Goal: Task Accomplishment & Management: Use online tool/utility

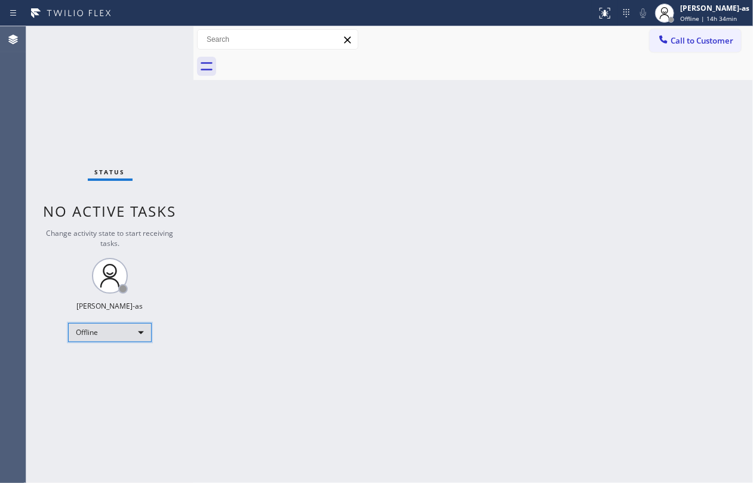
click at [115, 323] on div "Offline" at bounding box center [110, 332] width 84 height 19
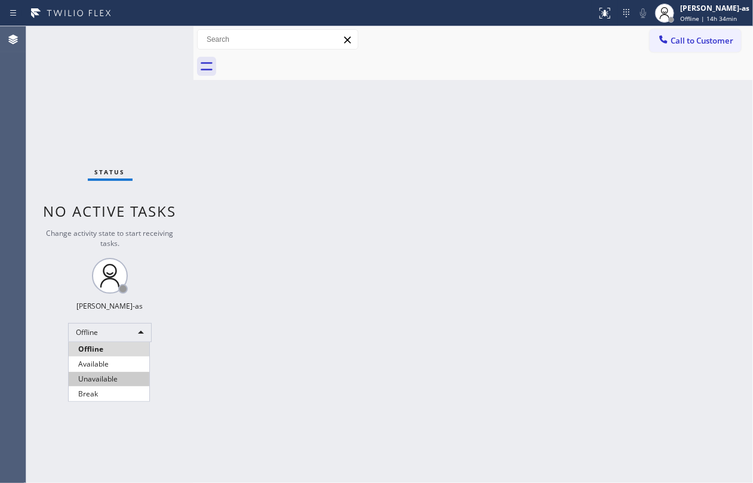
click at [108, 362] on li "Unavailable" at bounding box center [109, 379] width 81 height 14
click at [321, 261] on div "Back to Dashboard Change Sender ID Customers Technicians Select a contact Outbo…" at bounding box center [474, 254] width 560 height 457
click at [421, 228] on div "Back to Dashboard Change Sender ID Customers Technicians Select a contact Outbo…" at bounding box center [474, 254] width 560 height 457
click at [333, 182] on div "Back to Dashboard Change Sender ID Customers Technicians Select a contact Outbo…" at bounding box center [474, 254] width 560 height 457
drag, startPoint x: 159, startPoint y: 223, endPoint x: 311, endPoint y: 396, distance: 229.9
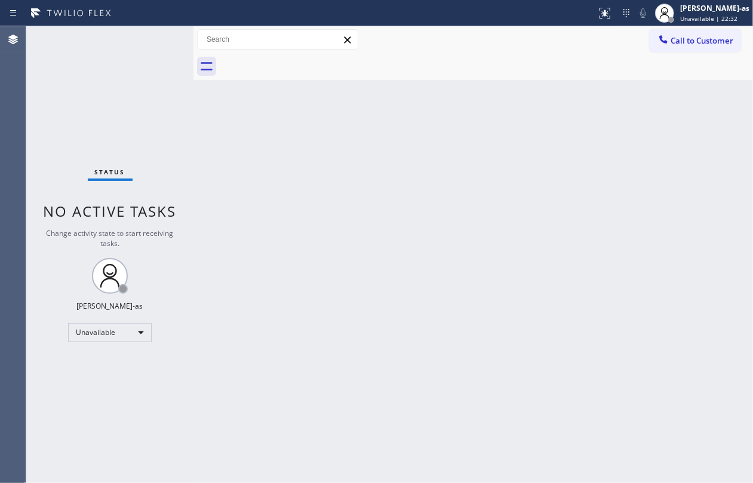
click at [161, 223] on div "Status No active tasks Change activity state to start receiving tasks. Jesica J…" at bounding box center [109, 254] width 167 height 457
drag, startPoint x: 156, startPoint y: 118, endPoint x: 173, endPoint y: 5, distance: 114.7
click at [159, 117] on div "Status No active tasks Change activity state to start receiving tasks. Jesica J…" at bounding box center [109, 254] width 167 height 457
click at [565, 44] on icon at bounding box center [664, 39] width 12 height 12
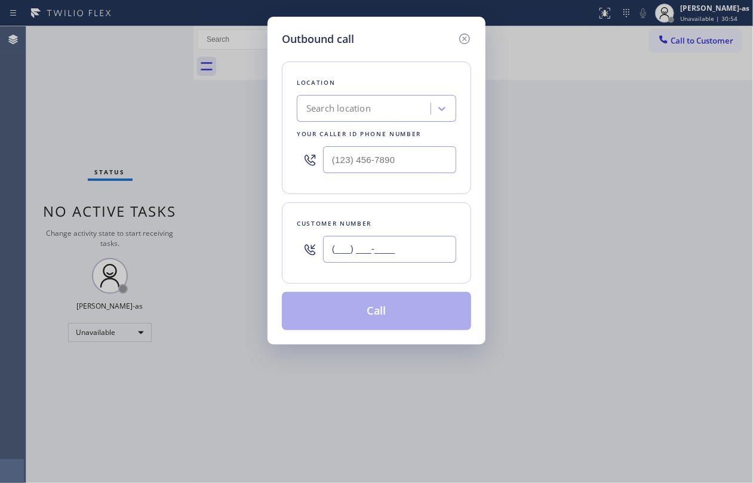
click at [438, 244] on input "(___) ___-____" at bounding box center [389, 249] width 133 height 27
paste input "818) 269-7474"
type input "(818) 269-7474"
click at [366, 108] on div "Search location" at bounding box center [339, 109] width 65 height 14
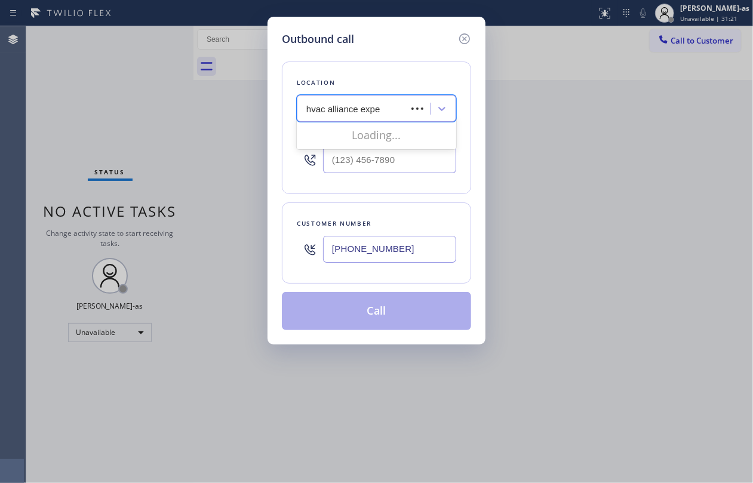
type input "hvac alliance exper"
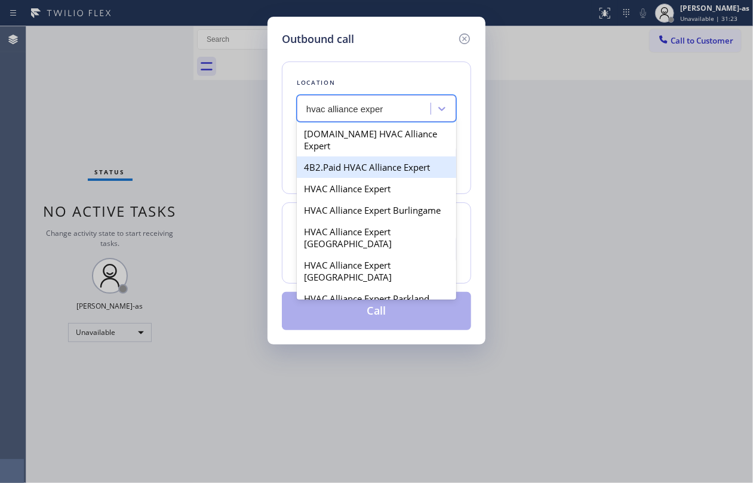
click at [347, 157] on div "4B2.Paid HVAC Alliance Expert" at bounding box center [377, 168] width 160 height 22
type input "(855) 999-4417"
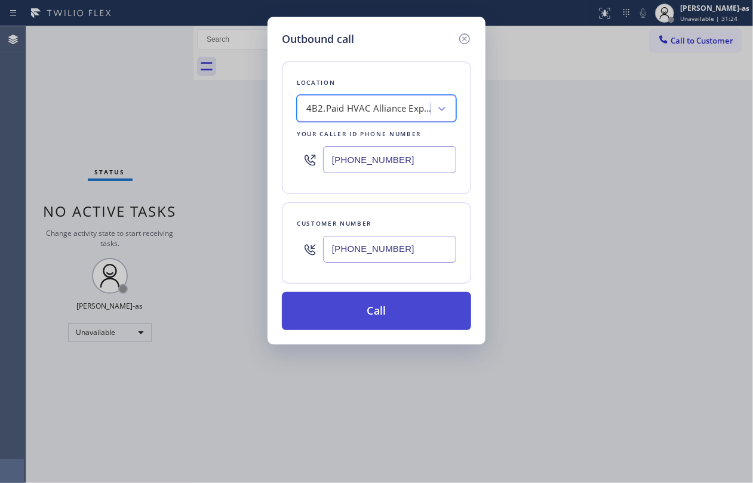
click at [362, 314] on button "Call" at bounding box center [376, 311] width 189 height 38
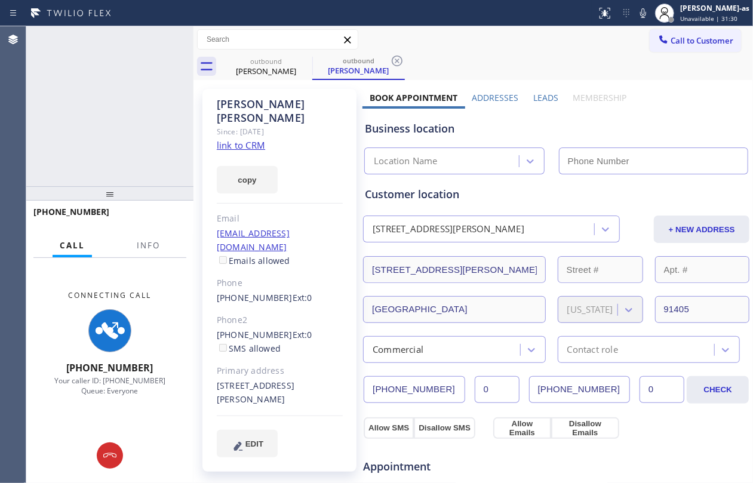
type input "(855) 999-4417"
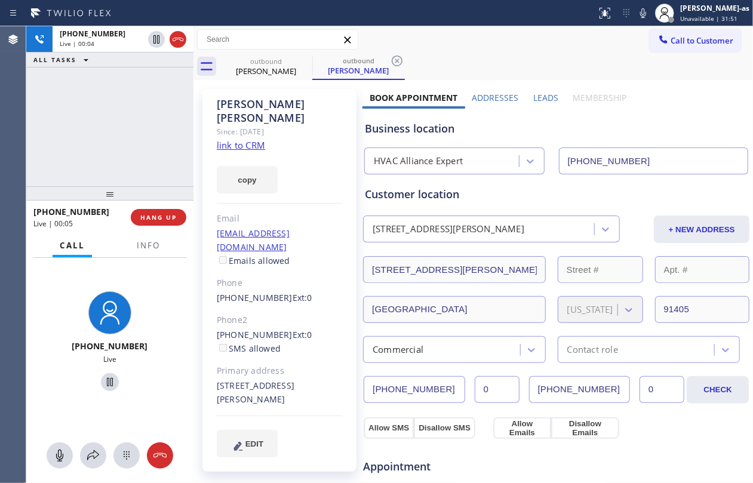
click at [98, 106] on div "+18182697474 Live | 00:04 ALL TASKS ALL TASKS ACTIVE TASKS TASKS IN WRAP UP" at bounding box center [109, 106] width 167 height 160
click at [262, 68] on div "Benny Younesi" at bounding box center [266, 71] width 90 height 11
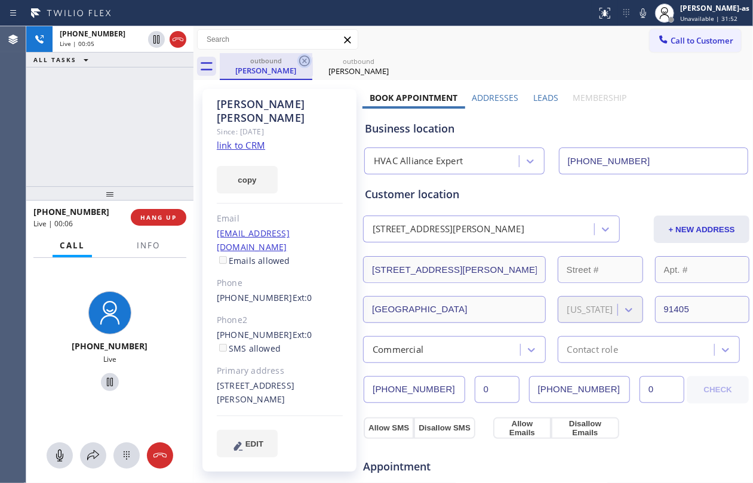
click at [305, 60] on icon at bounding box center [305, 61] width 14 height 14
click at [119, 108] on div "+18182697474 Live | 00:06 ALL TASKS ALL TASKS ACTIVE TASKS TASKS IN WRAP UP" at bounding box center [109, 106] width 167 height 160
drag, startPoint x: 104, startPoint y: 93, endPoint x: 120, endPoint y: 101, distance: 17.9
click at [105, 91] on div "+18182697474 Live | 00:39 ALL TASKS ALL TASKS ACTIVE TASKS TASKS IN WRAP UP" at bounding box center [109, 106] width 167 height 160
drag, startPoint x: 96, startPoint y: 129, endPoint x: 119, endPoint y: 189, distance: 64.1
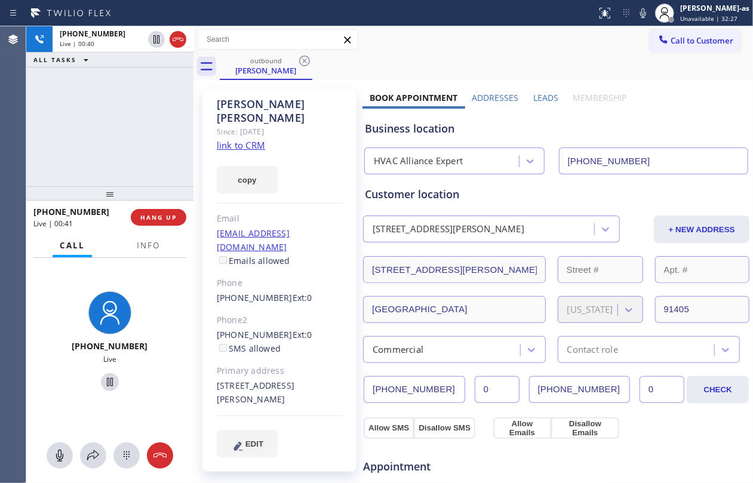
click at [99, 131] on div "+18182697474 Live | 00:40 ALL TASKS ALL TASKS ACTIVE TASKS TASKS IN WRAP UP" at bounding box center [109, 106] width 167 height 160
click at [157, 210] on button "HANG UP" at bounding box center [159, 217] width 56 height 17
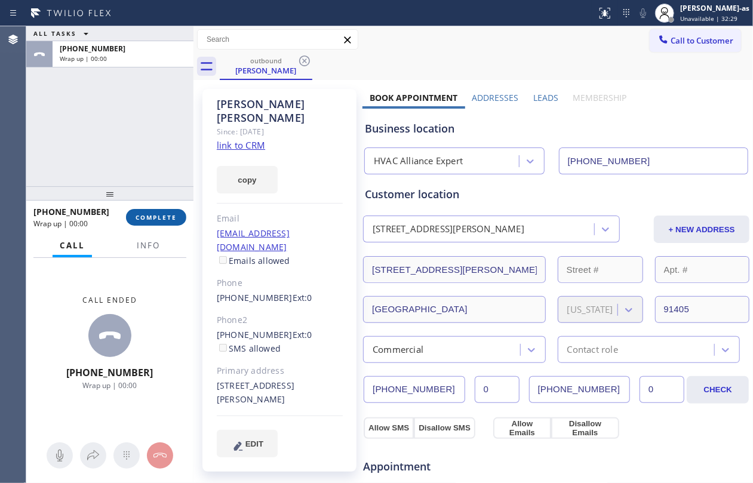
click at [170, 213] on span "COMPLETE" at bounding box center [156, 217] width 41 height 8
click at [127, 154] on div "ALL TASKS ALL TASKS ACTIVE TASKS TASKS IN WRAP UP +18182697474 Wrap up | 00:01" at bounding box center [109, 106] width 167 height 160
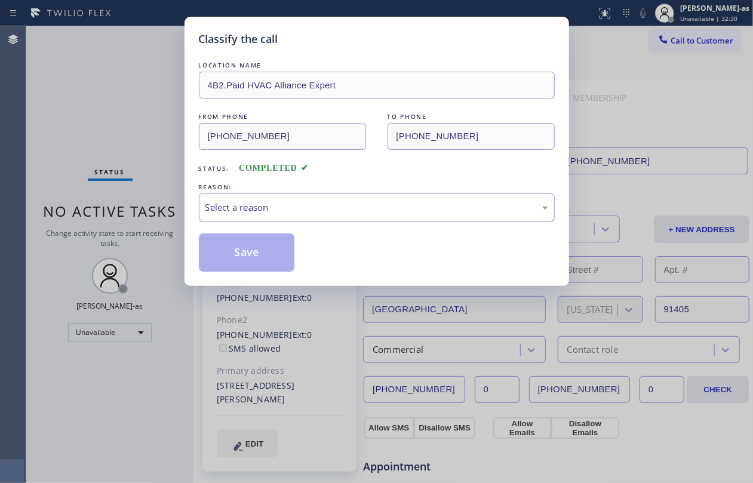
click at [304, 206] on div "Select a reason" at bounding box center [377, 208] width 343 height 14
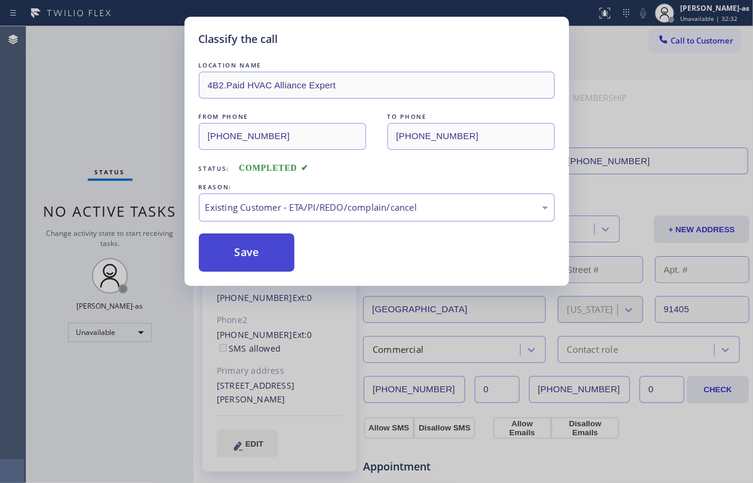
click at [245, 259] on button "Save" at bounding box center [247, 253] width 96 height 38
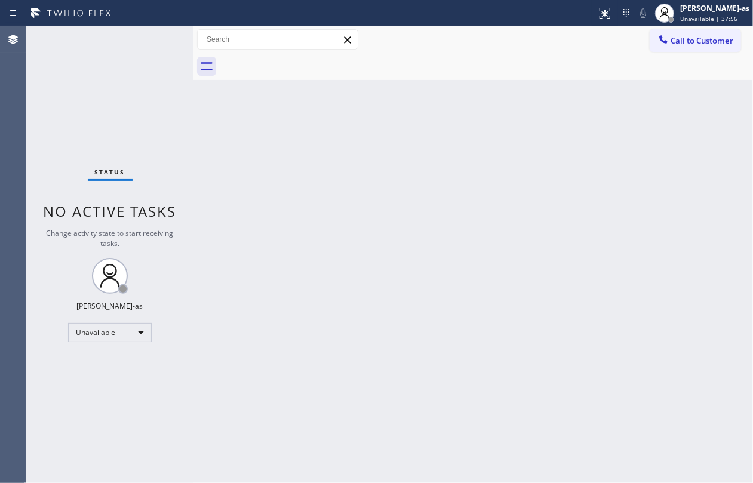
drag, startPoint x: 219, startPoint y: 139, endPoint x: 247, endPoint y: 139, distance: 28.7
click at [223, 139] on div "Back to Dashboard Change Sender ID Customers Technicians Select a contact Outbo…" at bounding box center [474, 254] width 560 height 457
click at [431, 330] on div "Back to Dashboard Change Sender ID Customers Technicians Select a contact Outbo…" at bounding box center [474, 254] width 560 height 457
click at [161, 115] on div "Status No active tasks Change activity state to start receiving tasks. Jesica J…" at bounding box center [109, 254] width 167 height 457
drag, startPoint x: 348, startPoint y: 118, endPoint x: 471, endPoint y: 80, distance: 129.3
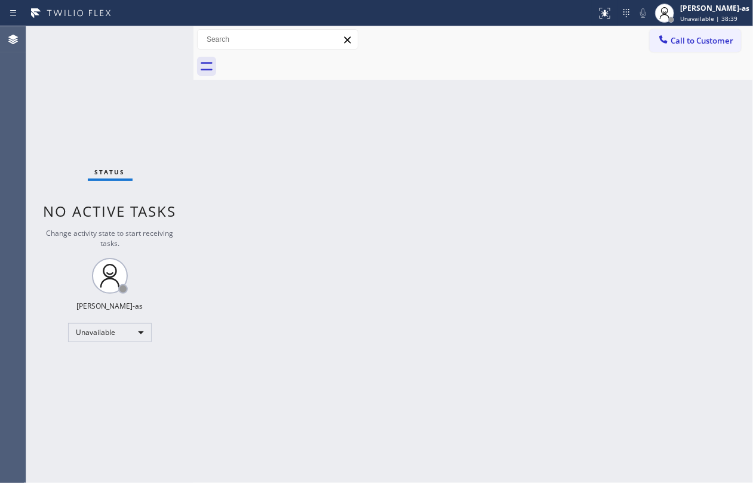
click at [357, 113] on div "Back to Dashboard Change Sender ID Customers Technicians Select a contact Outbo…" at bounding box center [474, 254] width 560 height 457
click at [565, 37] on span "Call to Customer" at bounding box center [702, 40] width 63 height 11
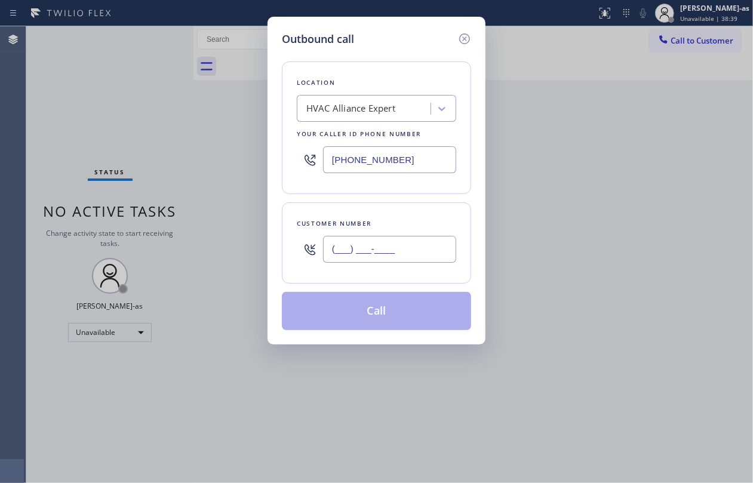
click at [414, 241] on input "(___) ___-____" at bounding box center [389, 249] width 133 height 27
paste input "305) 213-6484"
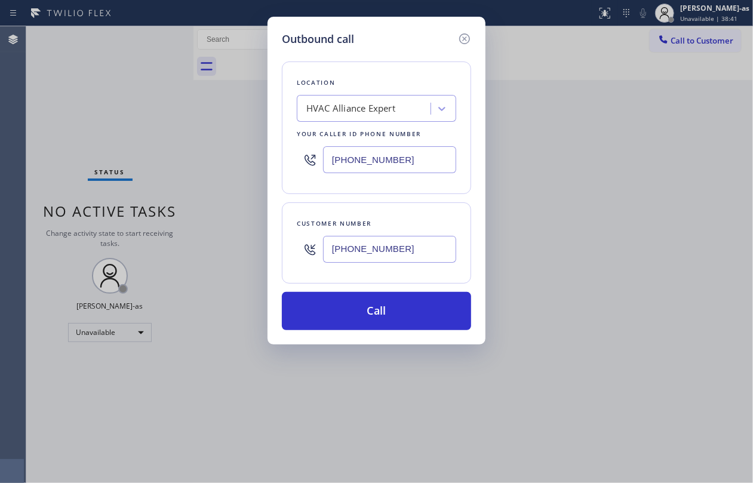
type input "(305) 213-6484"
click at [155, 111] on div "Outbound call Location HVAC Alliance Expert Your caller id phone number (855) 9…" at bounding box center [376, 241] width 753 height 483
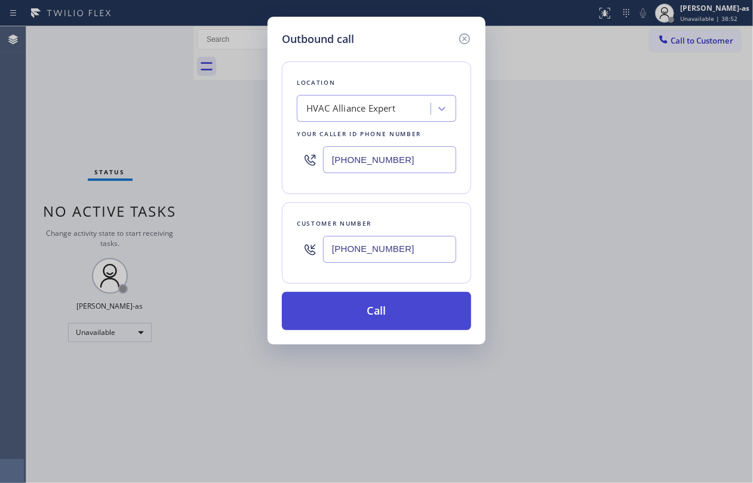
click at [409, 313] on button "Call" at bounding box center [376, 311] width 189 height 38
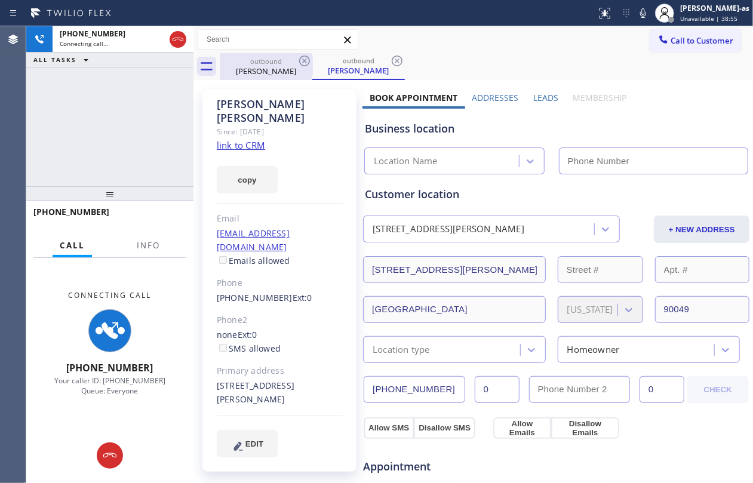
click at [259, 71] on div "Kim Peterson" at bounding box center [266, 71] width 90 height 11
click at [304, 57] on icon at bounding box center [305, 61] width 14 height 14
drag, startPoint x: 123, startPoint y: 127, endPoint x: 137, endPoint y: 130, distance: 14.1
click at [129, 127] on div "+13052136484 Connecting call… ALL TASKS ALL TASKS ACTIVE TASKS TASKS IN WRAP UP" at bounding box center [109, 106] width 167 height 160
type input "(855) 999-4417"
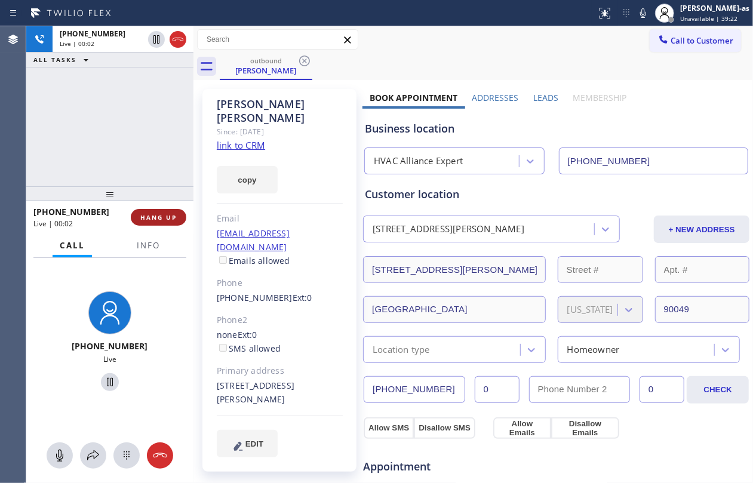
click at [170, 211] on button "HANG UP" at bounding box center [159, 217] width 56 height 17
click at [168, 211] on button "HANG UP" at bounding box center [159, 217] width 56 height 17
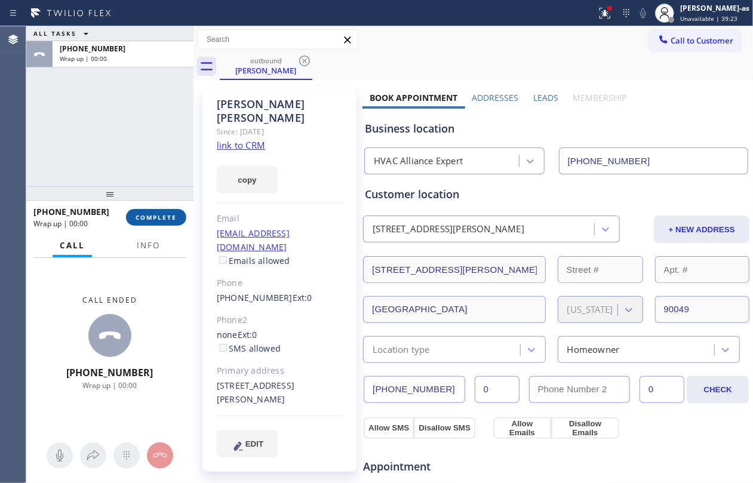
click at [168, 211] on button "COMPLETE" at bounding box center [156, 217] width 60 height 17
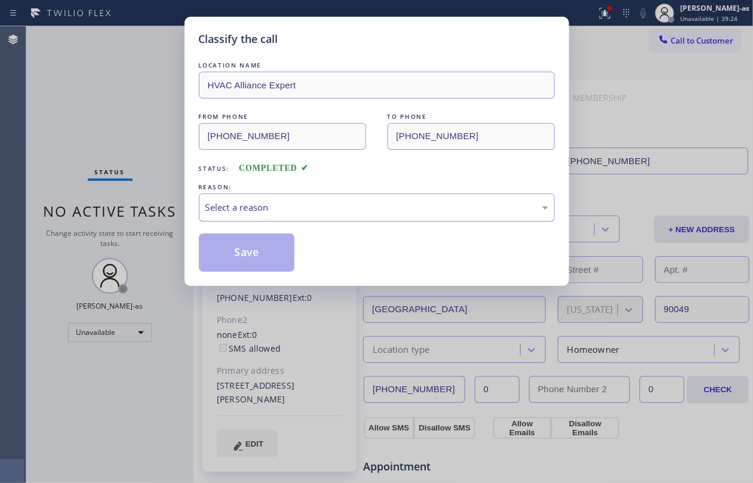
click at [320, 210] on div "Select a reason" at bounding box center [377, 208] width 343 height 14
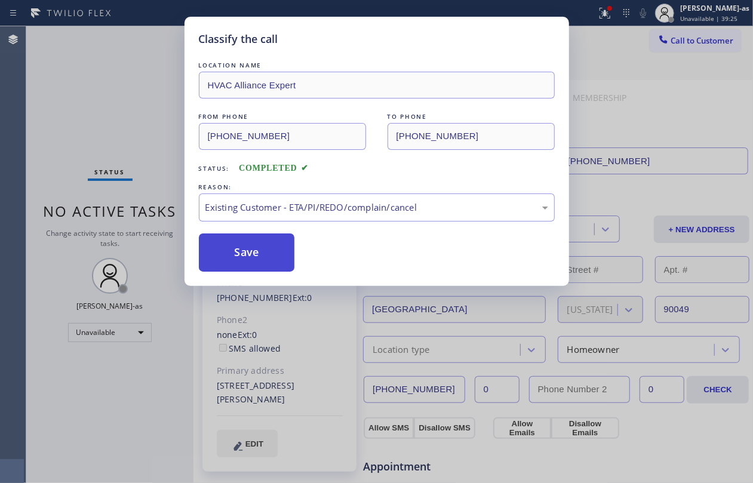
drag, startPoint x: 318, startPoint y: 276, endPoint x: 242, endPoint y: 265, distance: 77.2
drag, startPoint x: 241, startPoint y: 262, endPoint x: 725, endPoint y: 431, distance: 512.8
click at [249, 262] on button "Save" at bounding box center [247, 253] width 96 height 38
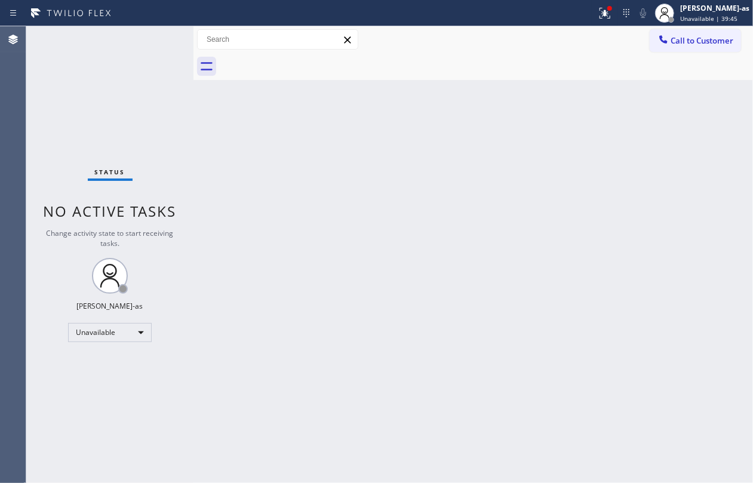
click at [127, 118] on div "Status No active tasks Change activity state to start receiving tasks. Jesica J…" at bounding box center [109, 254] width 167 height 457
drag, startPoint x: 547, startPoint y: 182, endPoint x: 655, endPoint y: 118, distance: 125.6
click at [553, 179] on div "Back to Dashboard Change Sender ID Customers Technicians Select a contact Outbo…" at bounding box center [474, 254] width 560 height 457
click at [565, 36] on span "Call to Customer" at bounding box center [702, 40] width 63 height 11
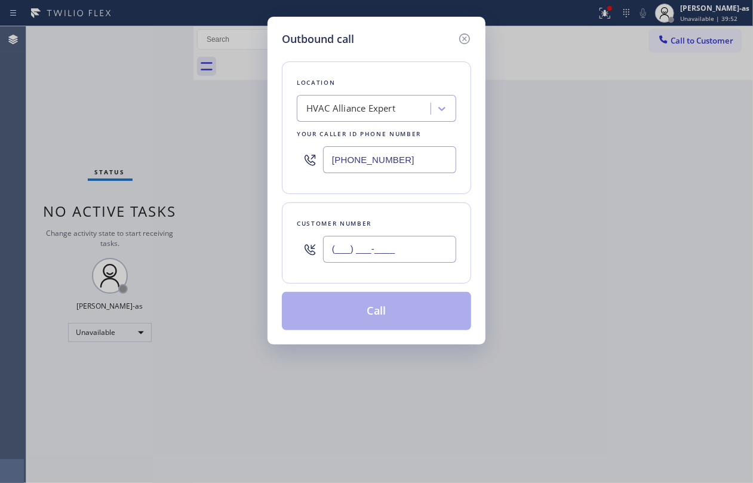
click at [395, 258] on input "(___) ___-____" at bounding box center [389, 249] width 133 height 27
paste input "408) 835-8347"
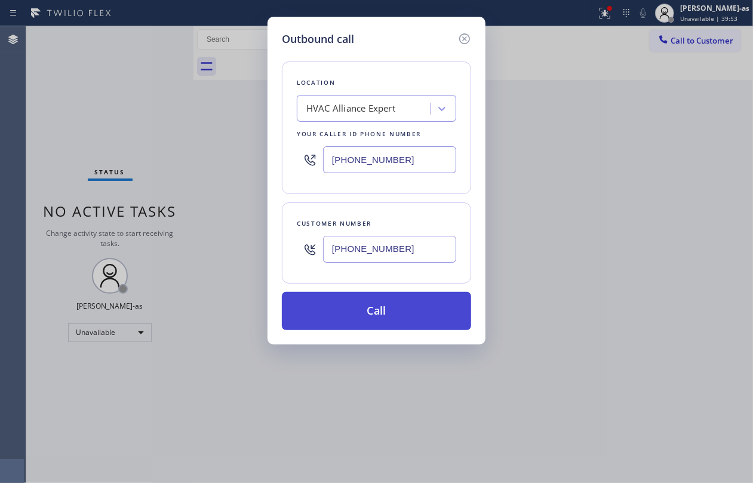
type input "(408) 835-8347"
click at [370, 307] on button "Call" at bounding box center [376, 311] width 189 height 38
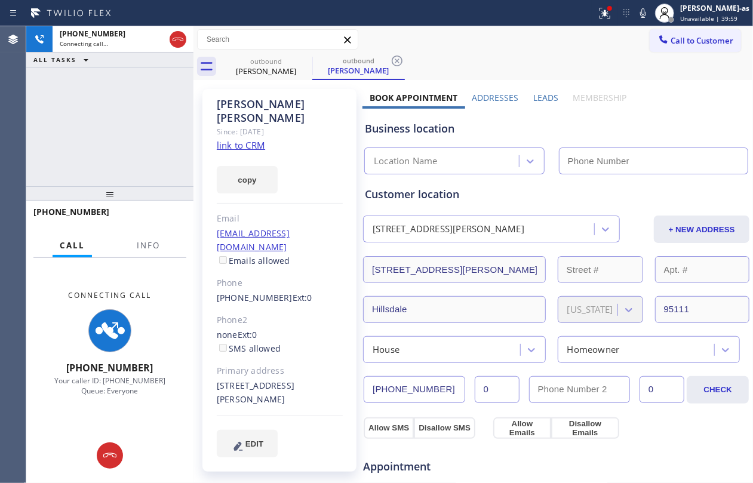
type input "(855) 999-4417"
click at [565, 13] on div "Jesica Jumao-as Unavailable | 40:02" at bounding box center [715, 12] width 75 height 21
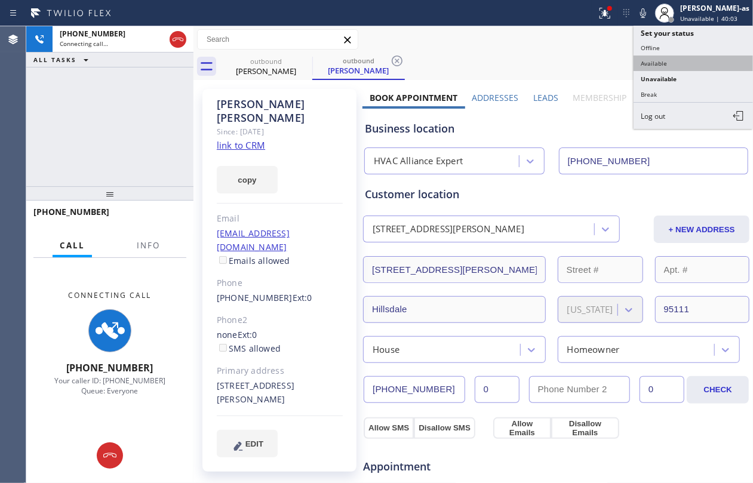
click at [565, 66] on button "Available" at bounding box center [693, 64] width 119 height 16
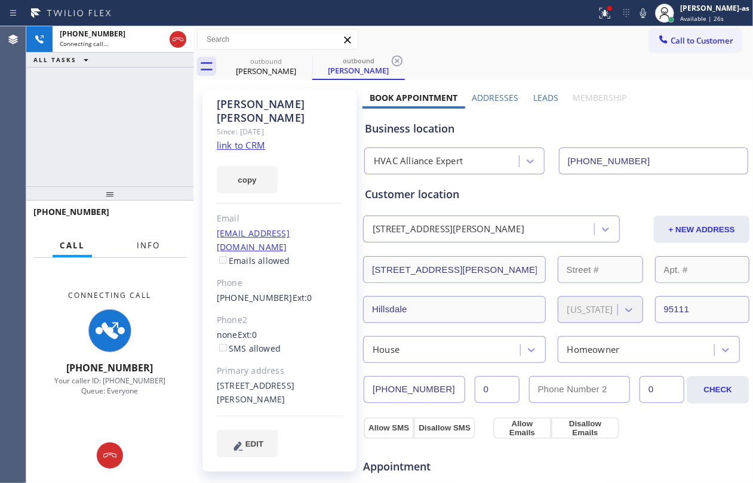
click at [153, 241] on span "Info" at bounding box center [148, 245] width 23 height 11
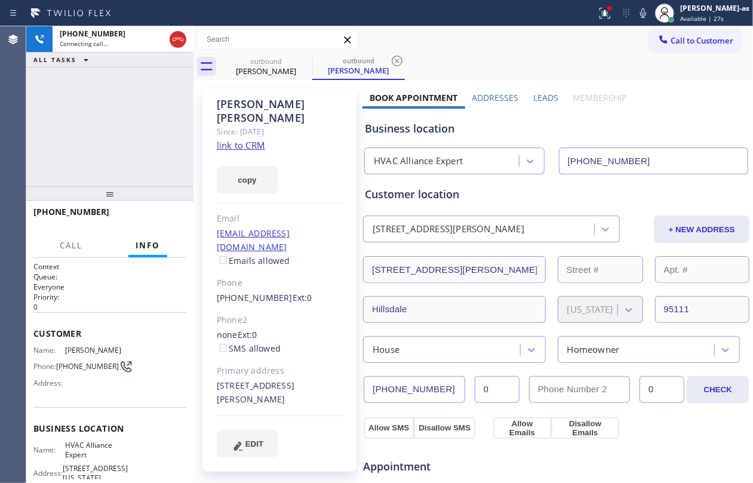
click at [123, 139] on div "+14088358347 Connecting call… ALL TASKS ALL TASKS ACTIVE TASKS TASKS IN WRAP UP" at bounding box center [109, 106] width 167 height 160
drag, startPoint x: 272, startPoint y: 65, endPoint x: 185, endPoint y: 101, distance: 95.1
click at [273, 65] on div "outbound" at bounding box center [266, 61] width 90 height 9
click at [114, 127] on div "+14088358347 Connecting call… ALL TASKS ALL TASKS ACTIVE TASKS TASKS IN WRAP UP" at bounding box center [109, 106] width 167 height 160
click at [173, 43] on icon at bounding box center [178, 39] width 14 height 14
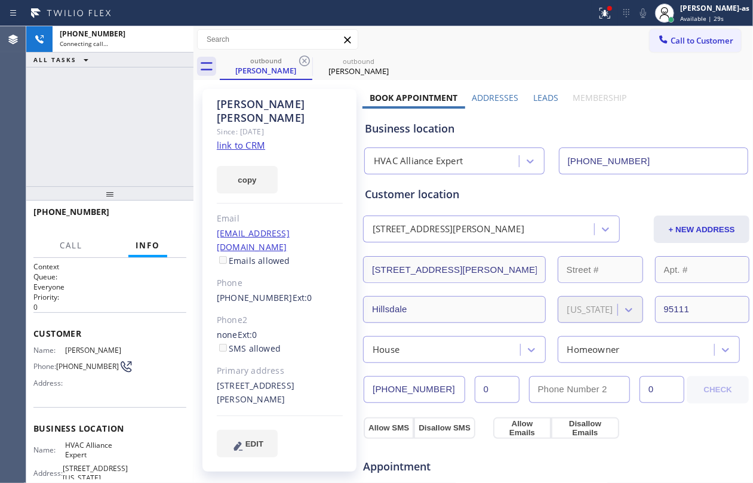
click at [111, 163] on div "+14088358347 Connecting call… ALL TASKS ALL TASKS ACTIVE TASKS TASKS IN WRAP UP" at bounding box center [109, 106] width 167 height 160
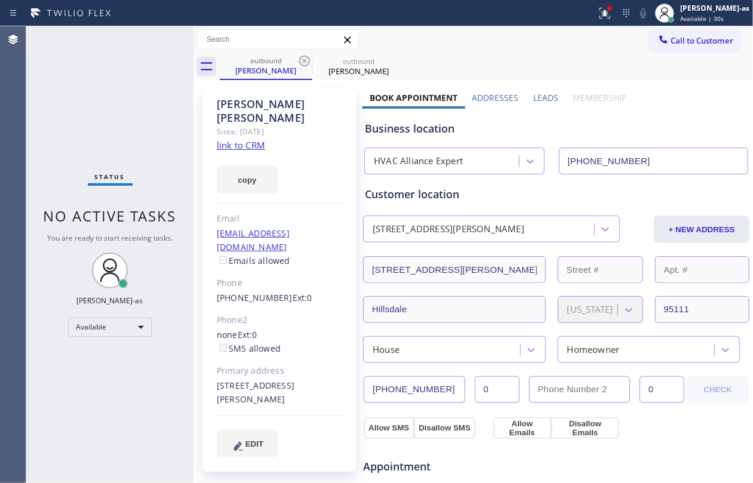
click at [256, 139] on link "link to CRM" at bounding box center [241, 145] width 48 height 12
drag, startPoint x: 106, startPoint y: 139, endPoint x: 185, endPoint y: 189, distance: 94.0
click at [111, 139] on div "Status No active tasks You are ready to start receiving tasks. Jesica Jumao-as …" at bounding box center [109, 254] width 167 height 457
drag, startPoint x: 200, startPoint y: 125, endPoint x: 264, endPoint y: 116, distance: 65.2
click at [204, 125] on div "Vicky Ocampo Since: 20 may 2020 link to CRM copy Email ocamporia@sbcglobal.net …" at bounding box center [280, 482] width 166 height 798
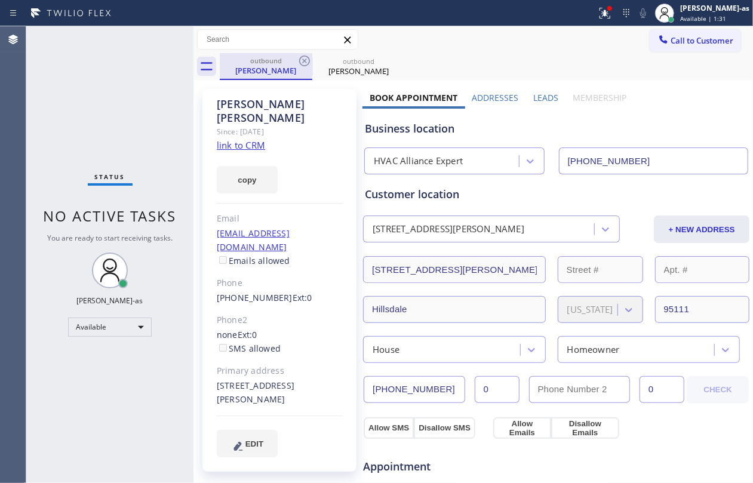
click at [268, 56] on div "outbound Vicky Ocampo" at bounding box center [266, 66] width 90 height 26
click at [305, 53] on div "outbound Vicky Ocampo" at bounding box center [266, 66] width 90 height 26
click at [304, 60] on icon at bounding box center [304, 61] width 11 height 11
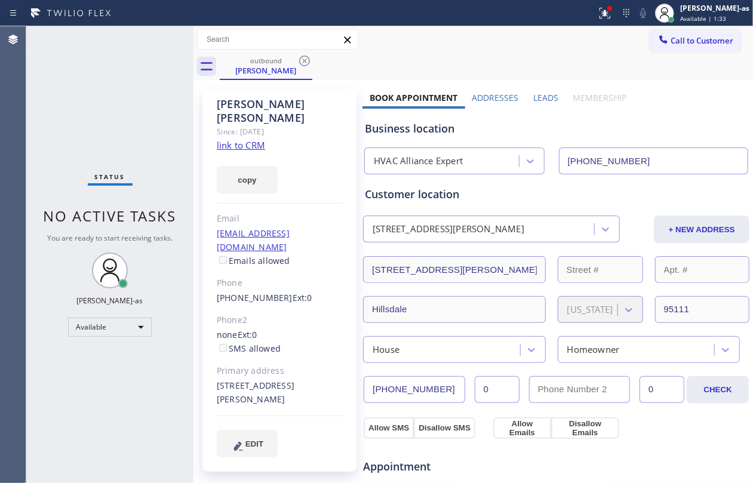
click at [304, 60] on icon at bounding box center [304, 61] width 11 height 11
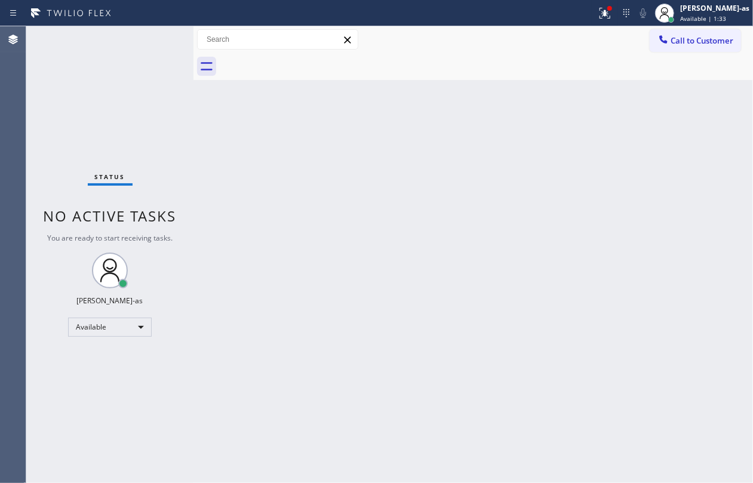
click at [304, 60] on div at bounding box center [487, 66] width 534 height 27
click at [565, 36] on span "Call to Customer" at bounding box center [702, 40] width 63 height 11
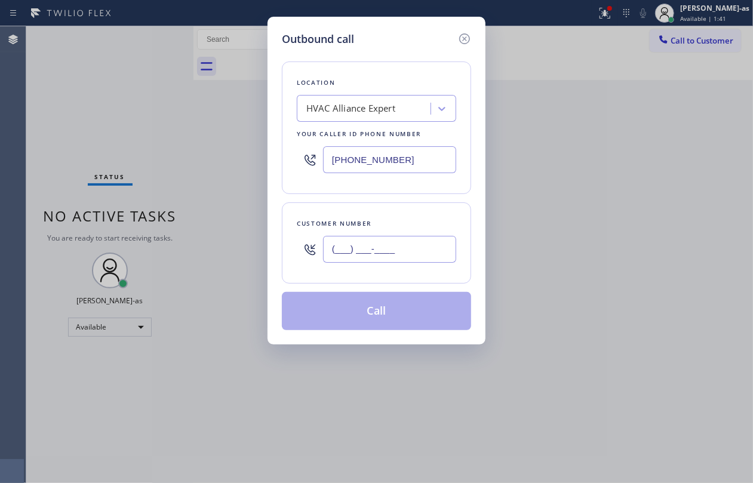
click at [435, 243] on input "(___) ___-____" at bounding box center [389, 249] width 133 height 27
paste input "213) 215-1609"
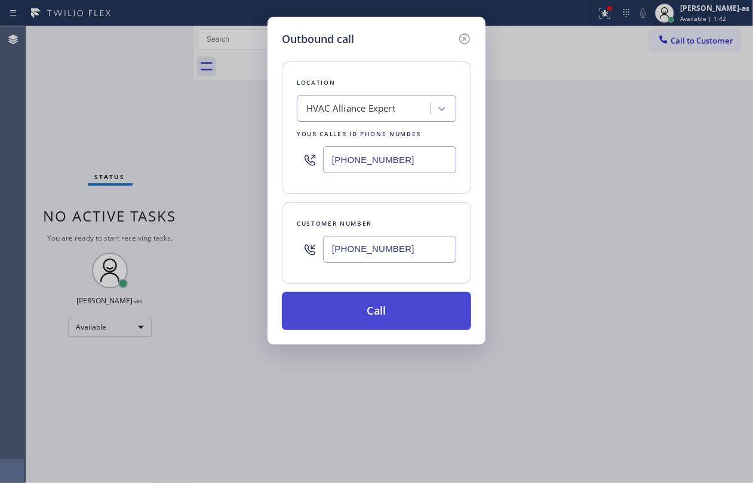
type input "(213) 215-1609"
click at [390, 314] on button "Call" at bounding box center [376, 311] width 189 height 38
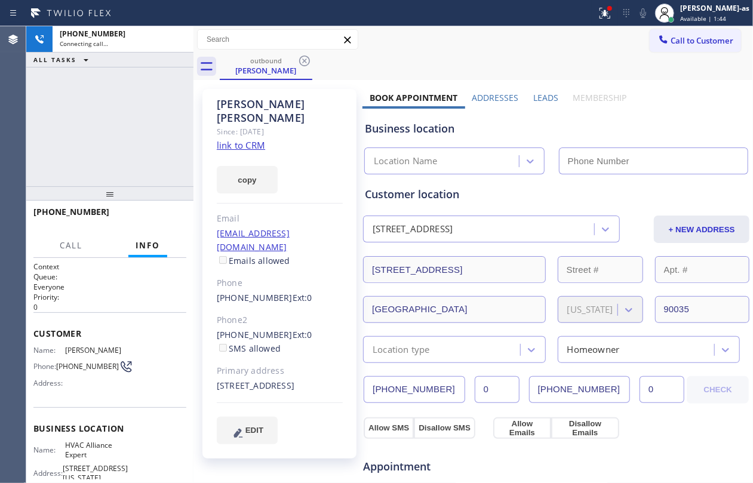
click at [84, 122] on div "+12132151609 Connecting call… ALL TASKS ALL TASKS ACTIVE TASKS TASKS IN WRAP UP" at bounding box center [109, 106] width 167 height 160
click at [231, 152] on div "copy" at bounding box center [280, 172] width 126 height 41
click at [249, 139] on link "link to CRM" at bounding box center [241, 145] width 48 height 12
type input "(855) 999-4417"
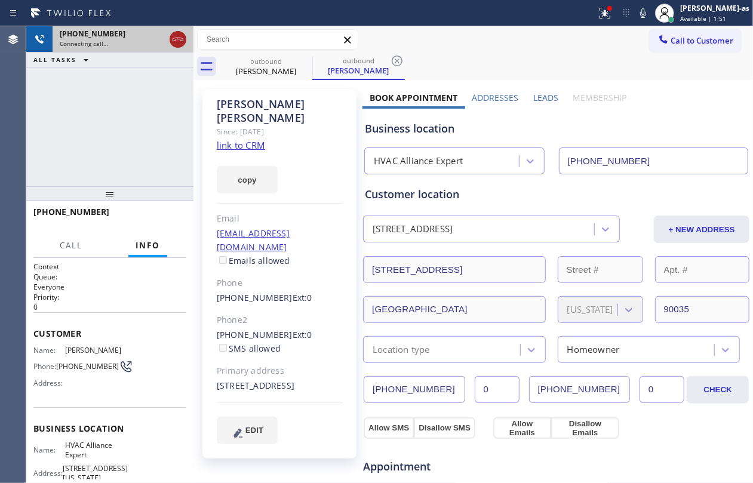
drag, startPoint x: 178, startPoint y: 39, endPoint x: 258, endPoint y: 54, distance: 81.3
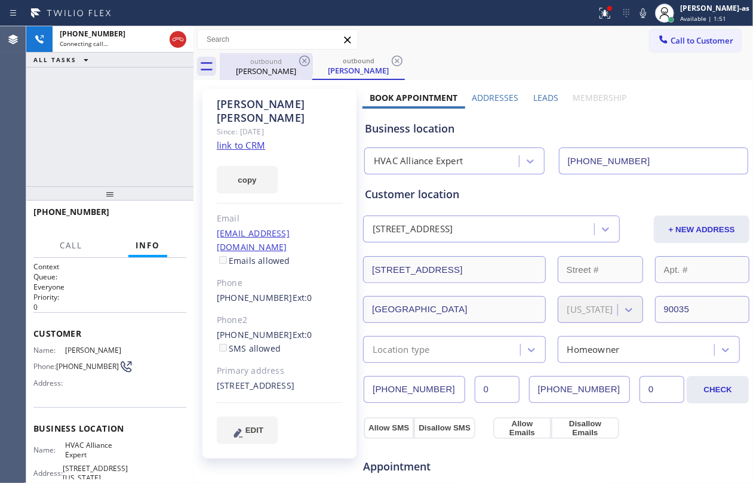
click at [180, 39] on icon at bounding box center [178, 39] width 14 height 14
drag, startPoint x: 261, startPoint y: 55, endPoint x: 292, endPoint y: 57, distance: 31.2
click at [262, 55] on div "outbound David Clark" at bounding box center [266, 66] width 90 height 27
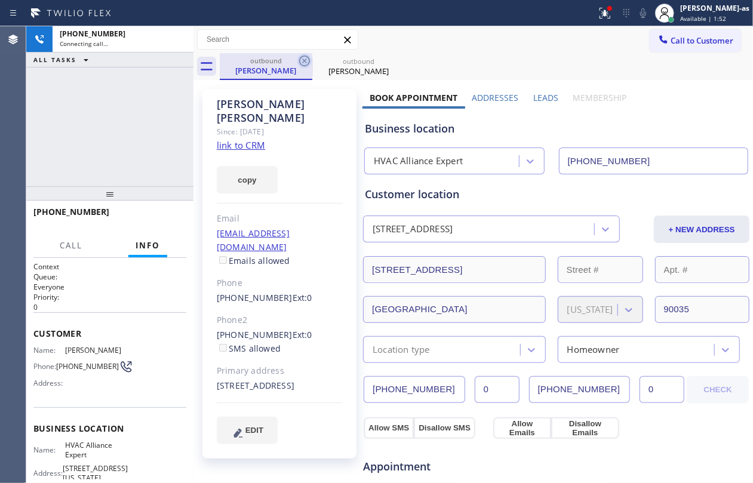
click at [304, 57] on icon at bounding box center [305, 61] width 14 height 14
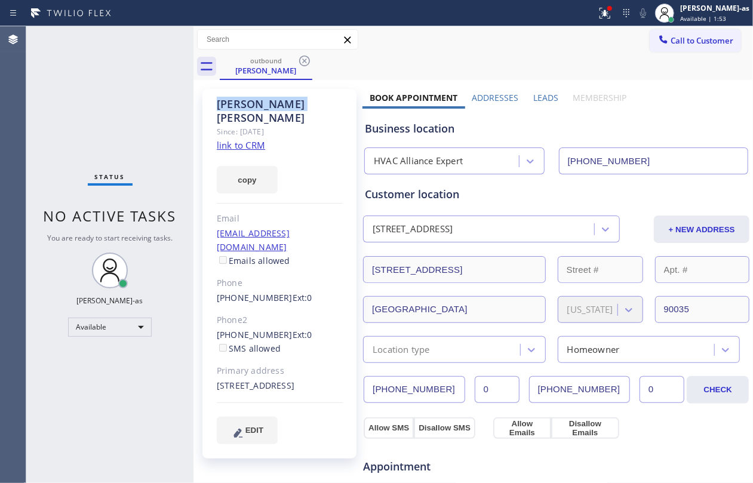
click at [304, 57] on icon at bounding box center [305, 61] width 14 height 14
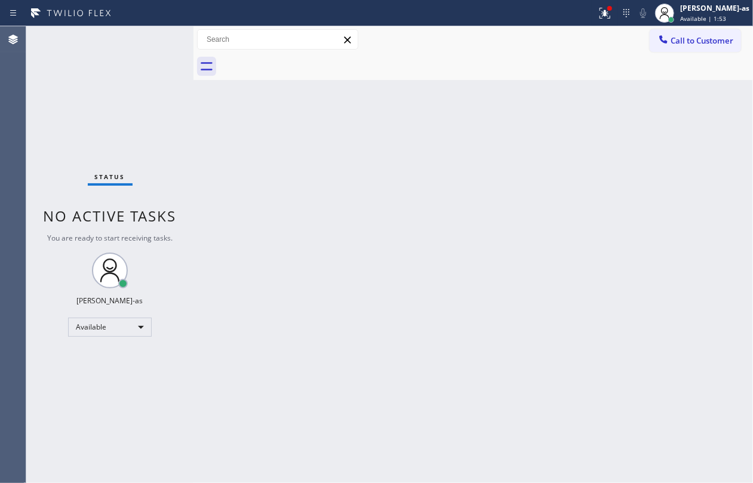
click at [304, 57] on div at bounding box center [487, 66] width 534 height 27
click at [328, 292] on div "Back to Dashboard Change Sender ID Customers Technicians Select a contact Outbo…" at bounding box center [474, 254] width 560 height 457
click at [565, 30] on button "Call to Customer" at bounding box center [695, 40] width 91 height 23
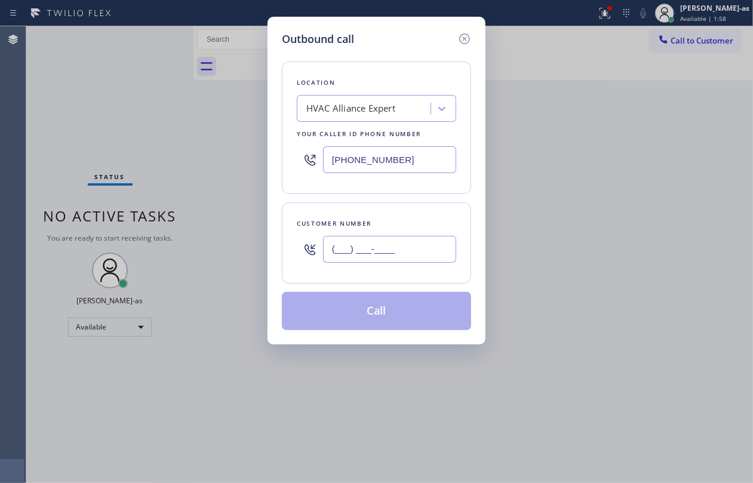
click at [405, 253] on input "(___) ___-____" at bounding box center [389, 249] width 133 height 27
paste input "858) 705-3197"
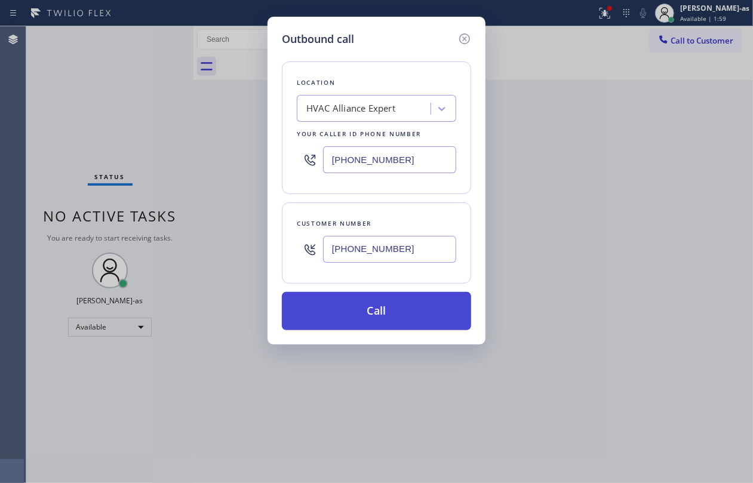
type input "(858) 705-3197"
click at [374, 317] on button "Call" at bounding box center [376, 311] width 189 height 38
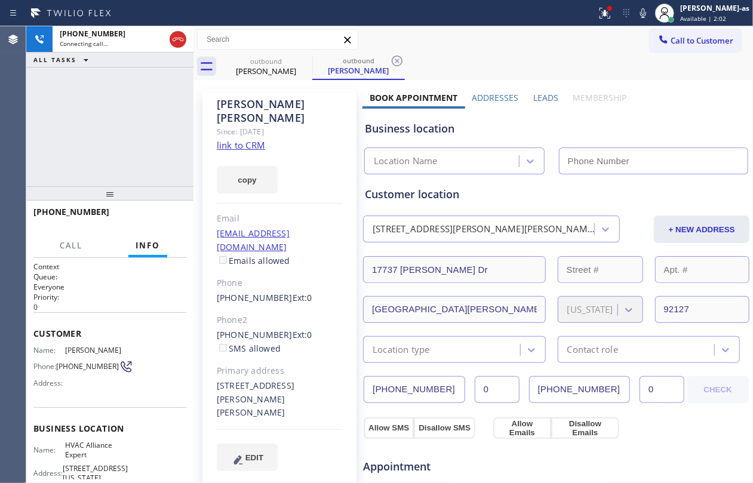
click at [249, 139] on link "link to CRM" at bounding box center [241, 145] width 48 height 12
type input "(855) 999-4417"
drag, startPoint x: 225, startPoint y: 149, endPoint x: 234, endPoint y: 85, distance: 64.6
click at [229, 152] on div "copy" at bounding box center [280, 172] width 126 height 41
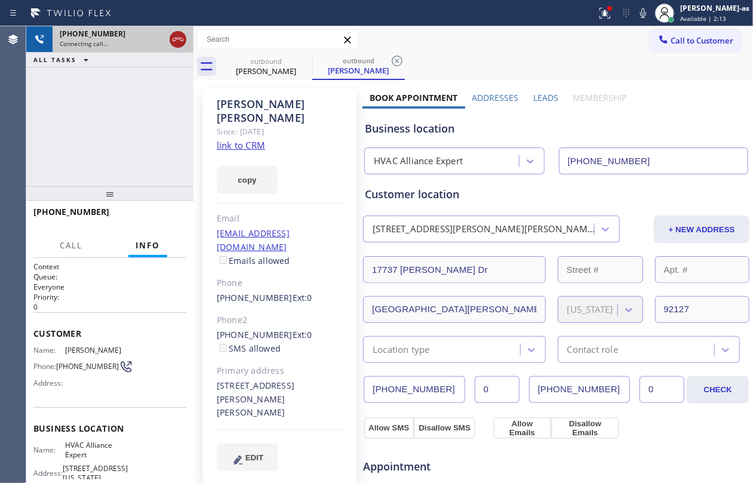
click at [171, 38] on icon at bounding box center [178, 39] width 14 height 14
drag, startPoint x: 136, startPoint y: 180, endPoint x: 271, endPoint y: 306, distance: 183.9
click at [180, 206] on div "+18587053197 Connecting call… ALL TASKS ALL TASKS ACTIVE TASKS TASKS IN WRAP UP…" at bounding box center [109, 254] width 167 height 457
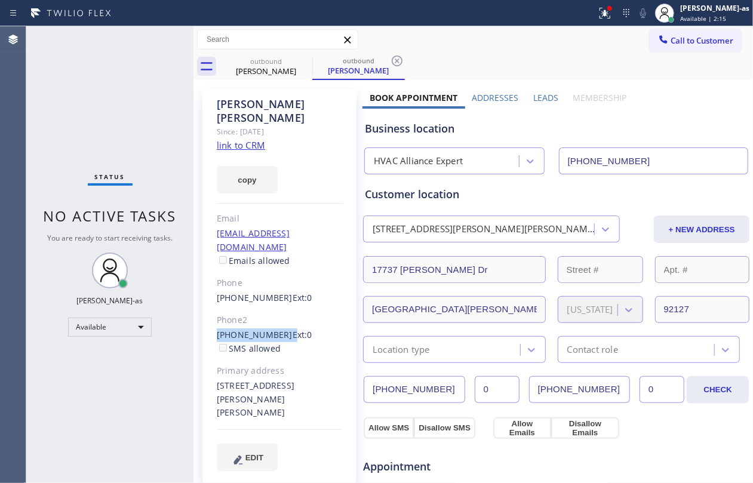
drag, startPoint x: 214, startPoint y: 305, endPoint x: 278, endPoint y: 307, distance: 64.0
click at [278, 307] on div "Steven Levinsky Since: 20 may 2020 link to CRM copy Email hslevinsky@gmail.com …" at bounding box center [280, 287] width 154 height 397
copy div "(858) 360-0777"
drag, startPoint x: 695, startPoint y: 46, endPoint x: 495, endPoint y: 159, distance: 230.3
click at [565, 46] on button "Call to Customer" at bounding box center [695, 40] width 91 height 23
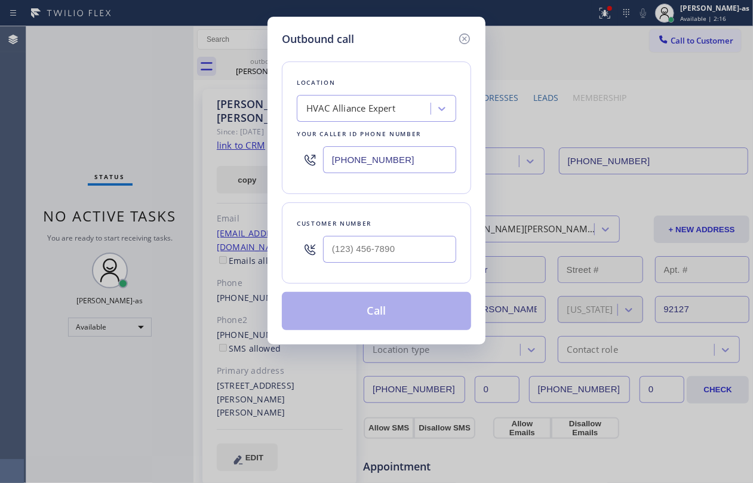
click at [403, 265] on div at bounding box center [389, 249] width 133 height 39
click at [403, 254] on input "(___) ___-____" at bounding box center [389, 249] width 133 height 27
paste input "858) 360-0777"
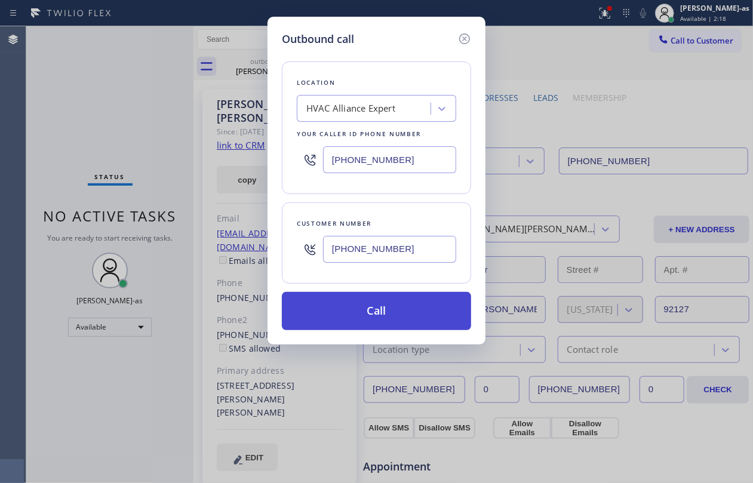
type input "(858) 360-0777"
click at [388, 317] on button "Call" at bounding box center [376, 311] width 189 height 38
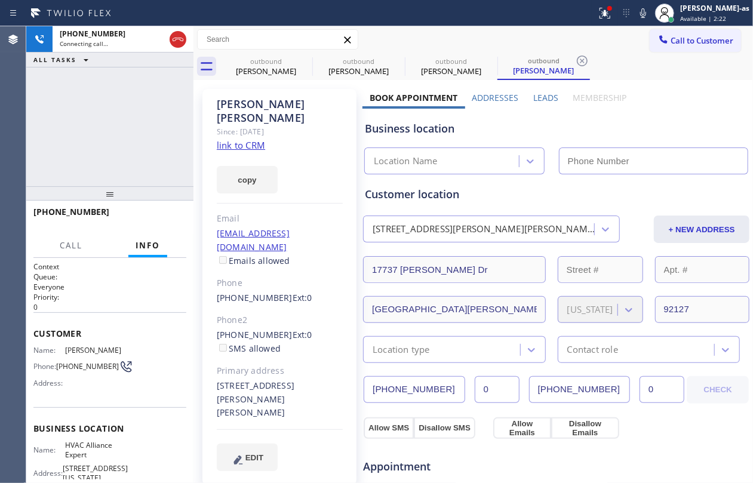
click at [252, 139] on link "link to CRM" at bounding box center [241, 145] width 48 height 12
type input "(855) 999-4417"
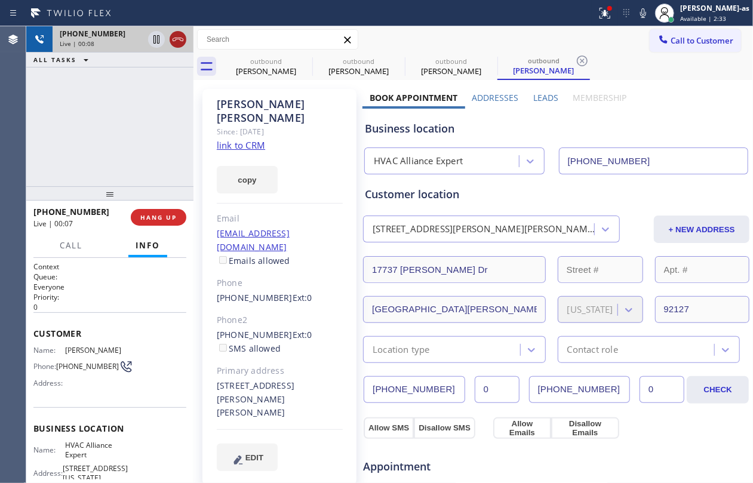
click at [171, 33] on icon at bounding box center [178, 39] width 14 height 14
drag, startPoint x: 141, startPoint y: 149, endPoint x: 167, endPoint y: 230, distance: 85.4
click at [144, 153] on div "+18583600777 Live | 00:08 ALL TASKS ALL TASKS ACTIVE TASKS TASKS IN WRAP UP" at bounding box center [109, 106] width 167 height 160
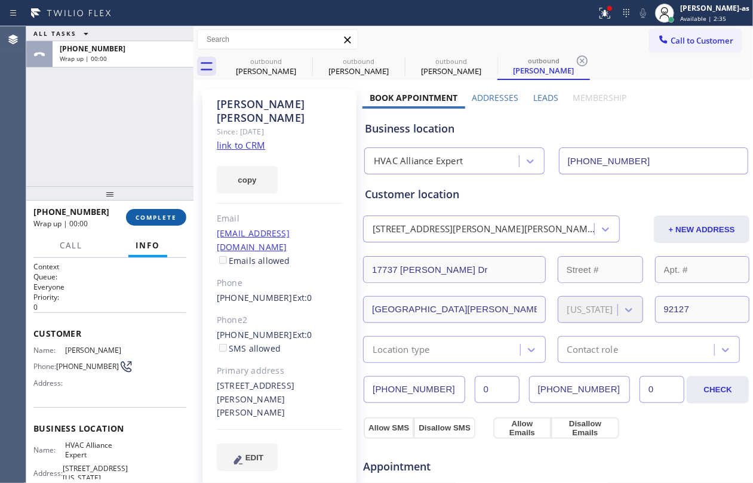
click at [168, 213] on span "COMPLETE" at bounding box center [156, 217] width 41 height 8
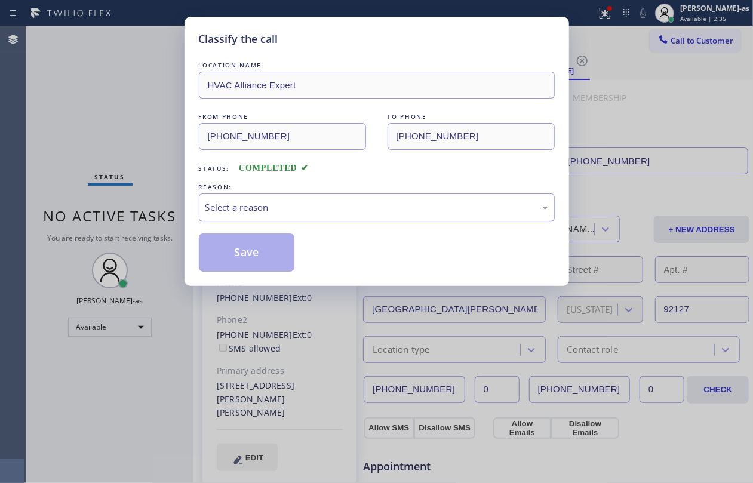
drag, startPoint x: 256, startPoint y: 200, endPoint x: 272, endPoint y: 214, distance: 21.6
click at [272, 214] on div "Select a reason" at bounding box center [377, 208] width 356 height 28
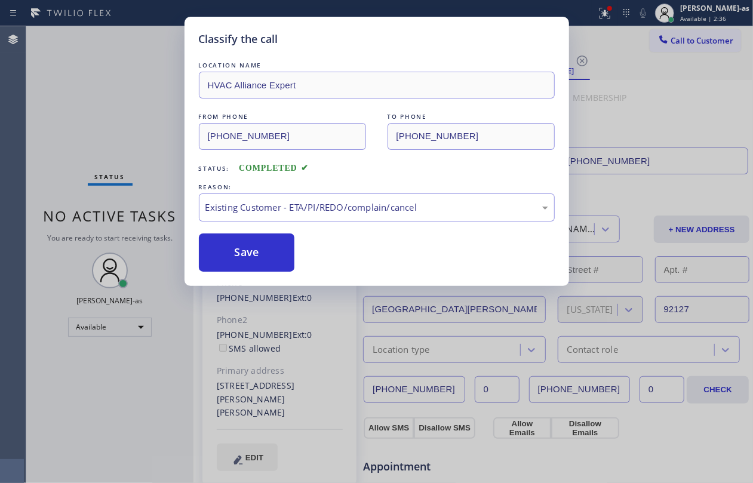
click at [251, 253] on button "Save" at bounding box center [247, 253] width 96 height 38
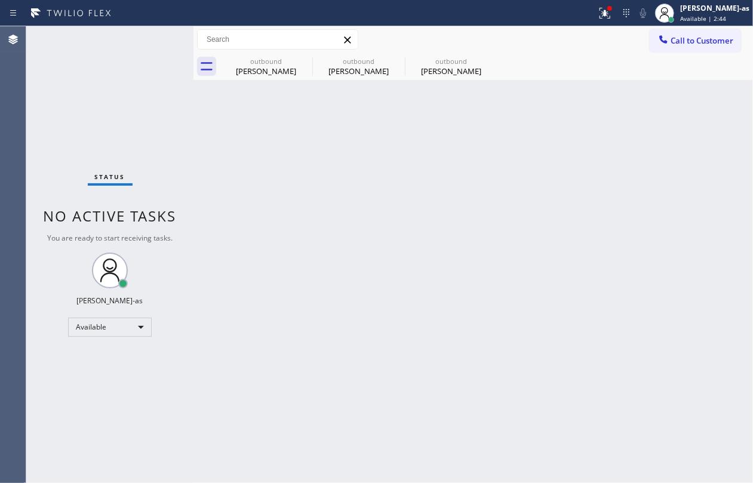
click at [290, 201] on div "Back to Dashboard Change Sender ID Customers Technicians Select a contact Outbo…" at bounding box center [474, 254] width 560 height 457
click at [197, 96] on div "Back to Dashboard Change Sender ID Customers Technicians Select a contact Outbo…" at bounding box center [474, 254] width 560 height 457
click at [263, 57] on div "outbound" at bounding box center [266, 61] width 90 height 9
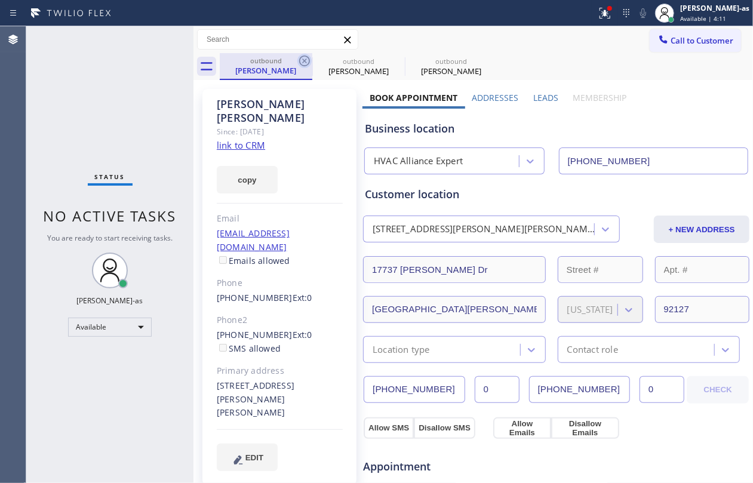
click at [299, 62] on icon at bounding box center [305, 61] width 14 height 14
click at [390, 61] on icon at bounding box center [397, 61] width 14 height 14
click at [0, 0] on icon at bounding box center [0, 0] width 0 height 0
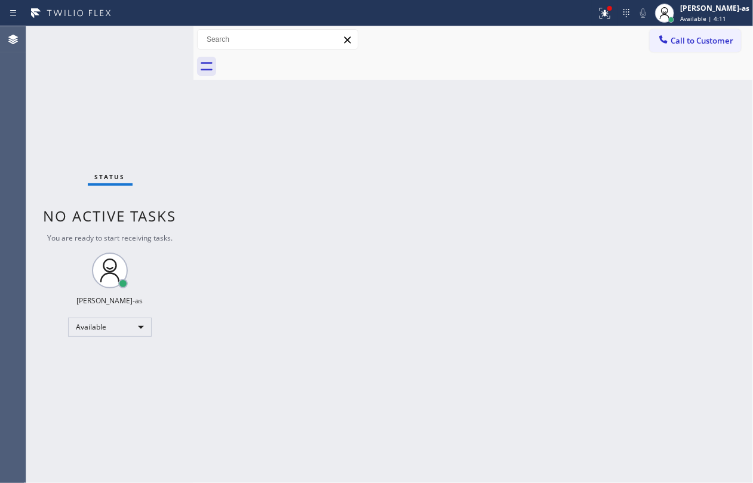
click at [299, 61] on div at bounding box center [487, 66] width 534 height 27
click at [299, 60] on div at bounding box center [487, 66] width 534 height 27
click at [565, 41] on span "Call to Customer" at bounding box center [702, 40] width 63 height 11
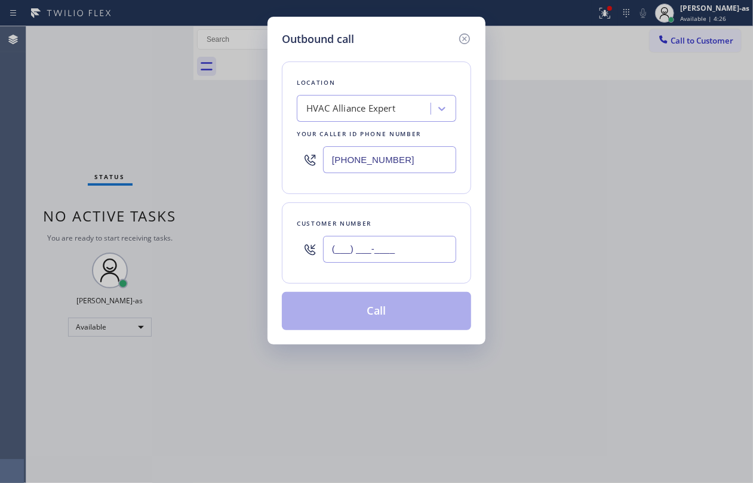
click at [433, 252] on input "(___) ___-____" at bounding box center [389, 249] width 133 height 27
paste input "text"
click at [411, 249] on input "(___) ___-____" at bounding box center [389, 249] width 133 height 27
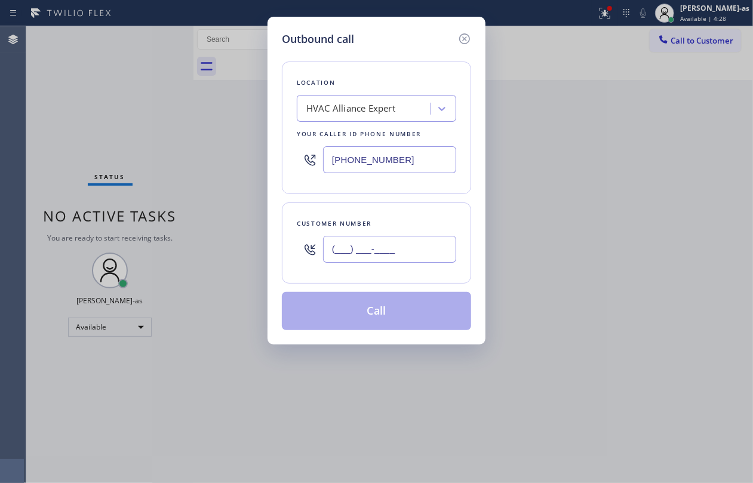
paste input "949) 243-6994"
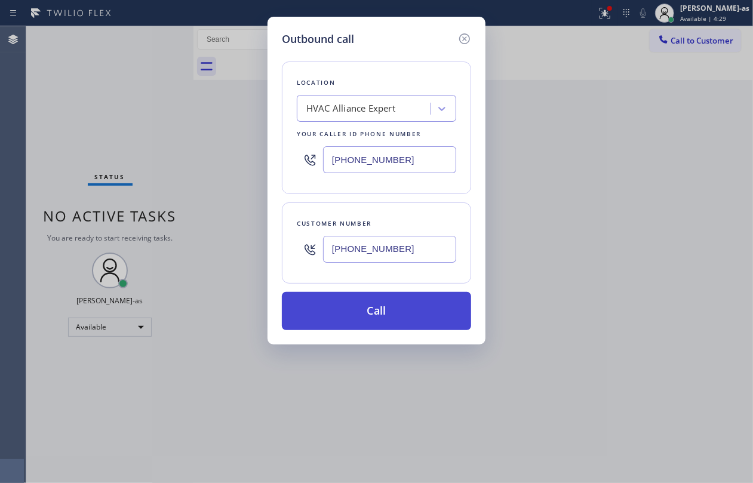
type input "(949) 243-6994"
click at [372, 317] on button "Call" at bounding box center [376, 311] width 189 height 38
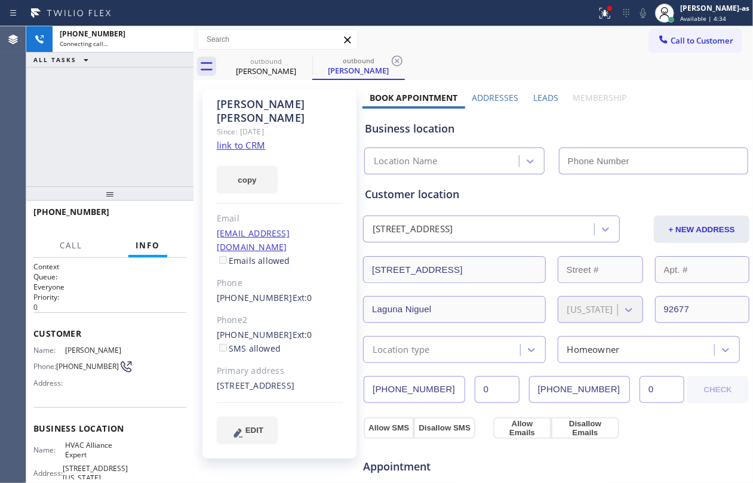
type input "(855) 999-4417"
click at [93, 146] on div "+19492436994 Connecting call… ALL TASKS ALL TASKS ACTIVE TASKS TASKS IN WRAP UP" at bounding box center [109, 106] width 167 height 160
click at [295, 82] on div "Bret Wilkins Since: 20 may 2020 link to CRM copy Email bretsunder@yahoo.com Ema…" at bounding box center [474, 482] width 560 height 804
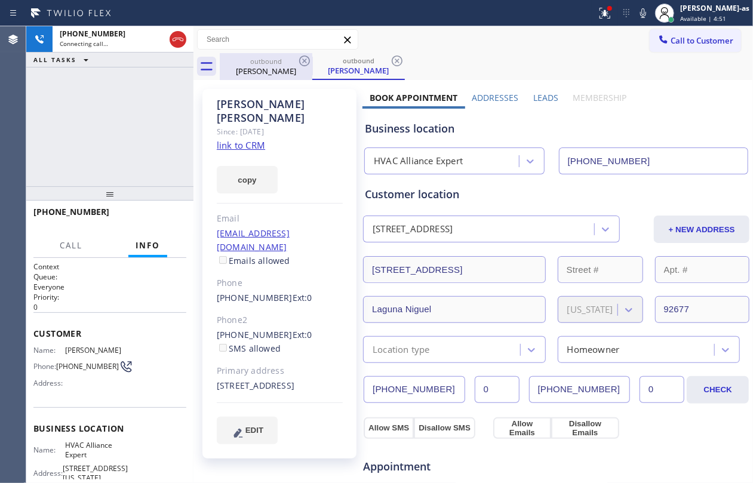
click at [275, 63] on div "outbound" at bounding box center [266, 61] width 90 height 9
click at [299, 61] on icon at bounding box center [305, 61] width 14 height 14
click at [149, 113] on div "+19492436994 Connecting call… ALL TASKS ALL TASKS ACTIVE TASKS TASKS IN WRAP UP" at bounding box center [109, 106] width 167 height 160
drag, startPoint x: 121, startPoint y: 119, endPoint x: 166, endPoint y: 86, distance: 56.4
click at [122, 118] on div "+19492436994 Connecting call… ALL TASKS ALL TASKS ACTIVE TASKS TASKS IN WRAP UP" at bounding box center [109, 106] width 167 height 160
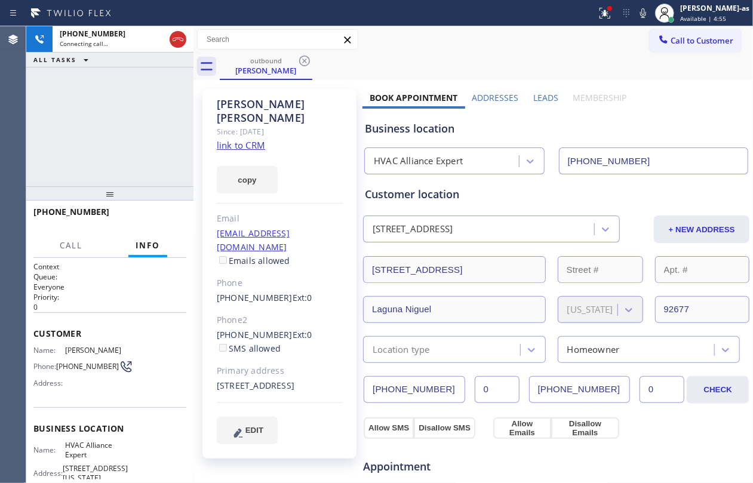
click at [175, 41] on icon at bounding box center [178, 39] width 14 height 14
click at [93, 235] on div "Call Info" at bounding box center [109, 246] width 153 height 24
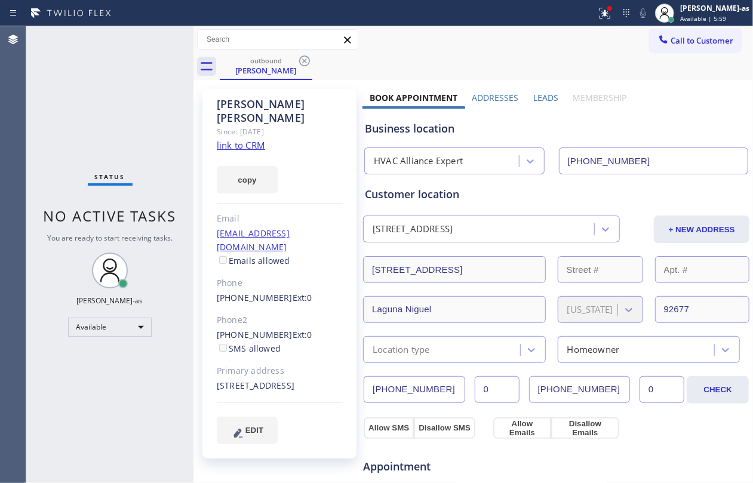
click at [151, 51] on div "Status No active tasks You are ready to start receiving tasks. Jesica Jumao-as …" at bounding box center [109, 254] width 167 height 457
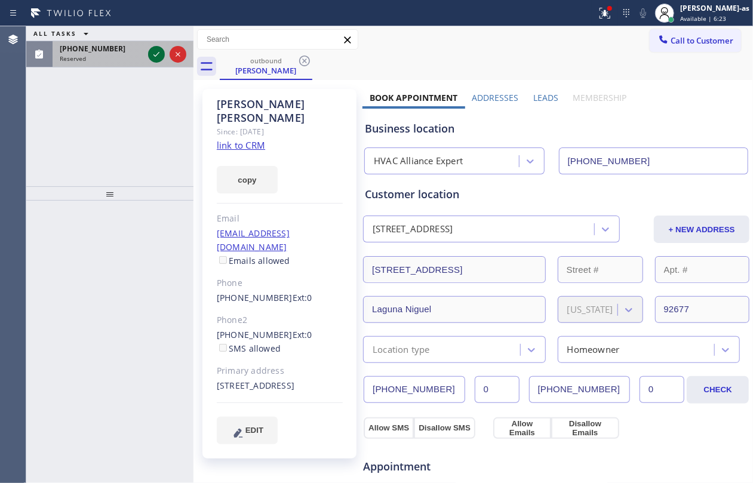
click at [152, 54] on icon at bounding box center [156, 54] width 14 height 14
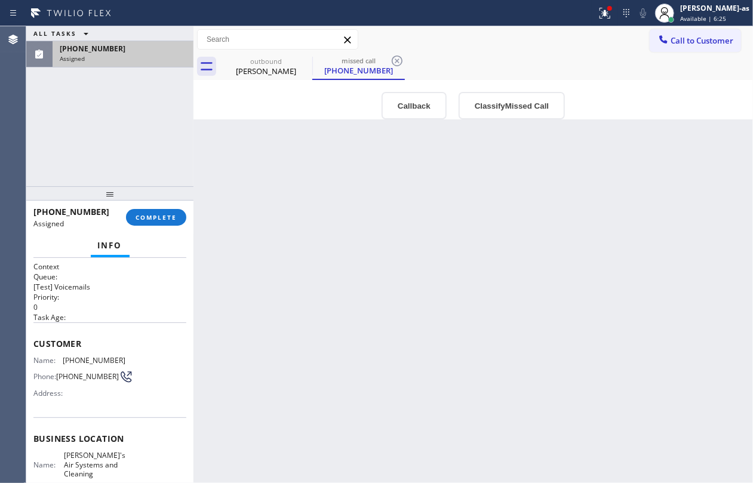
type input "(213) 808-6097"
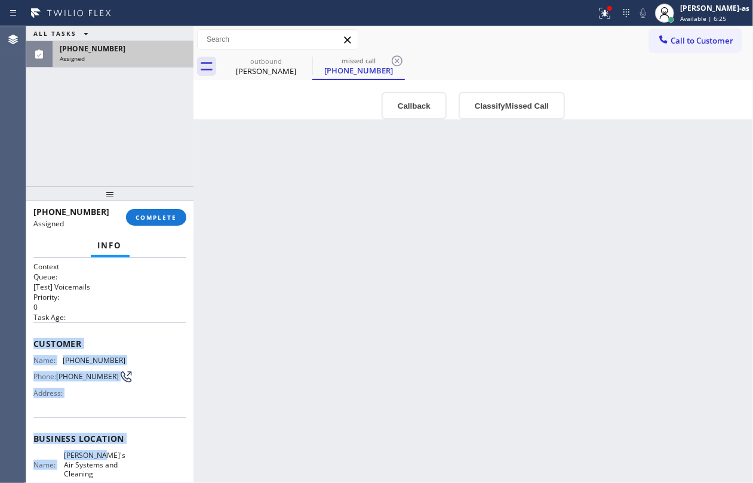
scroll to position [79, 0]
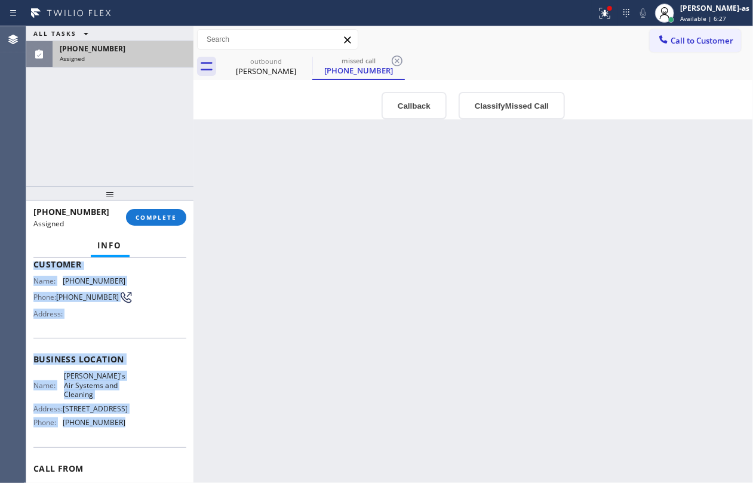
drag, startPoint x: 41, startPoint y: 345, endPoint x: 119, endPoint y: 440, distance: 122.6
click at [119, 362] on div "Context Queue: [Test] Voicemails Priority: 0 Task Age: Customer Name: (213) 652…" at bounding box center [109, 371] width 167 height 226
copy div "Customer Name: (213) 652-7980 Phone: (213) 652-7980 Address: Business location …"
click at [419, 101] on button "Callback" at bounding box center [414, 105] width 65 height 27
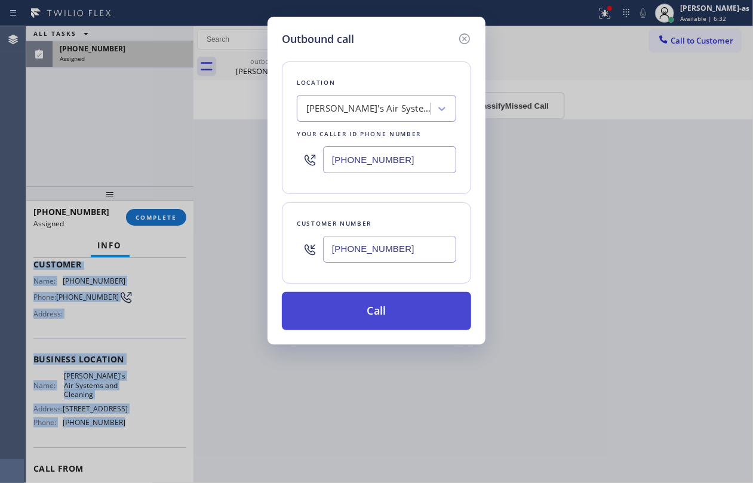
click at [361, 308] on button "Call" at bounding box center [376, 311] width 189 height 38
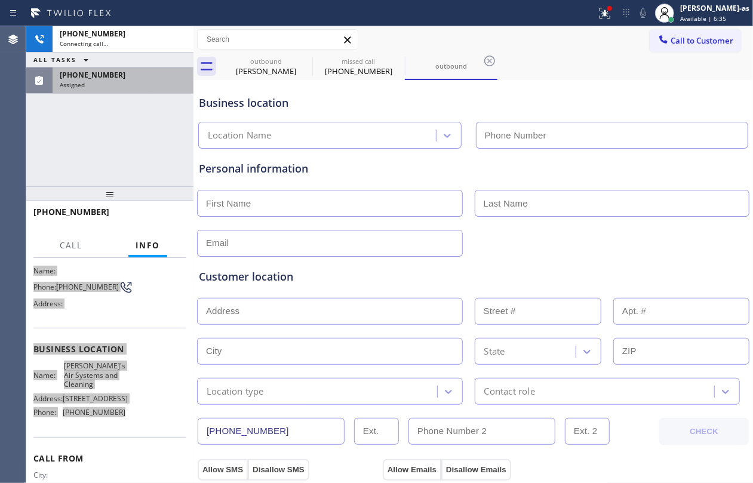
type input "(213) 808-6097"
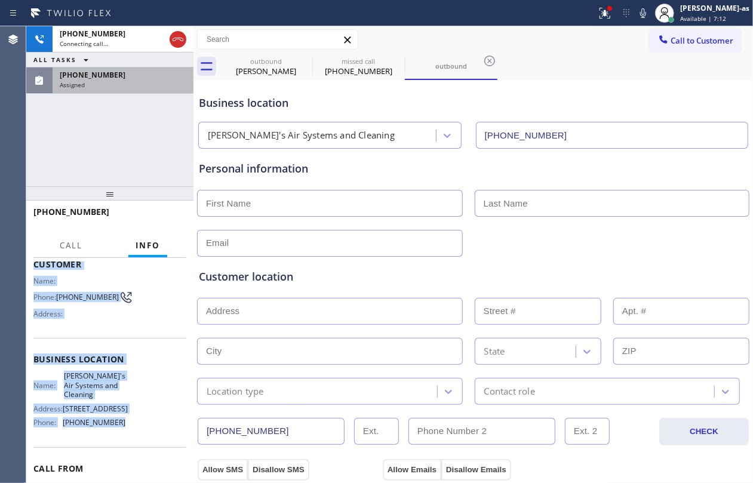
click at [93, 119] on div "+12136527980 Connecting call… ALL TASKS ALL TASKS ACTIVE TASKS TASKS IN WRAP UP…" at bounding box center [109, 106] width 167 height 160
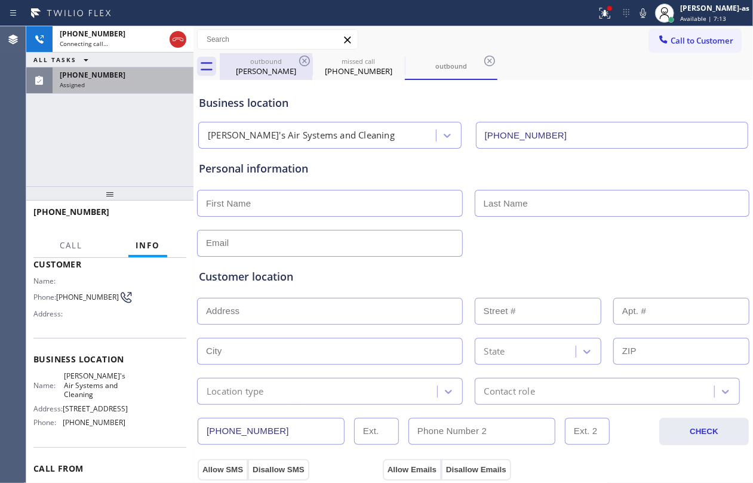
click at [265, 65] on div "outbound" at bounding box center [266, 61] width 90 height 9
type input "(855) 999-4417"
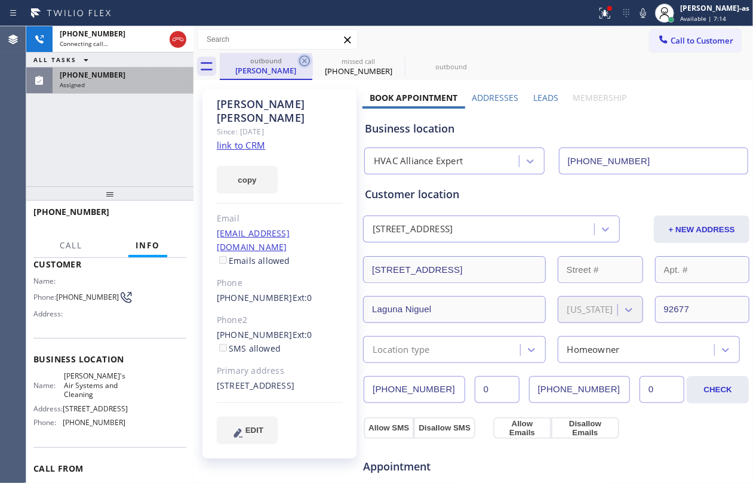
click at [305, 56] on icon at bounding box center [304, 61] width 11 height 11
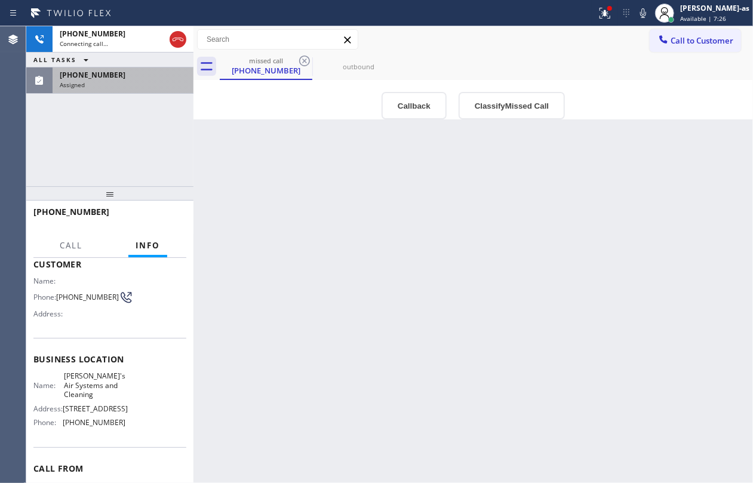
click at [94, 131] on div "+12136527980 Connecting call… ALL TASKS ALL TASKS ACTIVE TASKS TASKS IN WRAP UP…" at bounding box center [109, 106] width 167 height 160
click at [177, 36] on icon at bounding box center [178, 39] width 14 height 14
drag, startPoint x: 84, startPoint y: 145, endPoint x: 230, endPoint y: 137, distance: 146.0
click at [94, 144] on div "+12136527980 Connecting call… ALL TASKS ALL TASKS ACTIVE TASKS TASKS IN WRAP UP…" at bounding box center [109, 106] width 167 height 160
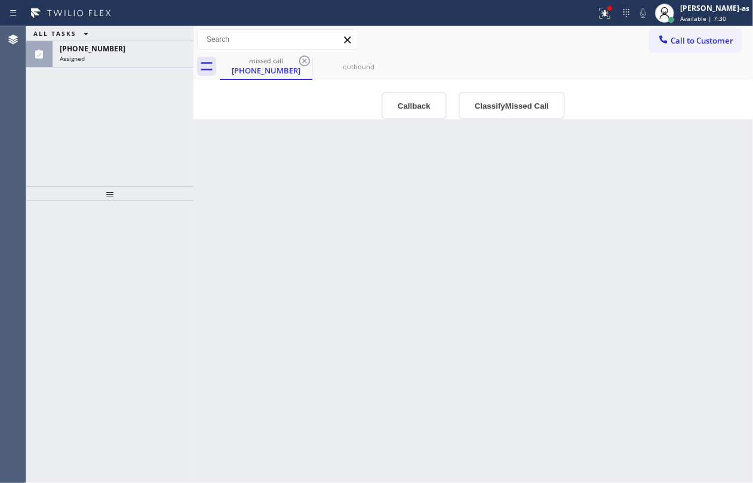
drag, startPoint x: 111, startPoint y: 60, endPoint x: 94, endPoint y: 76, distance: 23.7
click at [110, 61] on div "Assigned" at bounding box center [123, 58] width 127 height 8
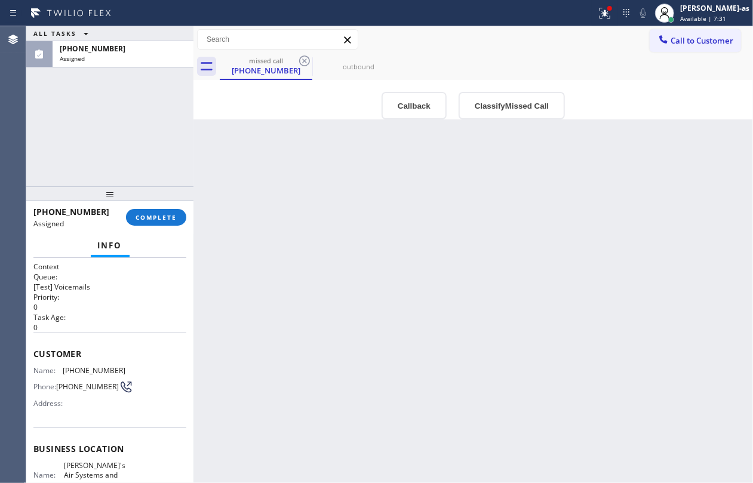
click at [166, 207] on div "(213) 652-7980 Assigned COMPLETE" at bounding box center [109, 217] width 153 height 31
click at [166, 213] on span "COMPLETE" at bounding box center [156, 217] width 41 height 8
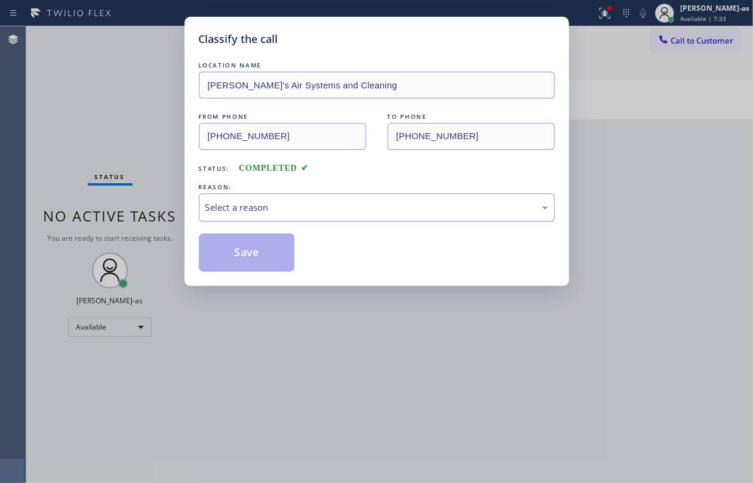
click at [249, 204] on div "Select a reason" at bounding box center [377, 208] width 343 height 14
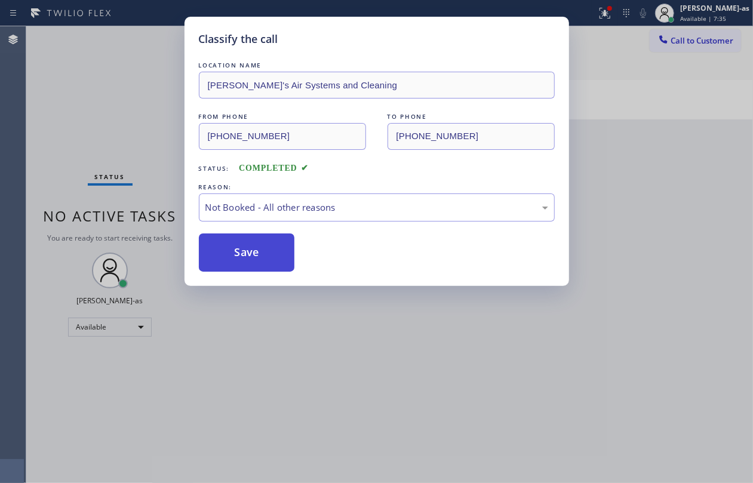
drag, startPoint x: 245, startPoint y: 256, endPoint x: 694, endPoint y: 296, distance: 450.5
click at [247, 255] on button "Save" at bounding box center [247, 253] width 96 height 38
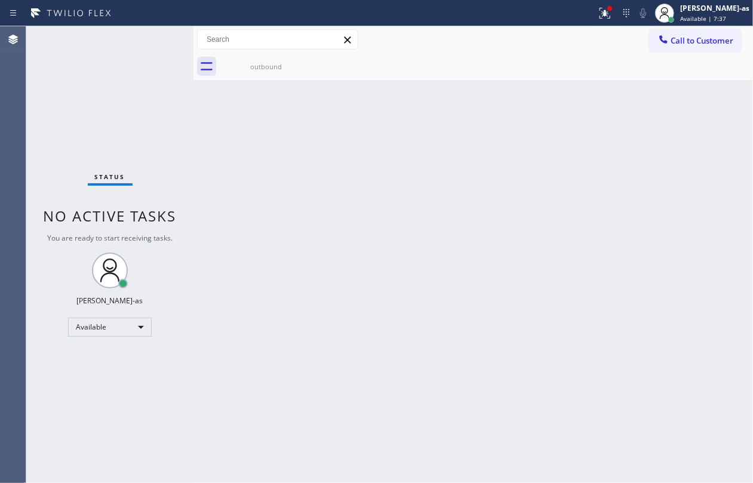
click at [270, 80] on div "Back to Dashboard Change Sender ID Customers Technicians Select a contact Outbo…" at bounding box center [474, 254] width 560 height 457
click at [268, 75] on div "outbound" at bounding box center [266, 66] width 90 height 27
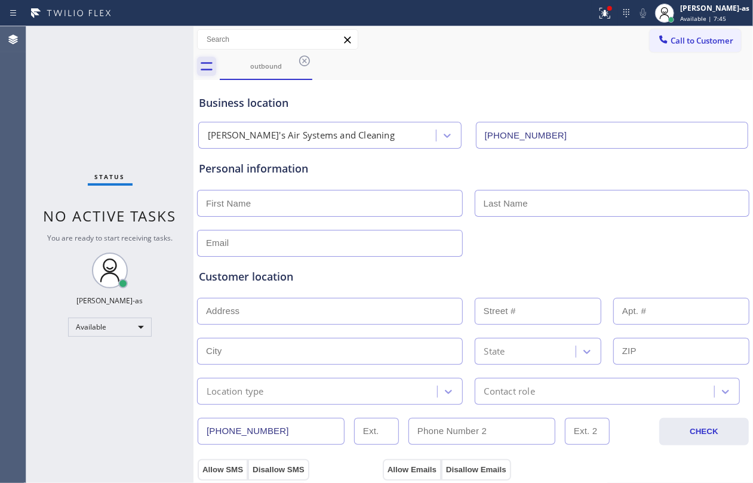
click at [212, 69] on icon at bounding box center [206, 66] width 19 height 19
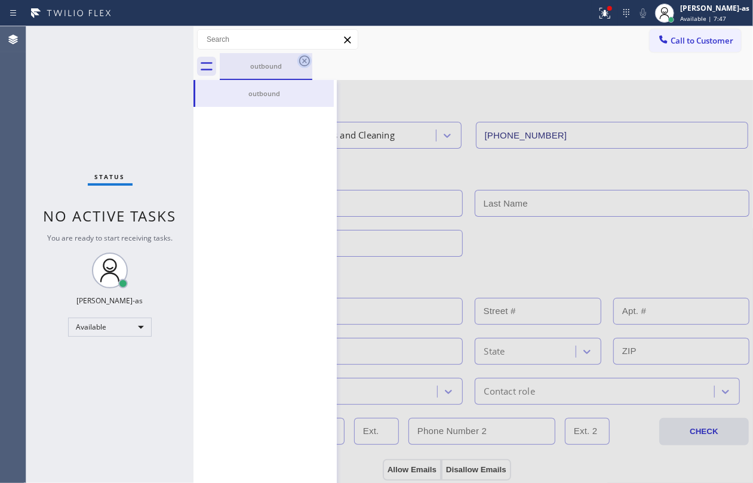
click at [308, 59] on icon at bounding box center [305, 61] width 14 height 14
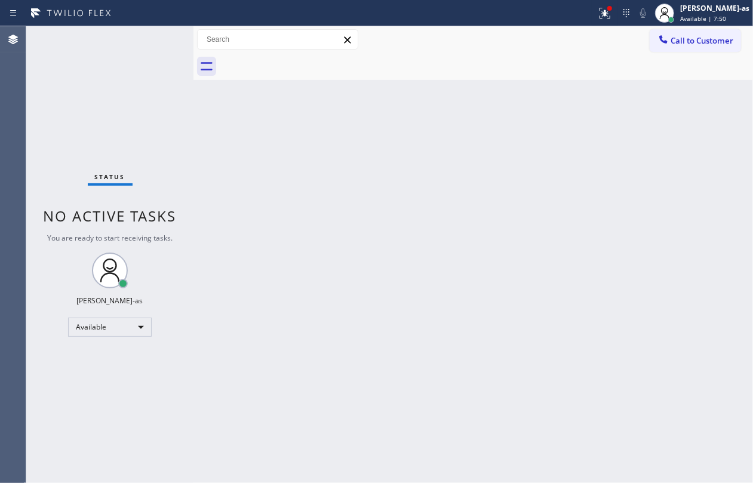
drag, startPoint x: 666, startPoint y: 32, endPoint x: 646, endPoint y: 44, distance: 22.5
click at [565, 32] on button "Call to Customer" at bounding box center [695, 40] width 91 height 23
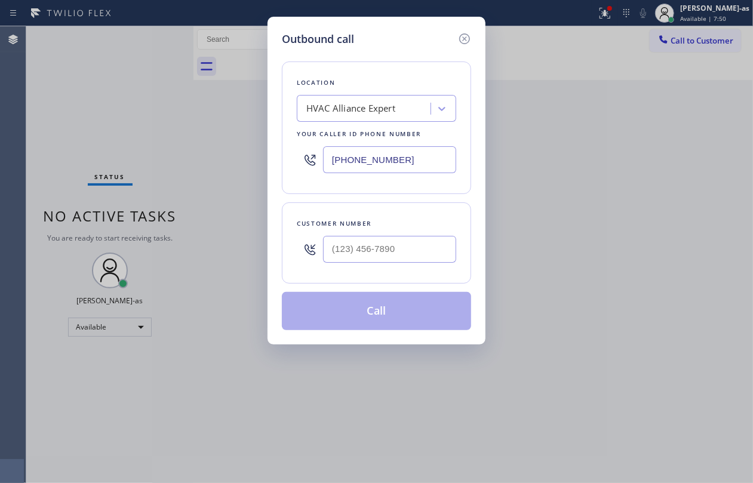
click at [352, 265] on div at bounding box center [389, 249] width 133 height 39
click at [374, 250] on input "(___) ___-____" at bounding box center [389, 249] width 133 height 27
paste input "213) 652-7980"
type input "(213) 652-7980"
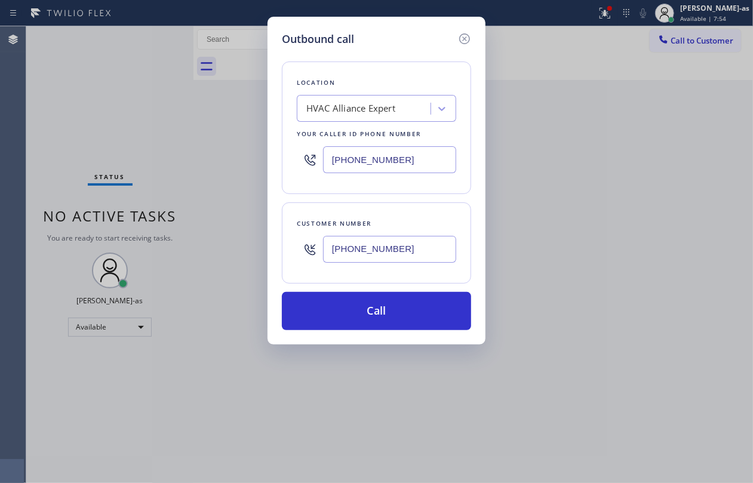
click at [412, 160] on input "(855) 999-4417" at bounding box center [389, 159] width 133 height 27
paste input "213) 808-609"
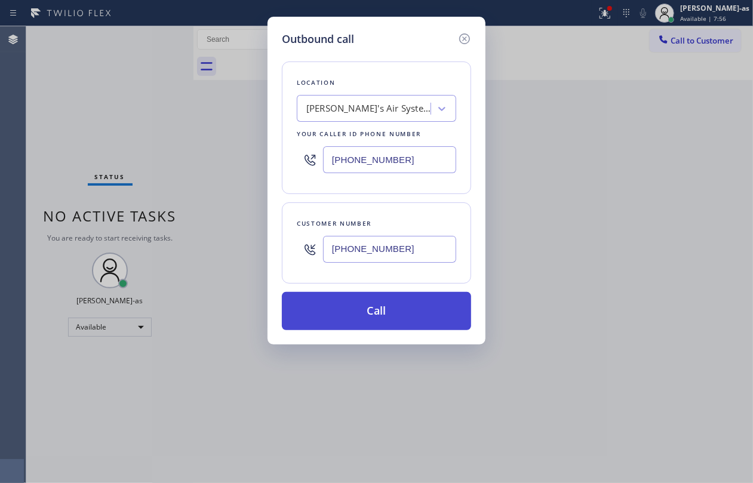
type input "(213) 808-6097"
click at [429, 304] on button "Call" at bounding box center [376, 311] width 189 height 38
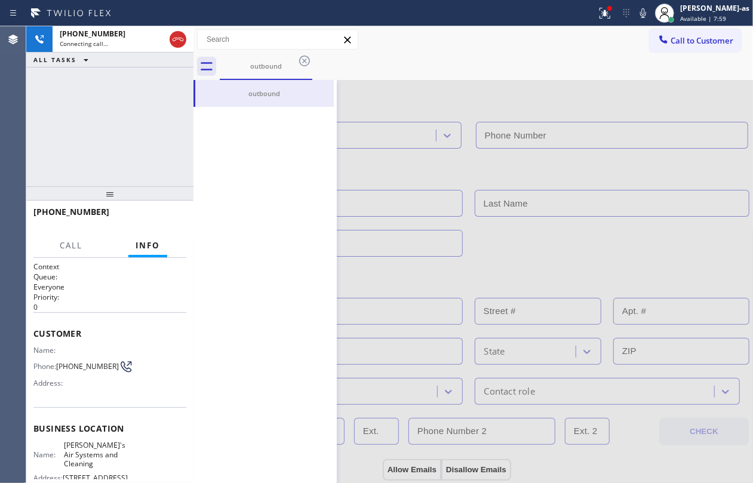
type input "(213) 808-6097"
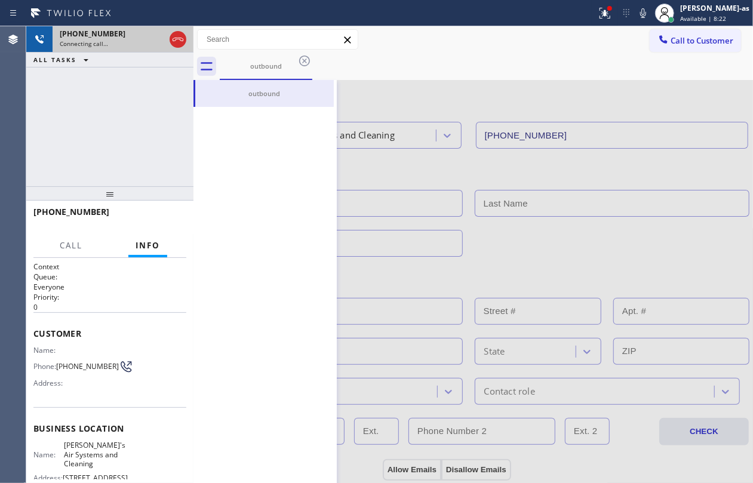
click at [188, 38] on div at bounding box center [178, 39] width 22 height 26
click at [182, 37] on icon at bounding box center [178, 39] width 14 height 14
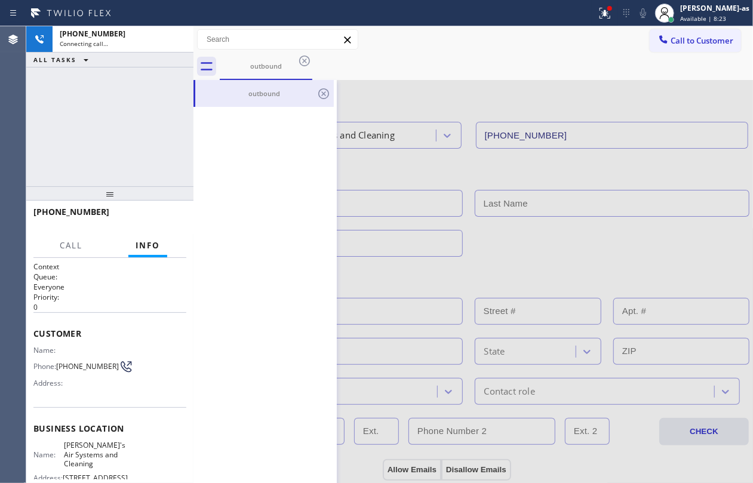
drag, startPoint x: 154, startPoint y: 75, endPoint x: 222, endPoint y: 82, distance: 69.0
click at [153, 80] on div "+12136527980 Connecting call… ALL TASKS ALL TASKS ACTIVE TASKS TASKS IN WRAP UP" at bounding box center [109, 106] width 167 height 160
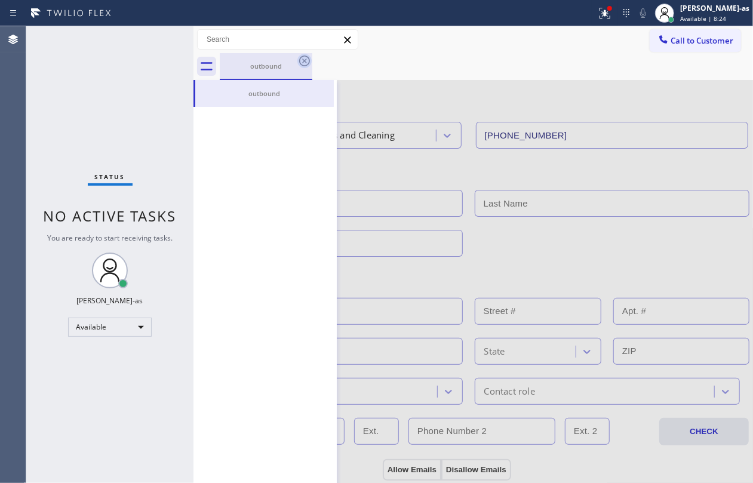
click at [278, 62] on div "outbound" at bounding box center [266, 66] width 90 height 9
click at [302, 60] on icon at bounding box center [305, 61] width 14 height 14
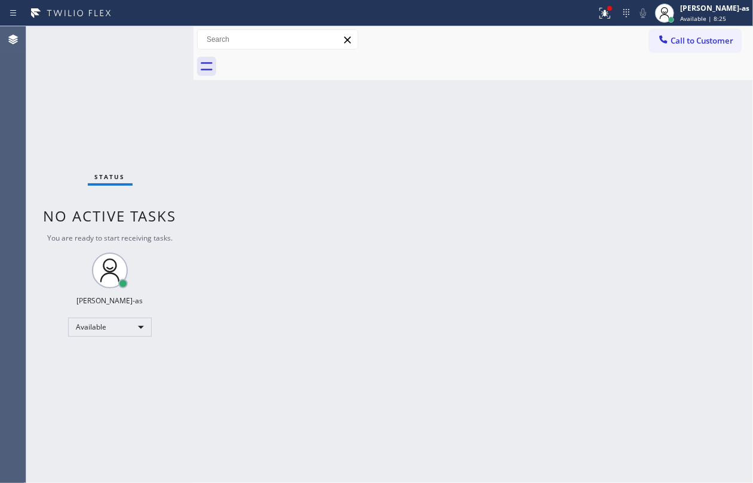
drag, startPoint x: 338, startPoint y: 203, endPoint x: 541, endPoint y: 240, distance: 206.5
click at [340, 203] on div "Back to Dashboard Change Sender ID Customers Technicians Select a contact Outbo…" at bounding box center [474, 254] width 560 height 457
drag, startPoint x: 271, startPoint y: 166, endPoint x: 315, endPoint y: 155, distance: 45.4
click at [300, 158] on div "Back to Dashboard Change Sender ID Customers Technicians Select a contact Outbo…" at bounding box center [474, 254] width 560 height 457
drag, startPoint x: 118, startPoint y: 117, endPoint x: 127, endPoint y: 13, distance: 104.9
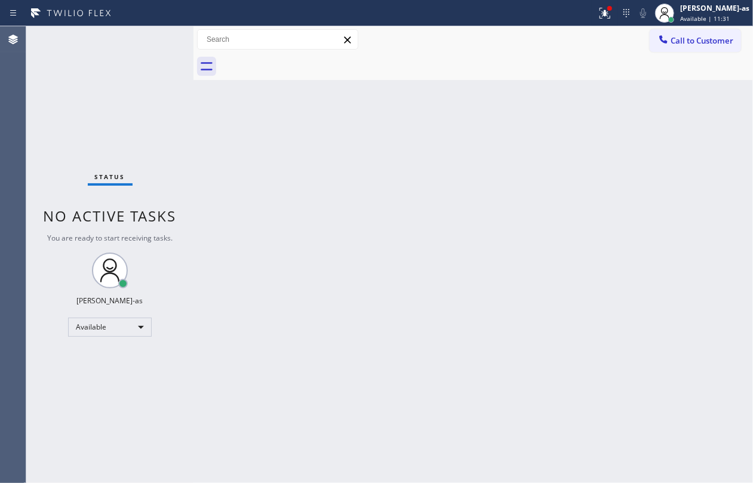
click at [118, 108] on div "Status No active tasks You are ready to start receiving tasks. Jesica Jumao-as …" at bounding box center [109, 254] width 167 height 457
click at [166, 151] on div "Status No active tasks You are ready to start receiving tasks. Jesica Jumao-as …" at bounding box center [109, 254] width 167 height 457
click at [133, 102] on div "Status No active tasks You are ready to start receiving tasks. Jesica Jumao-as …" at bounding box center [109, 254] width 167 height 457
click at [172, 75] on div "Status No active tasks You are ready to start receiving tasks. Jesica Jumao-as …" at bounding box center [109, 254] width 167 height 457
drag, startPoint x: 265, startPoint y: 135, endPoint x: 329, endPoint y: 122, distance: 64.7
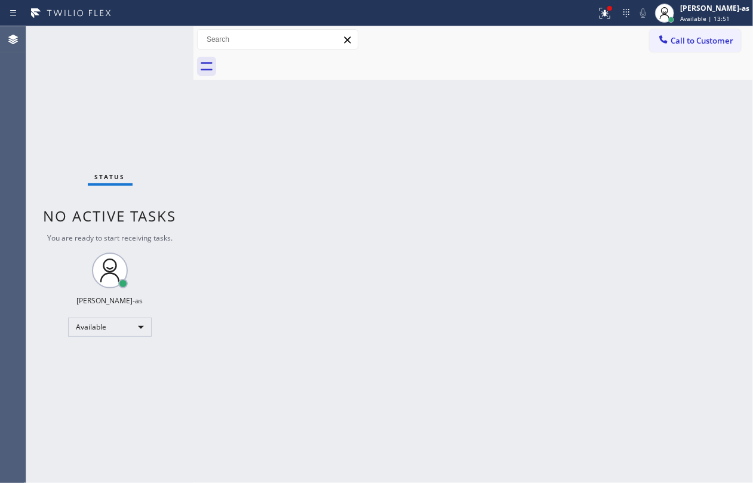
click at [271, 130] on div "Back to Dashboard Change Sender ID Customers Technicians Select a contact Outbo…" at bounding box center [474, 254] width 560 height 457
click at [177, 200] on div "Status No active tasks You are ready to start receiving tasks. Jesica Jumao-as …" at bounding box center [109, 254] width 167 height 457
click at [553, 287] on div "Back to Dashboard Change Sender ID Customers Technicians Select a contact Outbo…" at bounding box center [474, 254] width 560 height 457
click at [327, 134] on div "Back to Dashboard Change Sender ID Customers Technicians Select a contact Outbo…" at bounding box center [474, 254] width 560 height 457
click at [565, 34] on button "Call to Customer" at bounding box center [695, 40] width 91 height 23
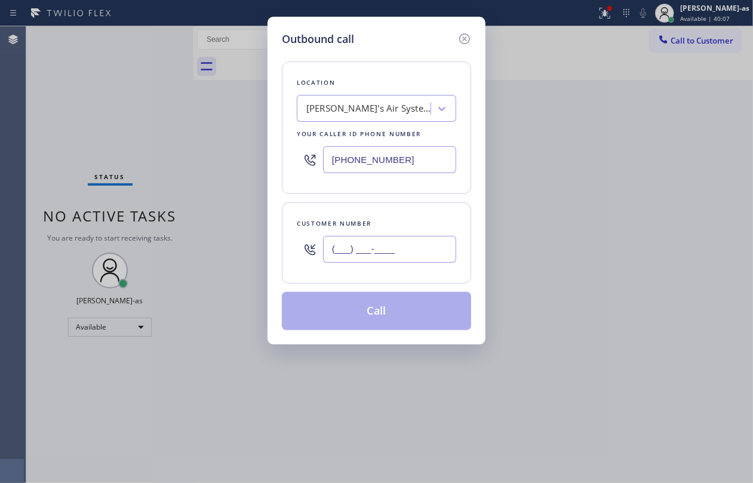
click at [407, 247] on input "(___) ___-____" at bounding box center [389, 249] width 133 height 27
paste input "323) 864-4242"
type input "(323) 864-4242"
drag, startPoint x: 381, startPoint y: 127, endPoint x: 379, endPoint y: 115, distance: 11.5
click at [379, 122] on div "Location Adam's Air Systems and Cleaning Your caller id phone number (213) 808-…" at bounding box center [376, 128] width 189 height 133
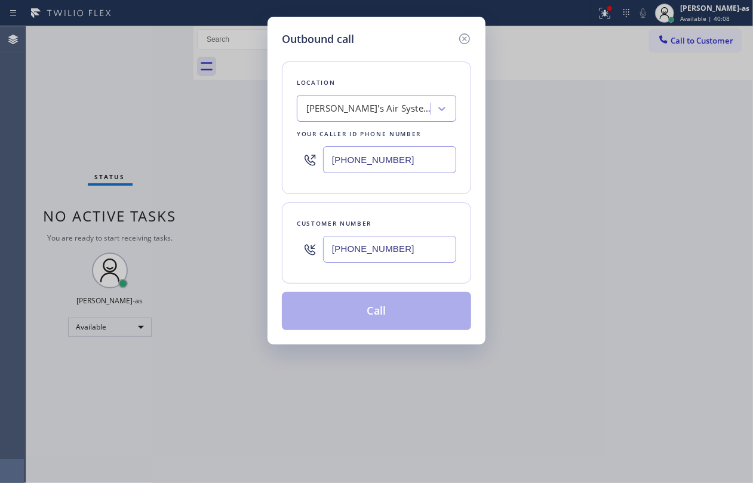
click at [379, 115] on div "Adam's Air Systems and Cleaning" at bounding box center [369, 109] width 125 height 14
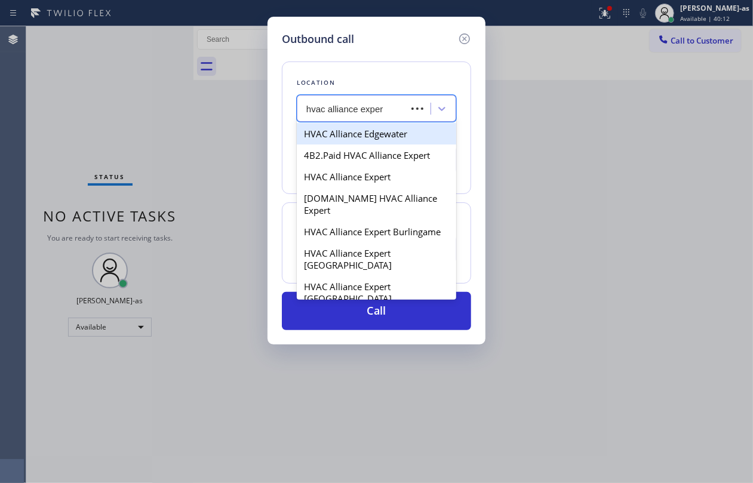
type input "hvac alliance expert"
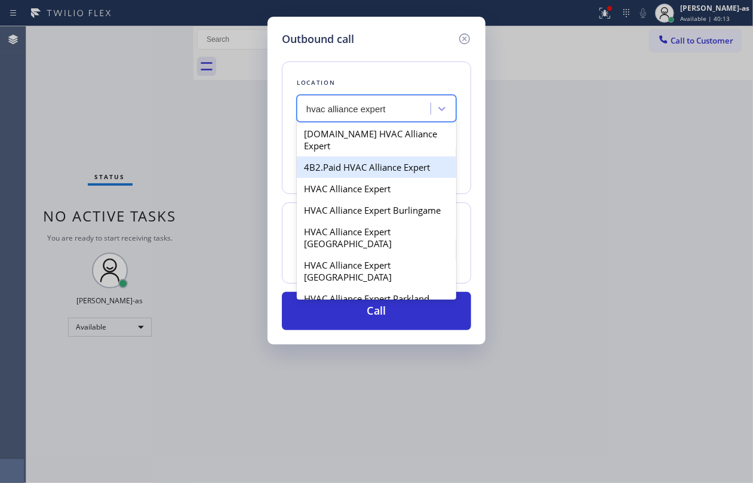
click at [376, 157] on div "4B2.Paid HVAC Alliance Expert" at bounding box center [377, 168] width 160 height 22
type input "(855) 999-4417"
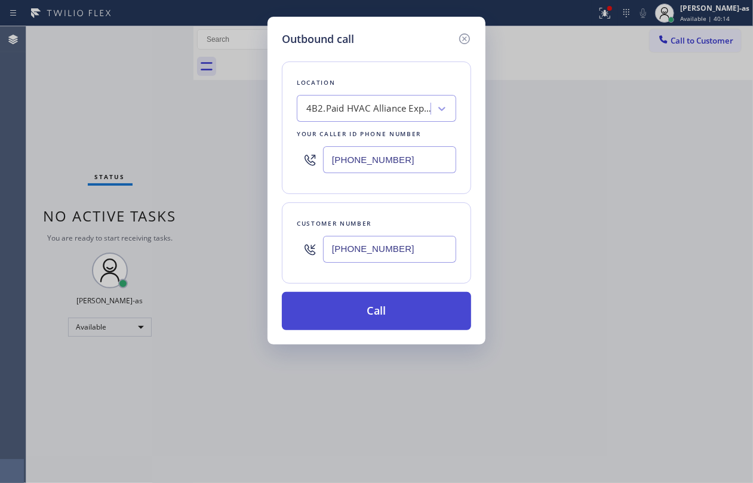
click at [388, 309] on button "Call" at bounding box center [376, 311] width 189 height 38
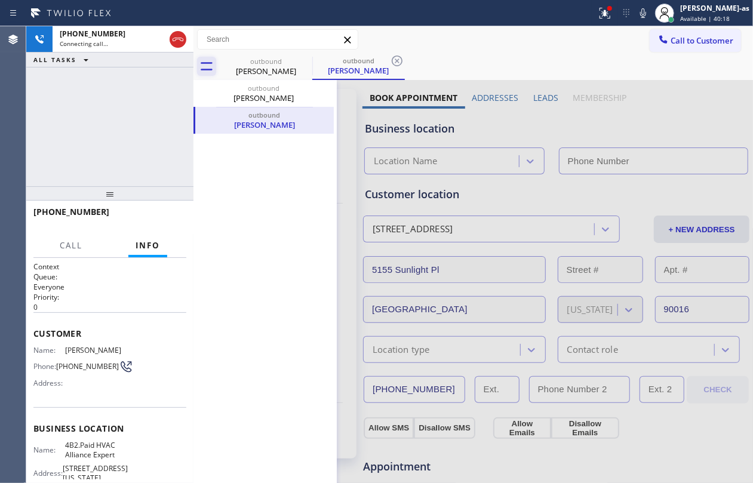
click at [204, 63] on icon at bounding box center [207, 66] width 12 height 8
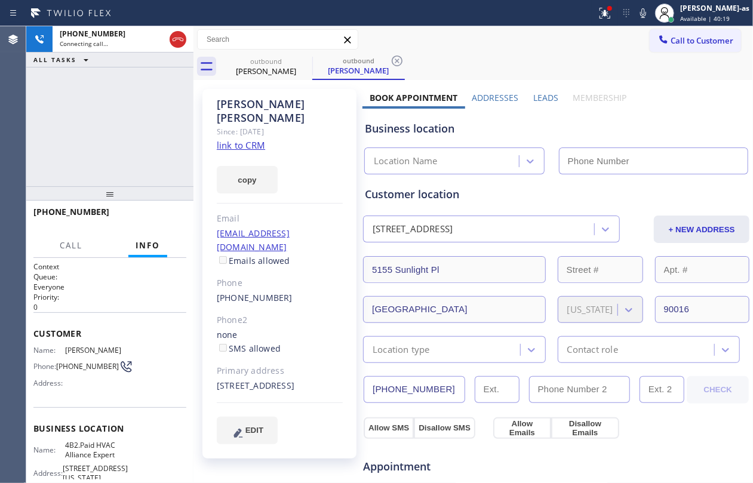
type input "(855) 999-4417"
click at [250, 139] on link "link to CRM" at bounding box center [241, 145] width 48 height 12
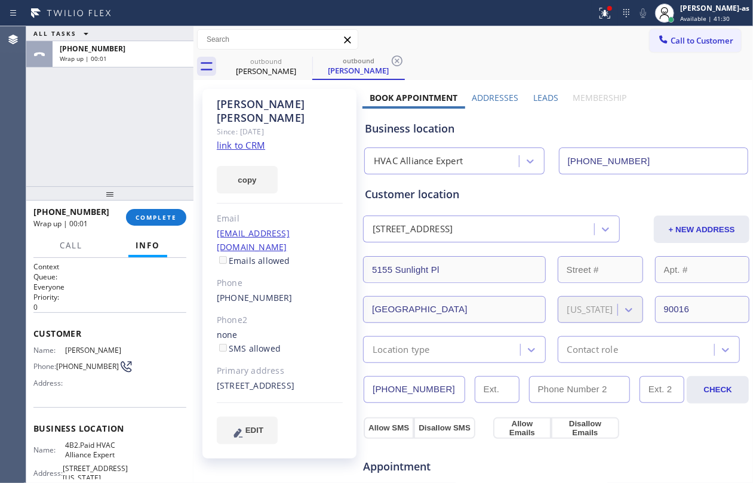
click at [153, 153] on div "ALL TASKS ALL TASKS ACTIVE TASKS TASKS IN WRAP UP +13238644242 Wrap up | 00:01" at bounding box center [109, 106] width 167 height 160
click at [153, 209] on button "COMPLETE" at bounding box center [156, 217] width 60 height 17
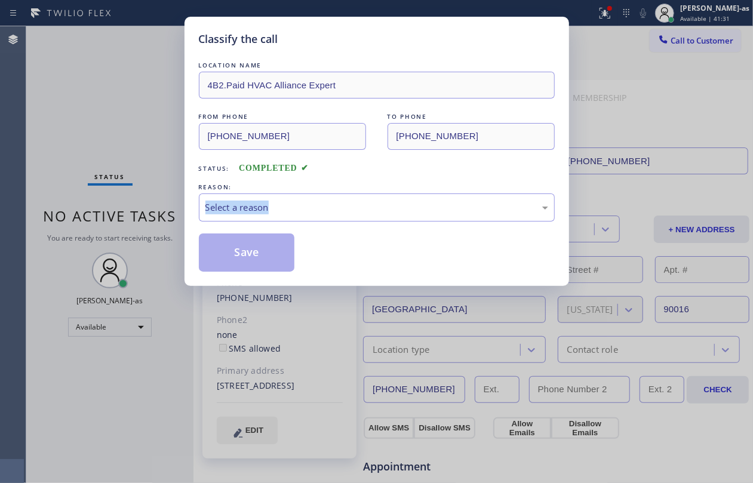
click at [153, 209] on div "Classify the call LOCATION NAME 4B2.Paid HVAC Alliance Expert FROM PHONE (855) …" at bounding box center [376, 241] width 753 height 483
click at [406, 174] on div "LOCATION NAME 4B2.Paid HVAC Alliance Expert FROM PHONE (855) 999-4417 TO PHONE …" at bounding box center [377, 165] width 356 height 213
drag, startPoint x: 356, startPoint y: 209, endPoint x: 363, endPoint y: 216, distance: 9.7
click at [356, 211] on div "Select a reason" at bounding box center [377, 208] width 343 height 14
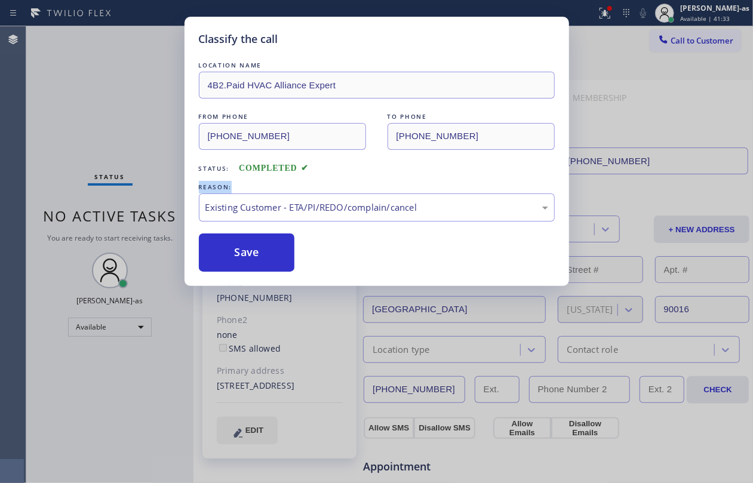
drag, startPoint x: 370, startPoint y: 268, endPoint x: 285, endPoint y: 258, distance: 86.0
drag, startPoint x: 273, startPoint y: 254, endPoint x: 189, endPoint y: 50, distance: 220.2
click at [272, 254] on button "Save" at bounding box center [247, 253] width 96 height 38
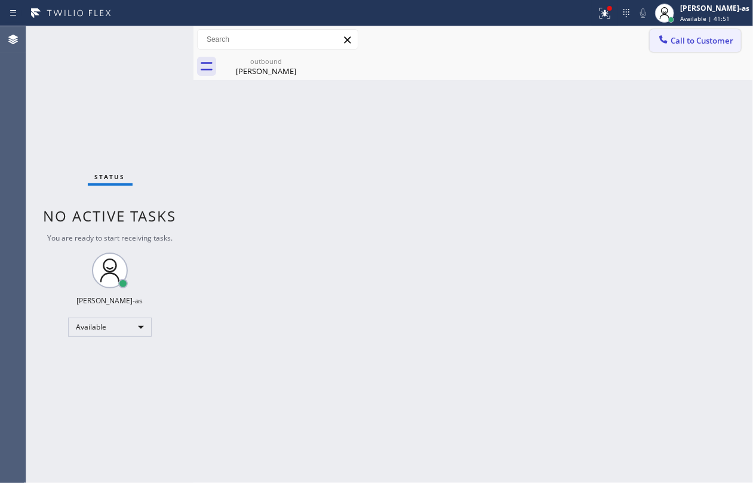
click at [565, 43] on span "Call to Customer" at bounding box center [702, 40] width 63 height 11
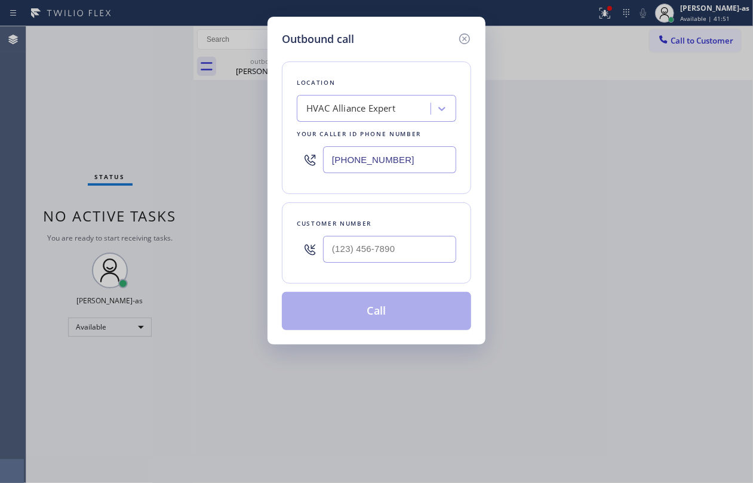
click at [383, 238] on input "text" at bounding box center [389, 249] width 133 height 27
paste input "347) 683-8462"
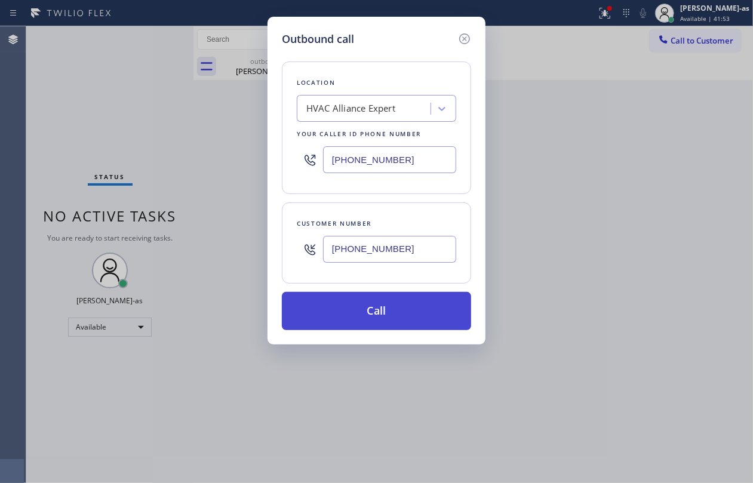
type input "(347) 683-8462"
click at [406, 316] on button "Call" at bounding box center [376, 311] width 189 height 38
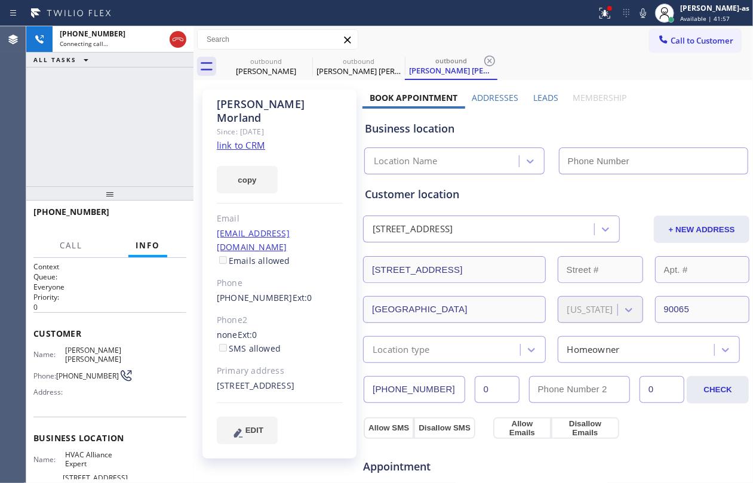
type input "(855) 999-4417"
click at [137, 147] on div "+13476838462 Live | 00:01 ALL TASKS ALL TASKS ACTIVE TASKS TASKS IN WRAP UP" at bounding box center [109, 106] width 167 height 160
click at [158, 218] on span "HANG UP" at bounding box center [158, 217] width 36 height 8
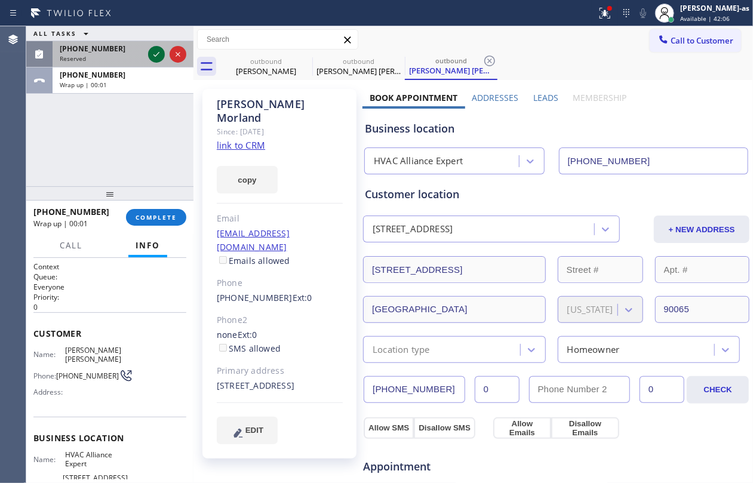
click at [157, 51] on icon at bounding box center [156, 54] width 14 height 14
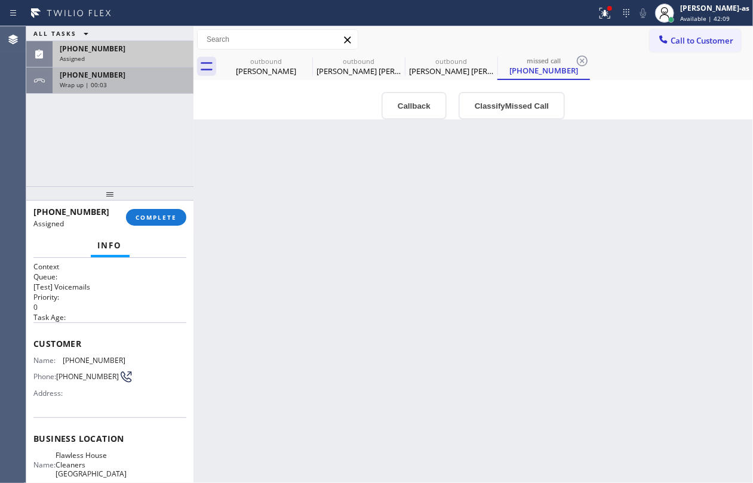
click at [104, 81] on span "Wrap up | 00:03" at bounding box center [83, 85] width 47 height 8
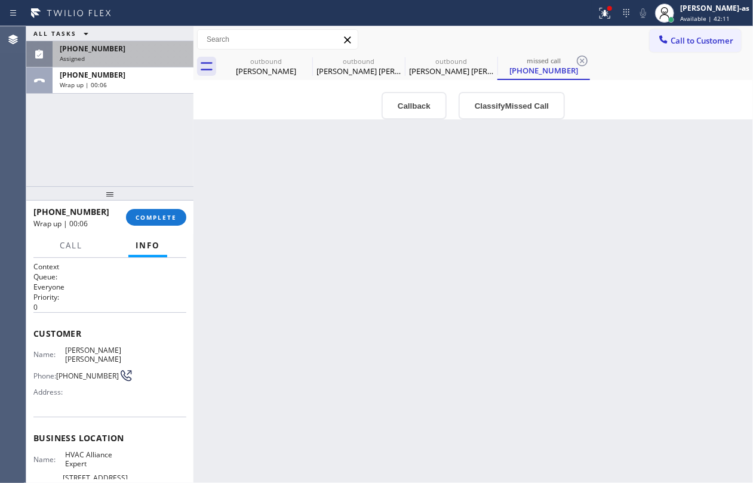
click at [159, 208] on div "+13476838462 Wrap up | 00:06 COMPLETE" at bounding box center [109, 217] width 153 height 31
click at [117, 216] on div "+13476838462" at bounding box center [75, 211] width 84 height 11
drag, startPoint x: 154, startPoint y: 215, endPoint x: 275, endPoint y: 225, distance: 121.7
click at [154, 213] on span "COMPLETE" at bounding box center [156, 217] width 41 height 8
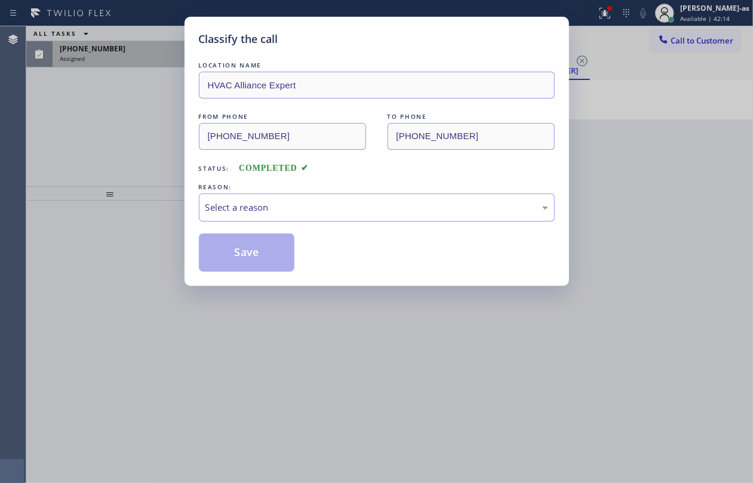
click at [277, 213] on div "Select a reason" at bounding box center [377, 208] width 343 height 14
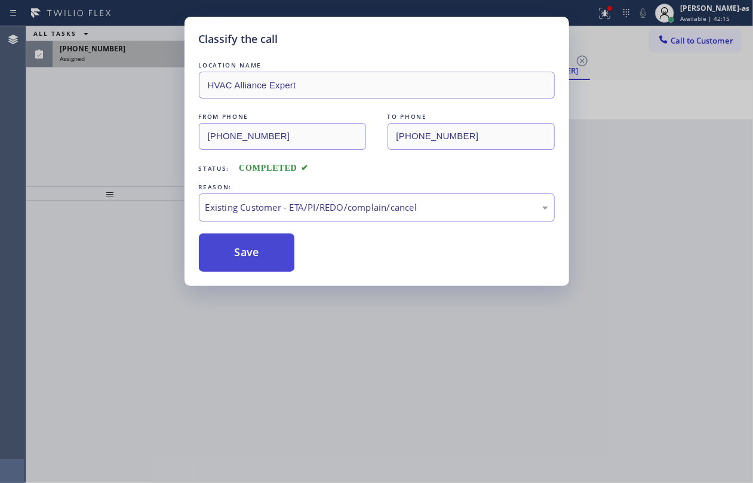
click at [251, 247] on button "Save" at bounding box center [247, 253] width 96 height 38
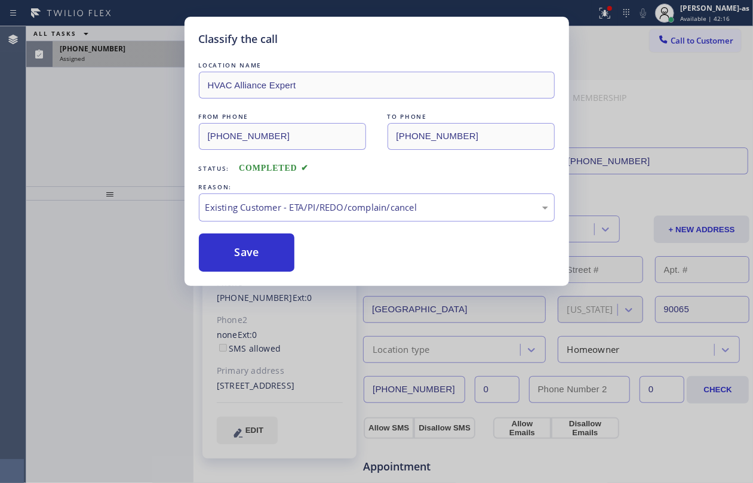
click at [72, 58] on div "Classify the call LOCATION NAME HVAC Alliance Expert FROM PHONE (855) 999-4417 …" at bounding box center [376, 241] width 753 height 483
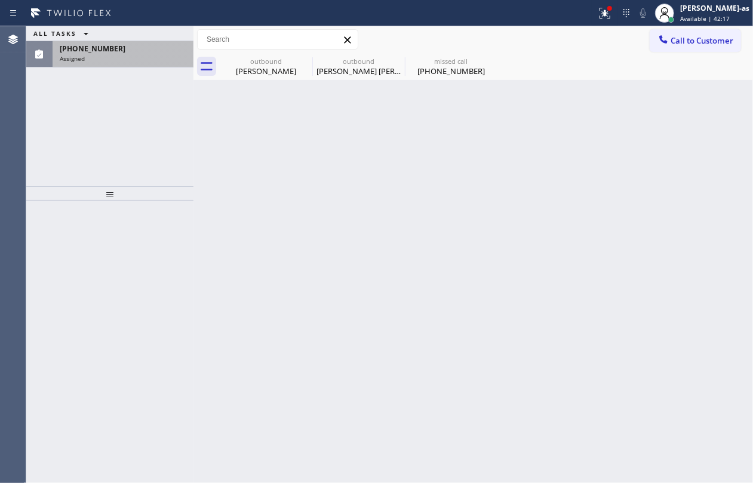
click at [109, 48] on span "(562) 450-1663" at bounding box center [93, 49] width 66 height 10
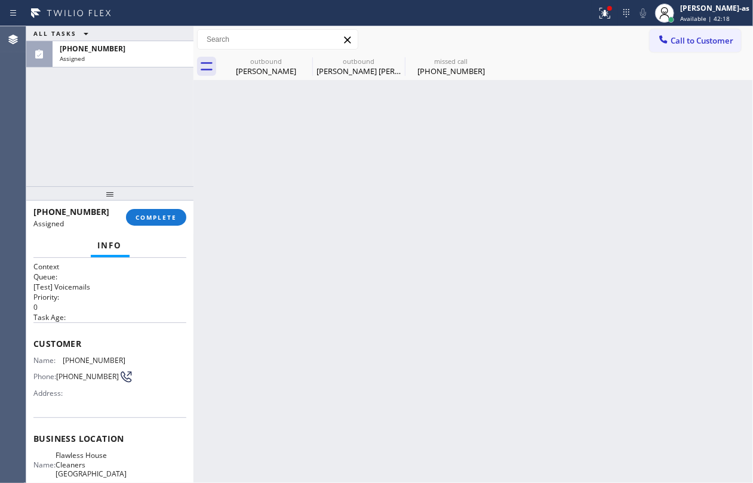
drag, startPoint x: 38, startPoint y: 340, endPoint x: 35, endPoint y: 350, distance: 10.8
click at [38, 350] on div "Customer Name: (562) 450-1663 Phone: (562) 450-1663 Address:" at bounding box center [109, 371] width 153 height 96
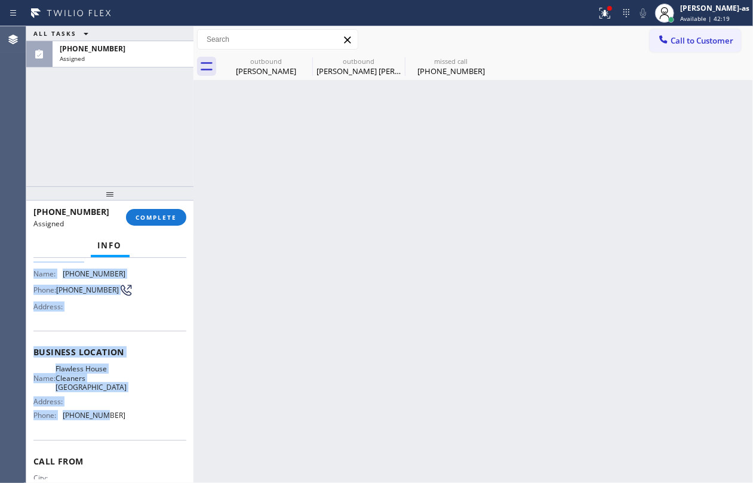
scroll to position [143, 0]
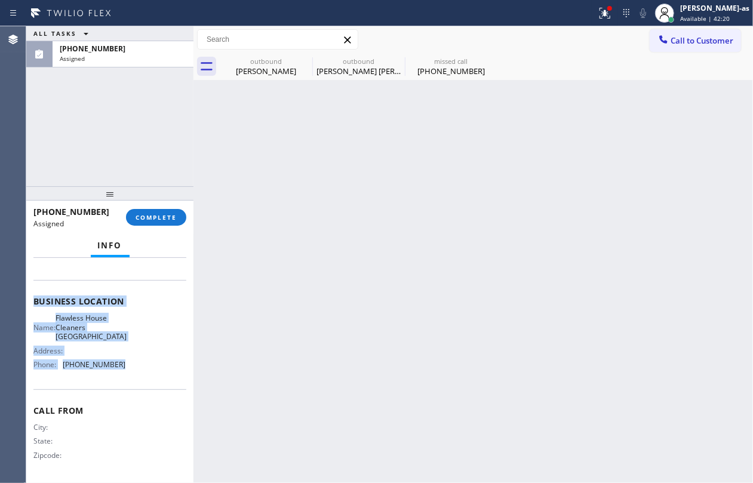
drag, startPoint x: 32, startPoint y: 342, endPoint x: 137, endPoint y: 361, distance: 106.9
click at [137, 361] on div "Context Queue: [Test] Voicemails Priority: 0 Task Age: Customer Name: (562) 450…" at bounding box center [109, 371] width 167 height 226
copy div "Customer Name: (562) 450-1663 Phone: (562) 450-1663 Address: Business location …"
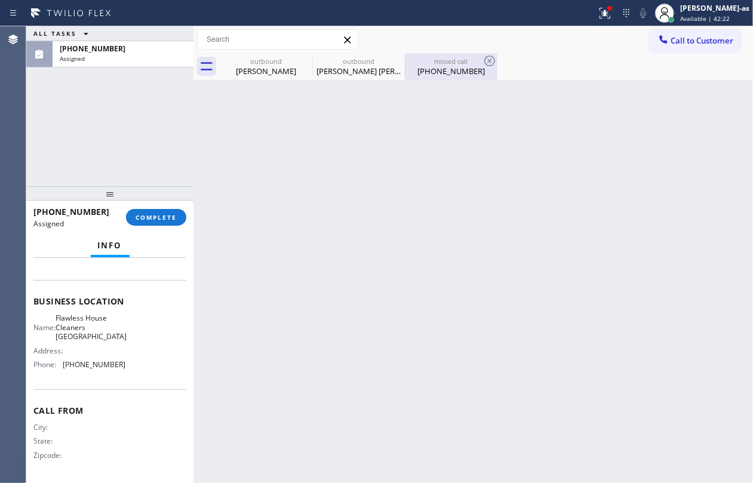
click at [455, 74] on div "(562) 450-1663" at bounding box center [451, 71] width 90 height 11
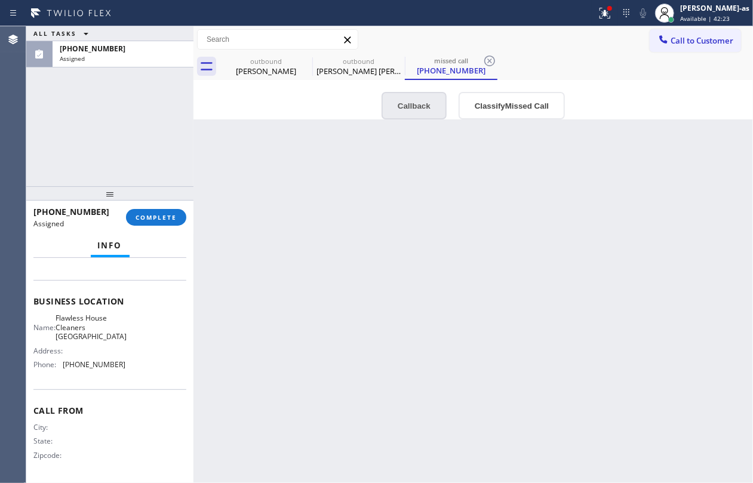
click at [409, 97] on button "Callback" at bounding box center [414, 105] width 65 height 27
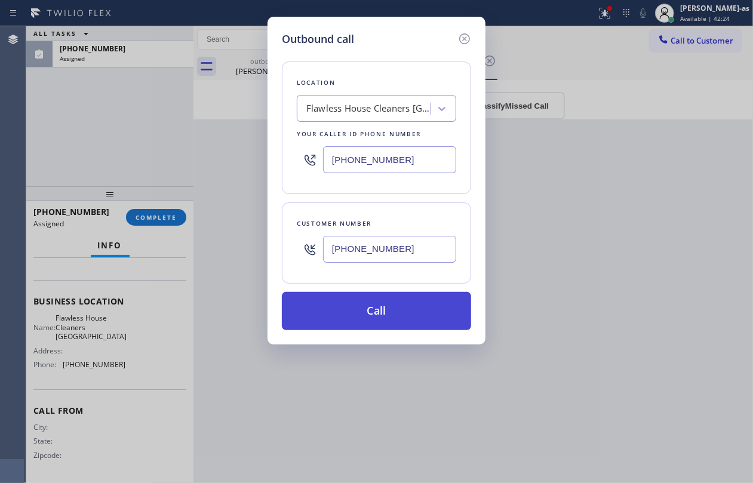
click at [411, 306] on button "Call" at bounding box center [376, 311] width 189 height 38
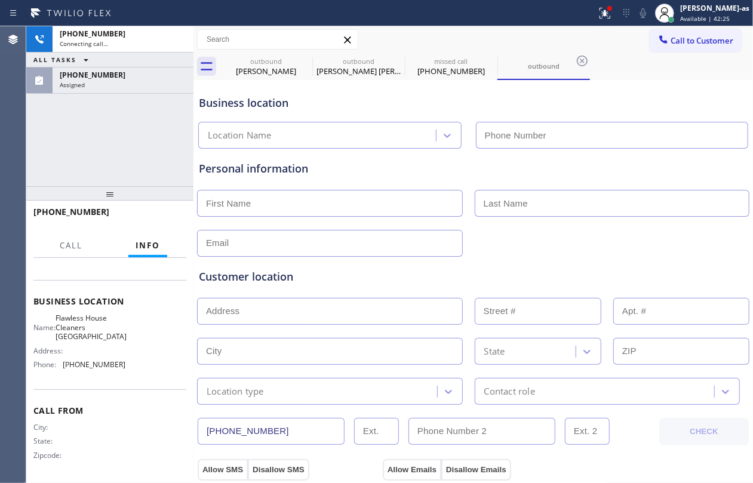
scroll to position [133, 0]
type input "(562) 632-4501"
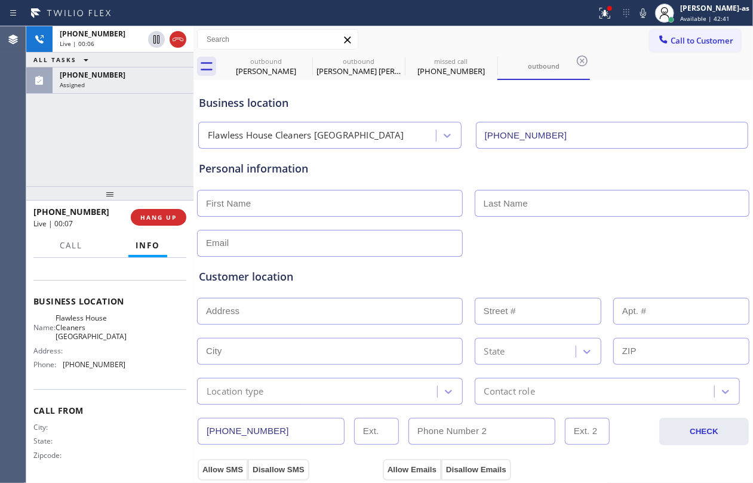
click at [120, 151] on div "+15624501663 Live | 00:06 ALL TASKS ALL TASKS ACTIVE TASKS TASKS IN WRAP UP (56…" at bounding box center [109, 106] width 167 height 160
click at [148, 217] on span "HANG UP" at bounding box center [158, 217] width 36 height 8
click at [149, 216] on span "HANG UP" at bounding box center [158, 217] width 36 height 8
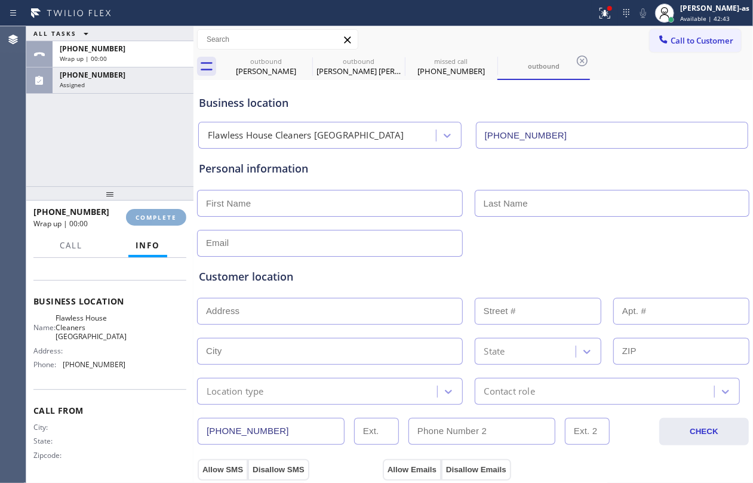
click at [149, 216] on span "COMPLETE" at bounding box center [156, 217] width 41 height 8
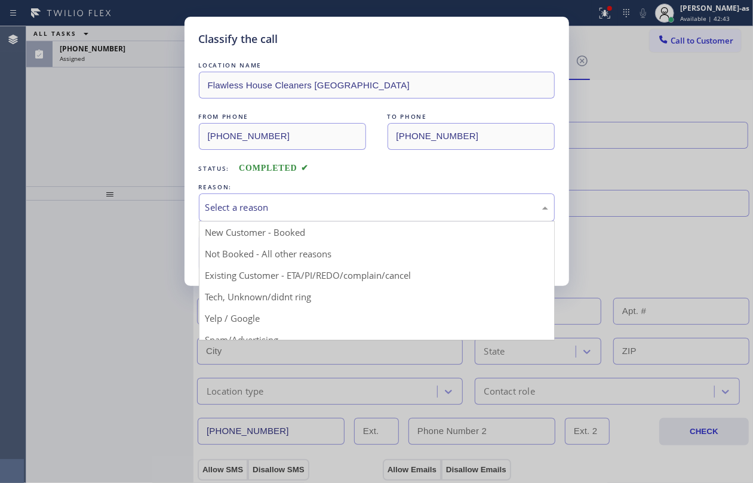
drag, startPoint x: 344, startPoint y: 194, endPoint x: 330, endPoint y: 214, distance: 24.5
click at [344, 194] on div "Select a reason" at bounding box center [377, 208] width 356 height 28
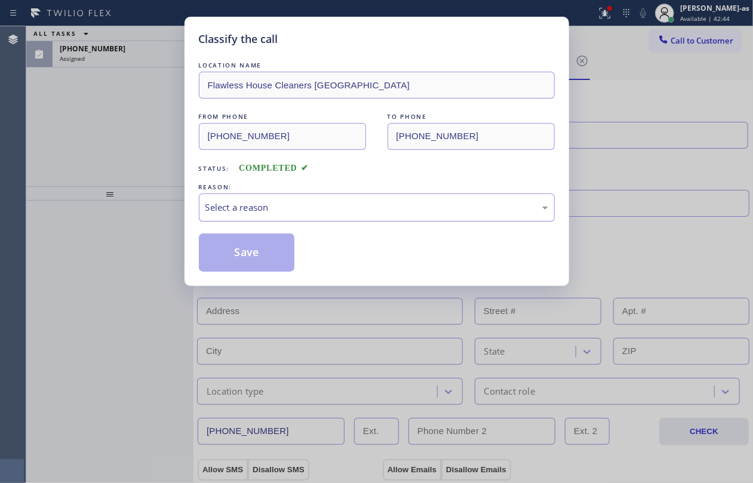
click at [325, 216] on div "Select a reason" at bounding box center [377, 208] width 356 height 28
click at [278, 207] on div "Select a reason" at bounding box center [377, 208] width 343 height 14
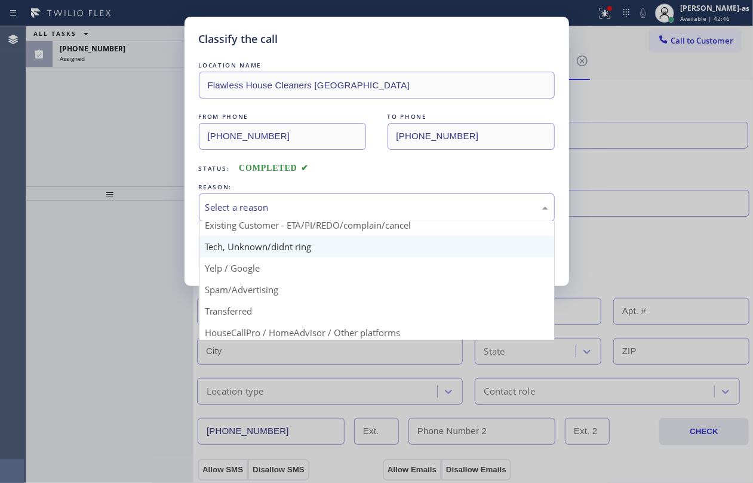
scroll to position [75, 0]
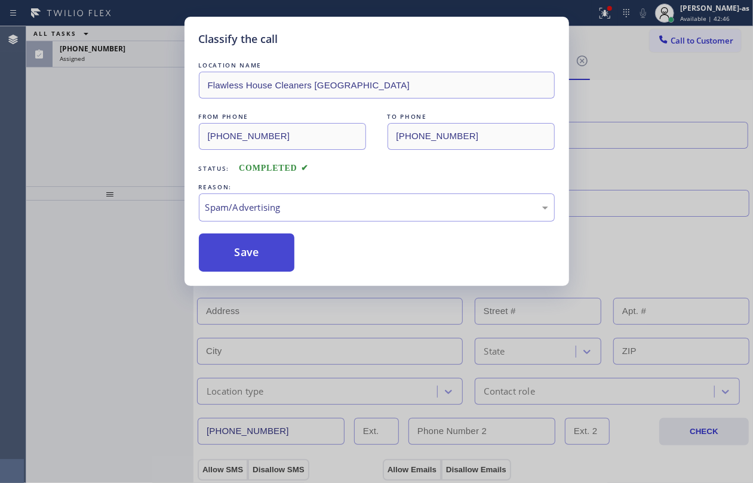
click at [235, 253] on button "Save" at bounding box center [247, 253] width 96 height 38
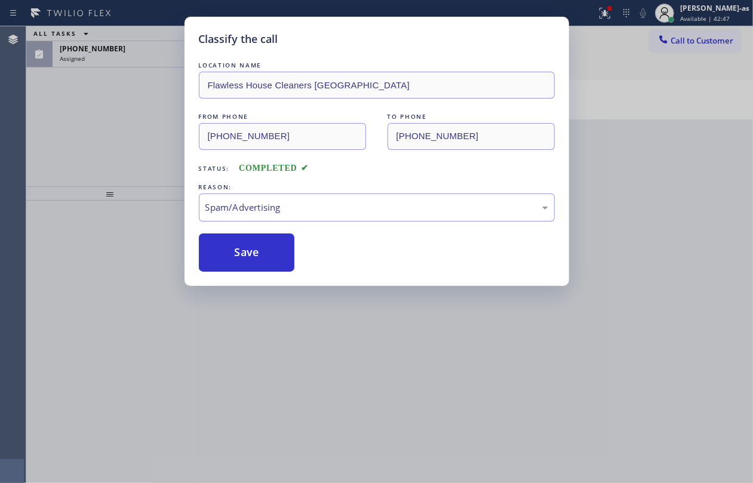
drag, startPoint x: 106, startPoint y: 127, endPoint x: 120, endPoint y: 53, distance: 75.4
click at [106, 120] on div "Classify the call LOCATION NAME Flawless House Cleaners Long Beach FROM PHONE (…" at bounding box center [376, 241] width 753 height 483
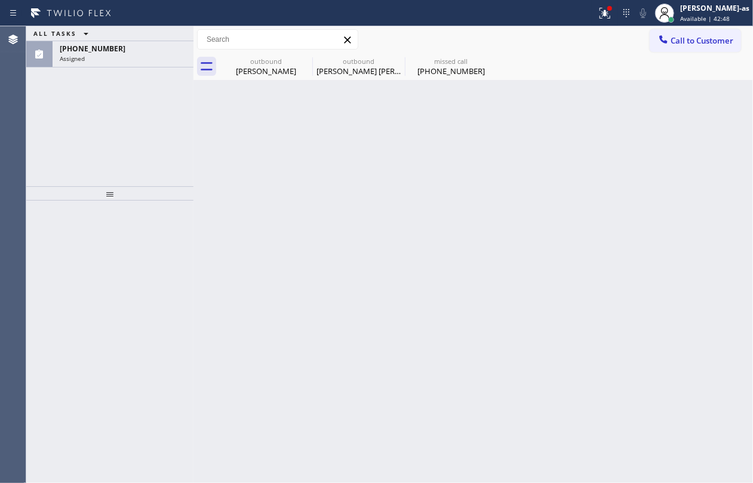
click at [115, 51] on div "(562) 450-1663" at bounding box center [123, 49] width 127 height 10
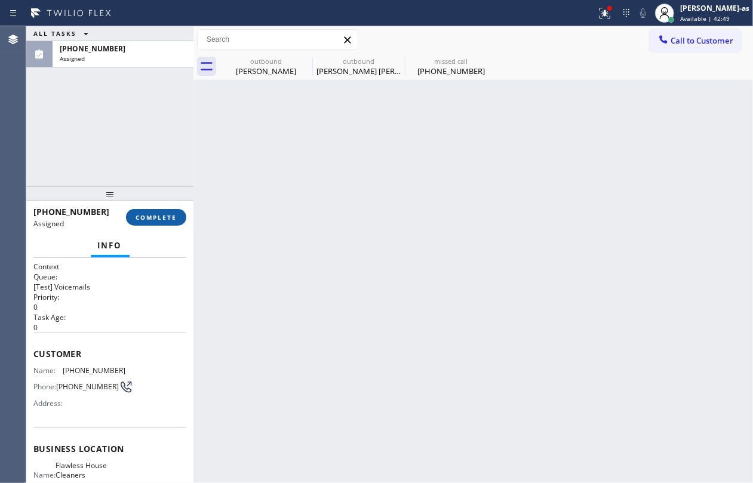
click at [149, 219] on span "COMPLETE" at bounding box center [156, 217] width 41 height 8
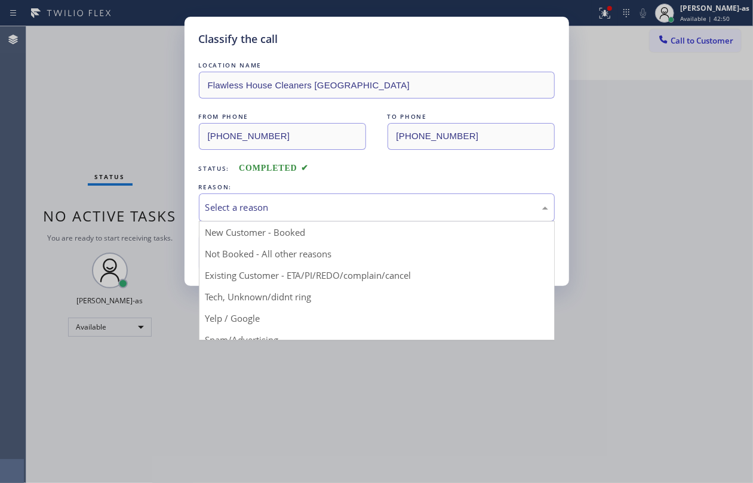
click at [292, 214] on div "Select a reason" at bounding box center [377, 208] width 343 height 14
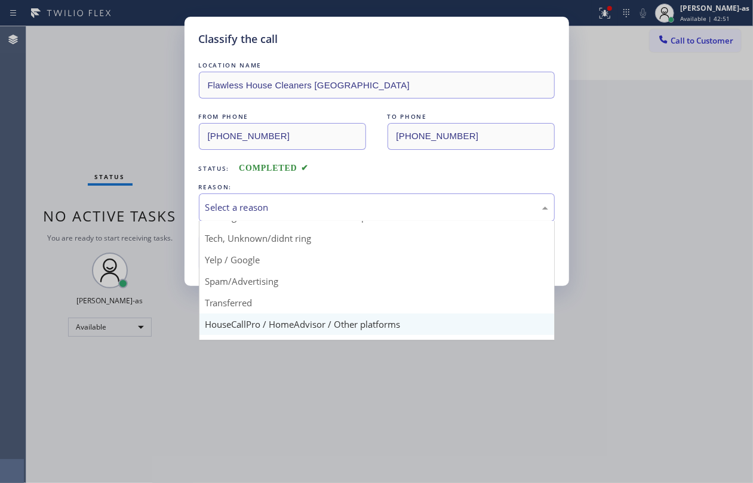
scroll to position [75, 0]
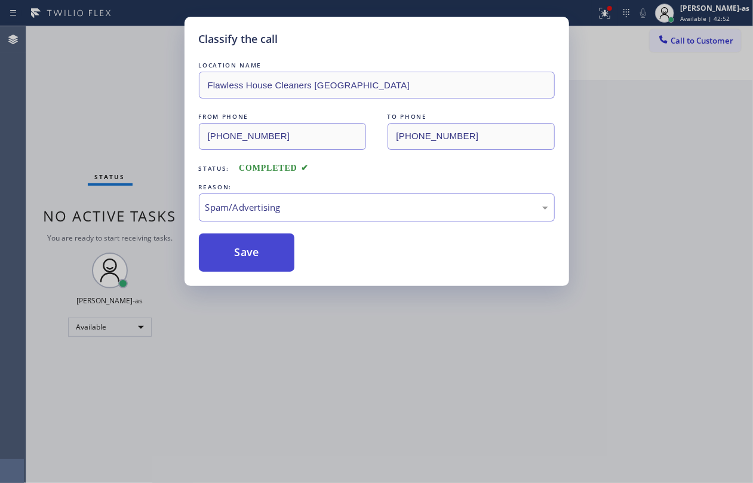
click at [243, 259] on button "Save" at bounding box center [247, 253] width 96 height 38
type input "(855) 999-4417"
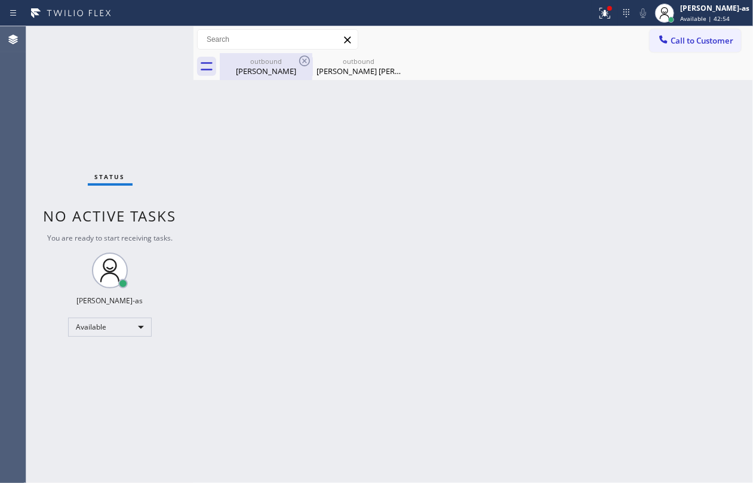
click at [280, 63] on div "outbound" at bounding box center [266, 61] width 90 height 9
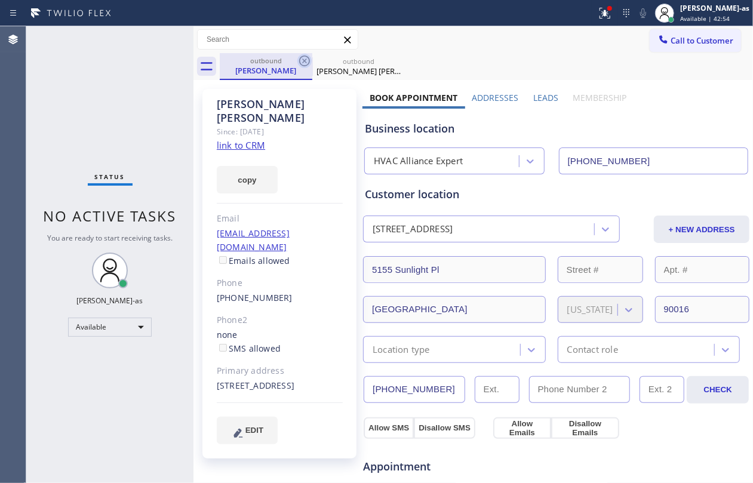
click at [302, 62] on icon at bounding box center [305, 61] width 14 height 14
click at [0, 0] on icon at bounding box center [0, 0] width 0 height 0
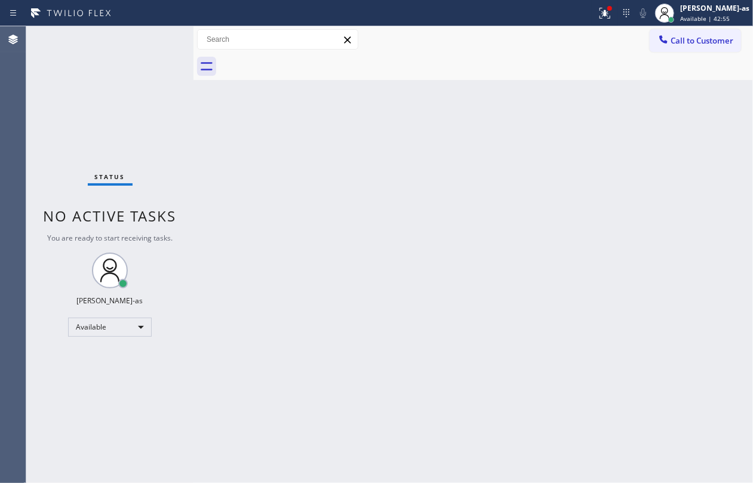
click at [302, 62] on div at bounding box center [487, 66] width 534 height 27
drag, startPoint x: 679, startPoint y: 31, endPoint x: 675, endPoint y: 36, distance: 6.8
click at [565, 33] on button "Call to Customer" at bounding box center [695, 40] width 91 height 23
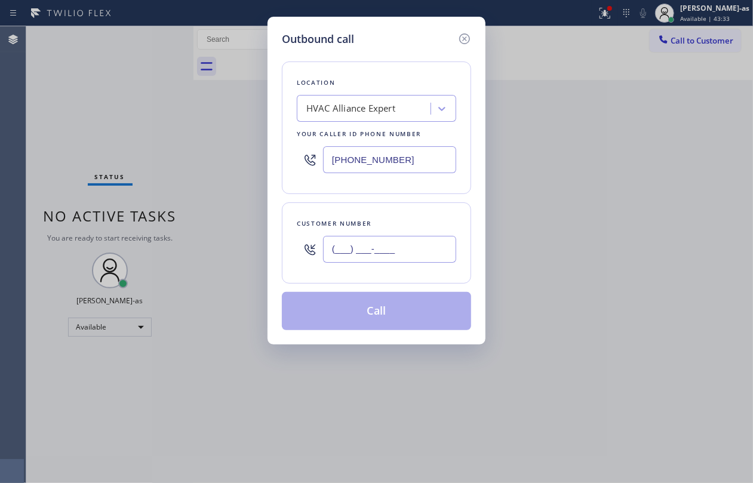
click at [374, 251] on input "(___) ___-____" at bounding box center [389, 249] width 133 height 27
paste input "347) 683-8462"
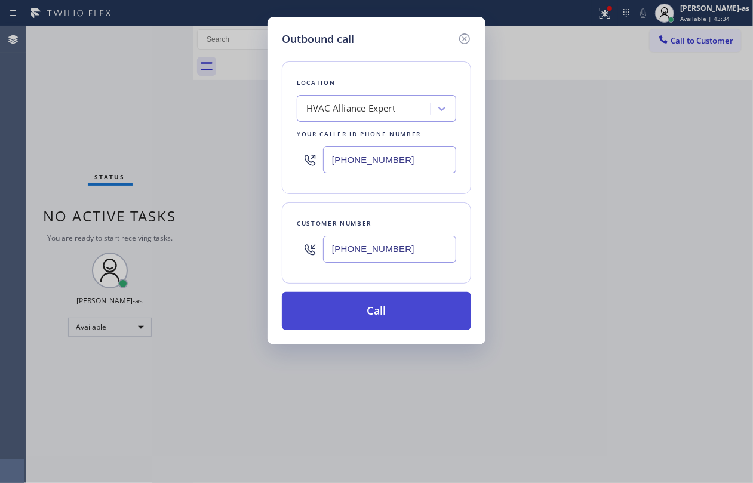
type input "(347) 683-8462"
click at [394, 315] on button "Call" at bounding box center [376, 311] width 189 height 38
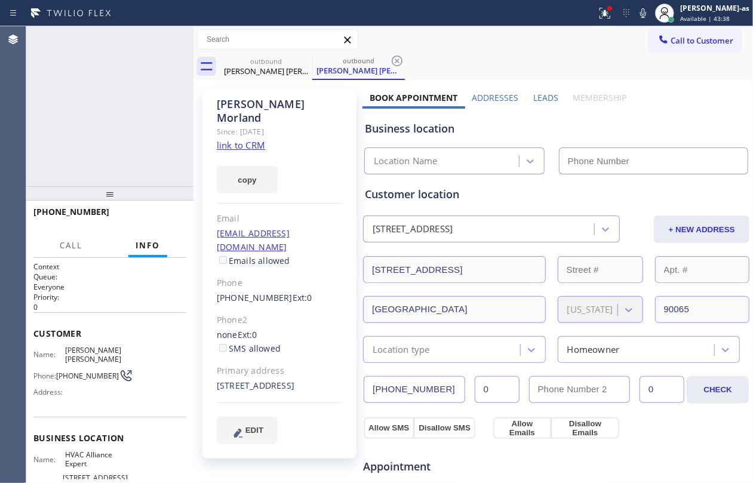
type input "(855) 999-4417"
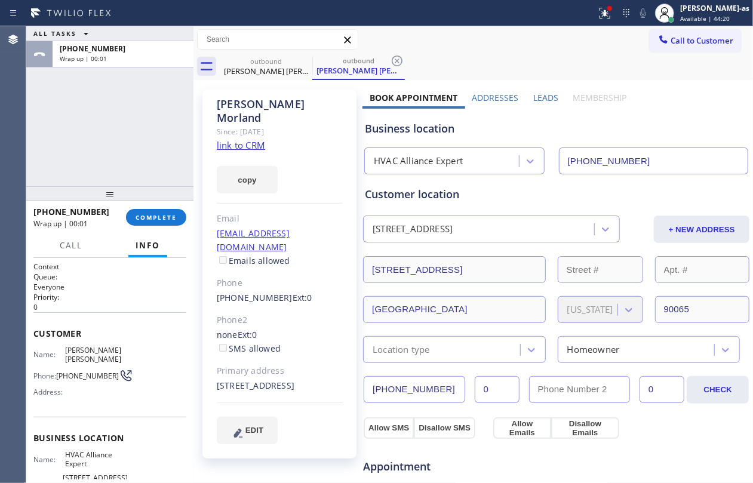
drag, startPoint x: 164, startPoint y: 106, endPoint x: 146, endPoint y: 325, distance: 219.4
click at [164, 105] on div "ALL TASKS ALL TASKS ACTIVE TASKS TASKS IN WRAP UP +13476838462 Wrap up | 00:01" at bounding box center [109, 106] width 167 height 160
click at [154, 212] on button "COMPLETE" at bounding box center [156, 217] width 60 height 17
click at [154, 212] on div "Classify the call LOCATION NAME 4B2.Paid HVAC Alliance Expert FROM PHONE (855) …" at bounding box center [389, 254] width 727 height 457
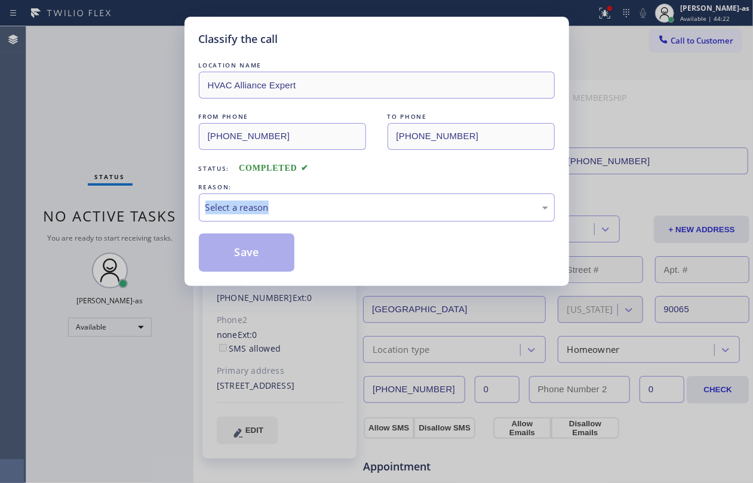
click at [154, 212] on div "Classify the call LOCATION NAME HVAC Alliance Expert FROM PHONE (855) 999-4417 …" at bounding box center [376, 241] width 753 height 483
drag, startPoint x: 357, startPoint y: 171, endPoint x: 356, endPoint y: 191, distance: 20.3
click at [357, 170] on div "Status: COMPLETED" at bounding box center [377, 165] width 356 height 19
click at [356, 195] on div "Select a reason" at bounding box center [377, 208] width 356 height 28
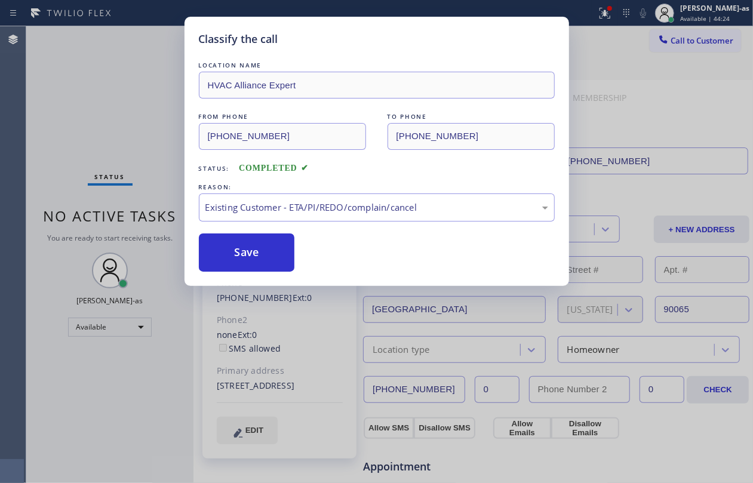
drag, startPoint x: 337, startPoint y: 275, endPoint x: 331, endPoint y: 271, distance: 7.0
click at [271, 256] on button "Save" at bounding box center [247, 253] width 96 height 38
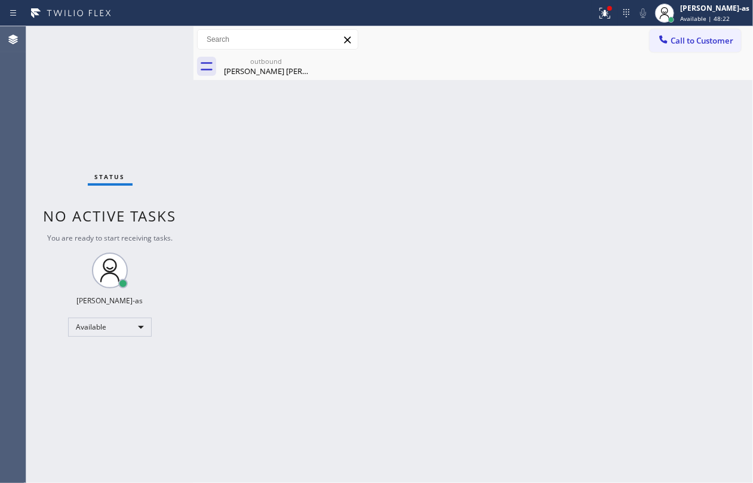
click at [270, 302] on div "Back to Dashboard Change Sender ID Customers Technicians Select a contact Outbo…" at bounding box center [474, 254] width 560 height 457
drag, startPoint x: 254, startPoint y: 65, endPoint x: 325, endPoint y: 63, distance: 71.1
click at [257, 65] on div "outbound Peter lord Morland" at bounding box center [266, 66] width 90 height 27
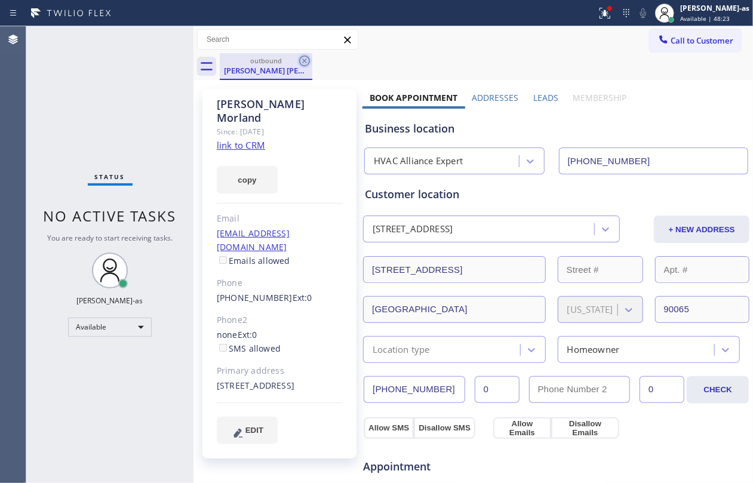
click at [304, 58] on icon at bounding box center [305, 61] width 14 height 14
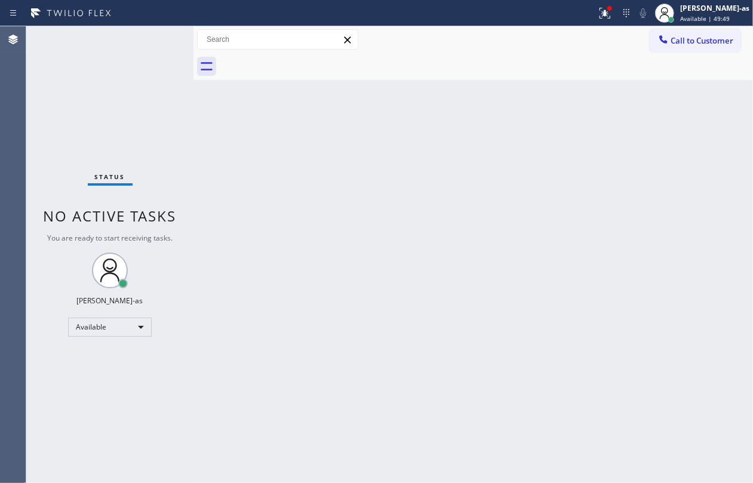
click at [241, 179] on div "Back to Dashboard Change Sender ID Customers Technicians Select a contact Outbo…" at bounding box center [474, 254] width 560 height 457
drag, startPoint x: 706, startPoint y: 39, endPoint x: 699, endPoint y: 39, distance: 6.6
click at [565, 39] on span "Call to Customer" at bounding box center [702, 40] width 63 height 11
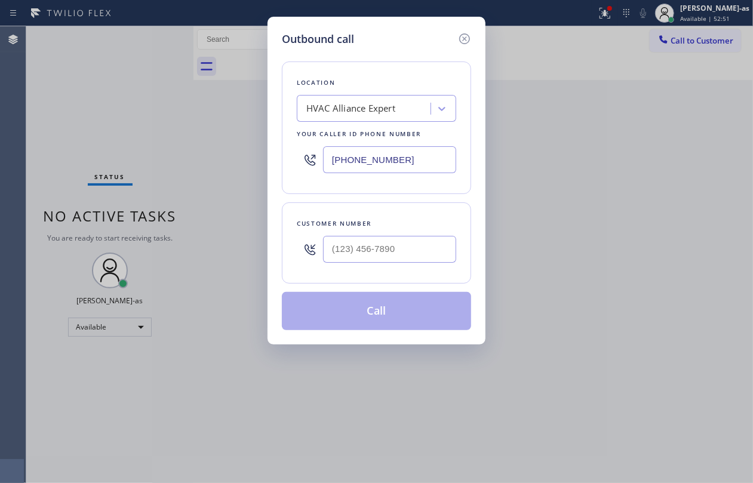
click at [424, 233] on div at bounding box center [389, 249] width 133 height 39
click at [412, 234] on div at bounding box center [389, 249] width 133 height 39
click at [428, 263] on input "(___) ___-____" at bounding box center [389, 249] width 133 height 27
paste input "650) 367-6711"
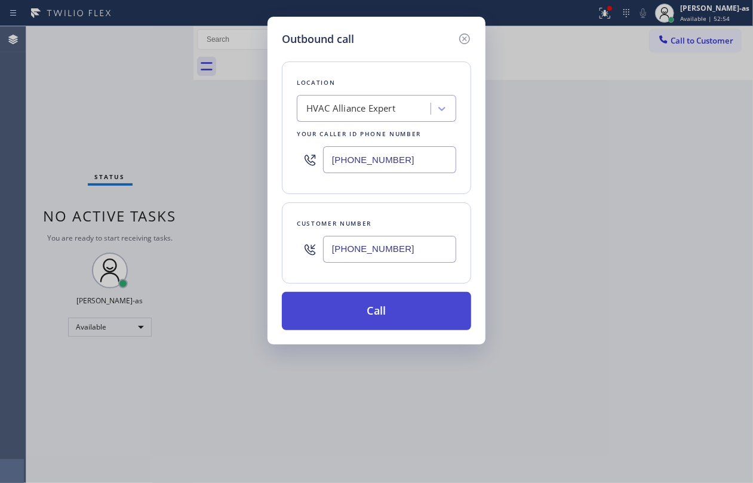
type input "(650) 367-6711"
click at [393, 315] on button "Call" at bounding box center [376, 311] width 189 height 38
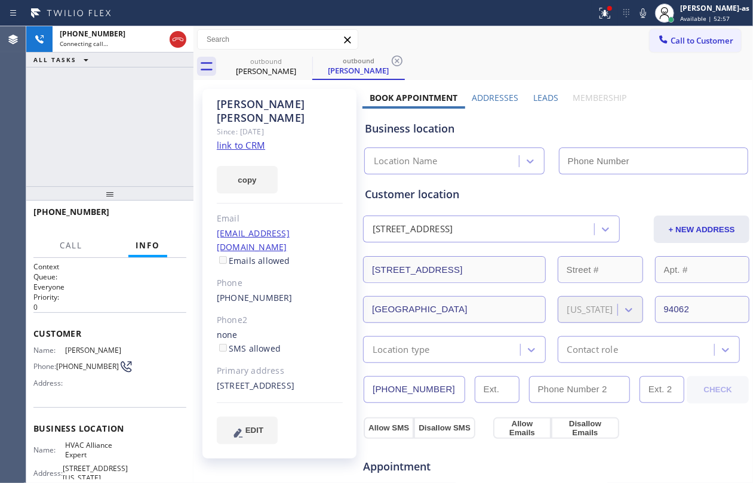
click at [245, 139] on link "link to CRM" at bounding box center [241, 145] width 48 height 12
type input "(855) 999-4417"
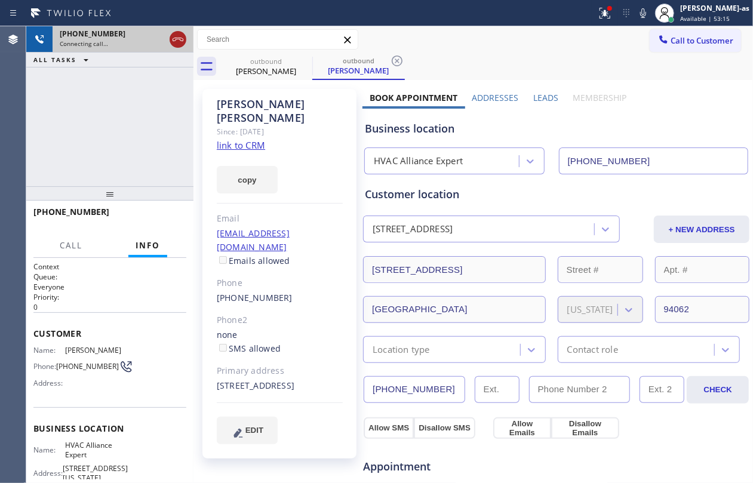
click at [180, 38] on icon at bounding box center [178, 39] width 14 height 14
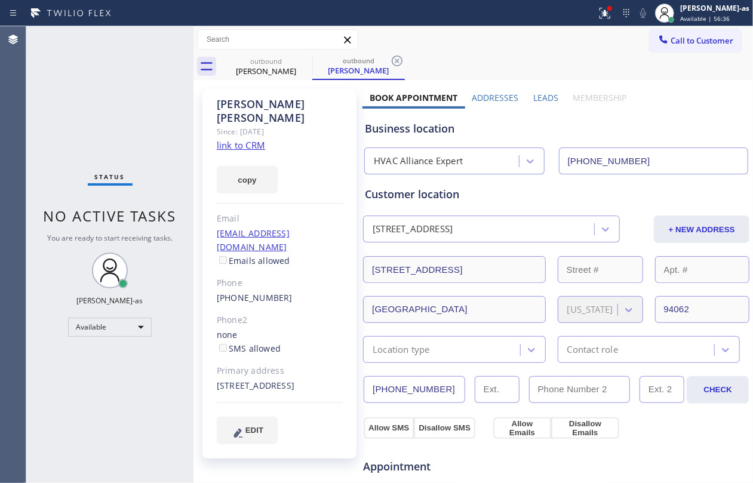
click at [565, 39] on icon at bounding box center [664, 39] width 12 height 12
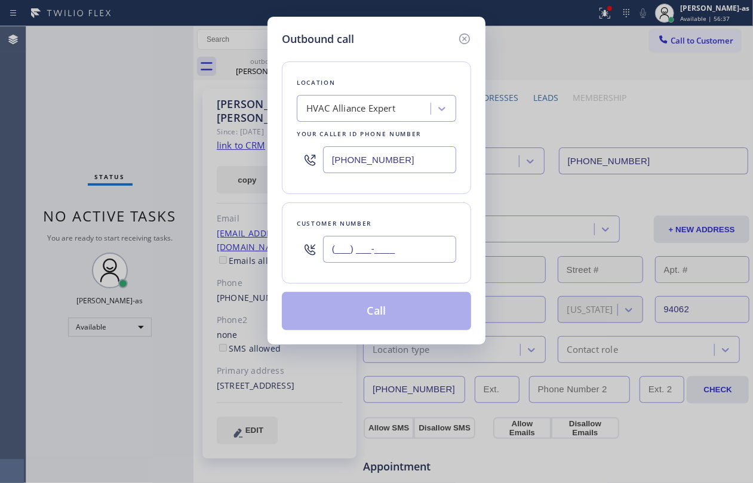
click at [419, 261] on input "(___) ___-____" at bounding box center [389, 249] width 133 height 27
paste input "650) 367-6711"
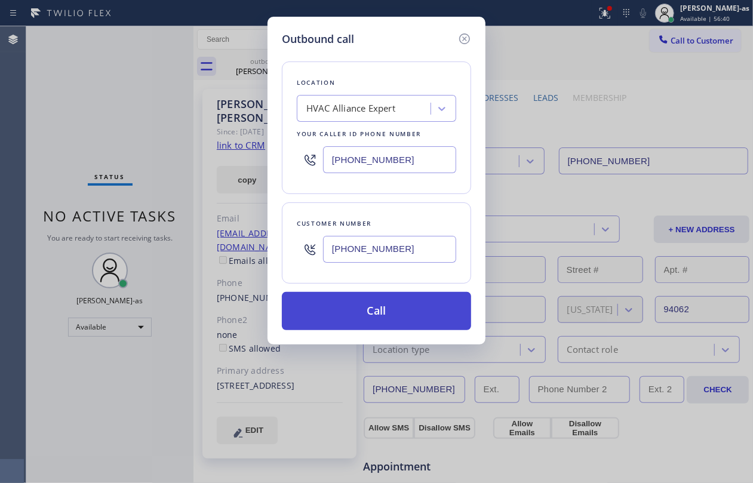
type input "(650) 367-6711"
click at [388, 311] on button "Call" at bounding box center [376, 311] width 189 height 38
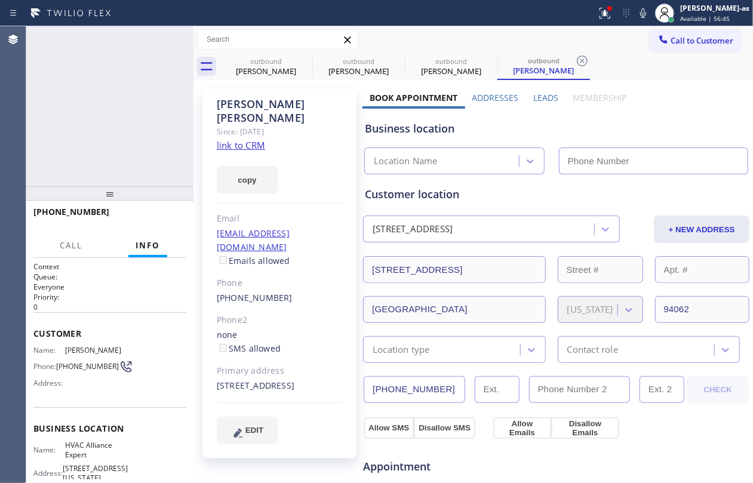
type input "(855) 999-4417"
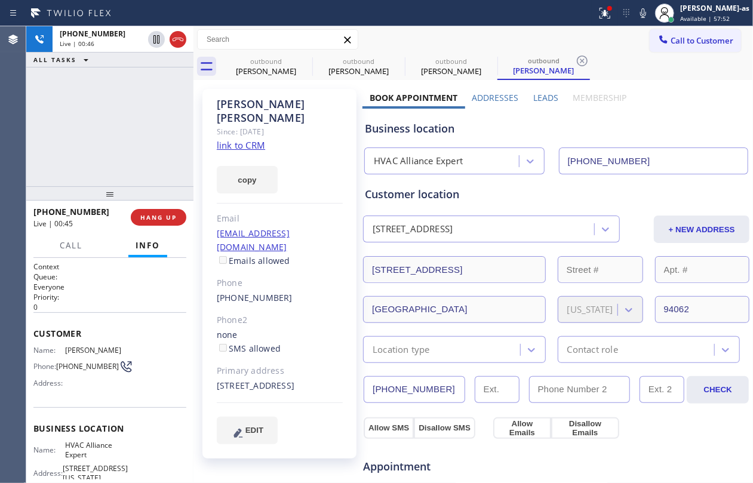
click at [94, 70] on div "+16503676711 Live | 00:46 ALL TASKS ALL TASKS ACTIVE TASKS TASKS IN WRAP UP" at bounding box center [109, 106] width 167 height 160
click at [144, 121] on div "+16503676711 Live | 00:46 ALL TASKS ALL TASKS ACTIVE TASKS TASKS IN WRAP UP" at bounding box center [109, 106] width 167 height 160
click at [156, 209] on button "HANG UP" at bounding box center [159, 217] width 56 height 17
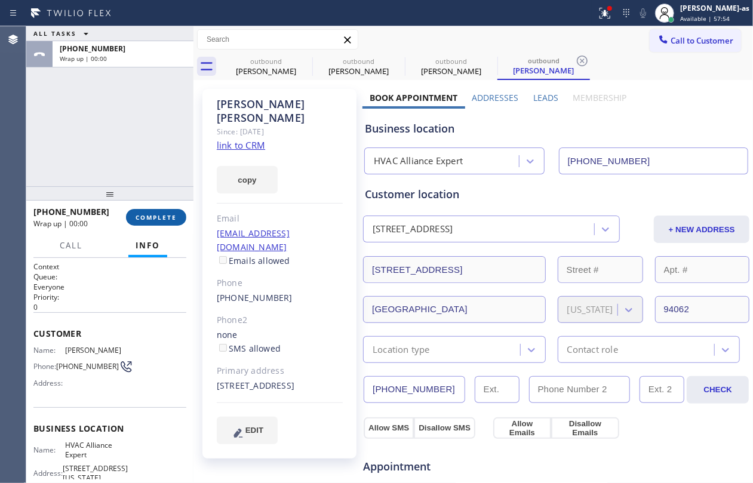
click at [156, 209] on button "COMPLETE" at bounding box center [156, 217] width 60 height 17
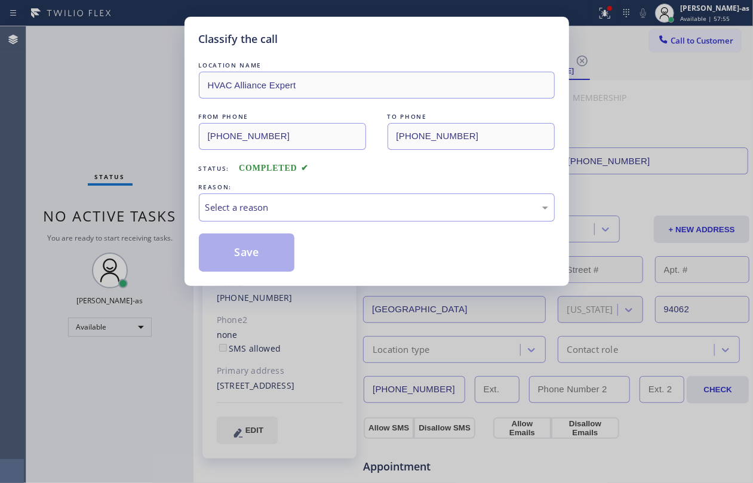
click at [156, 209] on div "Classify the call LOCATION NAME HVAC Alliance Expert FROM PHONE (855) 999-4417 …" at bounding box center [376, 241] width 753 height 483
click at [362, 213] on div "Select a reason" at bounding box center [377, 208] width 343 height 14
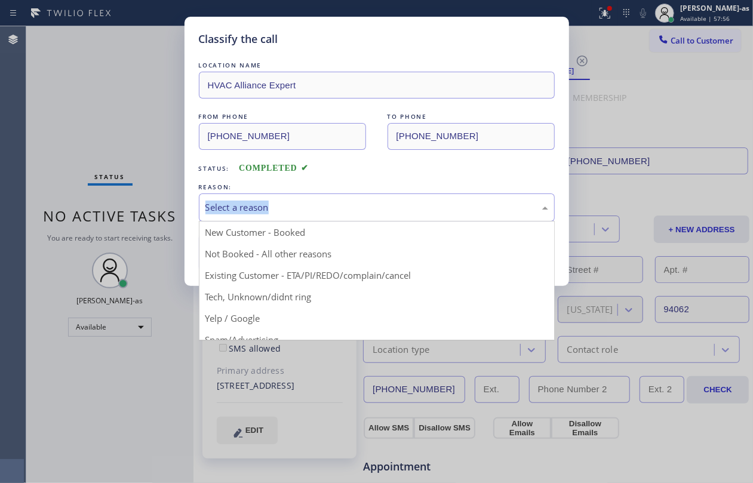
drag, startPoint x: 335, startPoint y: 269, endPoint x: 327, endPoint y: 265, distance: 8.0
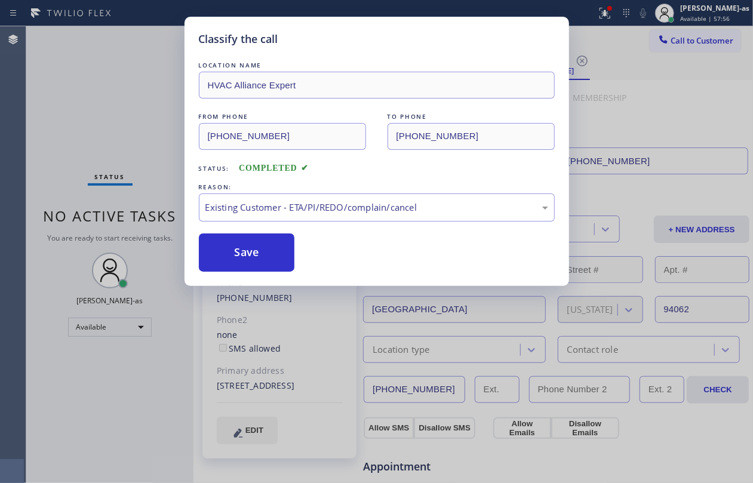
click at [268, 252] on button "Save" at bounding box center [247, 253] width 96 height 38
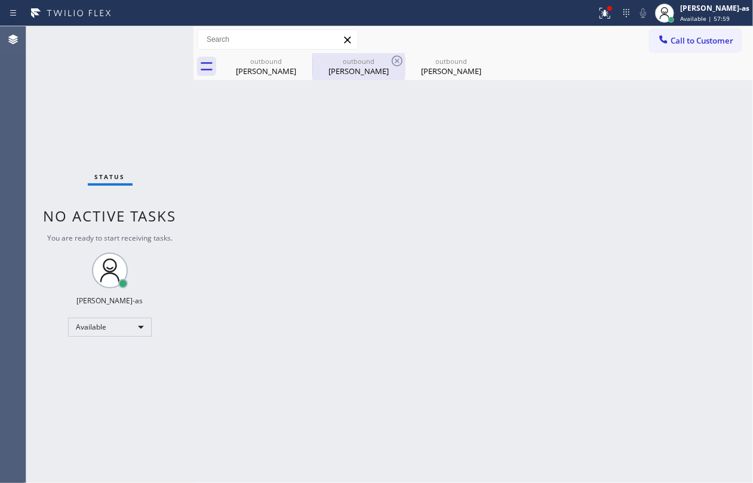
drag, startPoint x: 268, startPoint y: 66, endPoint x: 314, endPoint y: 63, distance: 45.5
click at [270, 66] on div "Julie Griffith" at bounding box center [266, 71] width 90 height 11
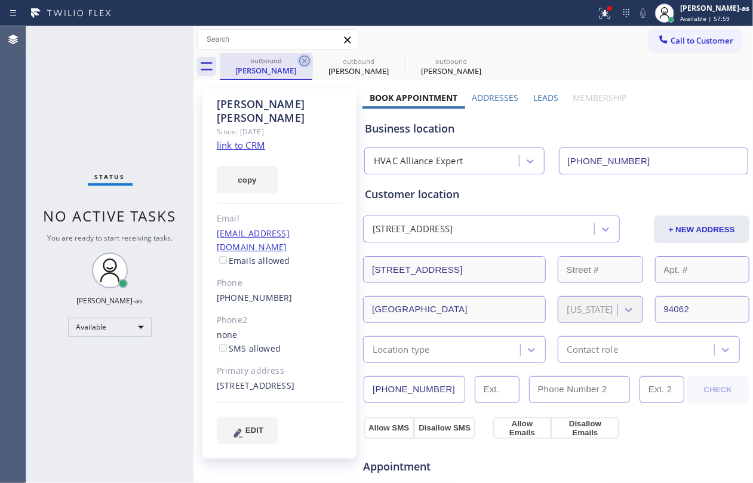
click at [306, 60] on icon at bounding box center [305, 61] width 14 height 14
click at [0, 0] on icon at bounding box center [0, 0] width 0 height 0
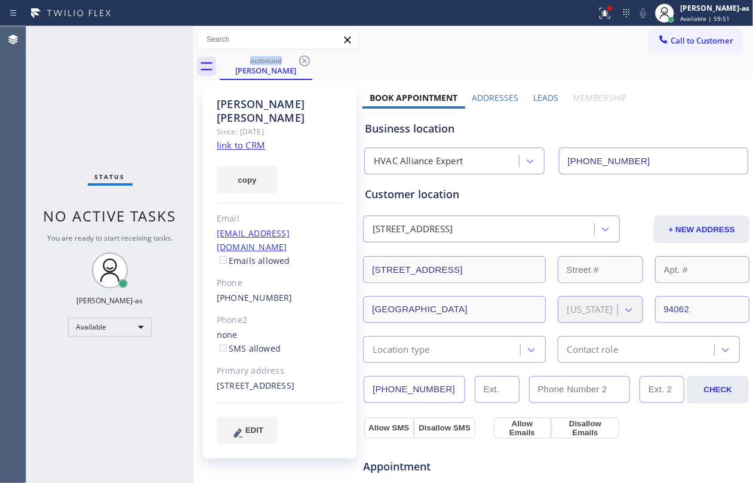
drag, startPoint x: 684, startPoint y: 44, endPoint x: 620, endPoint y: 63, distance: 66.0
click at [565, 44] on span "Call to Customer" at bounding box center [702, 40] width 63 height 11
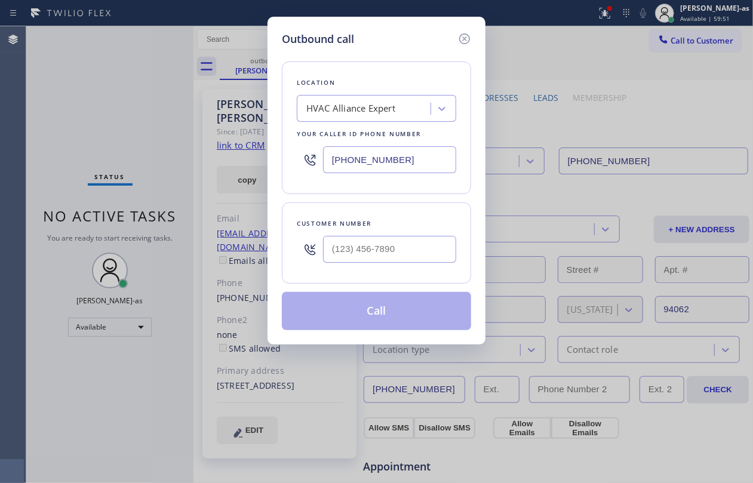
click at [387, 278] on div "Customer number" at bounding box center [376, 243] width 189 height 81
click at [393, 261] on input "(___) ___-____" at bounding box center [389, 249] width 133 height 27
paste input "323) 244-0098"
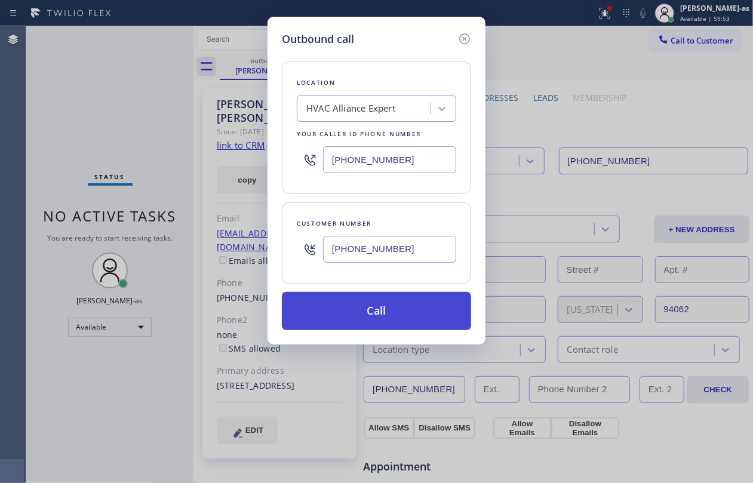
type input "(323) 244-0098"
click at [391, 317] on button "Call" at bounding box center [376, 311] width 189 height 38
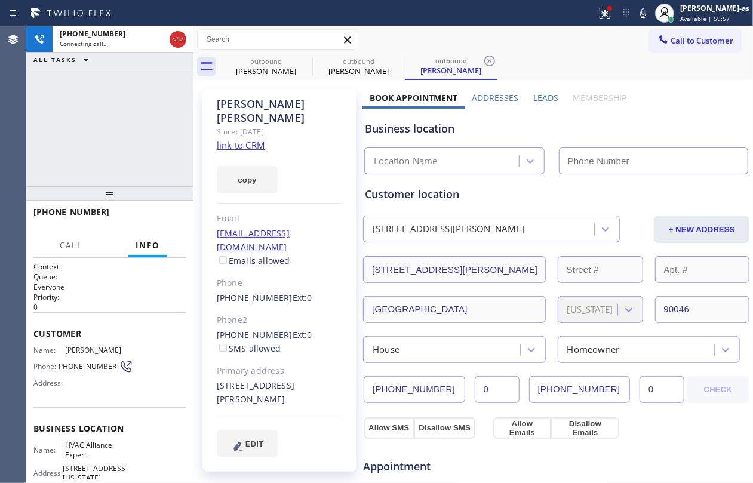
click at [158, 127] on div "+13232440098 Connecting call… ALL TASKS ALL TASKS ACTIVE TASKS TASKS IN WRAP UP" at bounding box center [109, 106] width 167 height 160
click at [252, 139] on link "link to CRM" at bounding box center [241, 145] width 48 height 12
type input "(855) 999-4417"
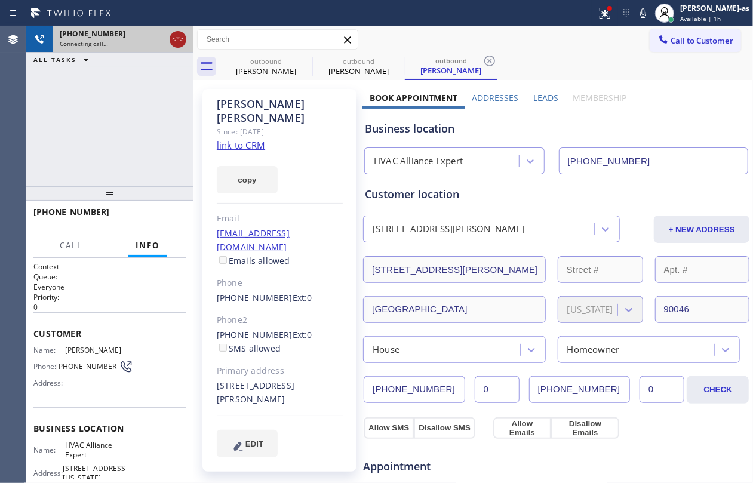
drag, startPoint x: 173, startPoint y: 32, endPoint x: 249, endPoint y: 80, distance: 89.7
click at [174, 33] on icon at bounding box center [178, 39] width 14 height 14
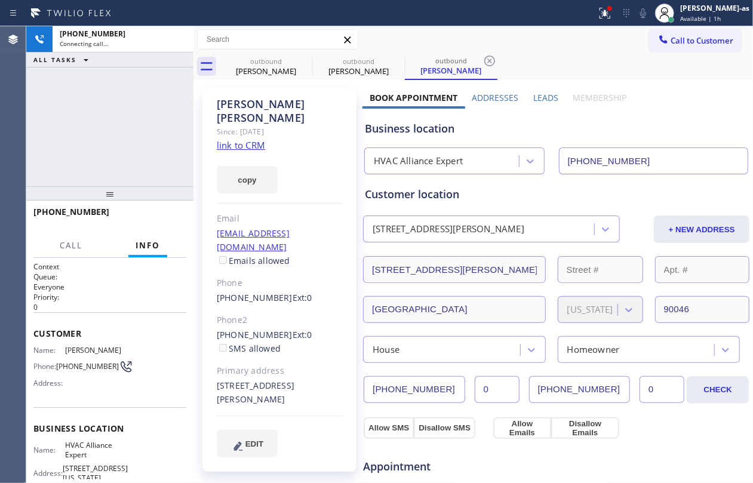
click at [265, 85] on div "Semyon Kobialka Since: 20 may 2020 link to CRM copy Email celloboy7@gmail.com E…" at bounding box center [280, 482] width 166 height 798
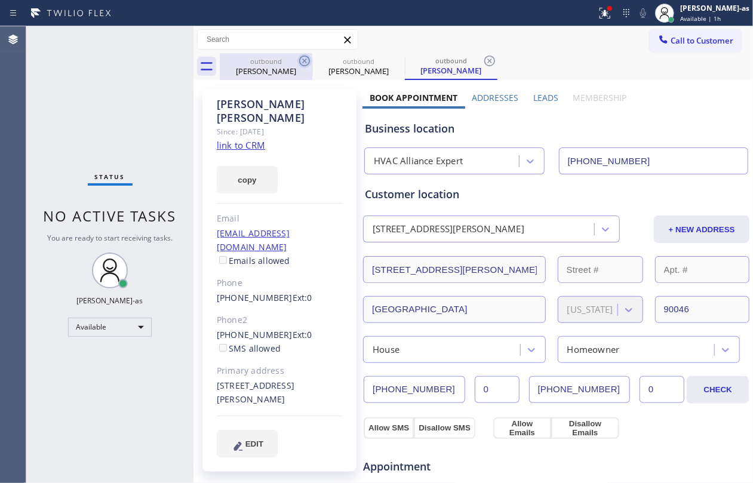
click at [304, 61] on icon at bounding box center [304, 61] width 11 height 11
click at [0, 0] on icon at bounding box center [0, 0] width 0 height 0
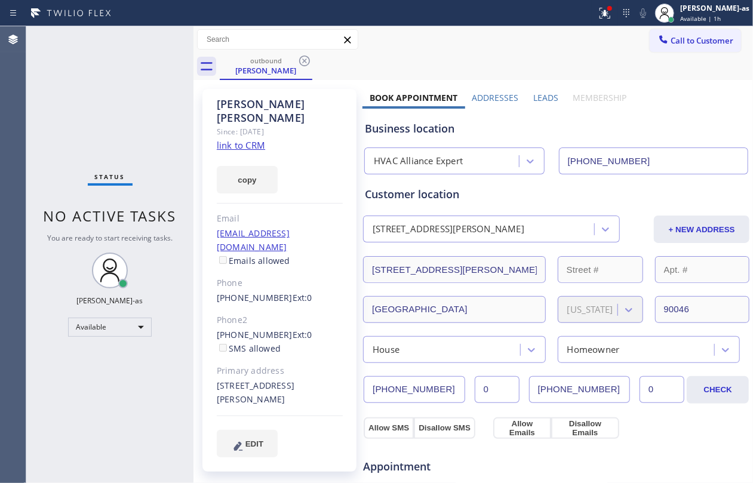
click at [304, 61] on icon at bounding box center [304, 61] width 11 height 11
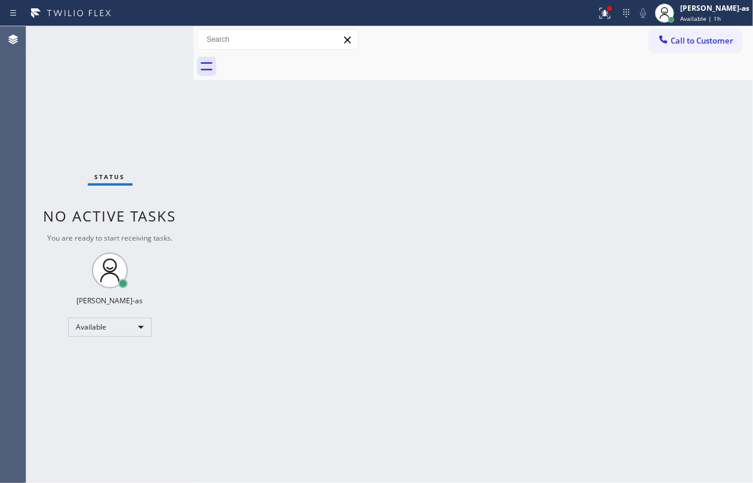
click at [304, 61] on div at bounding box center [487, 66] width 534 height 27
click at [305, 214] on div "Back to Dashboard Change Sender ID Customers Technicians Select a contact Outbo…" at bounding box center [474, 254] width 560 height 457
click at [565, 32] on button "Call to Customer" at bounding box center [695, 40] width 91 height 23
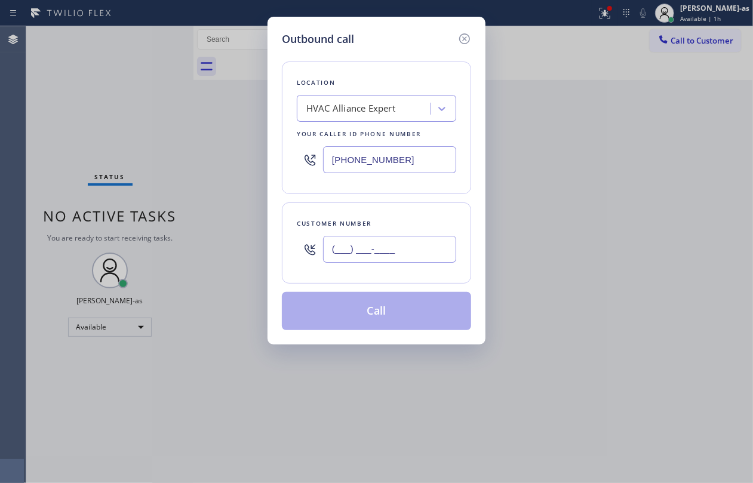
click at [384, 256] on input "(___) ___-____" at bounding box center [389, 249] width 133 height 27
paste input "310) 383-0266"
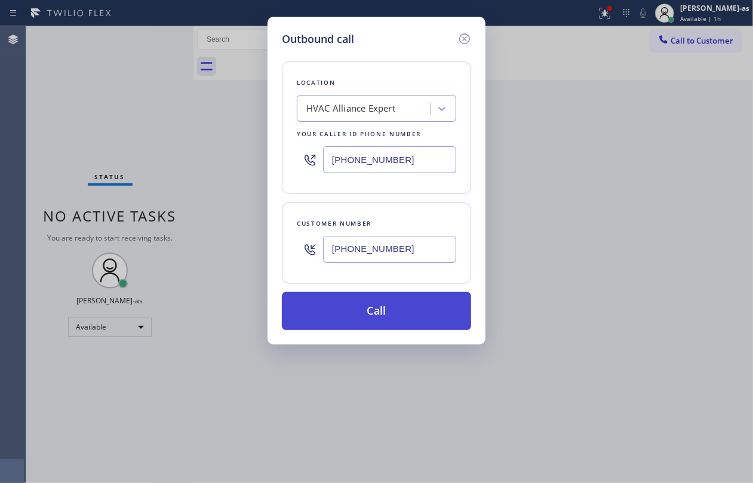
type input "(310) 383-0266"
click at [383, 311] on button "Call" at bounding box center [376, 311] width 189 height 38
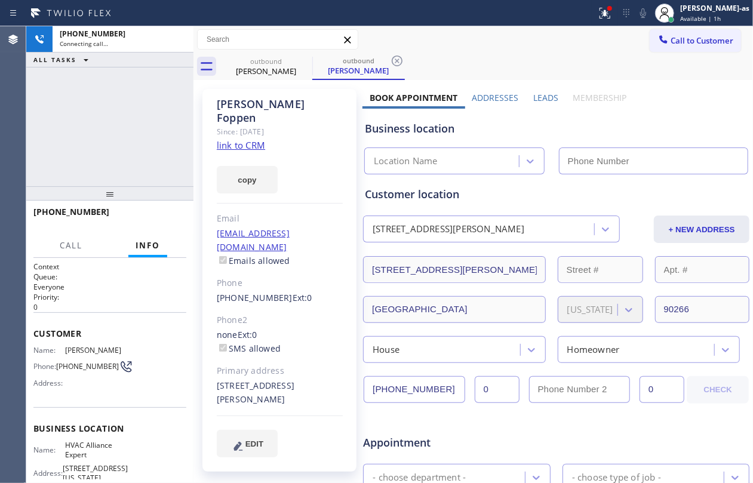
click at [237, 139] on link "link to CRM" at bounding box center [241, 145] width 48 height 12
type input "(855) 999-4417"
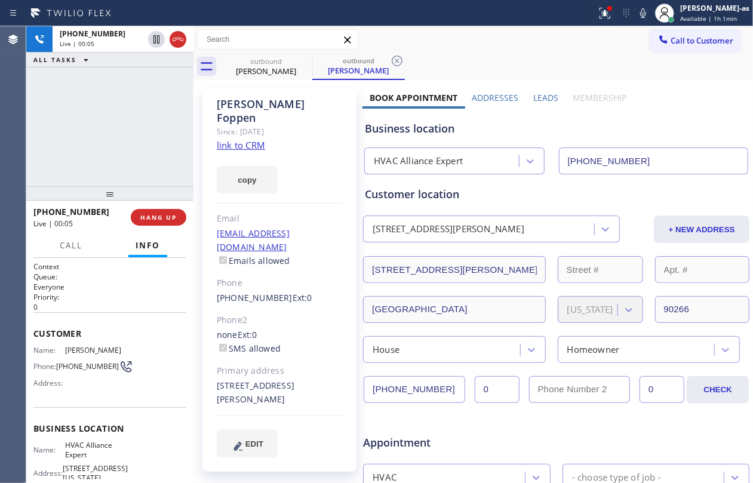
drag, startPoint x: 118, startPoint y: 165, endPoint x: 188, endPoint y: 71, distance: 117.5
click at [125, 158] on div "+13103830266 Live | 00:05 ALL TASKS ALL TASKS ACTIVE TASKS TASKS IN WRAP UP" at bounding box center [109, 106] width 167 height 160
click at [180, 41] on icon at bounding box center [178, 39] width 14 height 14
drag, startPoint x: 139, startPoint y: 178, endPoint x: 159, endPoint y: 211, distance: 38.3
click at [139, 179] on div "+13103830266 Live | 00:06 ALL TASKS ALL TASKS ACTIVE TASKS TASKS IN WRAP UP" at bounding box center [109, 106] width 167 height 160
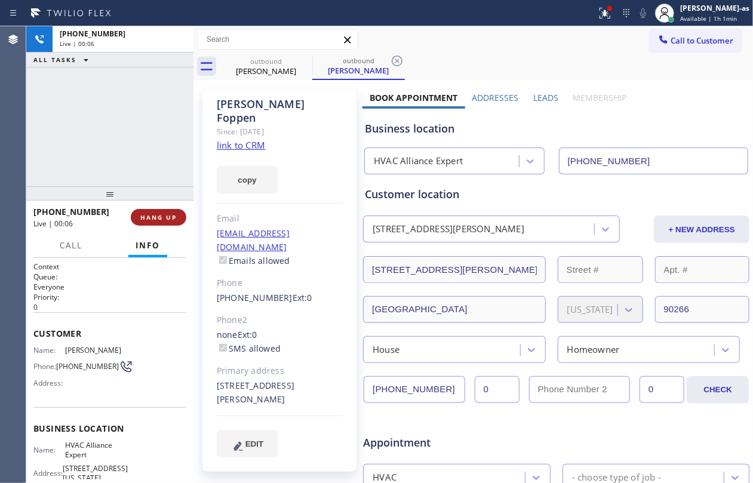
click at [146, 212] on button "HANG UP" at bounding box center [159, 217] width 56 height 17
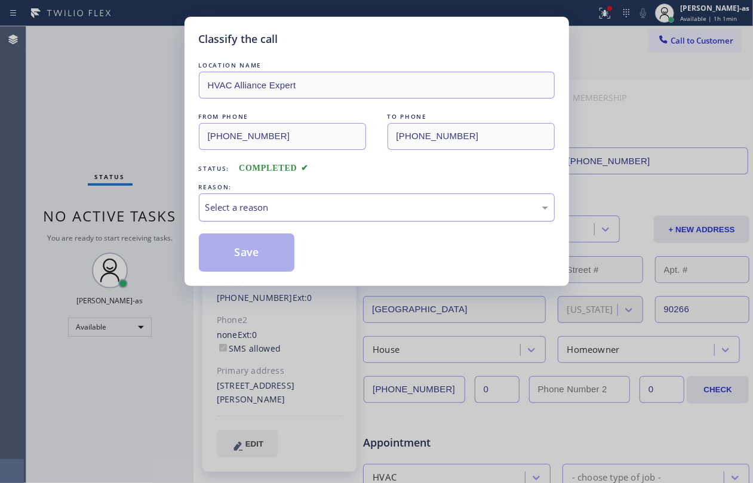
drag, startPoint x: 312, startPoint y: 199, endPoint x: 318, endPoint y: 201, distance: 7.0
click at [313, 199] on div "Select a reason" at bounding box center [377, 208] width 356 height 28
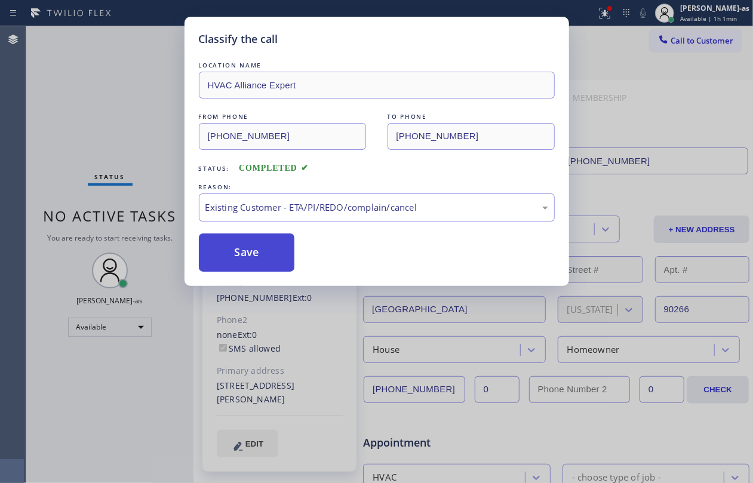
click at [253, 255] on button "Save" at bounding box center [247, 253] width 96 height 38
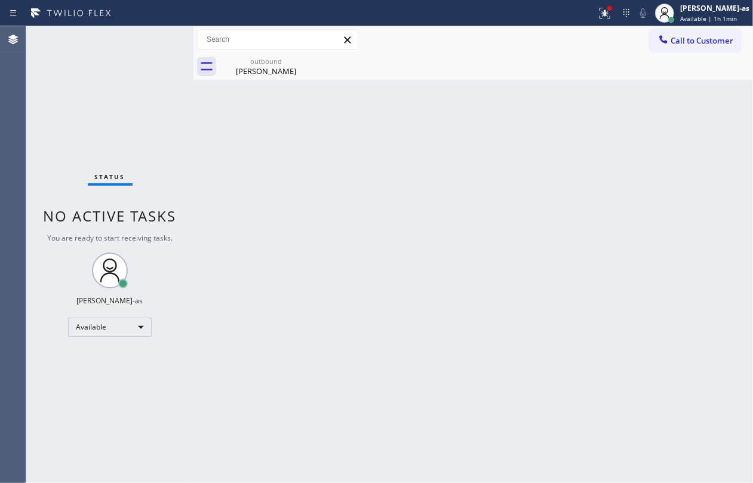
drag, startPoint x: 675, startPoint y: 34, endPoint x: 479, endPoint y: 211, distance: 263.5
click at [565, 34] on button "Call to Customer" at bounding box center [695, 40] width 91 height 23
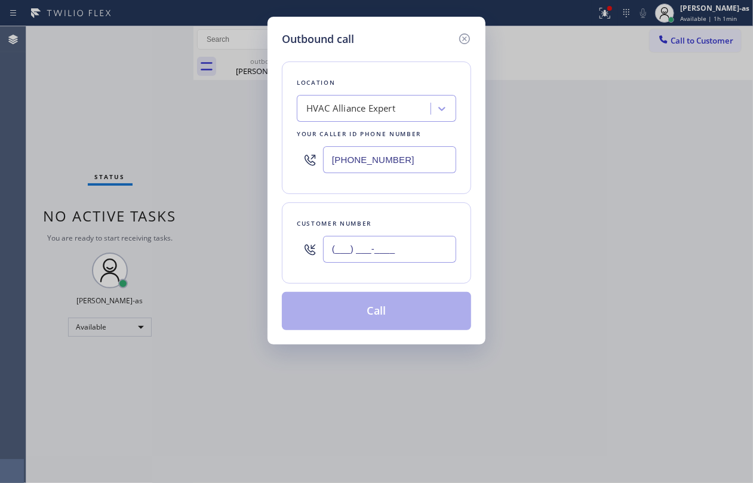
click at [396, 249] on input "(___) ___-____" at bounding box center [389, 249] width 133 height 27
paste input "310) 383-0266"
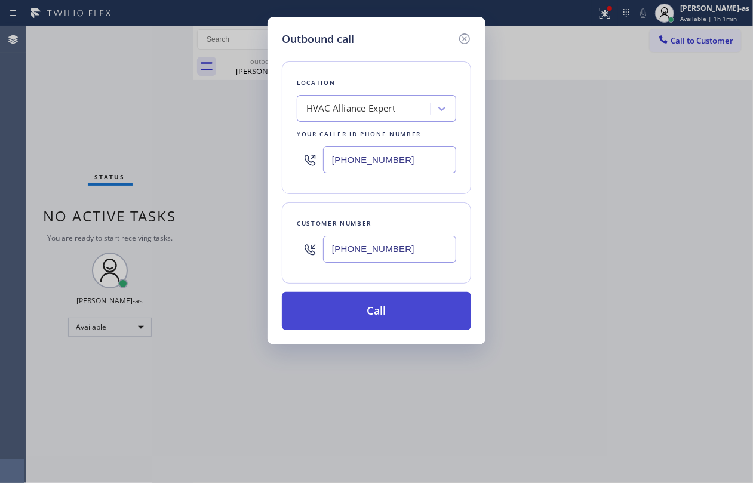
type input "(310) 383-0266"
click at [390, 316] on button "Call" at bounding box center [376, 311] width 189 height 38
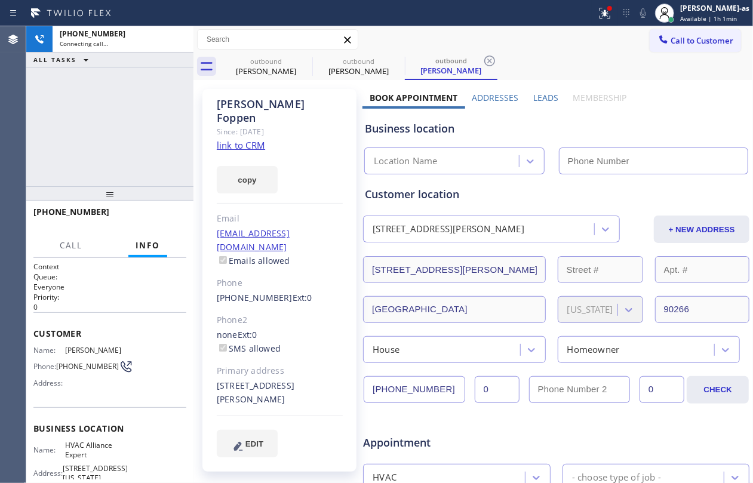
type input "(855) 999-4417"
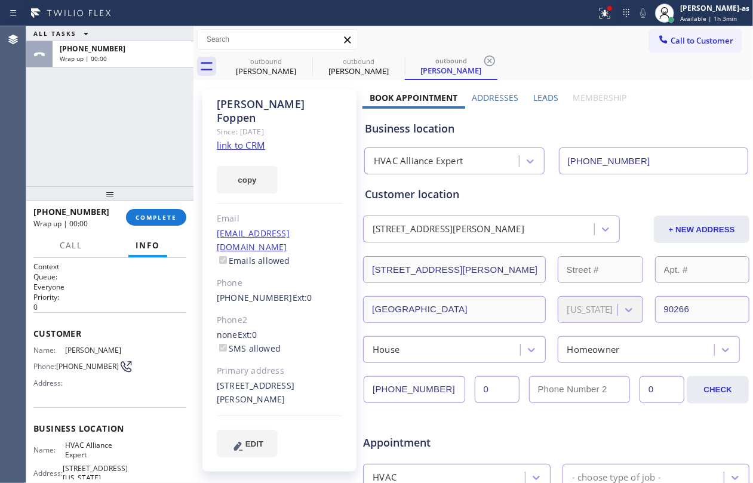
click at [139, 147] on div "ALL TASKS ALL TASKS ACTIVE TASKS TASKS IN WRAP UP +13103830266 Wrap up | 00:00" at bounding box center [109, 106] width 167 height 160
click at [173, 206] on div "+13103830266 Wrap up | 00:00 COMPLETE" at bounding box center [109, 217] width 153 height 31
click at [163, 213] on span "COMPLETE" at bounding box center [156, 217] width 41 height 8
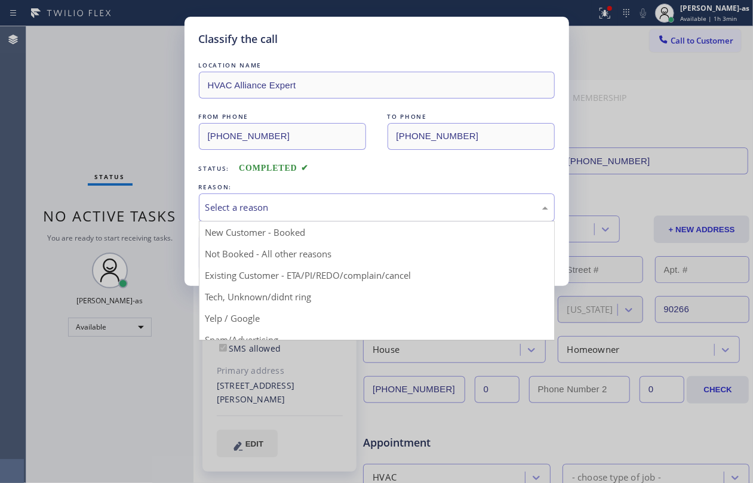
click at [268, 207] on div "Select a reason" at bounding box center [377, 208] width 343 height 14
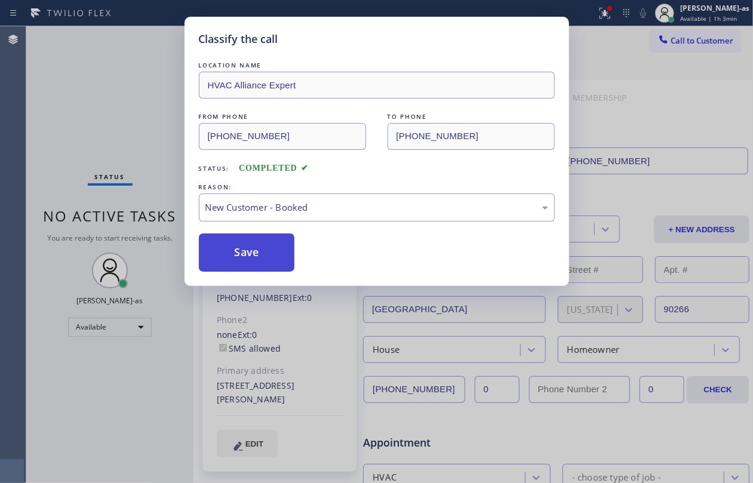
click at [247, 259] on button "Save" at bounding box center [247, 253] width 96 height 38
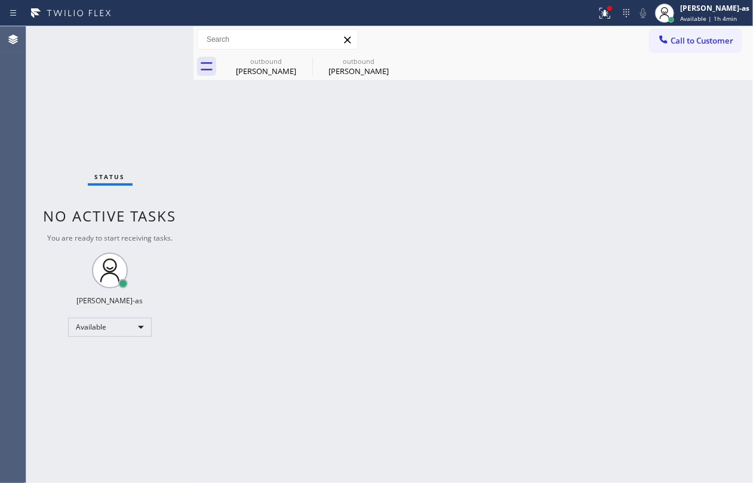
click at [139, 140] on div "Status No active tasks You are ready to start receiving tasks. Jesica Jumao-as …" at bounding box center [109, 254] width 167 height 457
drag, startPoint x: 218, startPoint y: 197, endPoint x: 241, endPoint y: 180, distance: 28.7
click at [220, 197] on div "Back to Dashboard Change Sender ID Customers Technicians Select a contact Outbo…" at bounding box center [474, 254] width 560 height 457
drag, startPoint x: 247, startPoint y: 65, endPoint x: 292, endPoint y: 59, distance: 45.3
click at [247, 66] on div "Paige Foppen" at bounding box center [266, 71] width 90 height 11
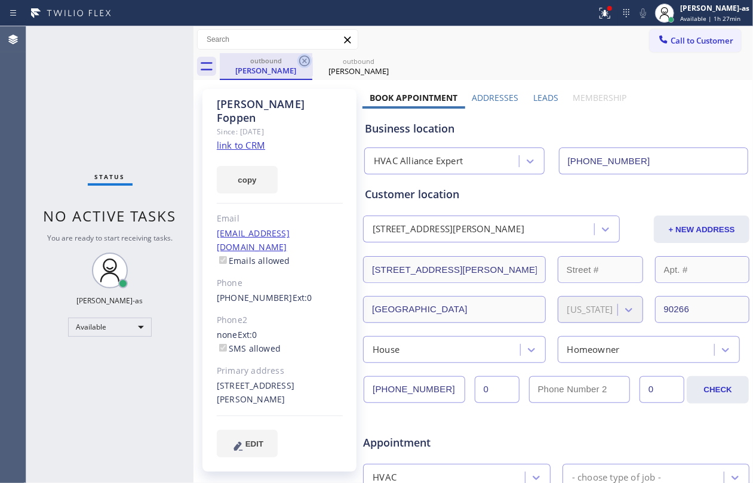
click at [299, 56] on icon at bounding box center [305, 61] width 14 height 14
drag, startPoint x: 284, startPoint y: 201, endPoint x: 294, endPoint y: 200, distance: 9.6
click at [286, 212] on div "Email" at bounding box center [280, 219] width 126 height 14
click at [106, 103] on div "Status No active tasks You are ready to start receiving tasks. Jesica Jumao-as …" at bounding box center [109, 254] width 167 height 457
click at [172, 101] on div "Status No active tasks You are ready to start receiving tasks. Jesica Jumao-as …" at bounding box center [109, 254] width 167 height 457
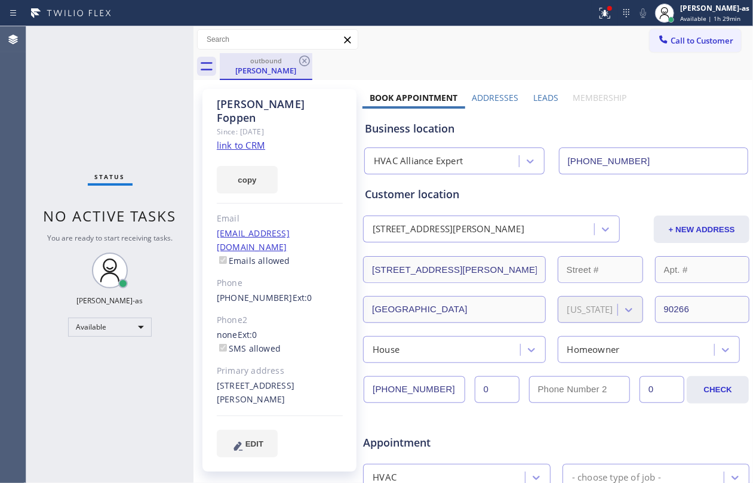
click at [275, 62] on div "outbound" at bounding box center [266, 60] width 90 height 9
click at [309, 61] on icon at bounding box center [304, 61] width 11 height 11
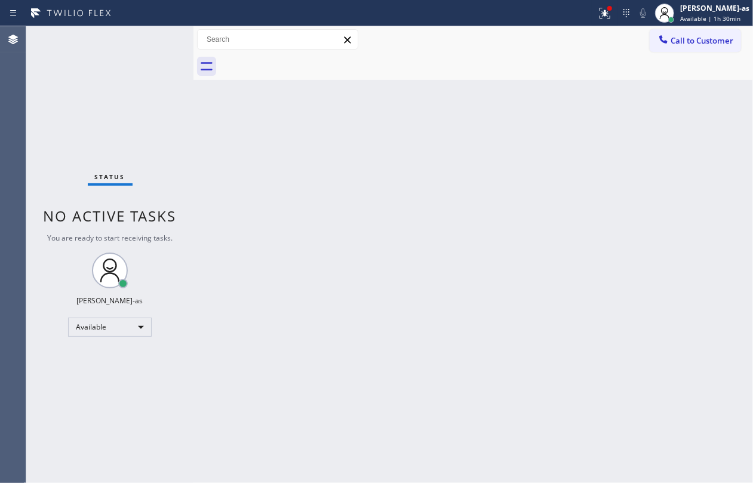
drag, startPoint x: 266, startPoint y: 190, endPoint x: 280, endPoint y: 188, distance: 13.4
click at [276, 189] on div "Back to Dashboard Change Sender ID Customers Technicians Select a contact Outbo…" at bounding box center [474, 254] width 560 height 457
click at [373, 114] on div "Back to Dashboard Change Sender ID Customers Technicians Select a contact Outbo…" at bounding box center [474, 254] width 560 height 457
click at [433, 207] on div "Back to Dashboard Change Sender ID Customers Technicians Select a contact Outbo…" at bounding box center [474, 254] width 560 height 457
click at [142, 99] on div "Status No active tasks You are ready to start receiving tasks. Jesica Jumao-as …" at bounding box center [109, 254] width 167 height 457
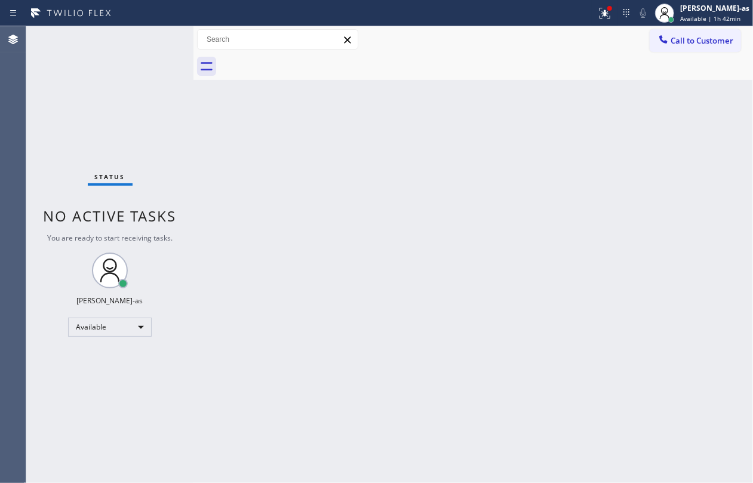
click at [153, 130] on div "Status No active tasks You are ready to start receiving tasks. Jesica Jumao-as …" at bounding box center [109, 254] width 167 height 457
click at [565, 36] on span "Call to Customer" at bounding box center [702, 40] width 63 height 11
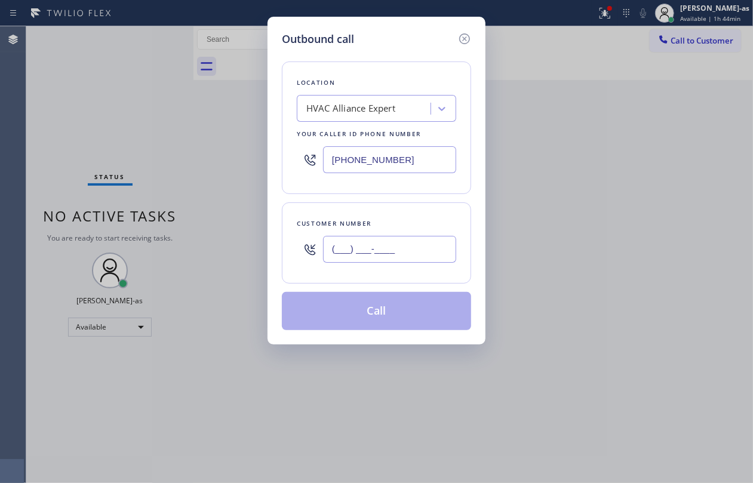
click at [380, 255] on input "(___) ___-____" at bounding box center [389, 249] width 133 height 27
paste input "213) 309-8828"
type input "(213) 309-8828"
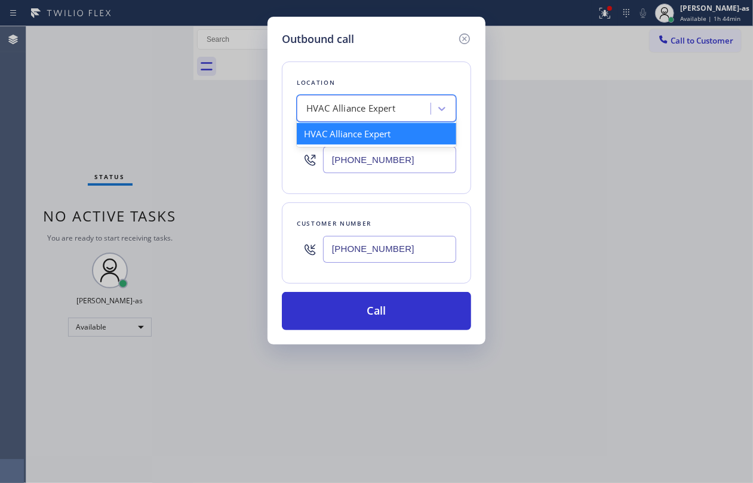
click at [376, 110] on div "HVAC Alliance Expert" at bounding box center [351, 109] width 89 height 14
paste input "Los Angeles Repair Co"
type input "Los Angeles Repair Co"
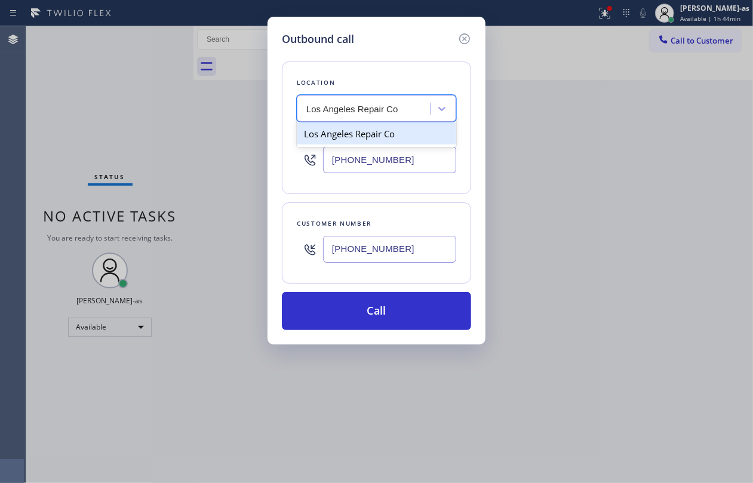
click at [342, 130] on div "Los Angeles Repair Co" at bounding box center [377, 134] width 160 height 22
type input "(323) 306-2803"
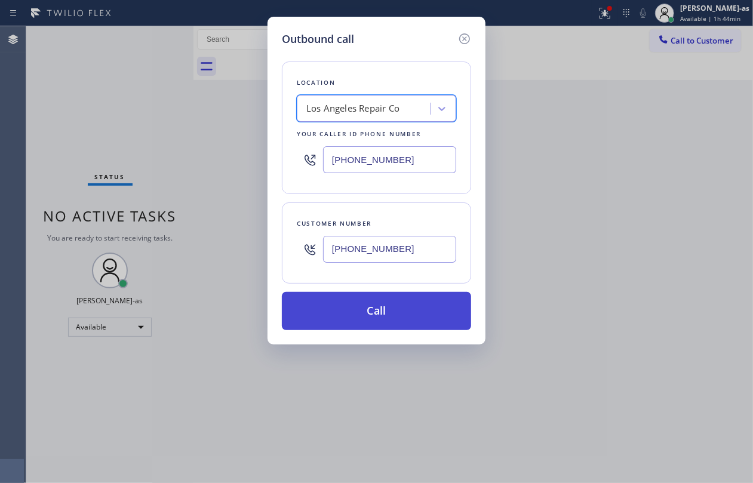
click at [407, 309] on button "Call" at bounding box center [376, 311] width 189 height 38
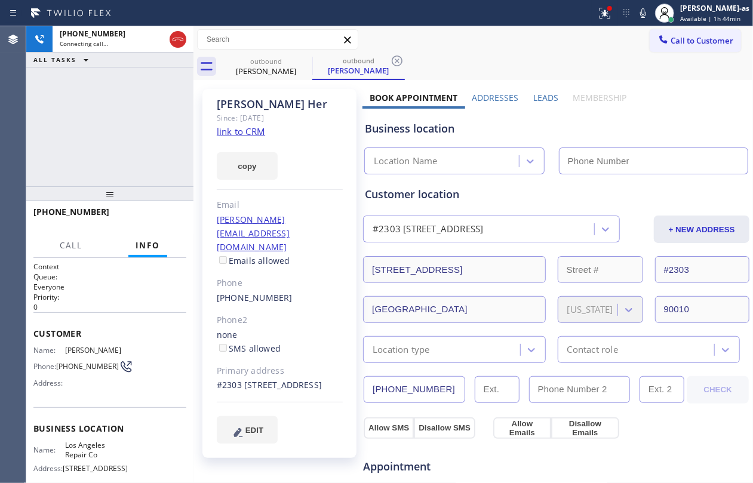
type input "(323) 306-2803"
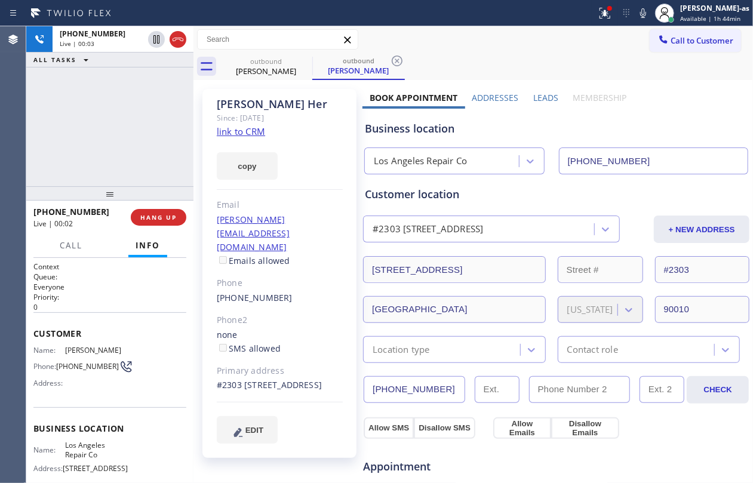
click at [122, 143] on div "+12133098828 Live | 00:03 ALL TASKS ALL TASKS ACTIVE TASKS TASKS IN WRAP UP" at bounding box center [109, 106] width 167 height 160
click at [154, 211] on button "HANG UP" at bounding box center [159, 217] width 56 height 17
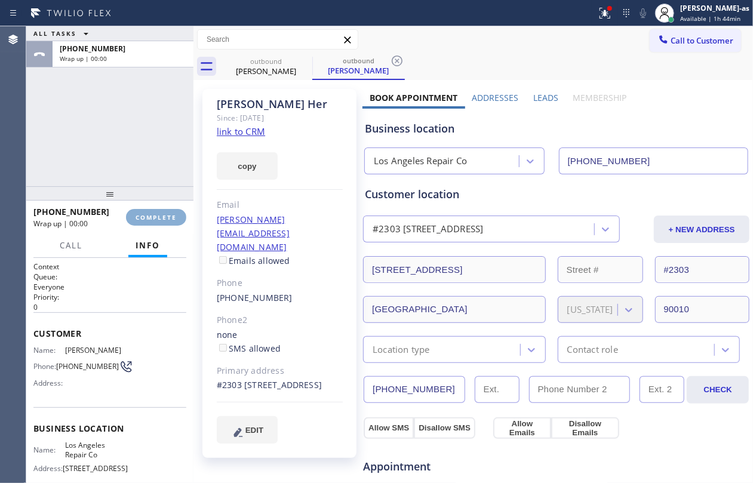
click at [154, 211] on button "COMPLETE" at bounding box center [156, 217] width 60 height 17
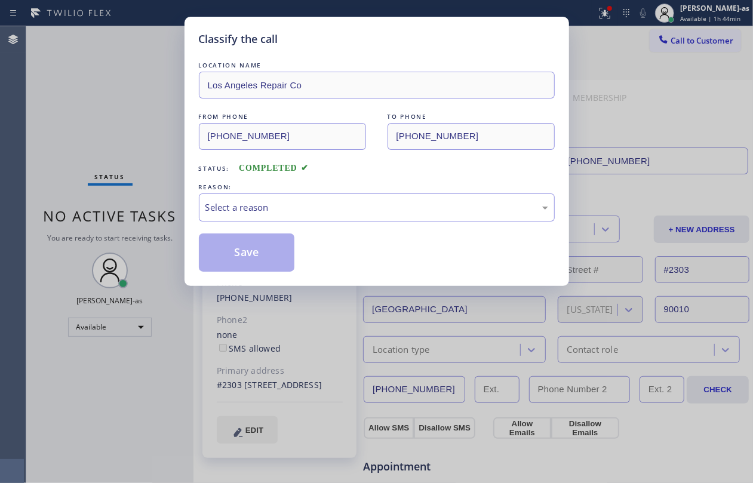
click at [118, 120] on div "Classify the call LOCATION NAME Los Angeles Repair Co FROM PHONE (323) 306-2803…" at bounding box center [376, 241] width 753 height 483
click at [283, 201] on div "Select a reason" at bounding box center [377, 208] width 356 height 28
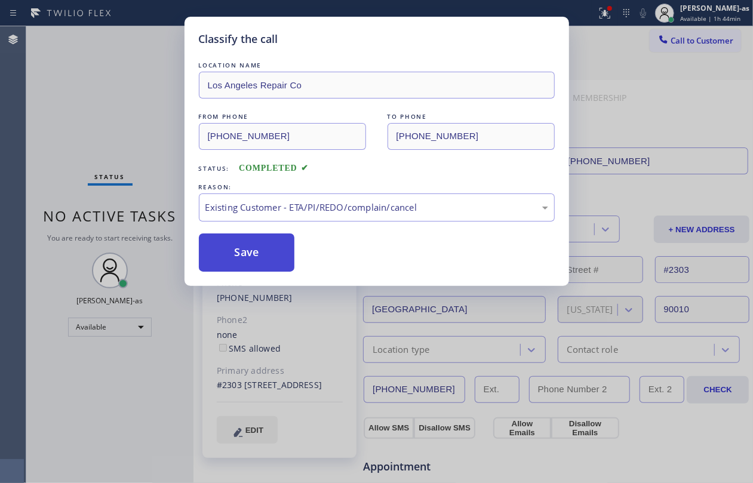
click at [254, 255] on button "Save" at bounding box center [247, 253] width 96 height 38
click at [115, 118] on div "Classify the call LOCATION NAME Los Angeles Repair Co FROM PHONE (323) 306-2803…" at bounding box center [376, 241] width 753 height 483
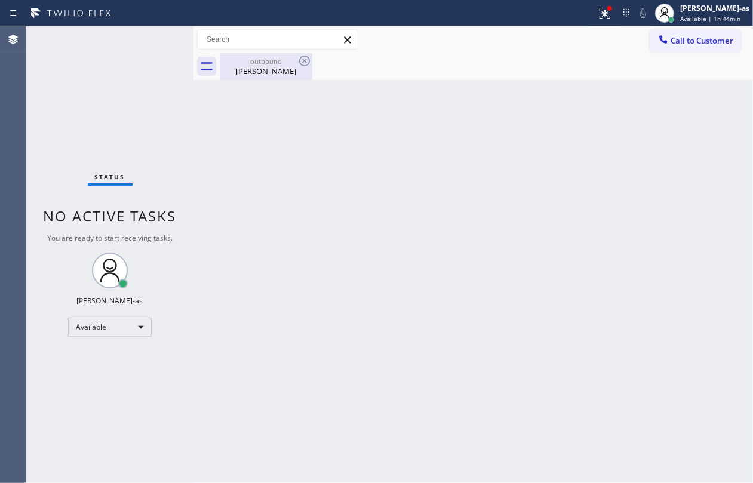
click at [263, 72] on div "Steve Her" at bounding box center [266, 71] width 90 height 11
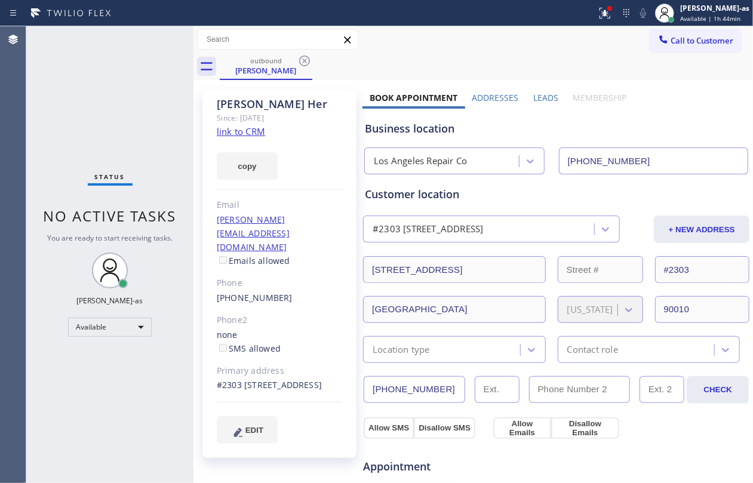
click at [287, 292] on div "(213) 309-8828" at bounding box center [280, 299] width 126 height 14
copy div "(213) 309-8828"
click at [565, 36] on span "Call to Customer" at bounding box center [702, 40] width 63 height 11
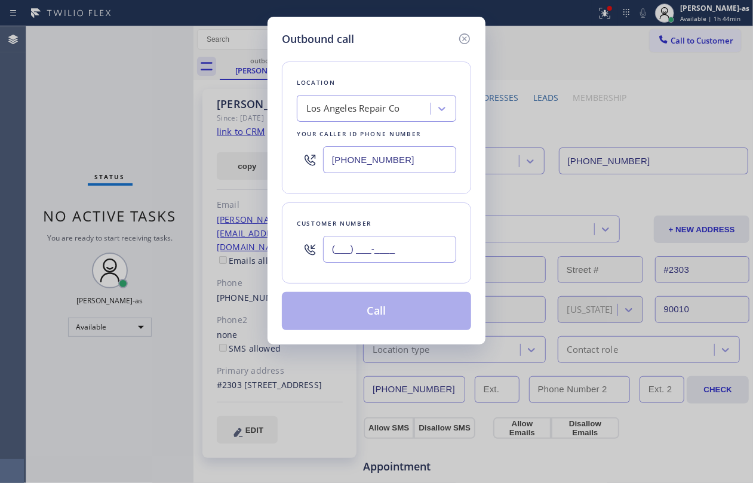
click at [424, 247] on input "(___) ___-____" at bounding box center [389, 249] width 133 height 27
paste input "213) 309-8828"
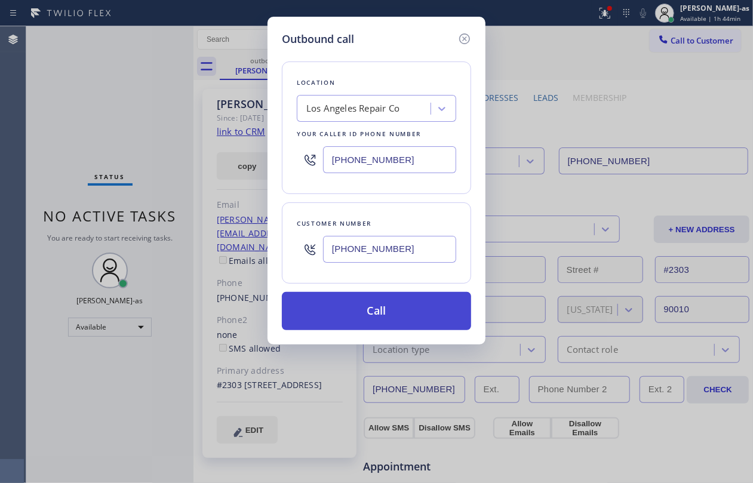
type input "(213) 309-8828"
click at [402, 317] on button "Call" at bounding box center [376, 311] width 189 height 38
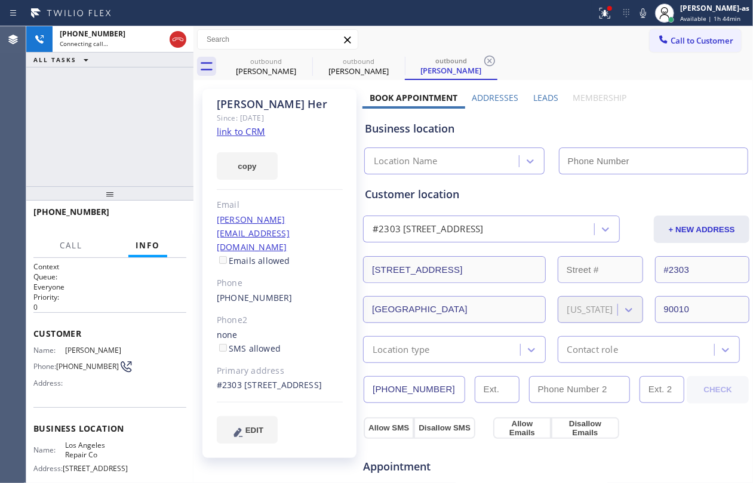
type input "(323) 306-2803"
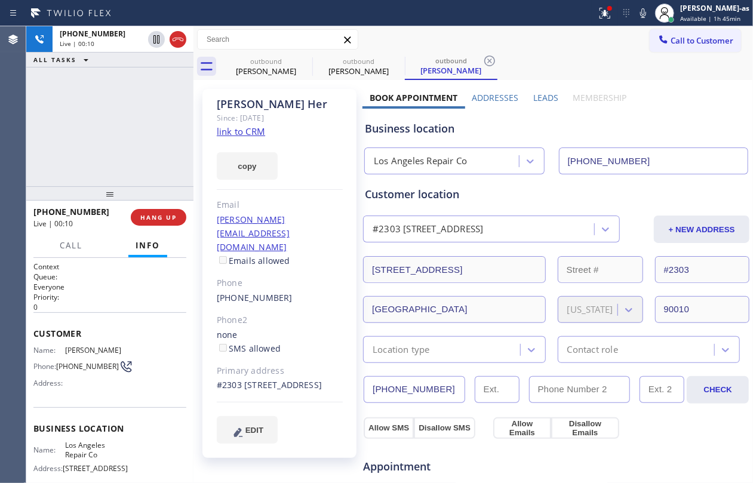
click at [127, 127] on div "+12133098828 Live | 00:10 ALL TASKS ALL TASKS ACTIVE TASKS TASKS IN WRAP UP" at bounding box center [109, 106] width 167 height 160
click at [167, 213] on span "HANG UP" at bounding box center [158, 217] width 36 height 8
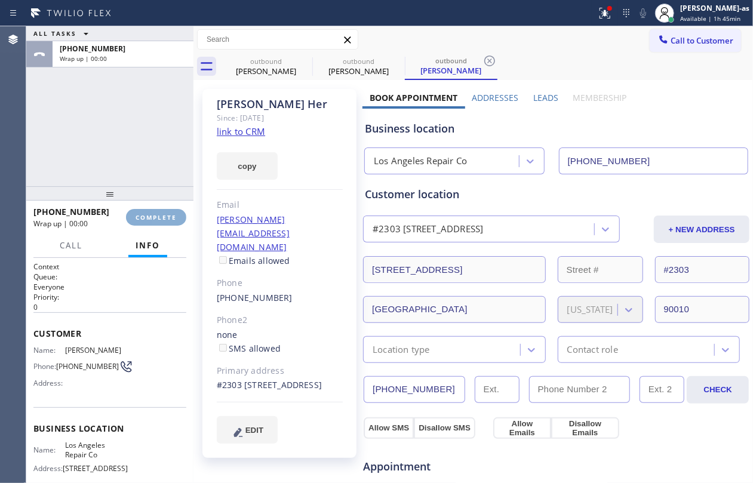
click at [167, 213] on span "COMPLETE" at bounding box center [156, 217] width 41 height 8
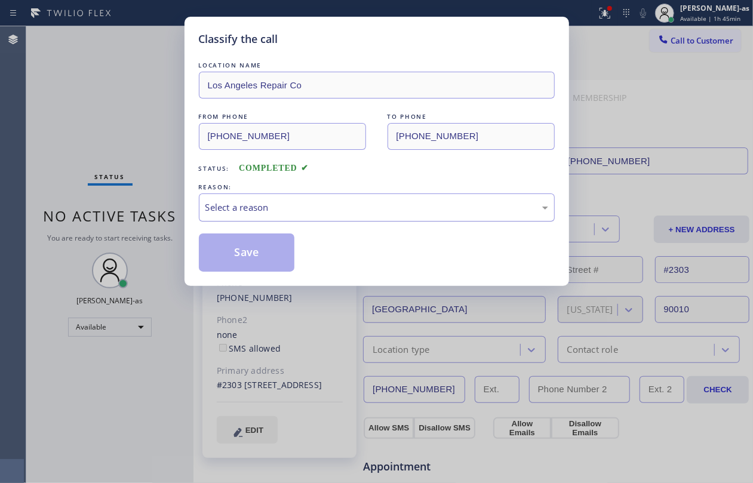
click at [142, 185] on div "Classify the call LOCATION NAME Los Angeles Repair Co FROM PHONE (323) 306-2803…" at bounding box center [376, 241] width 753 height 483
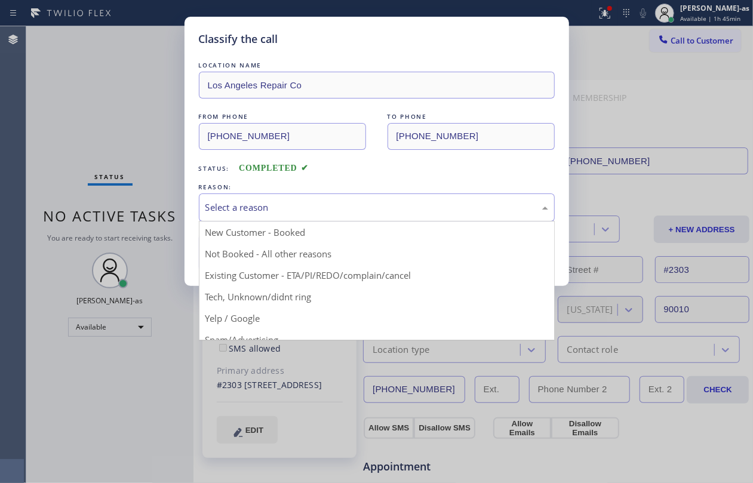
click at [273, 213] on div "Select a reason" at bounding box center [377, 208] width 343 height 14
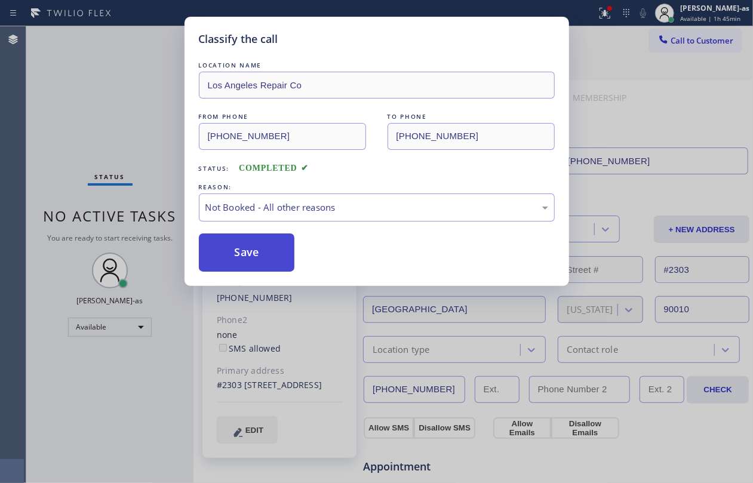
click at [250, 258] on button "Save" at bounding box center [247, 253] width 96 height 38
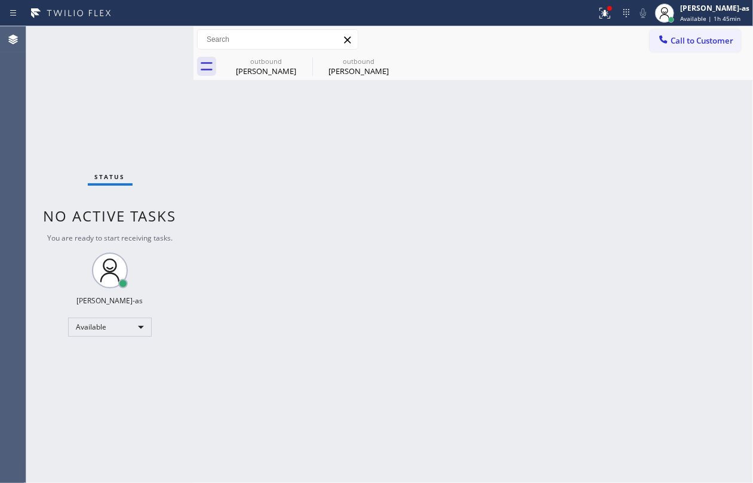
click at [290, 159] on div "Back to Dashboard Change Sender ID Customers Technicians Select a contact Outbo…" at bounding box center [474, 254] width 560 height 457
click at [283, 51] on div "Call to Customer Outbound call Location Los Angeles Repair Co Your caller id ph…" at bounding box center [474, 39] width 560 height 27
click at [307, 58] on icon at bounding box center [305, 61] width 14 height 14
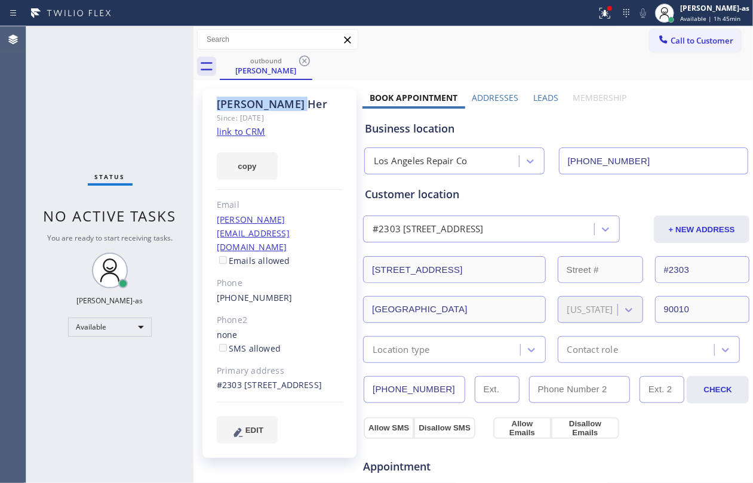
click at [307, 58] on icon at bounding box center [305, 61] width 14 height 14
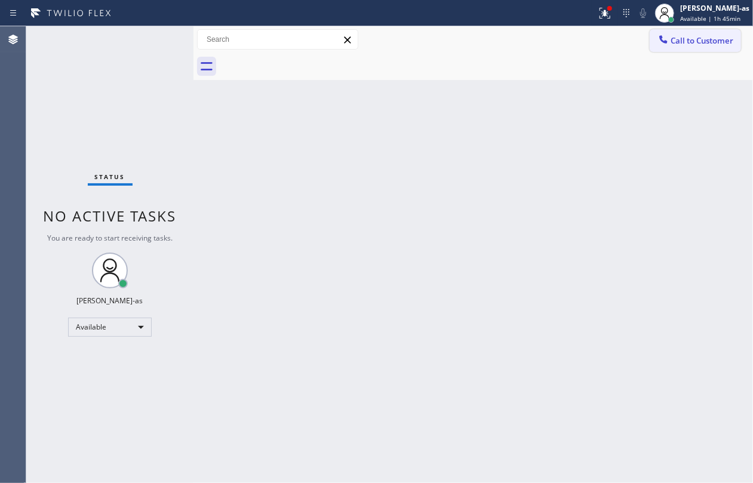
click at [565, 45] on span "Call to Customer" at bounding box center [702, 40] width 63 height 11
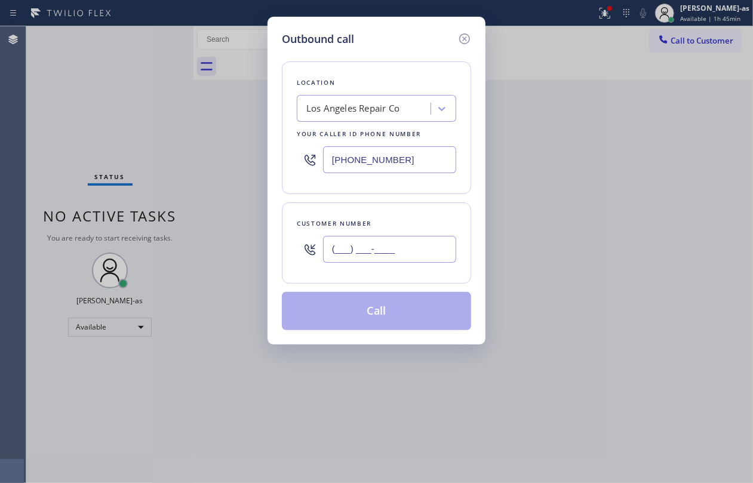
click at [385, 252] on input "(___) ___-____" at bounding box center [389, 249] width 133 height 27
paste input "818) 269-7474"
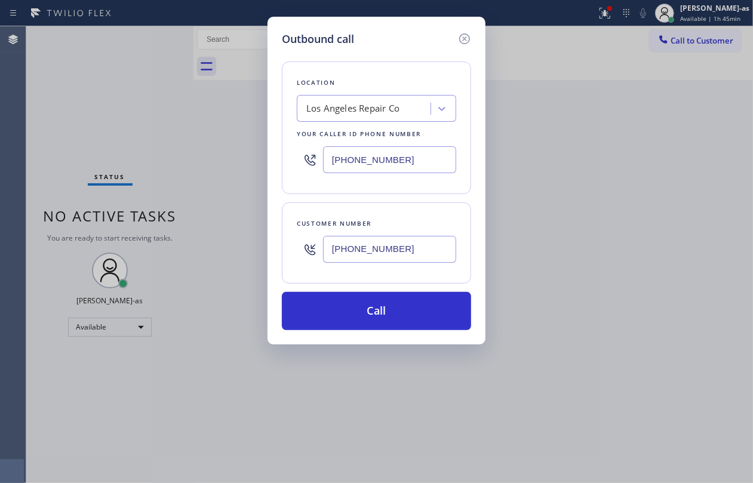
type input "(818) 269-7474"
click at [381, 113] on div "Los Angeles Repair Co" at bounding box center [353, 109] width 93 height 14
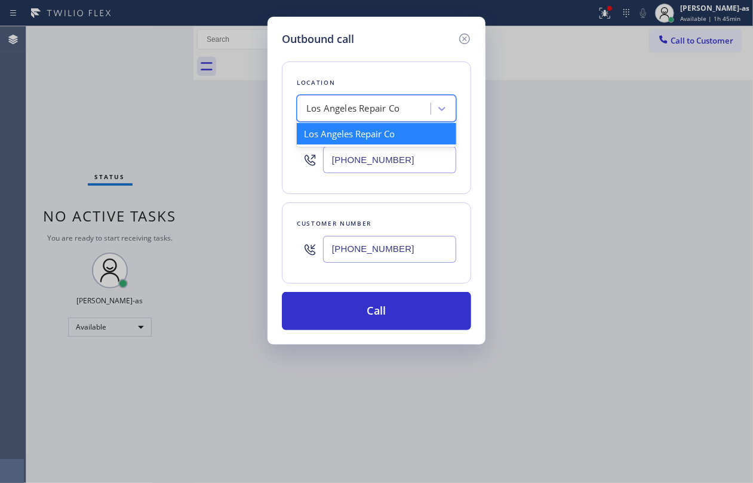
paste input "HVAC Alliance Expert"
type input "HVAC Alliance Expert"
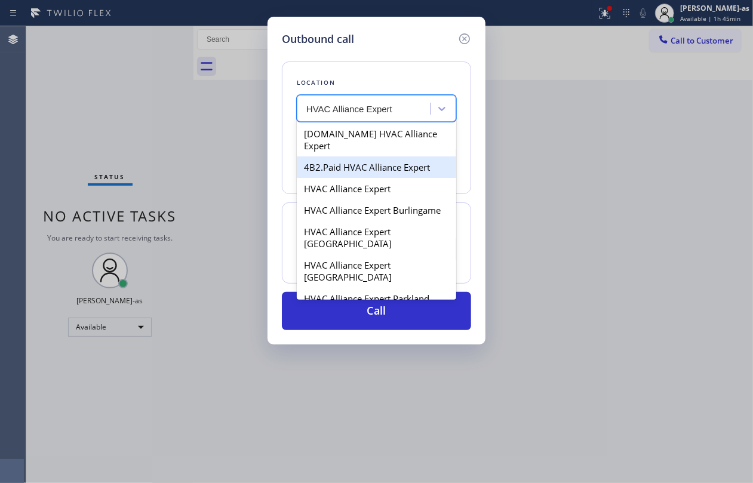
click at [350, 157] on div "4B2.Paid HVAC Alliance Expert" at bounding box center [377, 168] width 160 height 22
type input "(855) 999-4417"
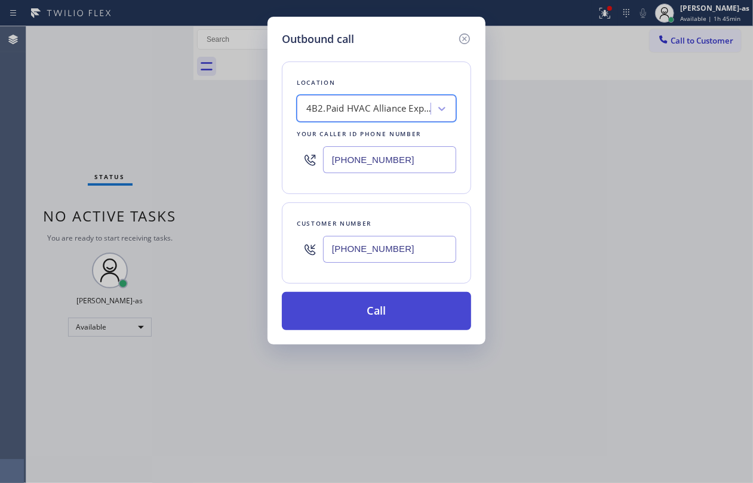
click at [416, 314] on button "Call" at bounding box center [376, 311] width 189 height 38
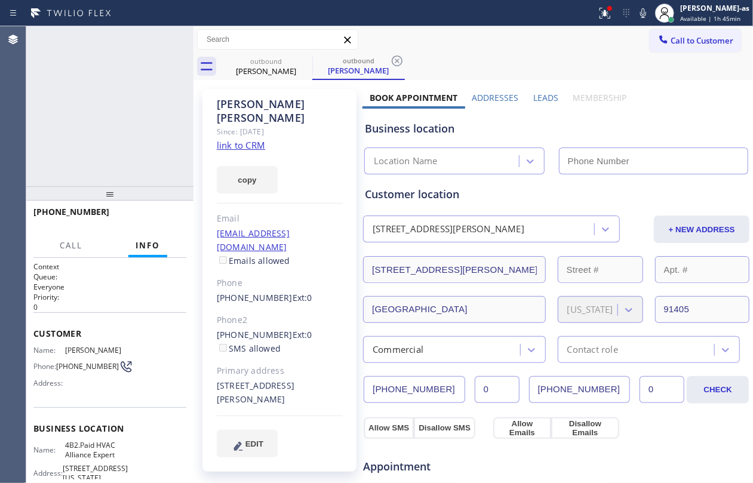
type input "(855) 999-4417"
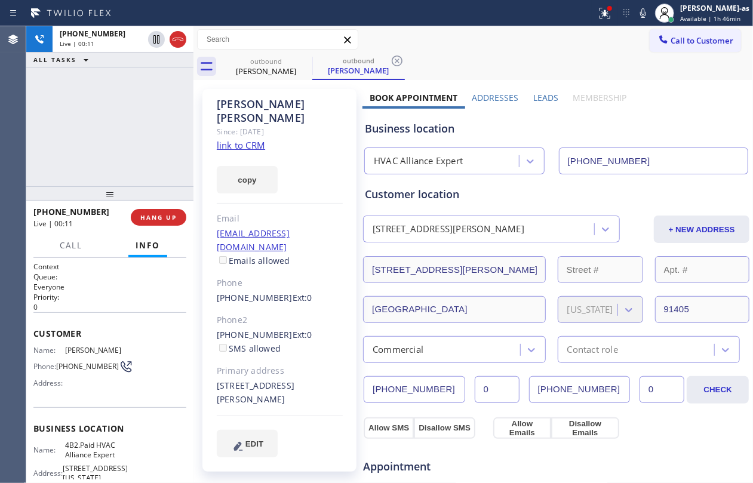
drag, startPoint x: 173, startPoint y: 155, endPoint x: 187, endPoint y: 130, distance: 29.1
click at [175, 153] on div "+18182697474 Live | 00:11 ALL TASKS ALL TASKS ACTIVE TASKS TASKS IN WRAP UP" at bounding box center [109, 106] width 167 height 160
click at [185, 36] on div "+18182697474 Live | 00:11 ALL TASKS ALL TASKS ACTIVE TASKS TASKS IN WRAP UP +18…" at bounding box center [389, 254] width 727 height 457
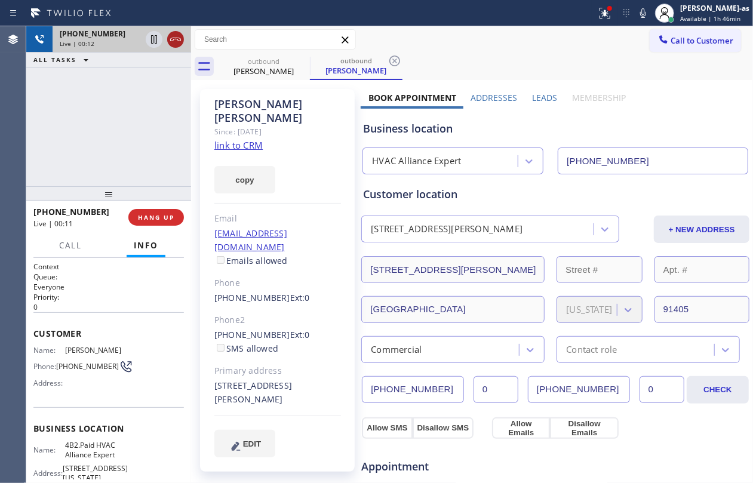
click at [180, 39] on icon at bounding box center [175, 39] width 14 height 14
click at [155, 191] on div "+18182697474 Live | 00:13 ALL TASKS ALL TASKS ACTIVE TASKS TASKS IN WRAP UP +18…" at bounding box center [108, 254] width 165 height 457
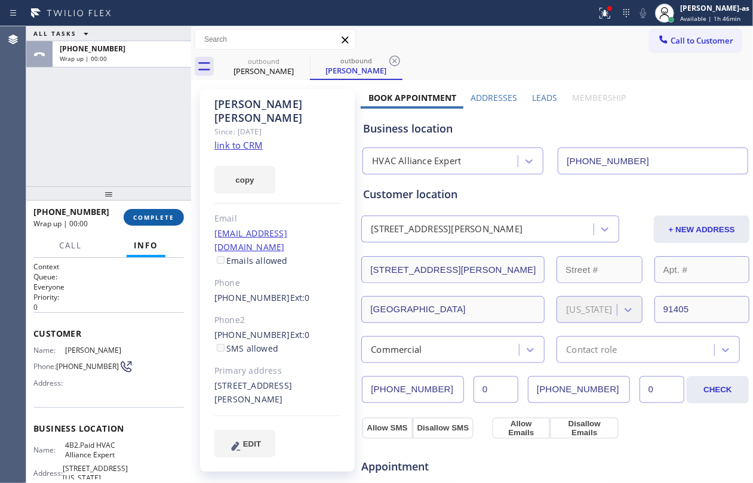
click at [158, 215] on span "COMPLETE" at bounding box center [153, 217] width 41 height 8
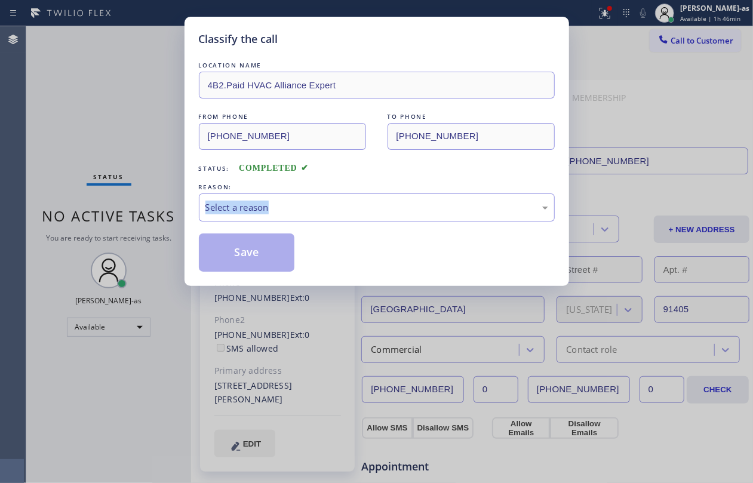
click at [158, 215] on div "Classify the call LOCATION NAME 4B2.Paid HVAC Alliance Expert FROM PHONE (855) …" at bounding box center [376, 241] width 753 height 483
click at [338, 164] on div "Status: COMPLETED" at bounding box center [377, 165] width 356 height 19
click at [340, 203] on div "Select a reason" at bounding box center [377, 208] width 343 height 14
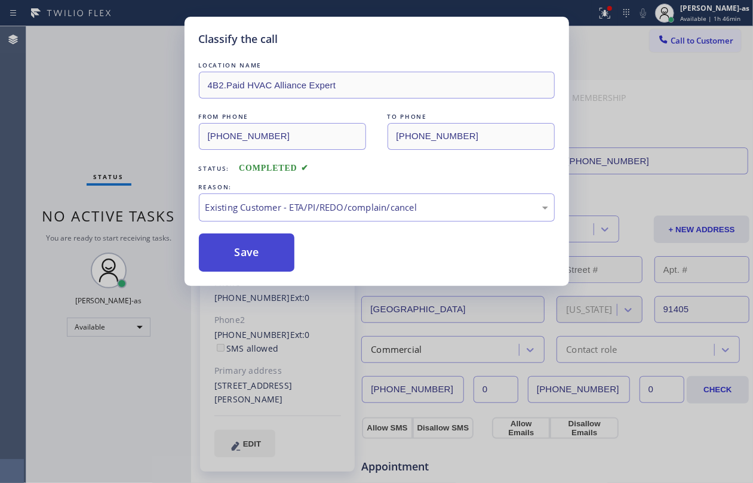
click at [234, 253] on button "Save" at bounding box center [247, 253] width 96 height 38
click at [102, 115] on div "Classify the call LOCATION NAME 4B2.Paid HVAC Alliance Expert FROM PHONE (855) …" at bounding box center [376, 241] width 753 height 483
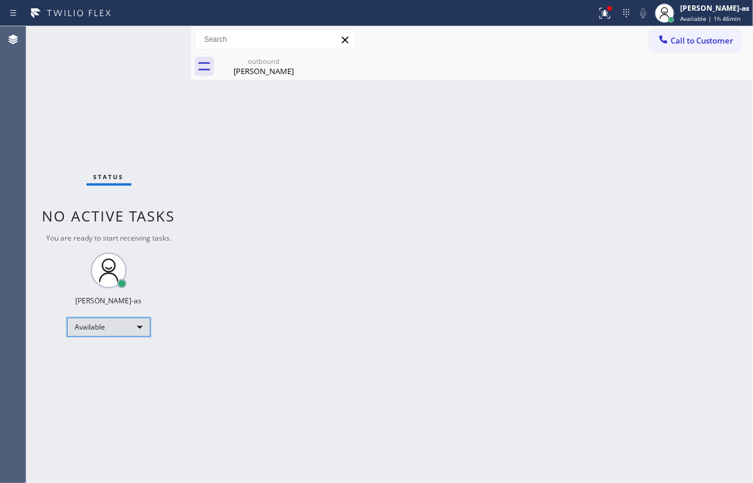
click at [90, 330] on div "Available" at bounding box center [109, 327] width 84 height 19
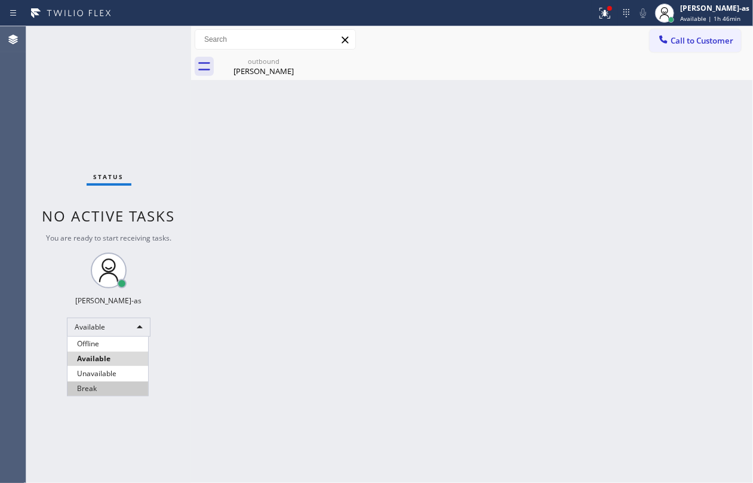
click at [112, 362] on li "Break" at bounding box center [108, 389] width 81 height 14
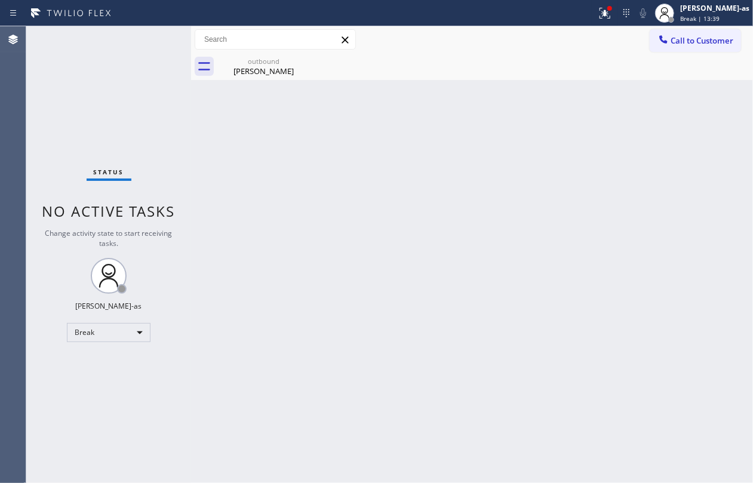
drag, startPoint x: 378, startPoint y: 282, endPoint x: 396, endPoint y: 282, distance: 17.3
click at [390, 282] on div "Back to Dashboard Change Sender ID Customers Technicians Select a contact Outbo…" at bounding box center [472, 254] width 562 height 457
click at [565, 16] on span "Break | 13:41" at bounding box center [700, 18] width 39 height 8
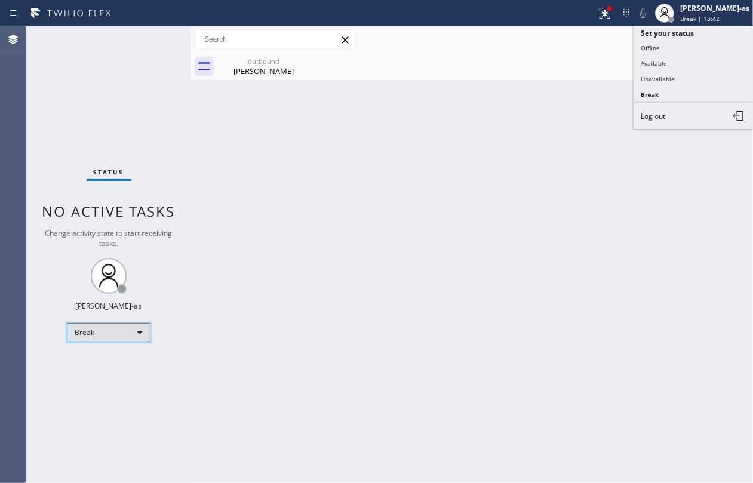
click at [99, 339] on div "Break" at bounding box center [109, 332] width 84 height 19
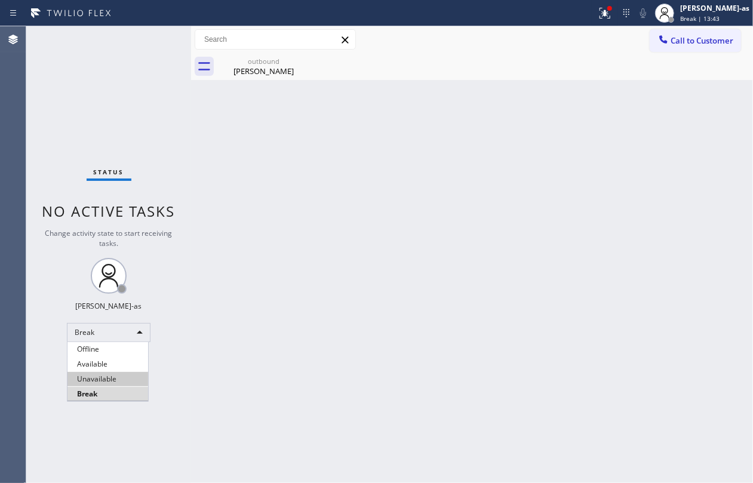
click at [117, 362] on li "Unavailable" at bounding box center [108, 379] width 81 height 14
click at [263, 362] on div "Back to Dashboard Change Sender ID Customers Technicians Select a contact Outbo…" at bounding box center [472, 254] width 562 height 457
click at [462, 179] on div "Back to Dashboard Change Sender ID Customers Technicians Select a contact Outbo…" at bounding box center [472, 254] width 562 height 457
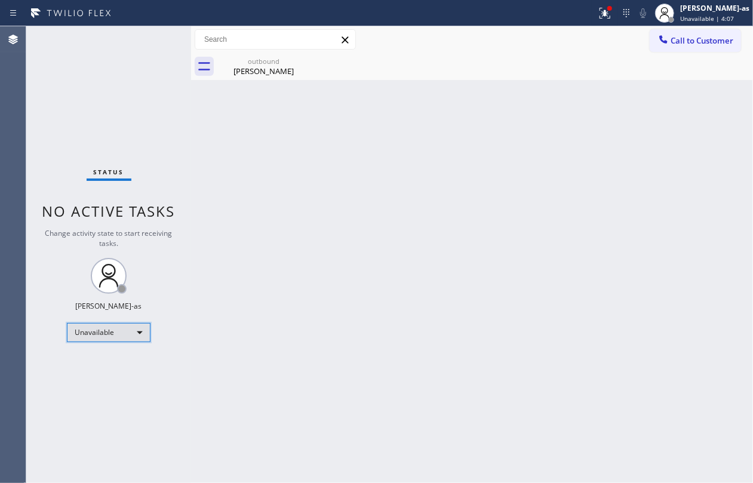
click at [131, 330] on div "Unavailable" at bounding box center [109, 332] width 84 height 19
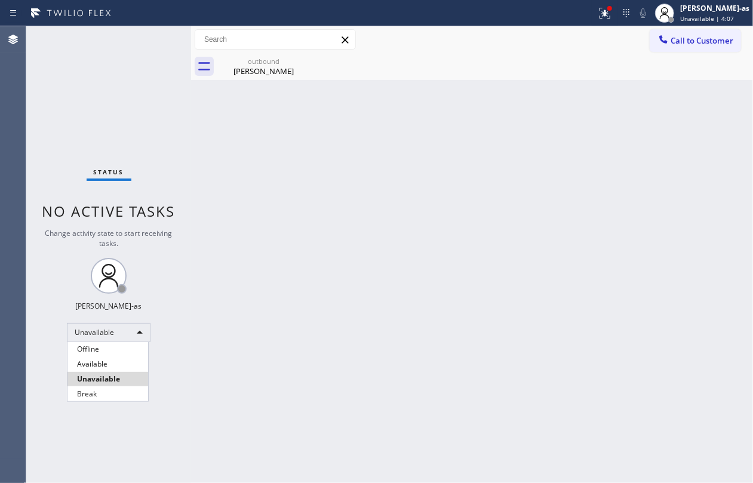
click at [135, 362] on li "Available" at bounding box center [108, 364] width 81 height 14
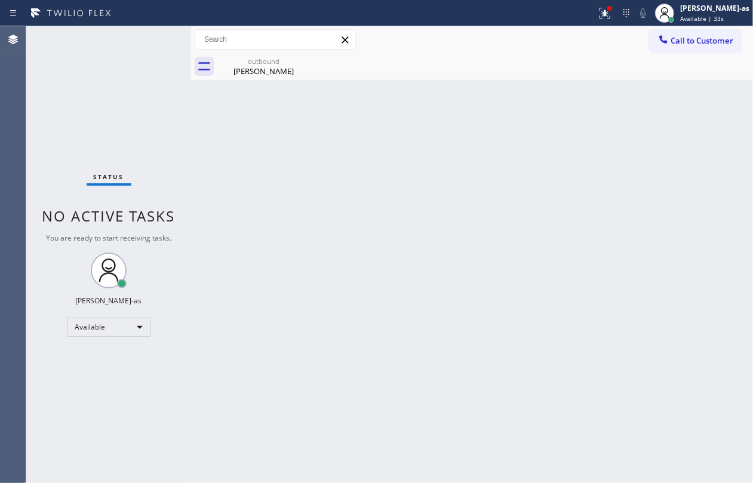
drag, startPoint x: 142, startPoint y: 127, endPoint x: 314, endPoint y: 10, distance: 208.3
click at [142, 127] on div "Status No active tasks You are ready to start receiving tasks. Jesica Jumao-as …" at bounding box center [108, 254] width 165 height 457
drag, startPoint x: 271, startPoint y: 174, endPoint x: 498, endPoint y: 118, distance: 233.3
click at [274, 173] on div "Back to Dashboard Change Sender ID Customers Technicians Select a contact Outbo…" at bounding box center [472, 254] width 562 height 457
click at [565, 32] on button "Call to Customer" at bounding box center [695, 40] width 91 height 23
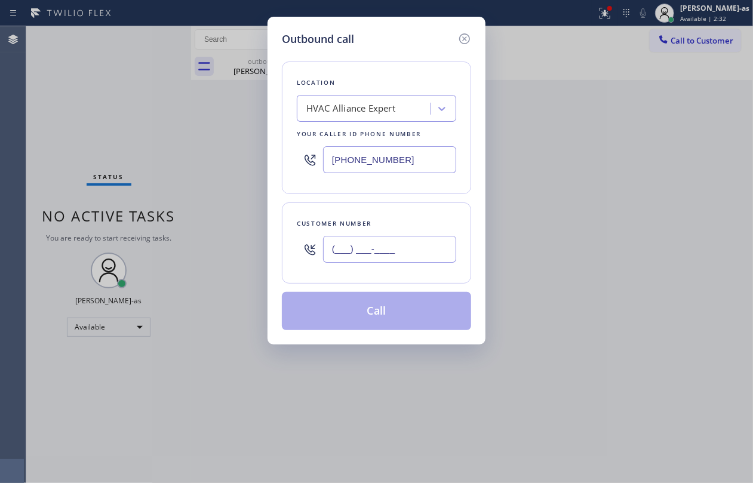
click at [380, 253] on input "(___) ___-____" at bounding box center [389, 249] width 133 height 27
paste input "424) 426-9710"
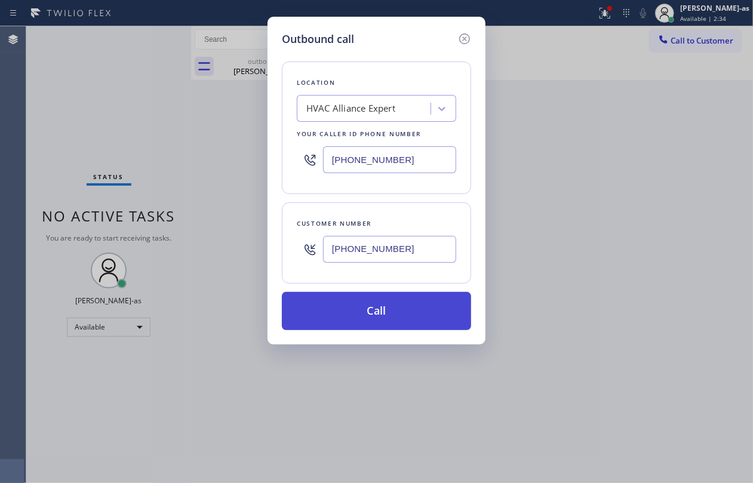
type input "(424) 426-9710"
click at [399, 314] on button "Call" at bounding box center [376, 311] width 189 height 38
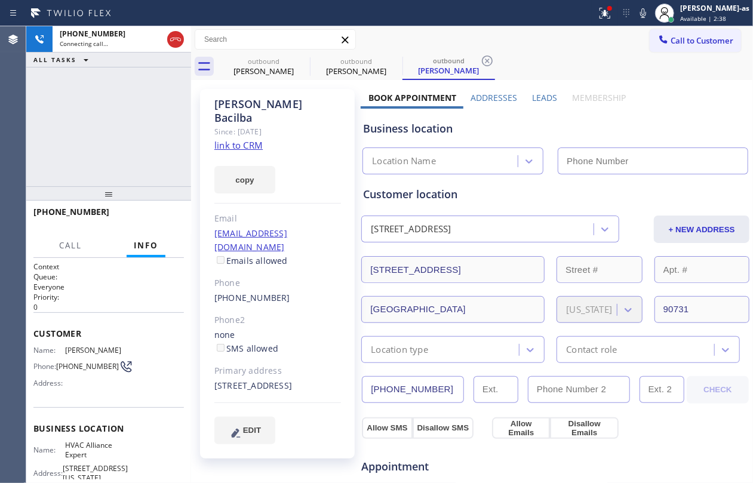
click at [244, 139] on link "link to CRM" at bounding box center [238, 145] width 48 height 12
type input "(855) 999-4417"
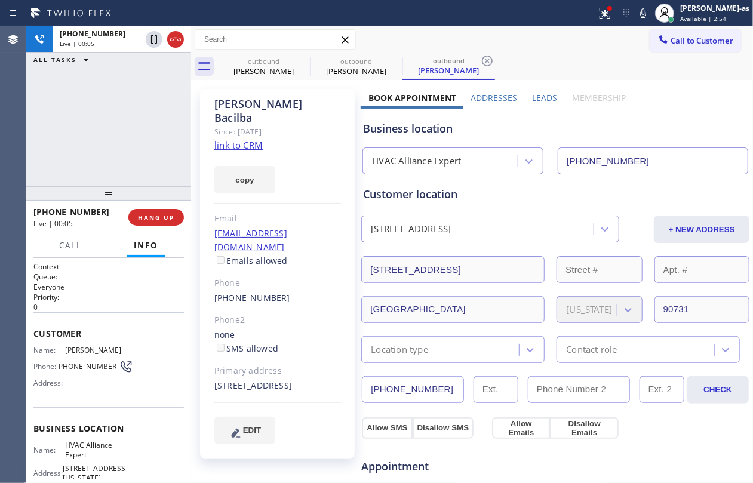
click at [229, 139] on link "link to CRM" at bounding box center [238, 145] width 48 height 12
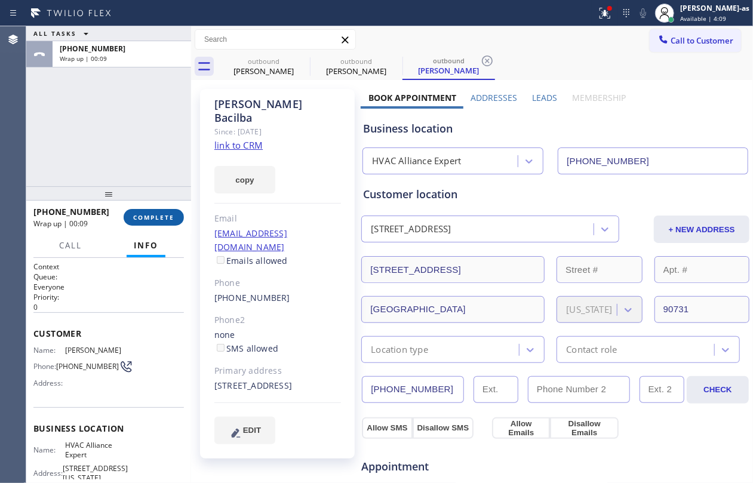
click at [161, 214] on span "COMPLETE" at bounding box center [153, 217] width 41 height 8
click at [156, 158] on div "ALL TASKS ALL TASKS ACTIVE TASKS TASKS IN WRAP UP +14244269710 Wrap up | 00:09" at bounding box center [108, 106] width 165 height 160
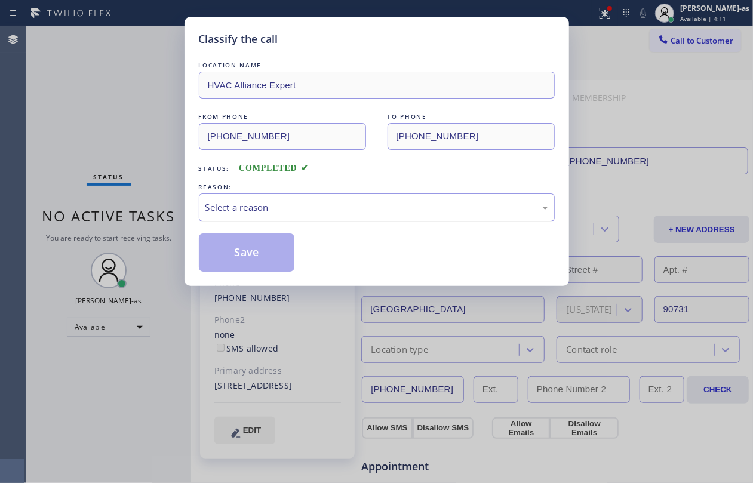
click at [327, 210] on div "Select a reason" at bounding box center [377, 208] width 343 height 14
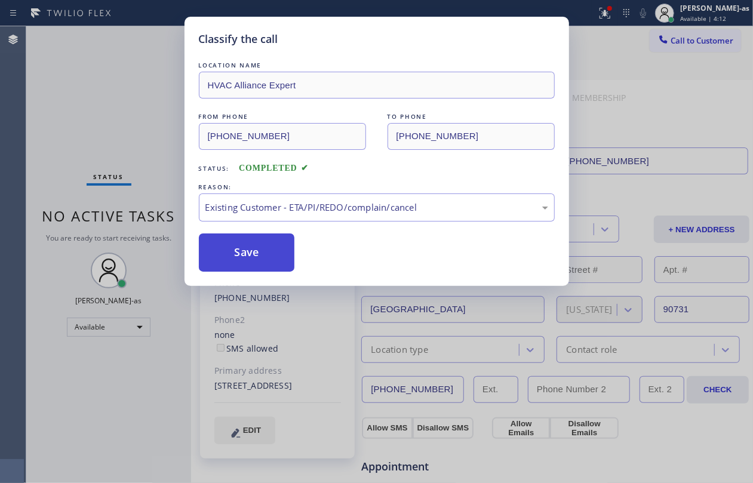
click at [253, 247] on button "Save" at bounding box center [247, 253] width 96 height 38
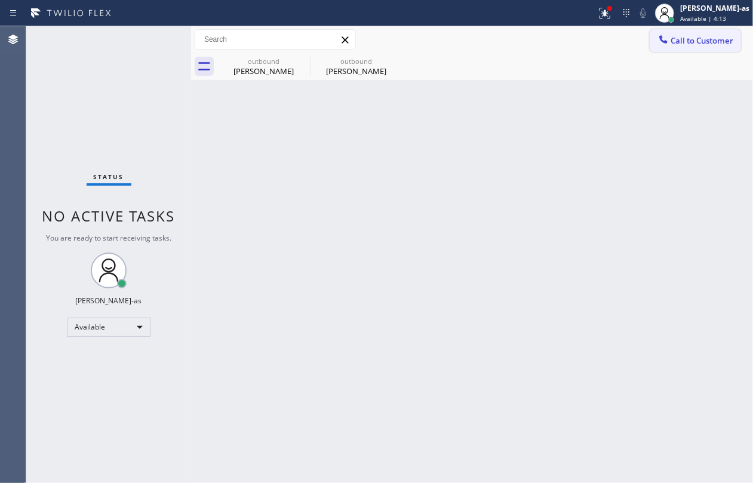
click at [565, 41] on span "Call to Customer" at bounding box center [702, 40] width 63 height 11
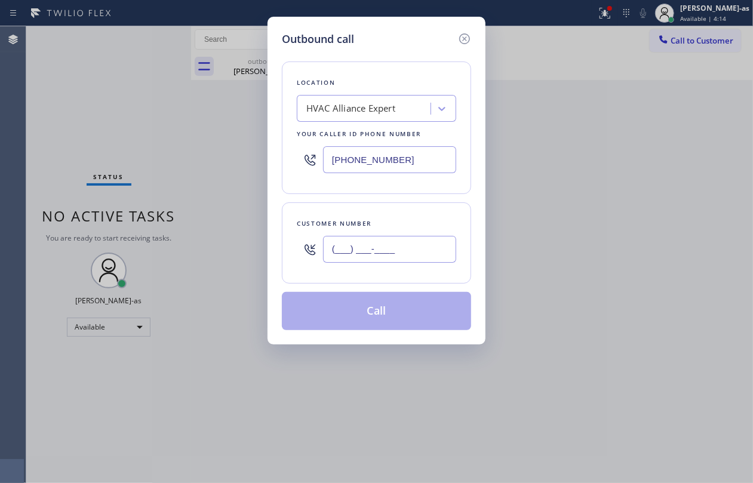
click at [400, 237] on input "(___) ___-____" at bounding box center [389, 249] width 133 height 27
paste input "714) 889-0124"
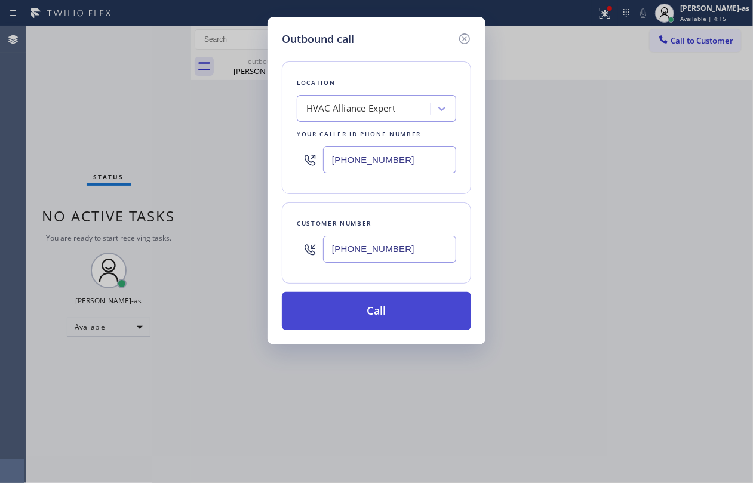
type input "(714) 889-0124"
click at [379, 314] on button "Call" at bounding box center [376, 311] width 189 height 38
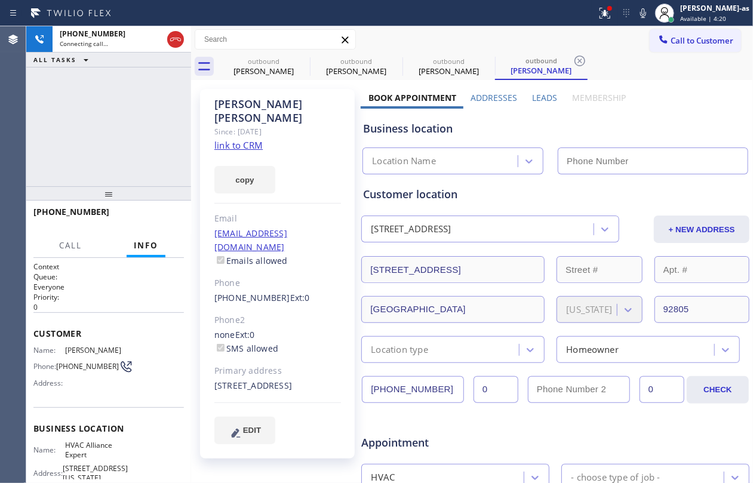
type input "(855) 999-4417"
click at [154, 130] on div "+17148890124 Live | 00:03 ALL TASKS ALL TASKS ACTIVE TASKS TASKS IN WRAP UP" at bounding box center [108, 106] width 165 height 160
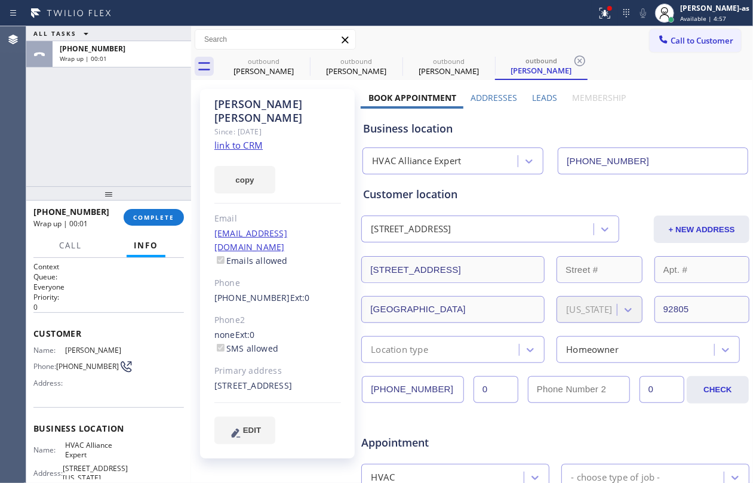
drag, startPoint x: 102, startPoint y: 125, endPoint x: 129, endPoint y: 125, distance: 27.5
click at [103, 125] on div "ALL TASKS ALL TASKS ACTIVE TASKS TASKS IN WRAP UP +17148890124 Wrap up | 00:01" at bounding box center [108, 106] width 165 height 160
click at [142, 218] on span "COMPLETE" at bounding box center [153, 217] width 41 height 8
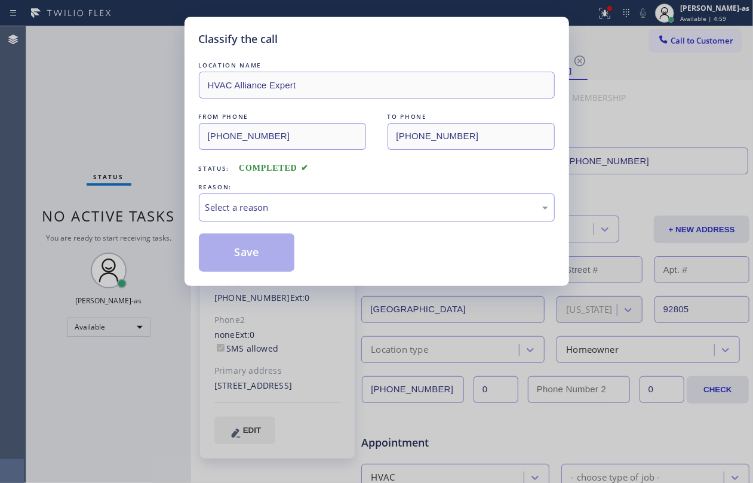
click at [144, 217] on div "Classify the call LOCATION NAME HVAC Alliance Expert FROM PHONE (855) 999-4417 …" at bounding box center [376, 241] width 753 height 483
click at [360, 199] on div "Select a reason" at bounding box center [377, 208] width 356 height 28
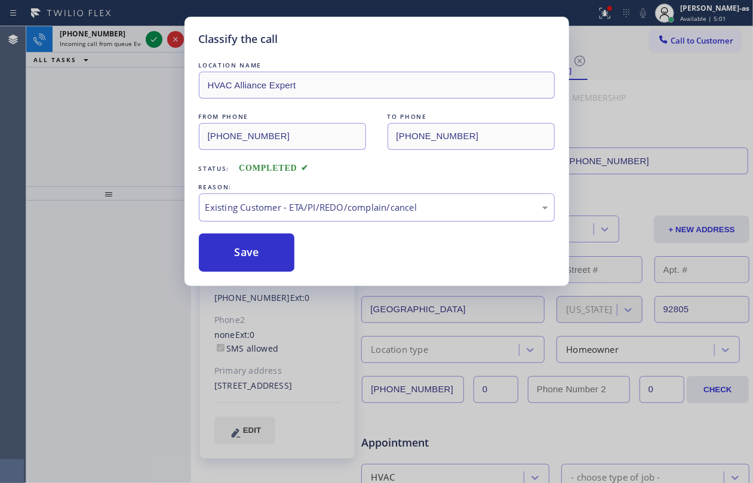
click at [151, 41] on div "Classify the call LOCATION NAME HVAC Alliance Expert FROM PHONE (855) 999-4417 …" at bounding box center [376, 241] width 753 height 483
click at [149, 41] on div "Classify the call LOCATION NAME HVAC Alliance Expert FROM PHONE (855) 999-4417 …" at bounding box center [376, 241] width 753 height 483
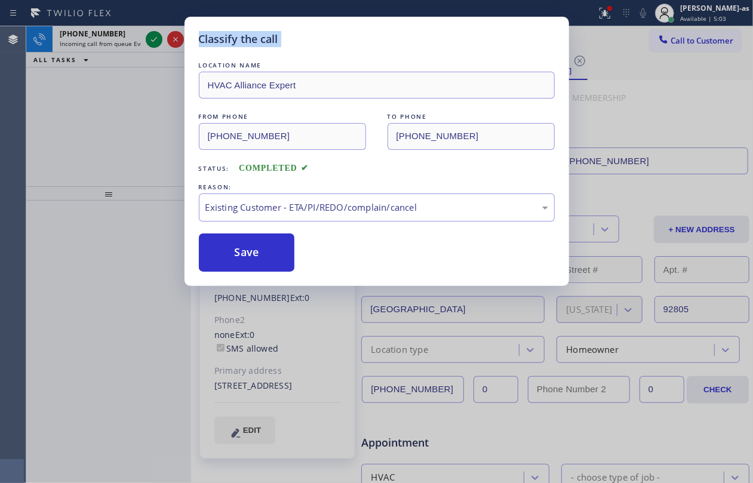
click at [149, 41] on div "Classify the call LOCATION NAME HVAC Alliance Expert FROM PHONE (855) 999-4417 …" at bounding box center [376, 241] width 753 height 483
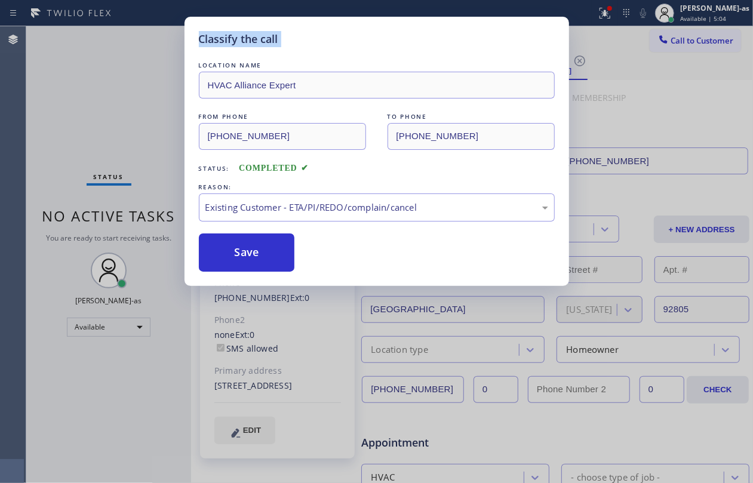
click at [149, 41] on div "Classify the call LOCATION NAME HVAC Alliance Expert FROM PHONE (855) 999-4417 …" at bounding box center [376, 241] width 753 height 483
drag, startPoint x: 272, startPoint y: 255, endPoint x: 452, endPoint y: 479, distance: 286.9
click at [276, 261] on button "Save" at bounding box center [247, 253] width 96 height 38
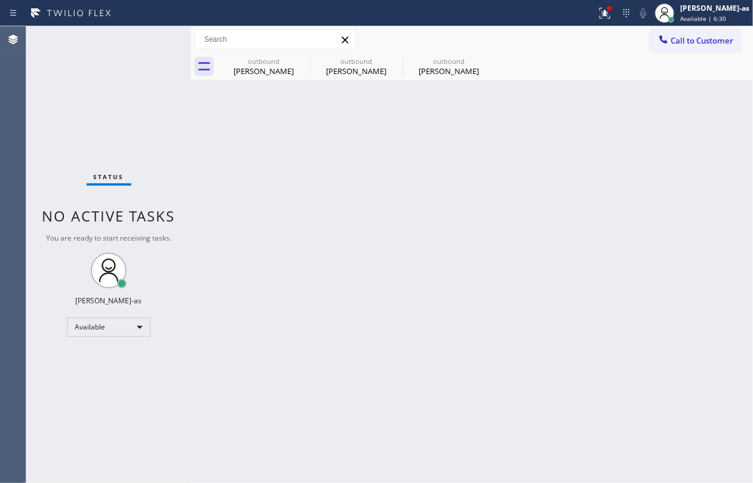
click at [206, 256] on div "Back to Dashboard Change Sender ID Customers Technicians Select a contact Outbo…" at bounding box center [472, 254] width 562 height 457
click at [237, 134] on div "Back to Dashboard Change Sender ID Customers Technicians Select a contact Outbo…" at bounding box center [472, 254] width 562 height 457
click at [261, 63] on div "outbound" at bounding box center [264, 61] width 90 height 9
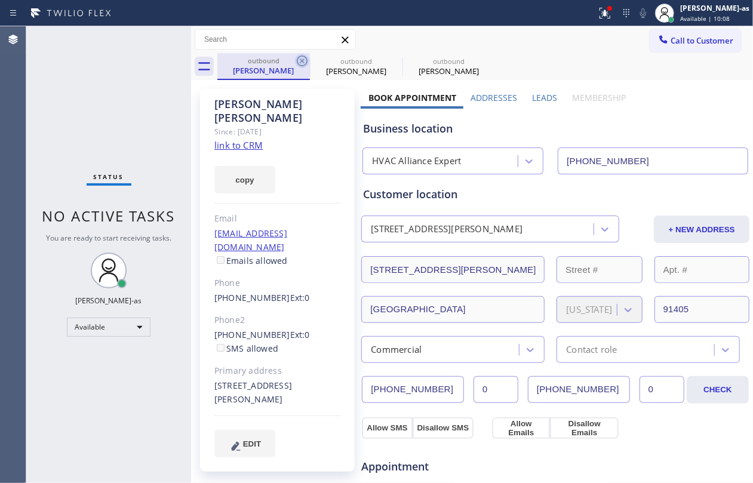
click at [304, 58] on icon at bounding box center [302, 61] width 14 height 14
click at [0, 0] on icon at bounding box center [0, 0] width 0 height 0
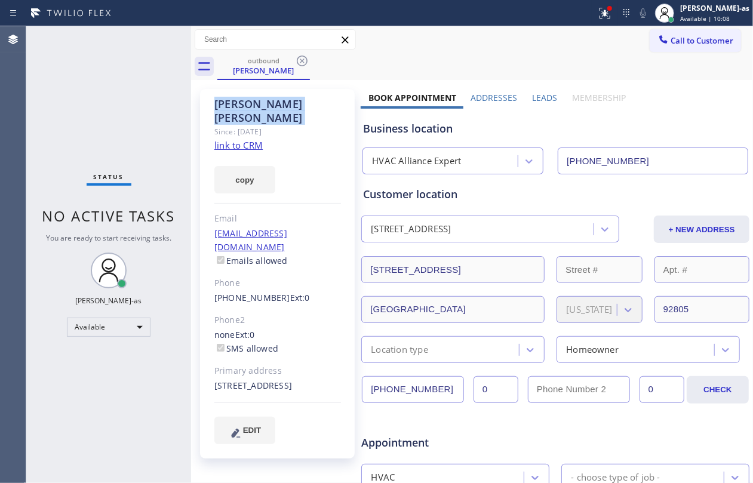
click at [304, 58] on icon at bounding box center [302, 61] width 14 height 14
click at [304, 58] on div "outbound Huy Nguyen" at bounding box center [485, 66] width 536 height 27
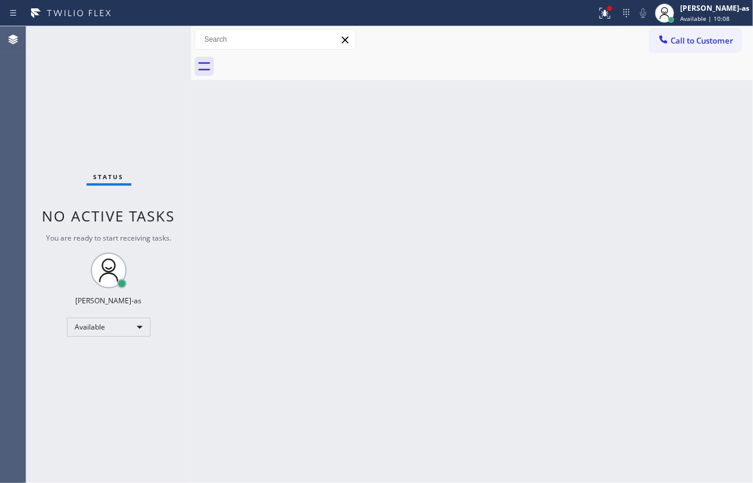
click at [284, 154] on div "Back to Dashboard Change Sender ID Customers Technicians Select a contact Outbo…" at bounding box center [472, 254] width 562 height 457
click at [565, 39] on span "Call to Customer" at bounding box center [702, 40] width 63 height 11
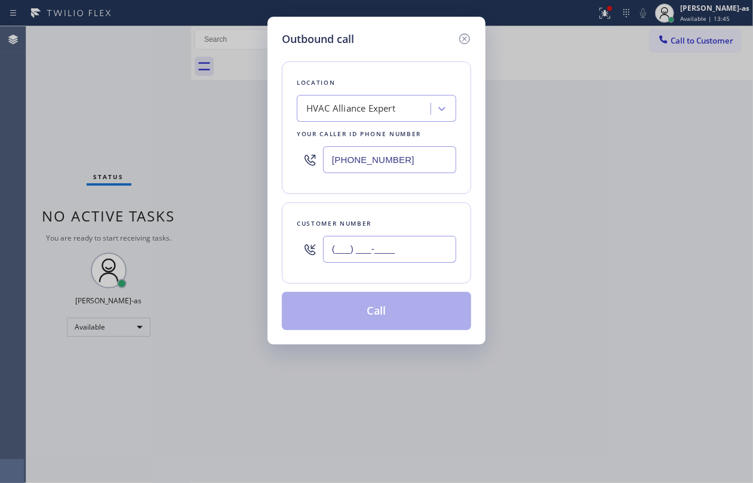
click at [404, 251] on input "(___) ___-____" at bounding box center [389, 249] width 133 height 27
paste input "818) 414-0248"
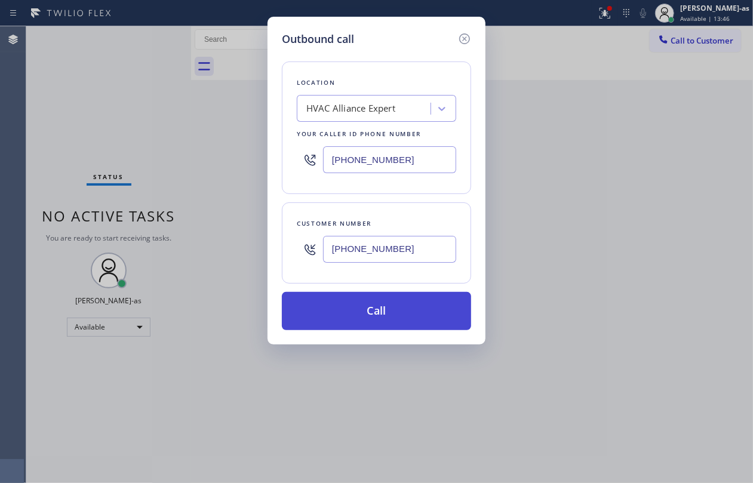
type input "(818) 414-0248"
click at [388, 316] on button "Call" at bounding box center [376, 311] width 189 height 38
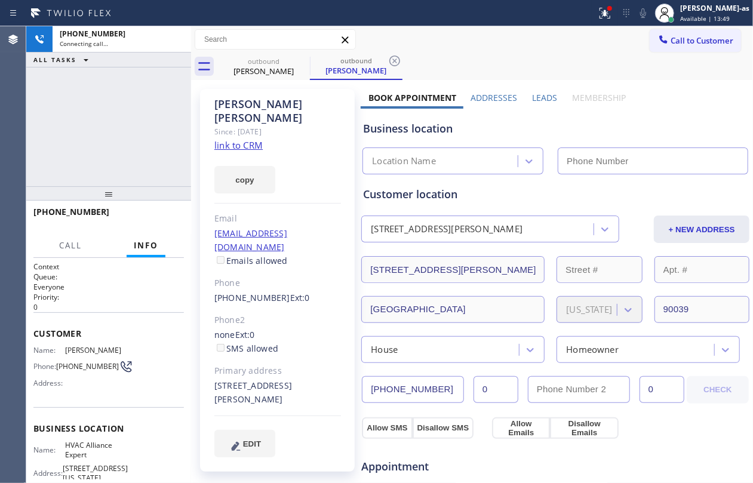
click at [118, 112] on div "+18184140248 Connecting call… ALL TASKS ALL TASKS ACTIVE TASKS TASKS IN WRAP UP" at bounding box center [108, 106] width 165 height 160
drag, startPoint x: 228, startPoint y: 129, endPoint x: 249, endPoint y: 130, distance: 21.5
click at [228, 139] on link "link to CRM" at bounding box center [238, 145] width 48 height 12
type input "(855) 999-4417"
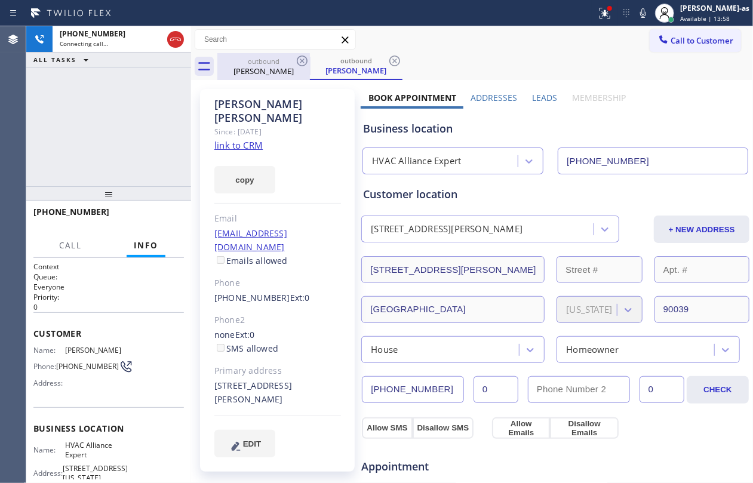
click at [180, 36] on icon at bounding box center [175, 39] width 14 height 14
drag, startPoint x: 257, startPoint y: 78, endPoint x: 290, endPoint y: 66, distance: 35.5
click at [259, 77] on div "outbound Tyler Blackburn" at bounding box center [264, 66] width 90 height 27
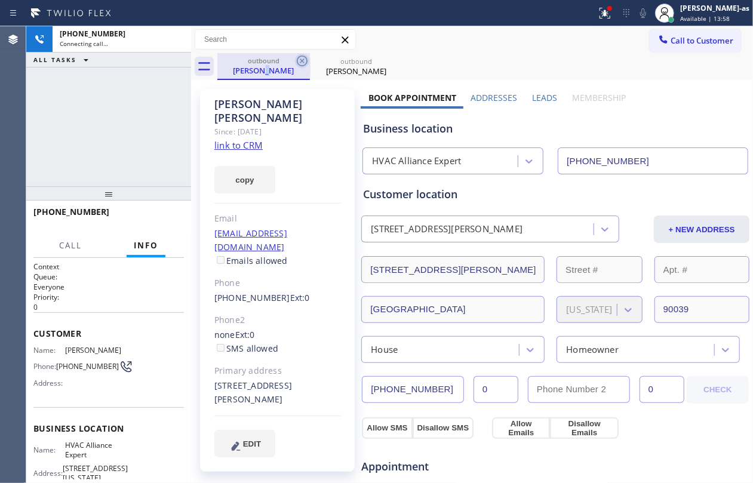
click at [297, 59] on icon at bounding box center [302, 61] width 14 height 14
click at [0, 0] on icon at bounding box center [0, 0] width 0 height 0
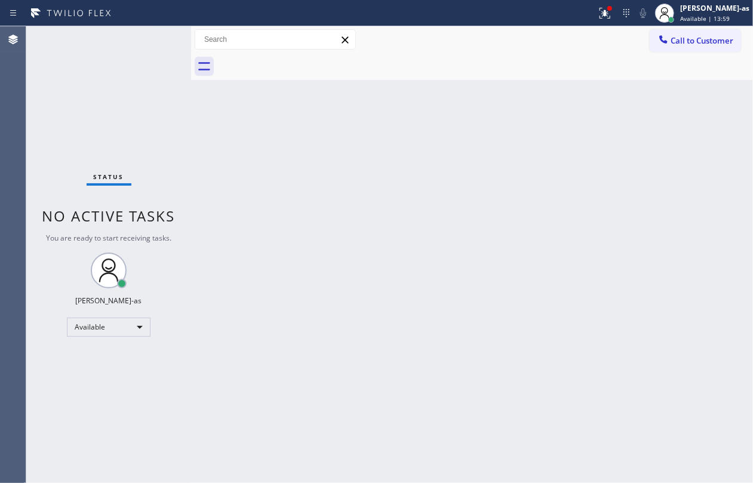
click at [297, 59] on div at bounding box center [485, 66] width 536 height 27
drag, startPoint x: 297, startPoint y: 59, endPoint x: 366, endPoint y: 161, distance: 124.0
click at [297, 59] on div at bounding box center [485, 66] width 536 height 27
click at [435, 210] on div "Back to Dashboard Change Sender ID Customers Technicians Select a contact Outbo…" at bounding box center [472, 254] width 562 height 457
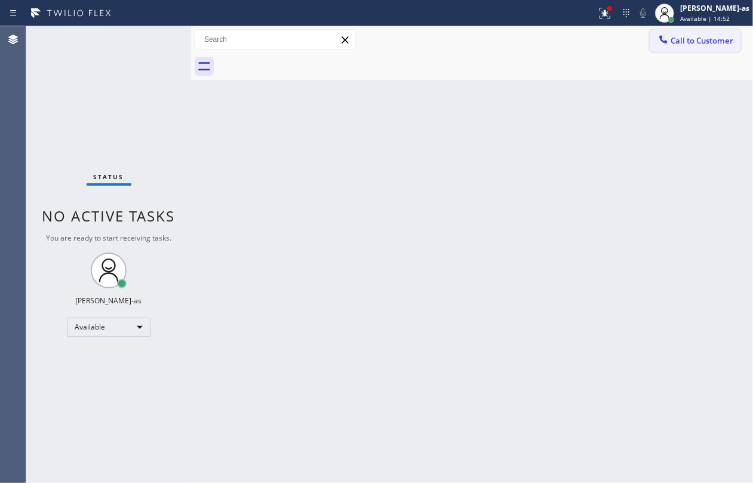
click at [565, 45] on div at bounding box center [664, 40] width 14 height 14
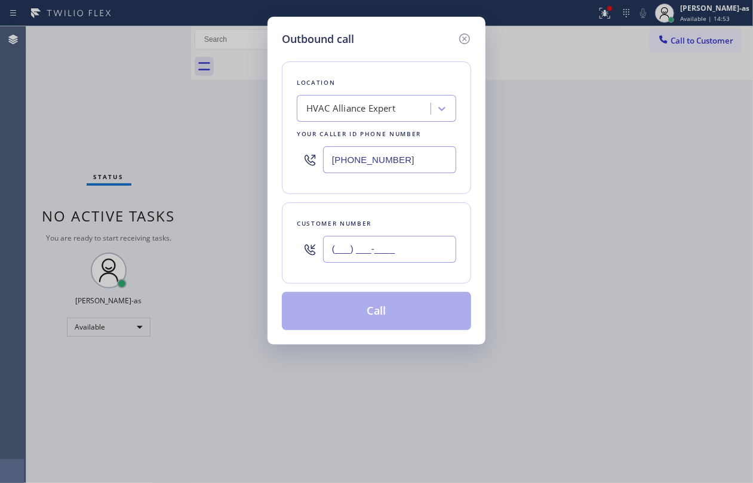
click at [394, 252] on input "(___) ___-____" at bounding box center [389, 249] width 133 height 27
paste input "562) 307-5187"
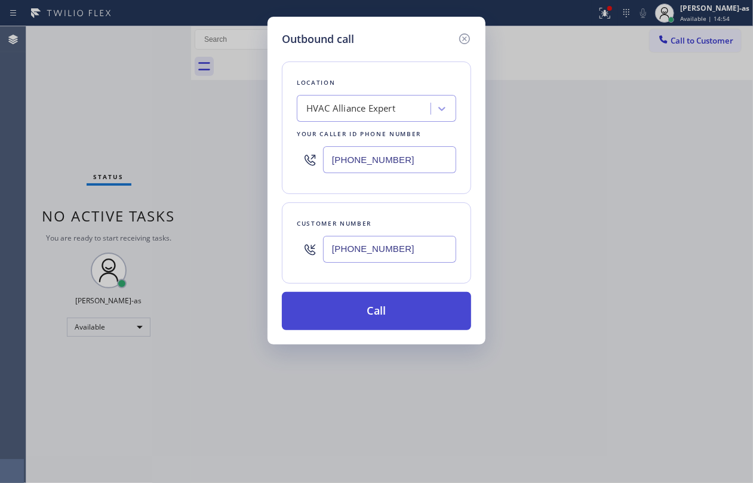
type input "(562) 307-5187"
click at [390, 325] on button "Call" at bounding box center [376, 311] width 189 height 38
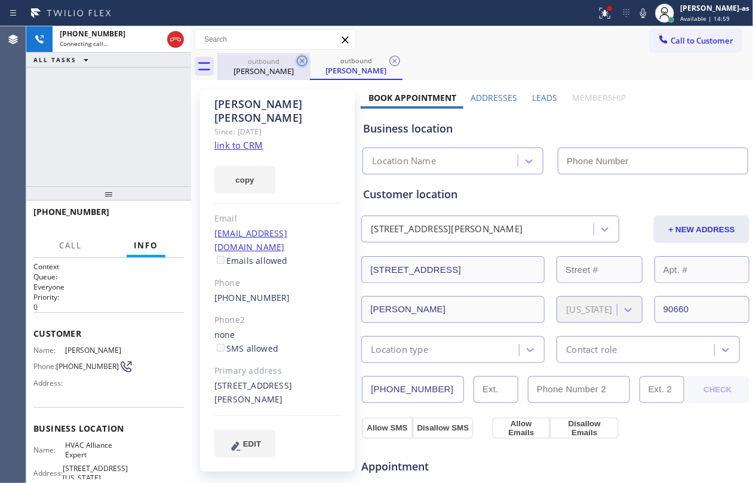
click at [268, 72] on div "Elizabeth Soriano" at bounding box center [264, 71] width 90 height 11
type input "(855) 999-4417"
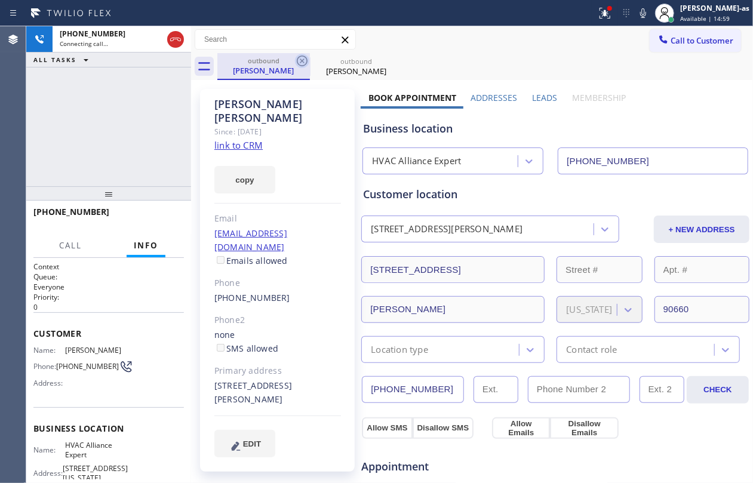
click at [307, 58] on icon at bounding box center [302, 61] width 14 height 14
click at [92, 111] on div "+15623075187 Connecting call… ALL TASKS ALL TASKS ACTIVE TASKS TASKS IN WRAP UP" at bounding box center [108, 106] width 165 height 160
click at [176, 124] on div "+15623075187 Connecting call… ALL TASKS ALL TASKS ACTIVE TASKS TASKS IN WRAP UP" at bounding box center [108, 106] width 165 height 160
click at [127, 119] on div "+15623075187 Connecting call… ALL TASKS ALL TASKS ACTIVE TASKS TASKS IN WRAP UP" at bounding box center [108, 106] width 165 height 160
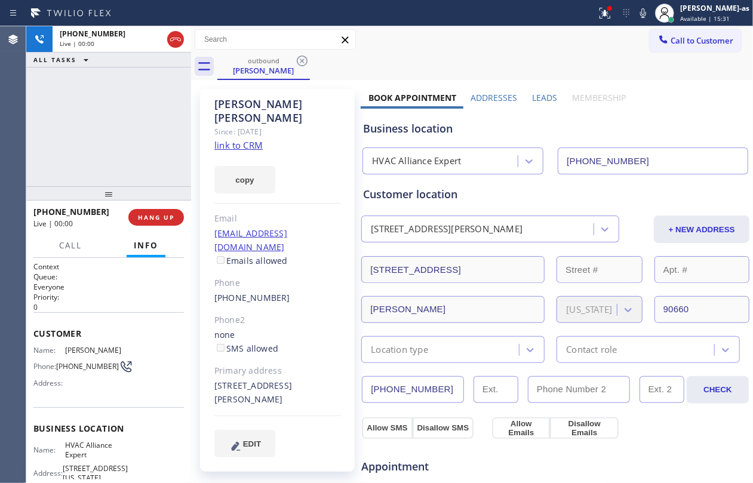
click at [168, 102] on div "+15623075187 Live | 00:00 ALL TASKS ALL TASKS ACTIVE TASKS TASKS IN WRAP UP" at bounding box center [108, 106] width 165 height 160
click at [146, 149] on div "+15623075187 Live | 00:00 ALL TASKS ALL TASKS ACTIVE TASKS TASKS IN WRAP UP" at bounding box center [108, 106] width 165 height 160
click at [143, 153] on div "+15623075187 Live | 00:00 ALL TASKS ALL TASKS ACTIVE TASKS TASKS IN WRAP UP" at bounding box center [108, 106] width 165 height 160
click at [147, 216] on span "HANG UP" at bounding box center [156, 217] width 36 height 8
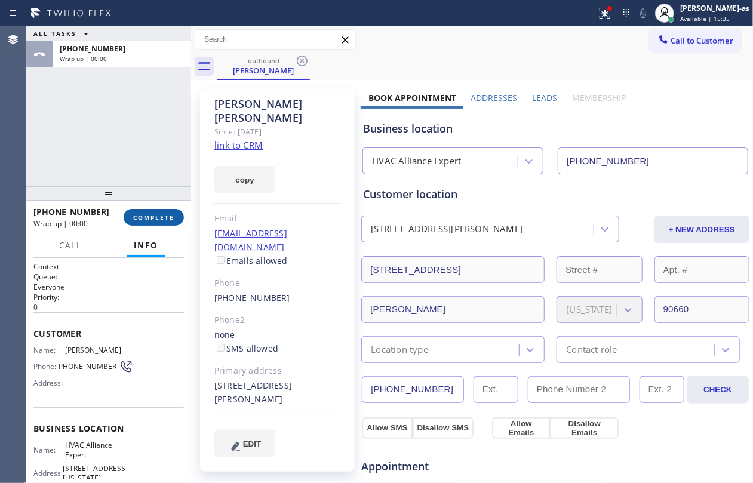
click at [147, 216] on span "COMPLETE" at bounding box center [153, 217] width 41 height 8
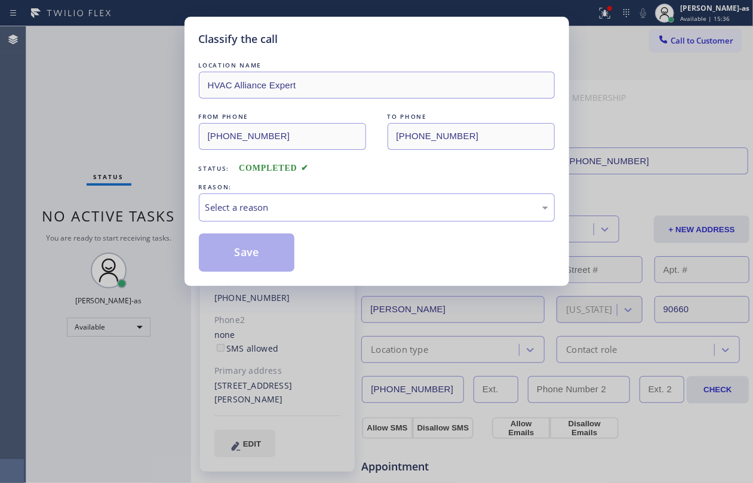
click at [350, 181] on div "REASON:" at bounding box center [377, 187] width 356 height 13
click at [347, 211] on div "Select a reason" at bounding box center [377, 208] width 343 height 14
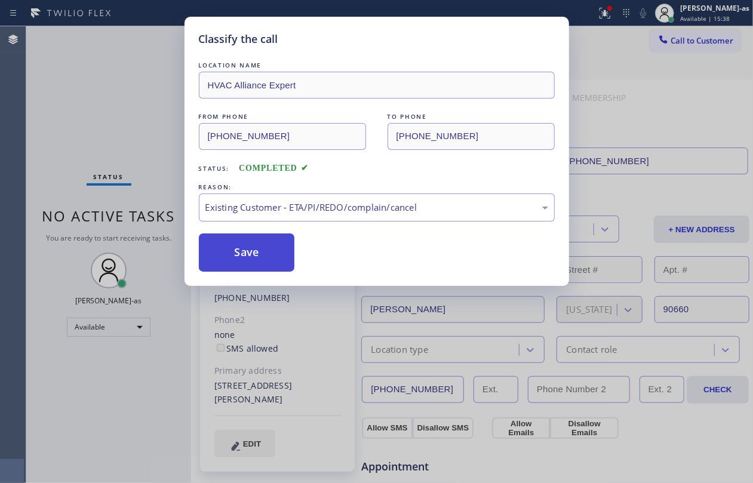
click at [237, 250] on button "Save" at bounding box center [247, 253] width 96 height 38
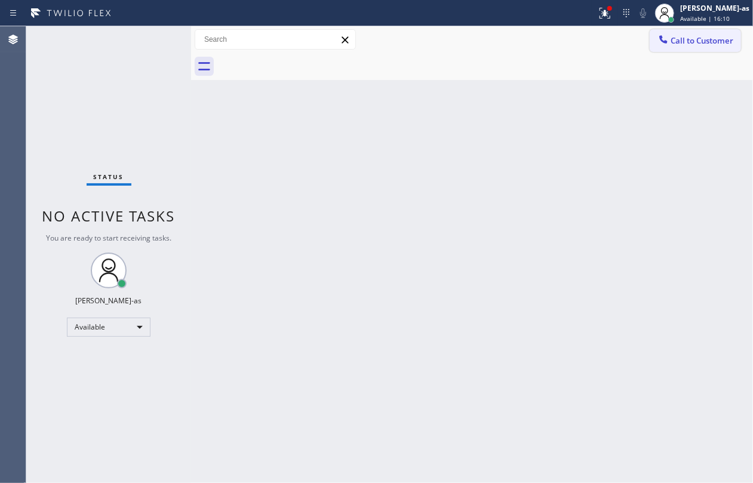
click at [565, 37] on div at bounding box center [664, 40] width 14 height 14
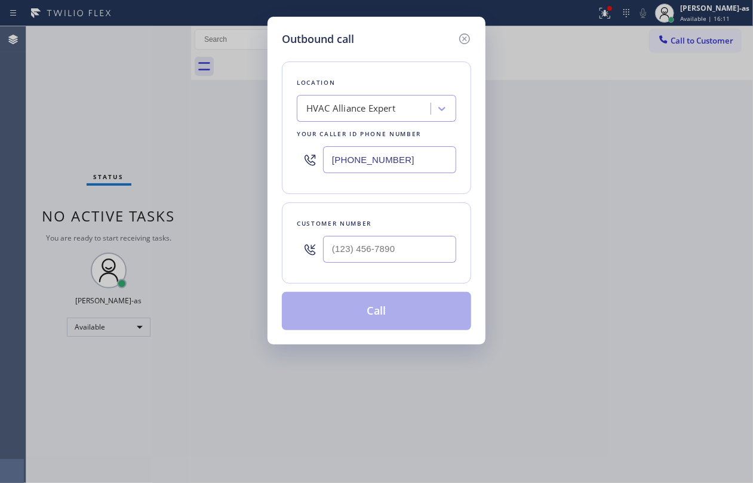
click at [402, 268] on div at bounding box center [389, 249] width 133 height 39
click at [407, 256] on input "(___) ___-____" at bounding box center [389, 249] width 133 height 27
paste input "347) 463-1523"
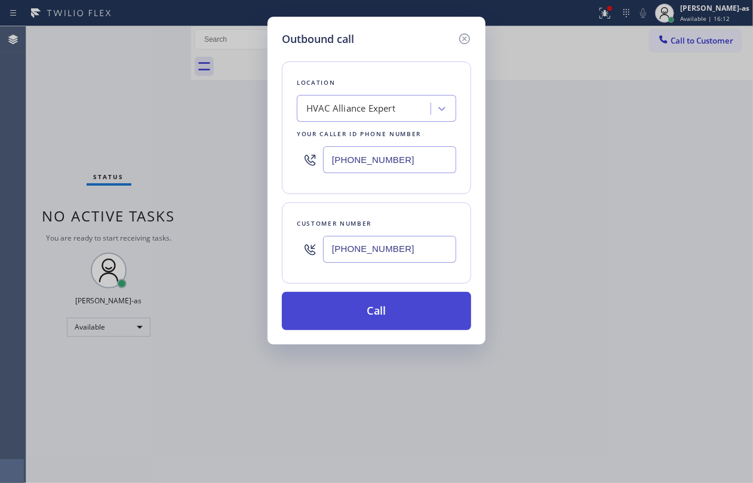
type input "(347) 463-1523"
click at [402, 314] on button "Call" at bounding box center [376, 311] width 189 height 38
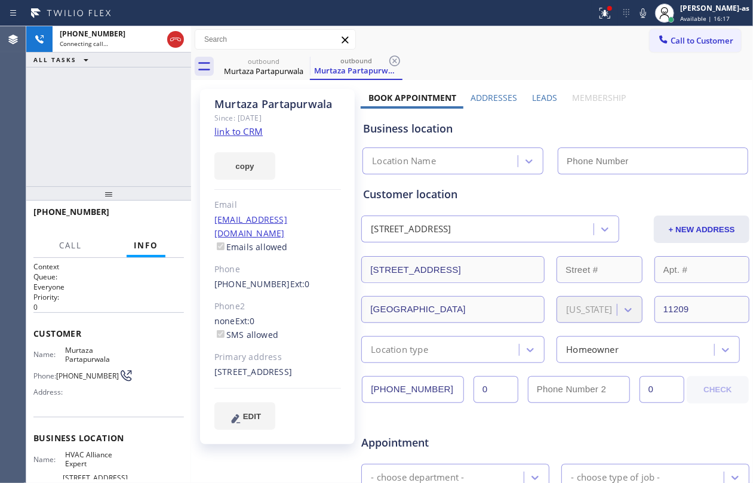
type input "(855) 999-4417"
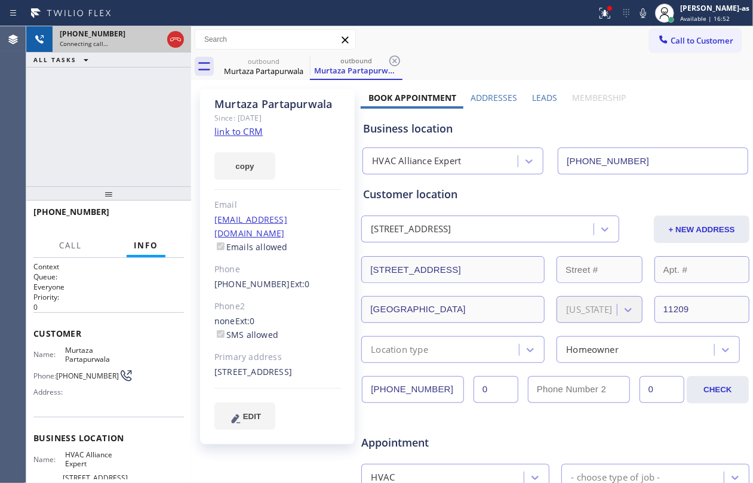
drag, startPoint x: 130, startPoint y: 109, endPoint x: 185, endPoint y: 31, distance: 94.8
click at [133, 108] on div "+13474631523 Connecting call… ALL TASKS ALL TASKS ACTIVE TASKS TASKS IN WRAP UP" at bounding box center [108, 106] width 165 height 160
click at [178, 34] on icon at bounding box center [175, 39] width 14 height 14
click at [278, 72] on div "Murtaza Partapurwala" at bounding box center [264, 71] width 90 height 11
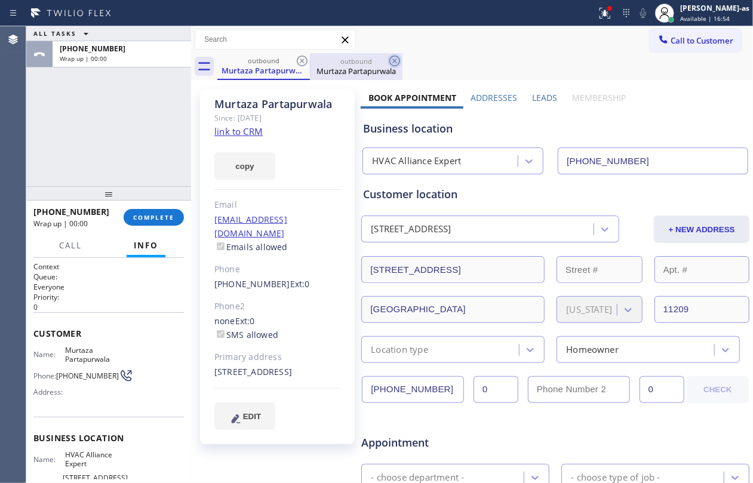
click at [299, 60] on icon at bounding box center [302, 61] width 14 height 14
click at [388, 60] on icon at bounding box center [395, 61] width 14 height 14
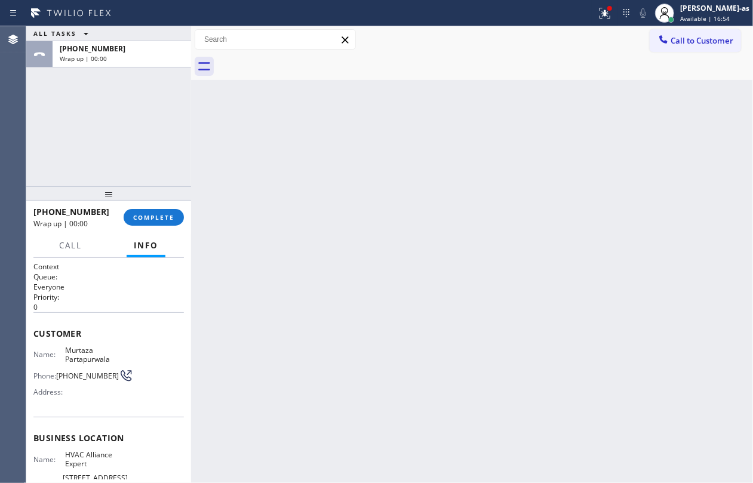
click at [299, 60] on div at bounding box center [485, 66] width 536 height 27
drag, startPoint x: 139, startPoint y: 153, endPoint x: 163, endPoint y: 220, distance: 71.6
click at [146, 189] on div "ALL TASKS ALL TASKS ACTIVE TASKS TASKS IN WRAP UP +13474631523 Wrap up | 00:00 …" at bounding box center [108, 254] width 165 height 457
click at [155, 206] on div "+13474631523 Wrap up | 00:01 COMPLETE" at bounding box center [108, 217] width 151 height 31
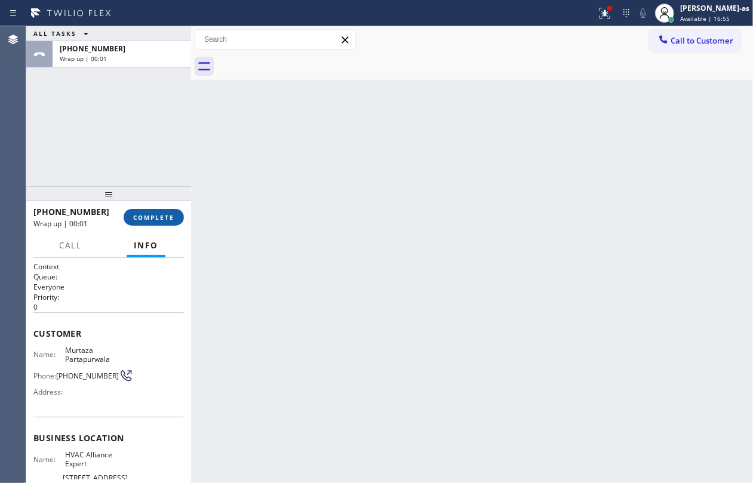
click at [155, 218] on span "COMPLETE" at bounding box center [153, 217] width 41 height 8
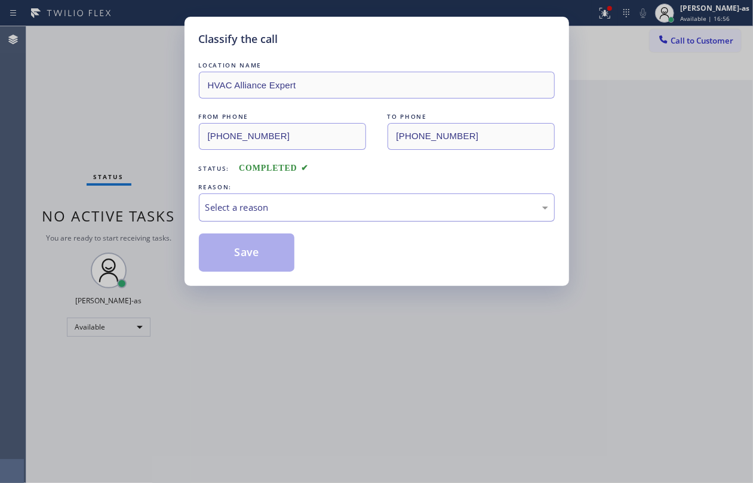
click at [270, 213] on div "Select a reason" at bounding box center [377, 208] width 343 height 14
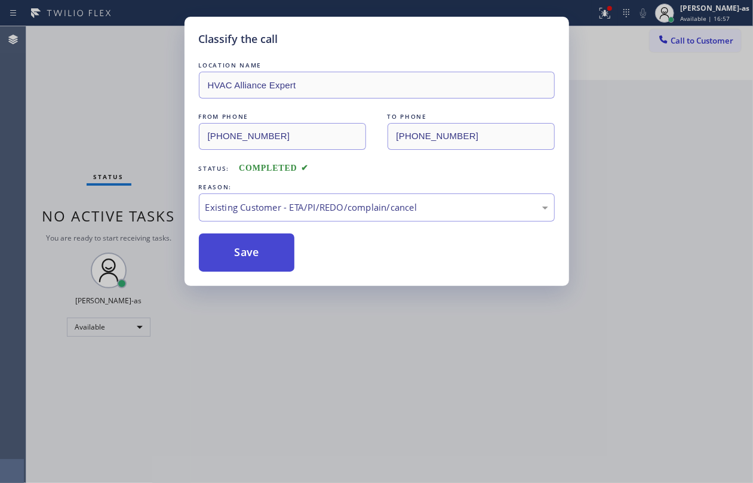
click at [261, 258] on button "Save" at bounding box center [247, 253] width 96 height 38
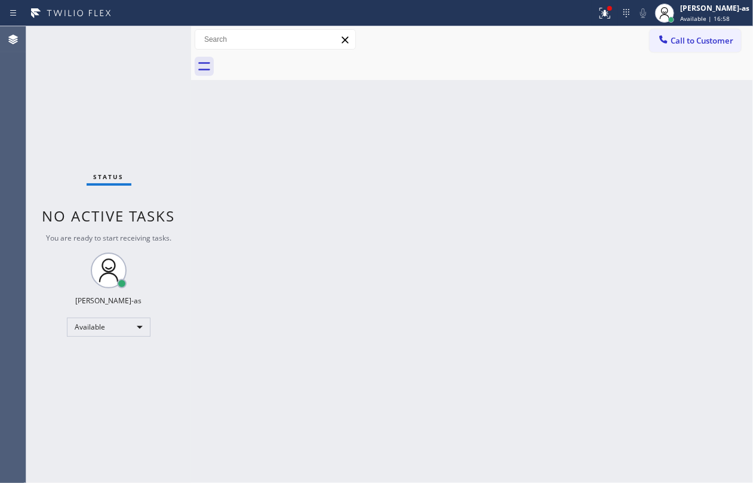
click at [565, 36] on span "Call to Customer" at bounding box center [702, 40] width 63 height 11
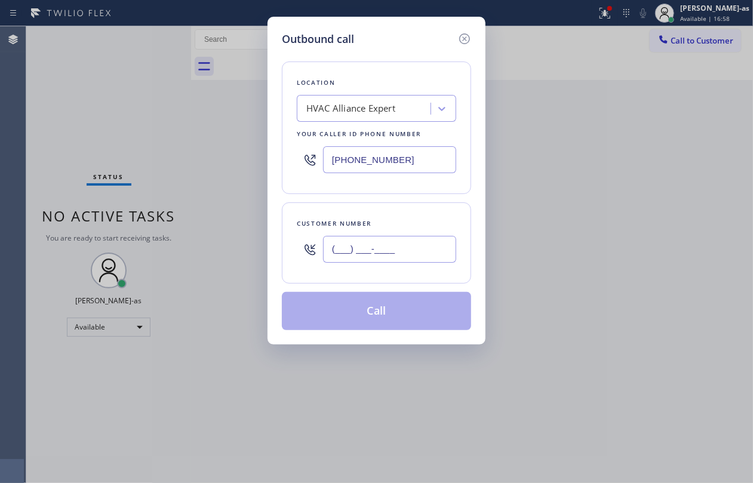
click at [386, 244] on input "(___) ___-____" at bounding box center [389, 249] width 133 height 27
paste input "626) 940-8309"
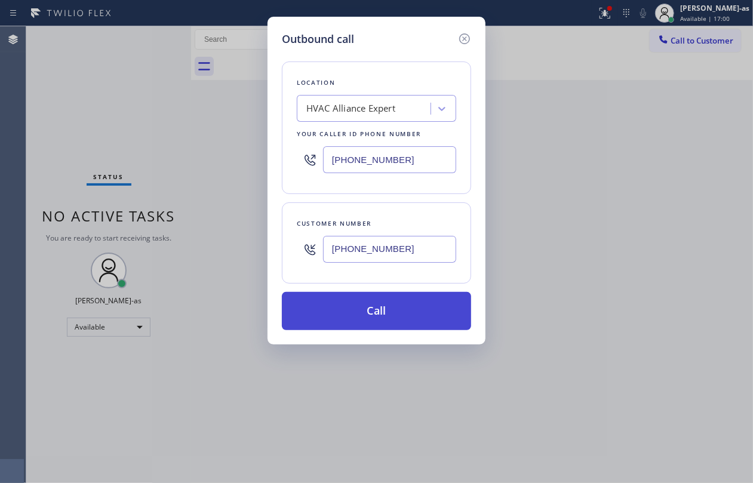
type input "(626) 940-8309"
click at [362, 308] on button "Call" at bounding box center [376, 311] width 189 height 38
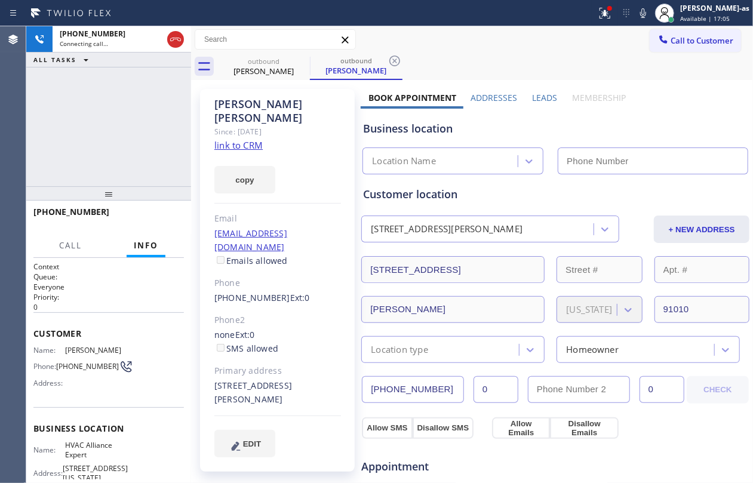
type input "(855) 999-4417"
drag, startPoint x: 153, startPoint y: 132, endPoint x: 203, endPoint y: 119, distance: 51.7
click at [153, 132] on div "+16269408309 Connecting call… ALL TASKS ALL TASKS ACTIVE TASKS TASKS IN WRAP UP" at bounding box center [108, 106] width 165 height 160
click at [264, 58] on div "outbound" at bounding box center [264, 61] width 90 height 9
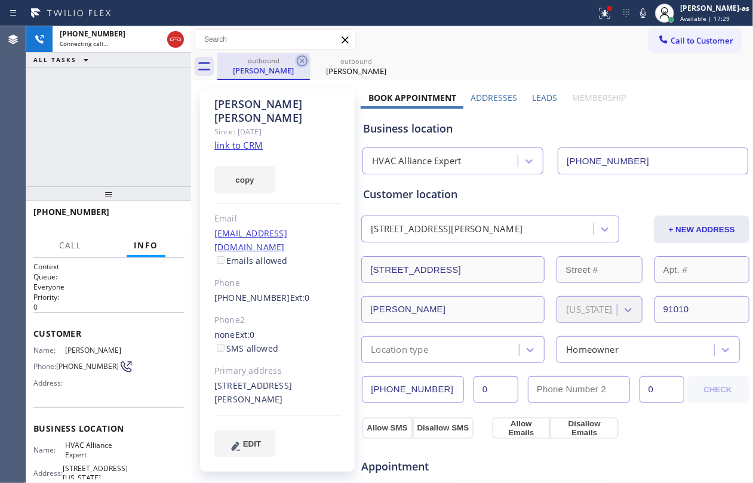
click at [297, 60] on icon at bounding box center [302, 61] width 11 height 11
click at [116, 139] on div "+16269408309 Connecting call… ALL TASKS ALL TASKS ACTIVE TASKS TASKS IN WRAP UP" at bounding box center [108, 106] width 165 height 160
click at [101, 158] on div "+16269408309 Connecting call… ALL TASKS ALL TASKS ACTIVE TASKS TASKS IN WRAP UP" at bounding box center [108, 106] width 165 height 160
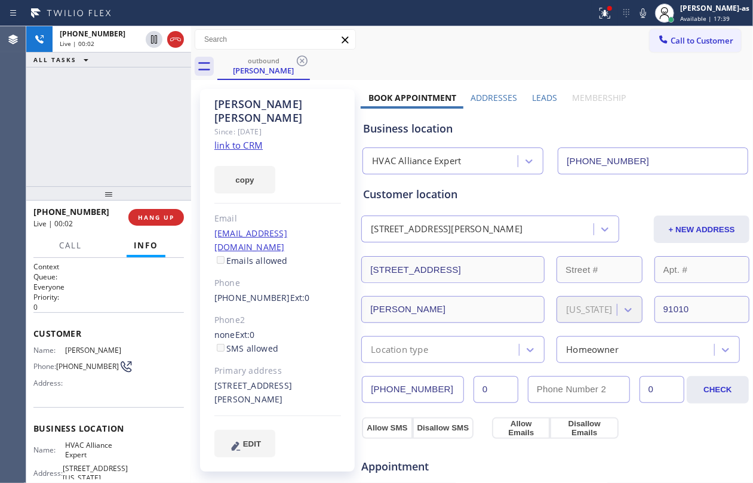
click at [112, 121] on div "+16269408309 Live | 00:02 ALL TASKS ALL TASKS ACTIVE TASKS TASKS IN WRAP UP" at bounding box center [108, 106] width 165 height 160
click at [142, 72] on div "+16269408309 Live | 00:02 ALL TASKS ALL TASKS ACTIVE TASKS TASKS IN WRAP UP" at bounding box center [108, 106] width 165 height 160
click at [164, 222] on button "HANG UP" at bounding box center [156, 217] width 56 height 17
click at [139, 187] on div at bounding box center [108, 193] width 165 height 14
drag, startPoint x: 134, startPoint y: 204, endPoint x: 163, endPoint y: 210, distance: 28.8
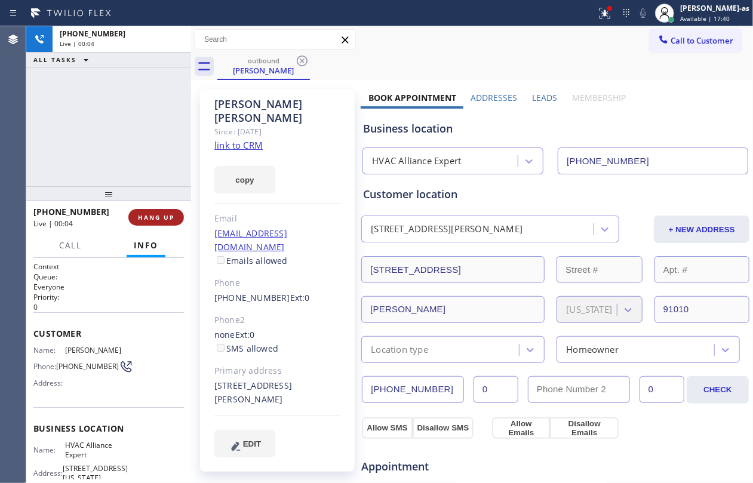
click at [135, 204] on div "+16269408309 Live | 00:04 HANG UP" at bounding box center [108, 217] width 151 height 31
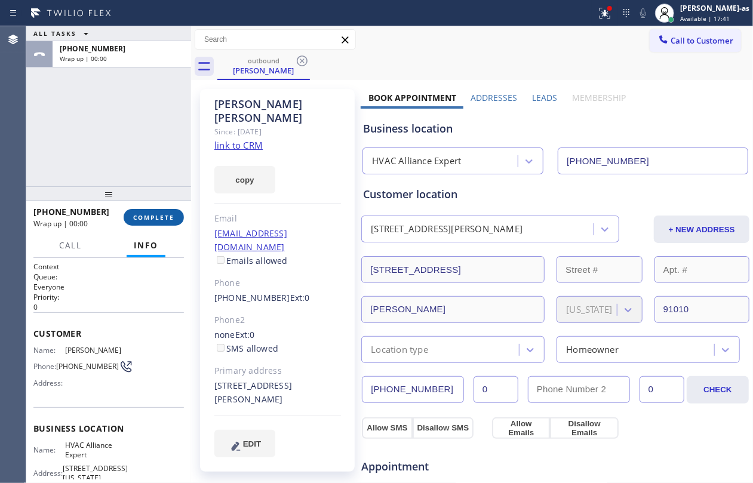
click at [161, 210] on button "COMPLETE" at bounding box center [154, 217] width 60 height 17
click at [137, 172] on div "ALL TASKS ALL TASKS ACTIVE TASKS TASKS IN WRAP UP +16269408309 Wrap up | 00:00" at bounding box center [108, 106] width 165 height 160
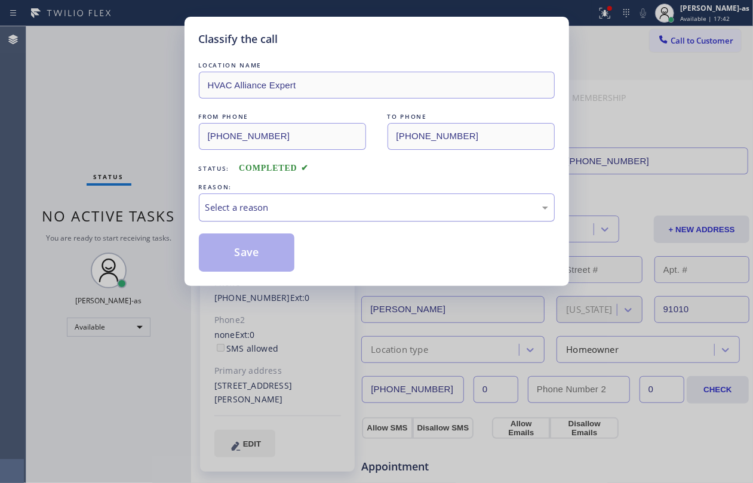
click at [271, 213] on div "Select a reason" at bounding box center [377, 208] width 343 height 14
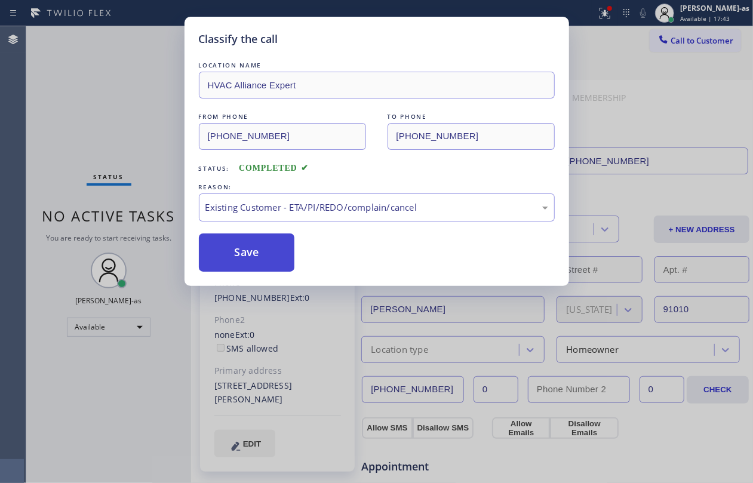
click at [261, 250] on button "Save" at bounding box center [247, 253] width 96 height 38
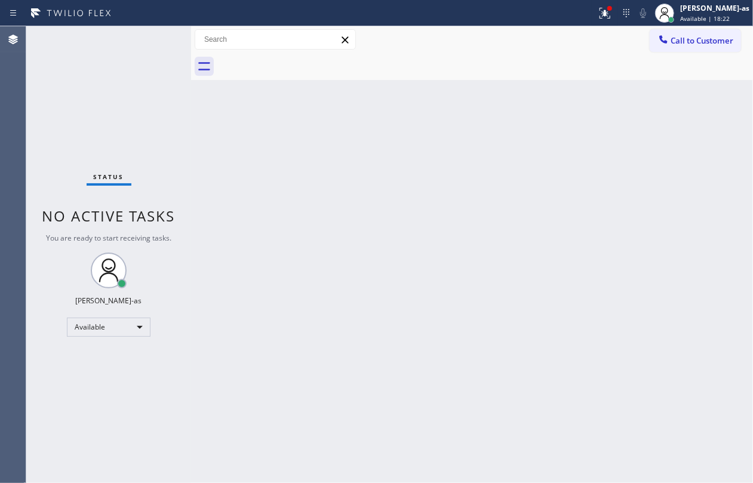
drag, startPoint x: 130, startPoint y: 115, endPoint x: 163, endPoint y: 140, distance: 41.5
click at [129, 115] on div "Status No active tasks You are ready to start receiving tasks. Jesica Jumao-as …" at bounding box center [108, 254] width 165 height 457
click at [201, 160] on div "Back to Dashboard Change Sender ID Customers Technicians Select a contact Outbo…" at bounding box center [472, 254] width 562 height 457
drag, startPoint x: 416, startPoint y: 215, endPoint x: 416, endPoint y: 208, distance: 7.2
click at [416, 215] on div "Back to Dashboard Change Sender ID Customers Technicians Select a contact Outbo…" at bounding box center [472, 254] width 562 height 457
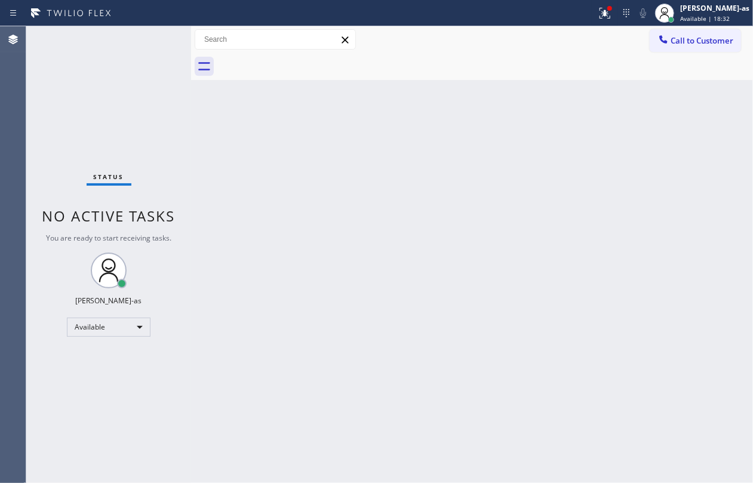
click at [565, 45] on span "Call to Customer" at bounding box center [702, 40] width 63 height 11
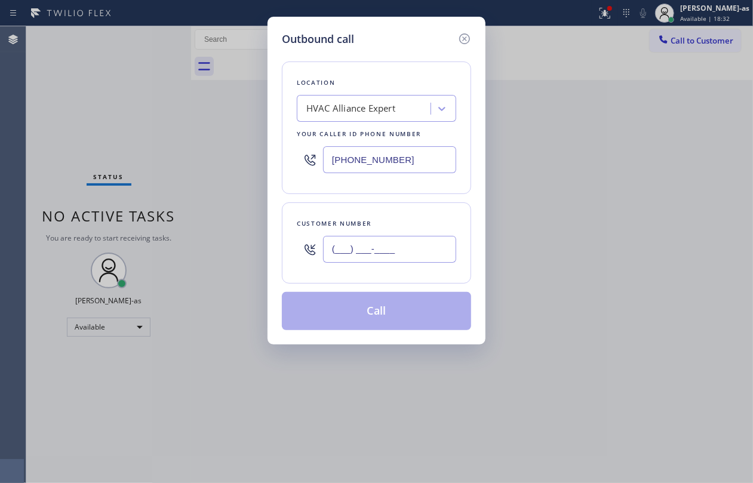
click at [395, 252] on input "(___) ___-____" at bounding box center [389, 249] width 133 height 27
paste input "626) 940-8309"
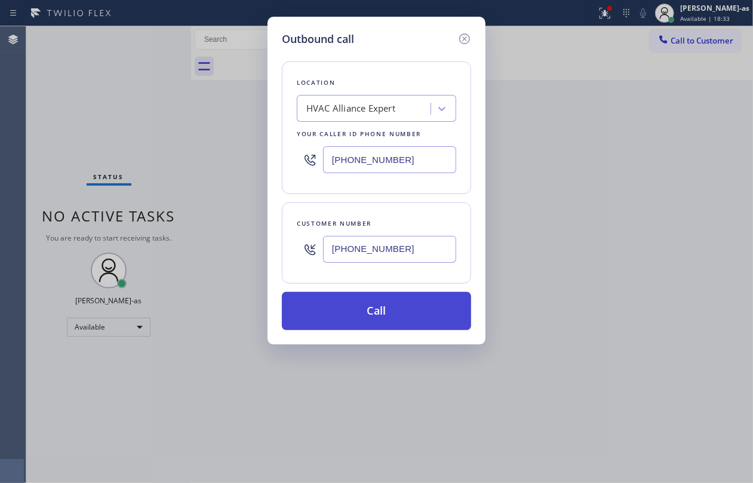
type input "(626) 940-8309"
click at [363, 316] on button "Call" at bounding box center [376, 311] width 189 height 38
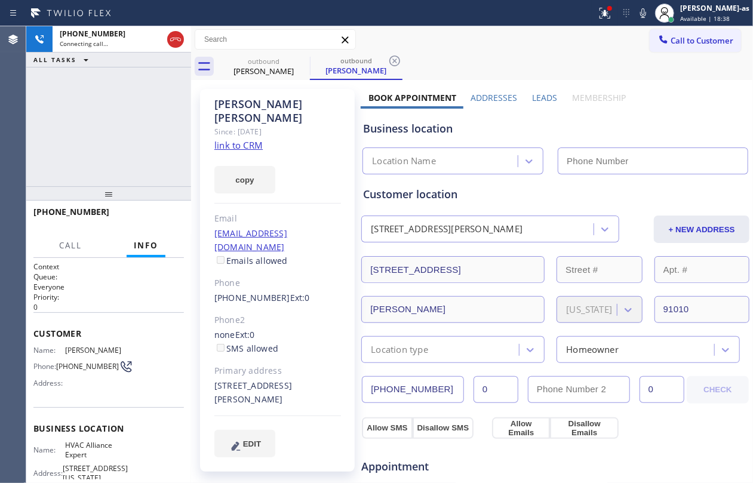
type input "(855) 999-4417"
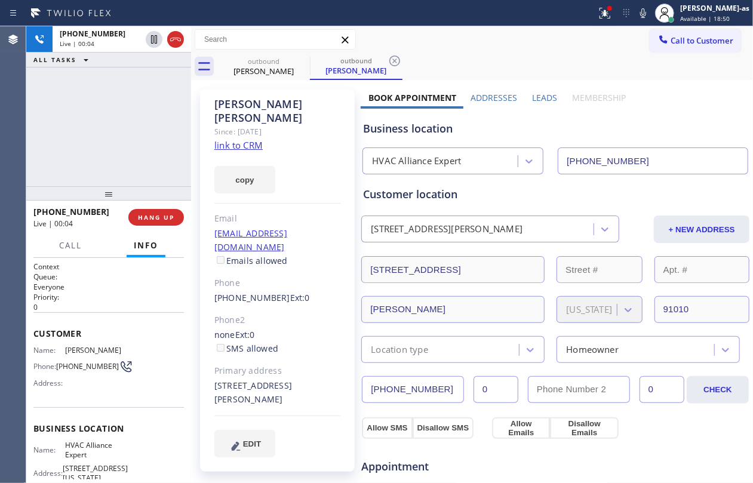
drag, startPoint x: 94, startPoint y: 119, endPoint x: 103, endPoint y: 116, distance: 9.1
click at [96, 120] on div "+16269408309 Live | 00:04 ALL TASKS ALL TASKS ACTIVE TASKS TASKS IN WRAP UP" at bounding box center [108, 106] width 165 height 160
drag, startPoint x: 108, startPoint y: 63, endPoint x: 171, endPoint y: 58, distance: 63.0
click at [110, 63] on div "ALL TASKS ALL TASKS ACTIVE TASKS TASKS IN WRAP UP" at bounding box center [108, 60] width 165 height 15
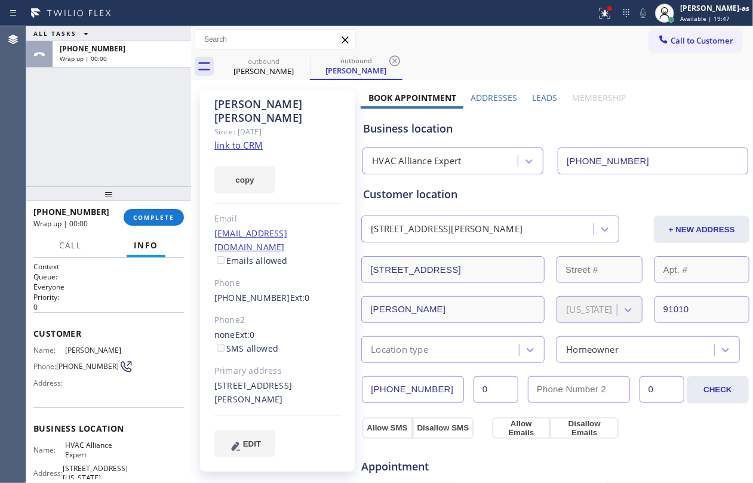
click at [171, 44] on div "+16269408309" at bounding box center [122, 49] width 124 height 10
click at [148, 178] on div "ALL TASKS ALL TASKS ACTIVE TASKS TASKS IN WRAP UP +16269408309 Wrap up | 00:00" at bounding box center [108, 106] width 165 height 160
drag, startPoint x: 154, startPoint y: 229, endPoint x: 154, endPoint y: 217, distance: 12.0
click at [154, 229] on div "+16269408309 Wrap up | 00:01 COMPLETE" at bounding box center [108, 217] width 151 height 31
click at [156, 213] on span "COMPLETE" at bounding box center [153, 217] width 41 height 8
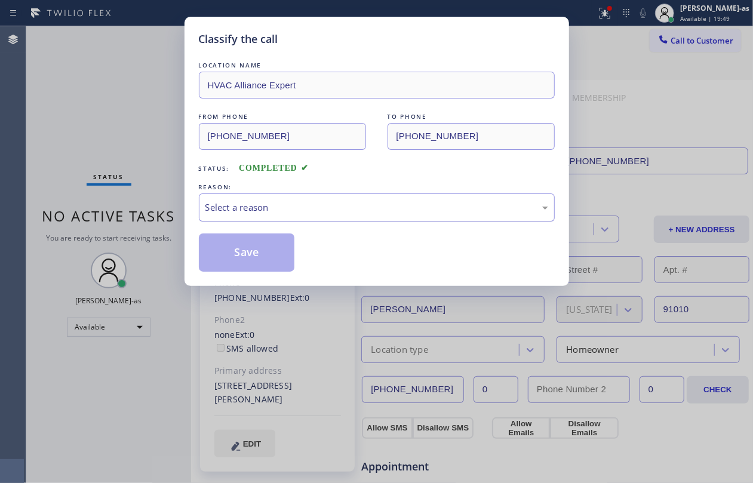
click at [314, 202] on div "Select a reason" at bounding box center [377, 208] width 343 height 14
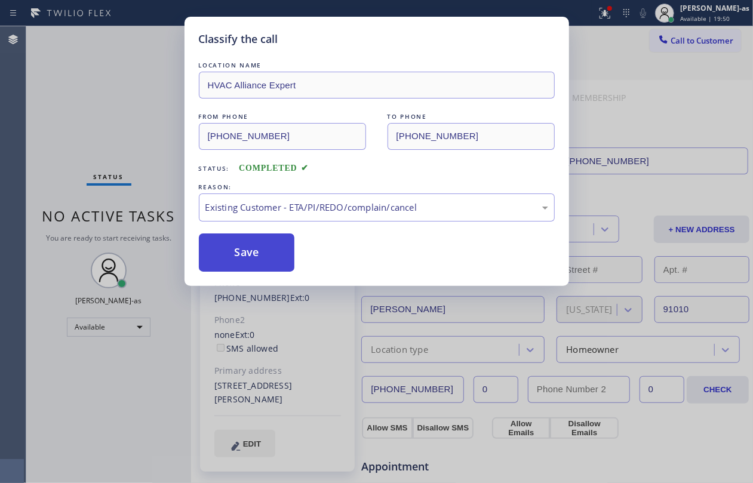
click at [266, 240] on button "Save" at bounding box center [247, 253] width 96 height 38
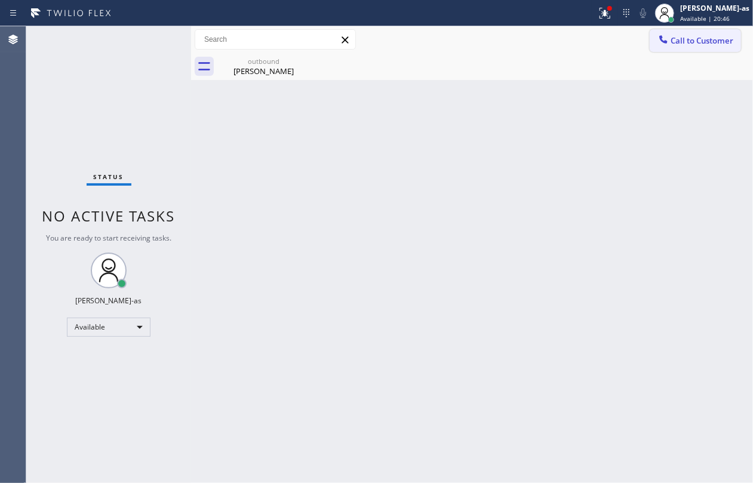
click at [565, 37] on span "Call to Customer" at bounding box center [702, 40] width 63 height 11
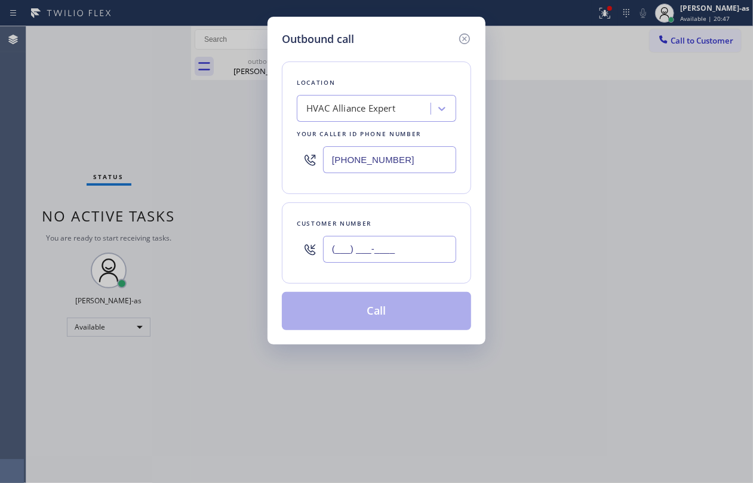
click at [400, 247] on input "(___) ___-____" at bounding box center [389, 249] width 133 height 27
paste input "718) 791-7628"
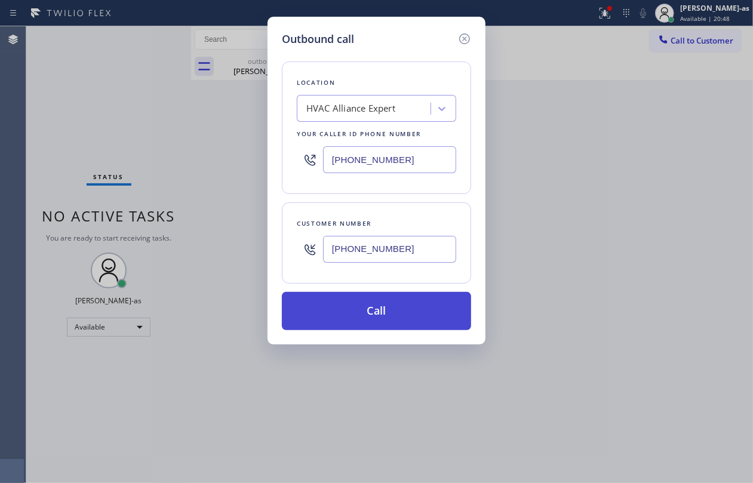
type input "(718) 791-7628"
click at [381, 317] on button "Call" at bounding box center [376, 311] width 189 height 38
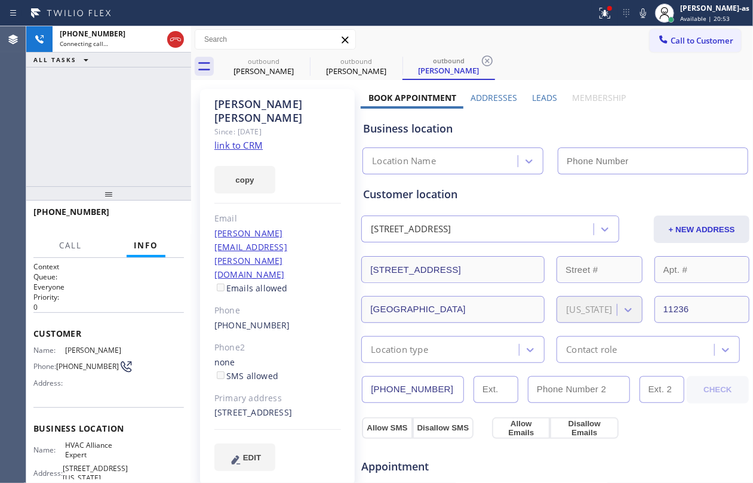
type input "(855) 999-4417"
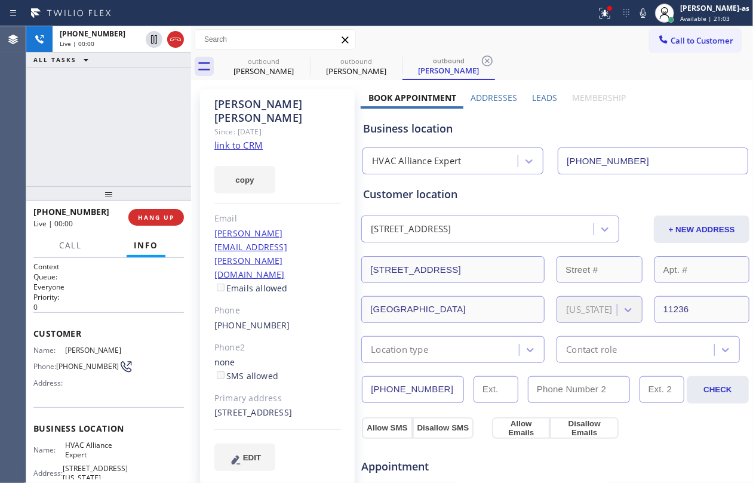
click at [90, 154] on div "+17187917628 Live | 00:00 ALL TASKS ALL TASKS ACTIVE TASKS TASKS IN WRAP UP" at bounding box center [108, 106] width 165 height 160
click at [237, 139] on link "link to CRM" at bounding box center [238, 145] width 48 height 12
drag, startPoint x: 65, startPoint y: 113, endPoint x: 179, endPoint y: 127, distance: 115.6
click at [66, 112] on div "+17187917628 Live | 01:33 ALL TASKS ALL TASKS ACTIVE TASKS TASKS IN WRAP UP" at bounding box center [108, 106] width 165 height 160
click at [121, 127] on div "+17187917628 Live | 01:34 ALL TASKS ALL TASKS ACTIVE TASKS TASKS IN WRAP UP" at bounding box center [108, 106] width 165 height 160
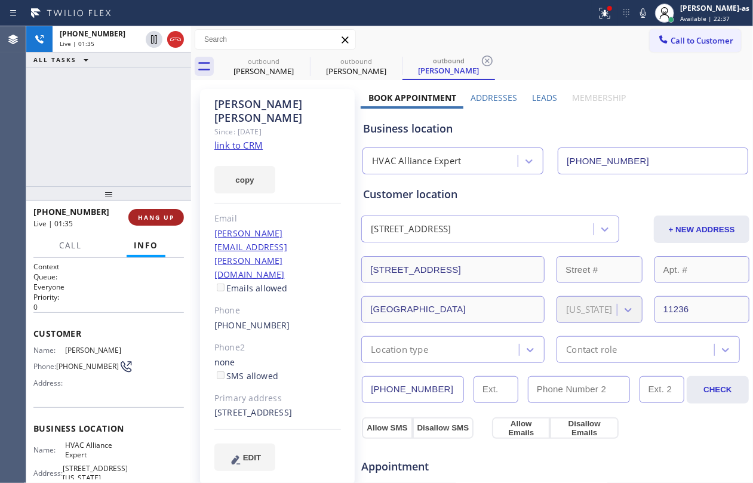
click at [155, 216] on span "HANG UP" at bounding box center [156, 217] width 36 height 8
click at [157, 214] on span "HANG UP" at bounding box center [156, 217] width 36 height 8
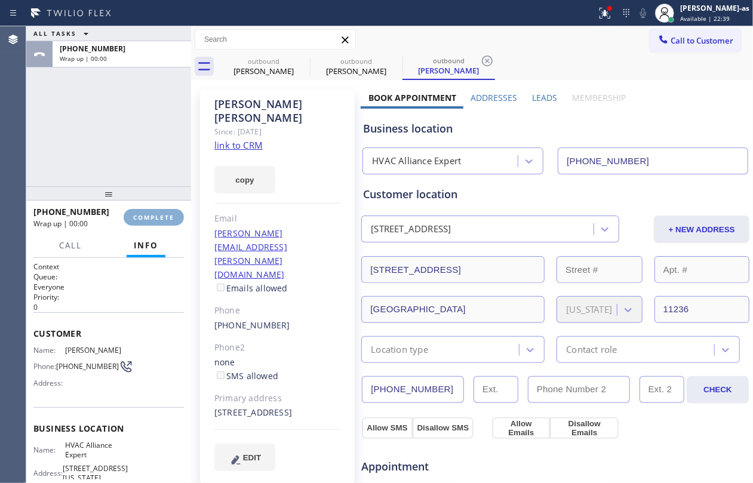
click at [157, 214] on span "COMPLETE" at bounding box center [153, 217] width 41 height 8
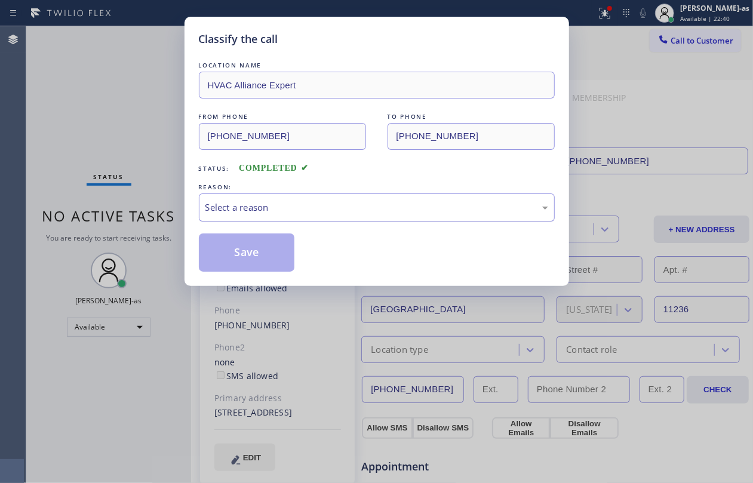
click at [278, 207] on div "Select a reason" at bounding box center [377, 208] width 343 height 14
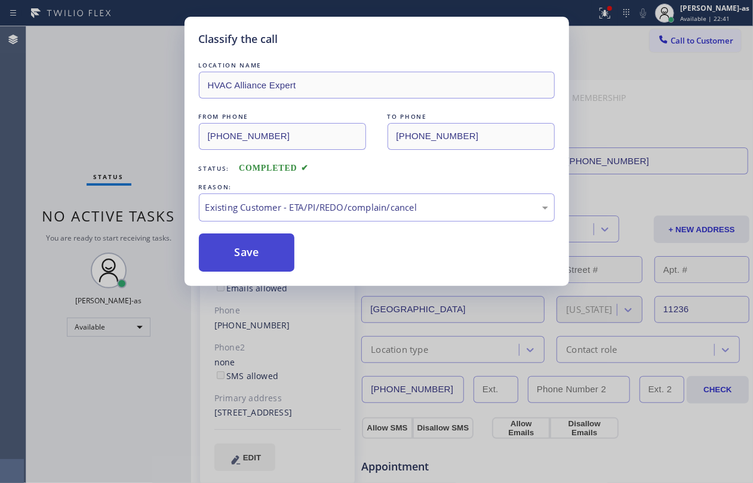
click at [262, 263] on button "Save" at bounding box center [247, 253] width 96 height 38
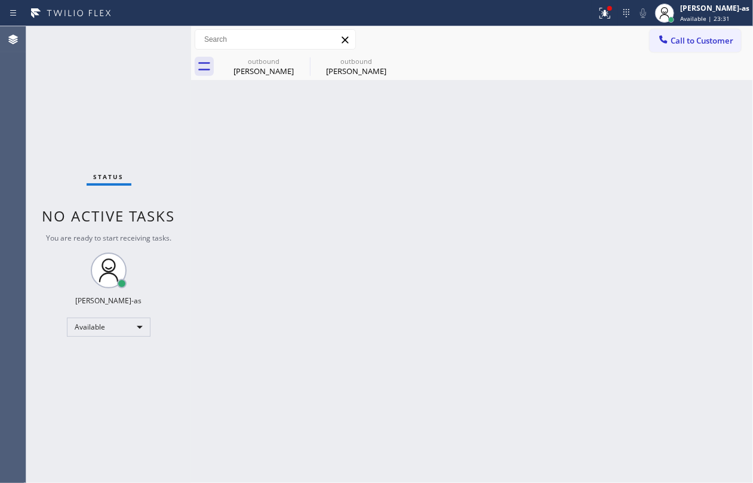
click at [151, 37] on div "Status No active tasks You are ready to start receiving tasks. Jesica Jumao-as …" at bounding box center [108, 254] width 165 height 457
click at [263, 72] on div "Hector Jimeniz" at bounding box center [264, 71] width 90 height 11
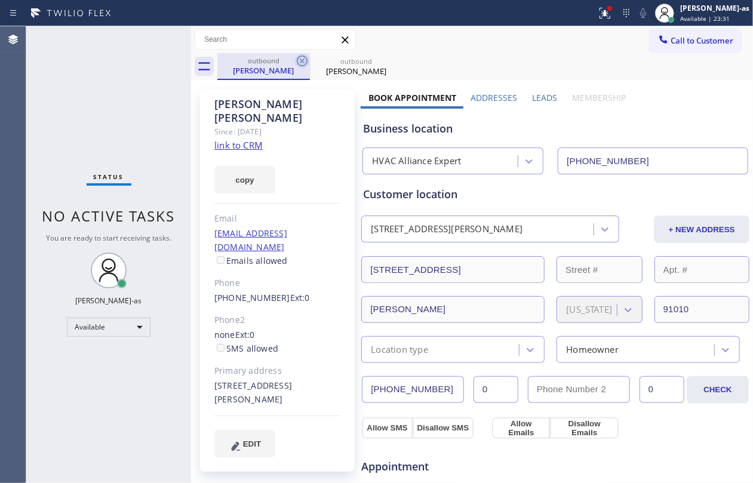
click at [302, 63] on icon at bounding box center [302, 61] width 14 height 14
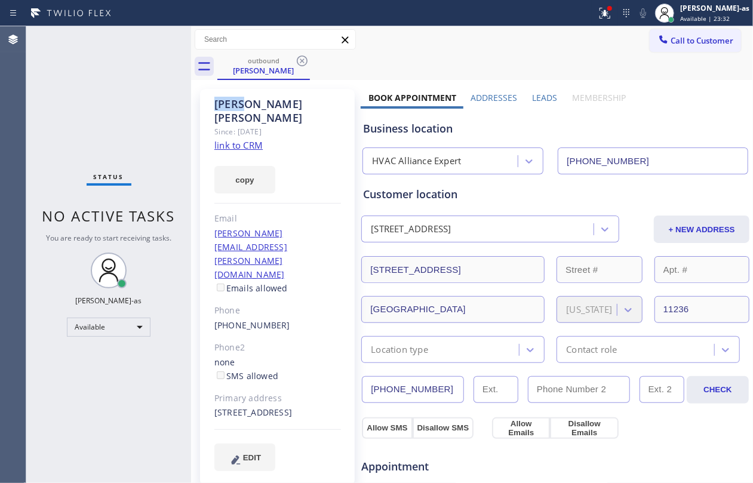
click at [302, 63] on icon at bounding box center [302, 61] width 14 height 14
click at [302, 63] on div "outbound Alex Jocelyn" at bounding box center [485, 66] width 536 height 27
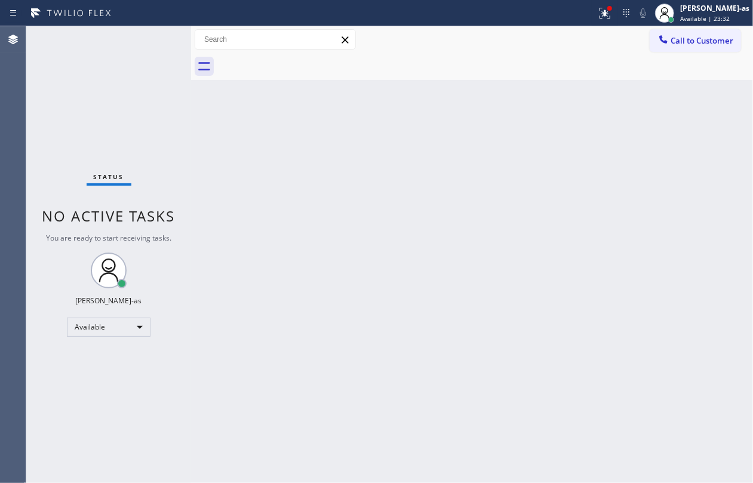
click at [130, 85] on div "Status No active tasks You are ready to start receiving tasks. Jesica Jumao-as …" at bounding box center [108, 254] width 165 height 457
click at [565, 35] on span "Call to Customer" at bounding box center [702, 40] width 63 height 11
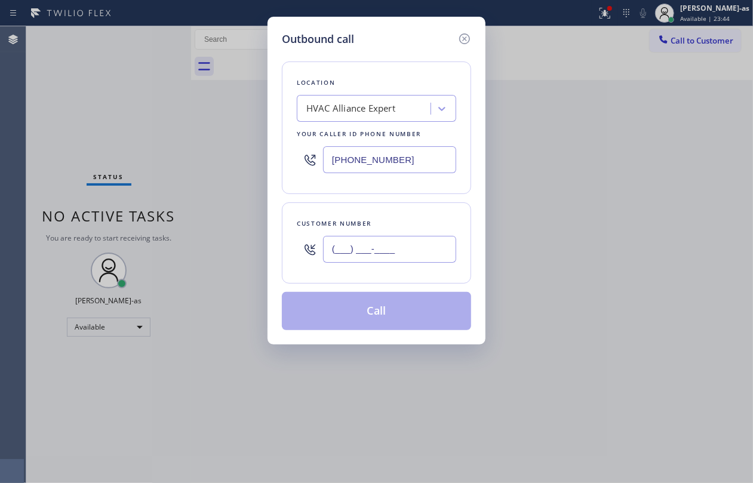
click at [384, 241] on input "(___) ___-____" at bounding box center [389, 249] width 133 height 27
paste input "608) 695-3416"
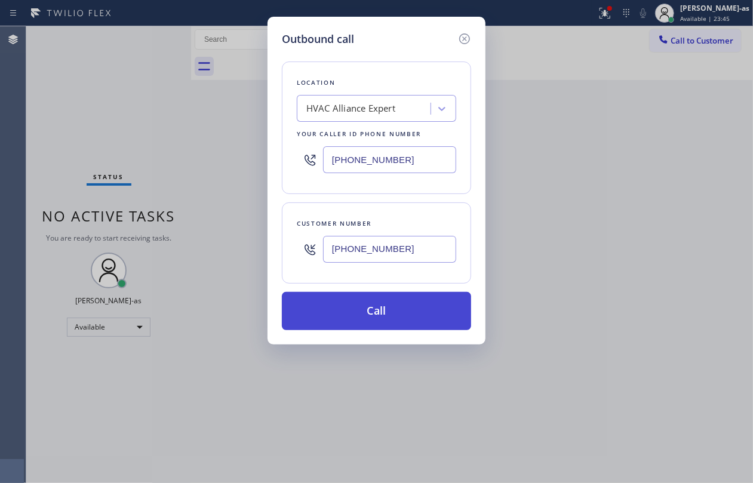
type input "(608) 695-3416"
drag, startPoint x: 378, startPoint y: 313, endPoint x: 237, endPoint y: 33, distance: 313.2
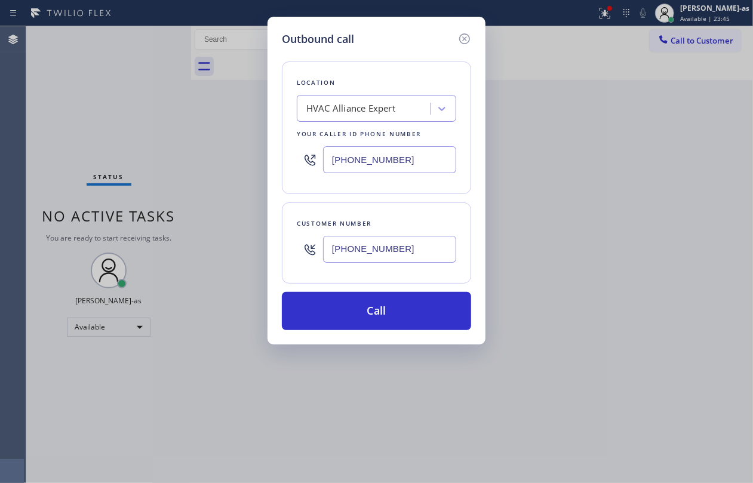
click at [378, 311] on button "Call" at bounding box center [376, 311] width 189 height 38
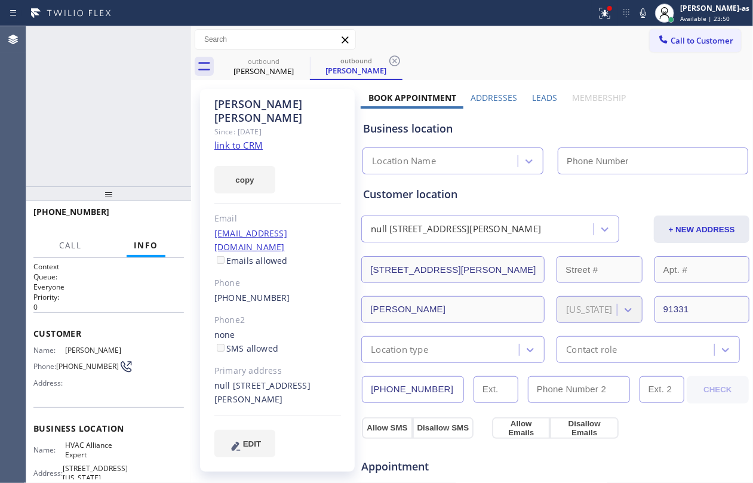
type input "(855) 999-4417"
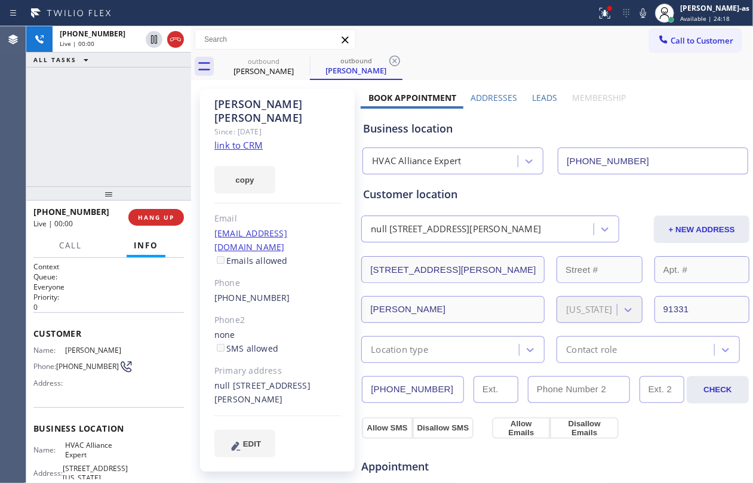
click at [69, 158] on div "+16086953416 Live | 00:00 ALL TASKS ALL TASKS ACTIVE TASKS TASKS IN WRAP UP" at bounding box center [108, 106] width 165 height 160
click at [170, 33] on icon at bounding box center [175, 39] width 14 height 14
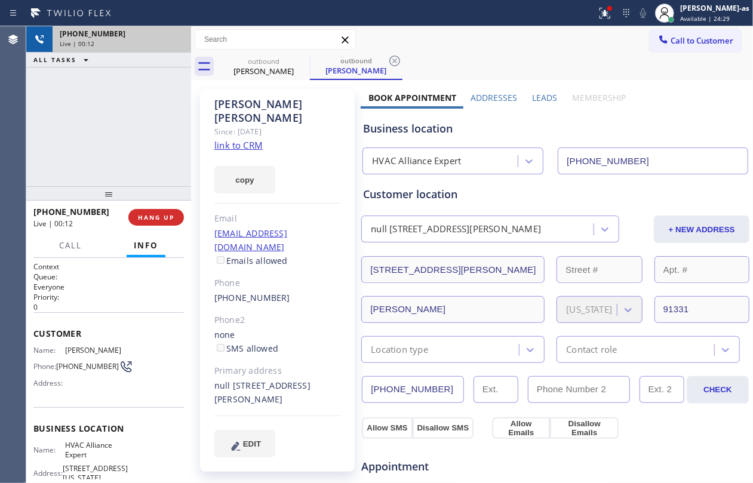
drag, startPoint x: 170, startPoint y: 134, endPoint x: 167, endPoint y: 163, distance: 28.8
click at [167, 163] on div "+16086953416 Live | 00:12 ALL TASKS ALL TASKS ACTIVE TASKS TASKS IN WRAP UP" at bounding box center [108, 106] width 165 height 160
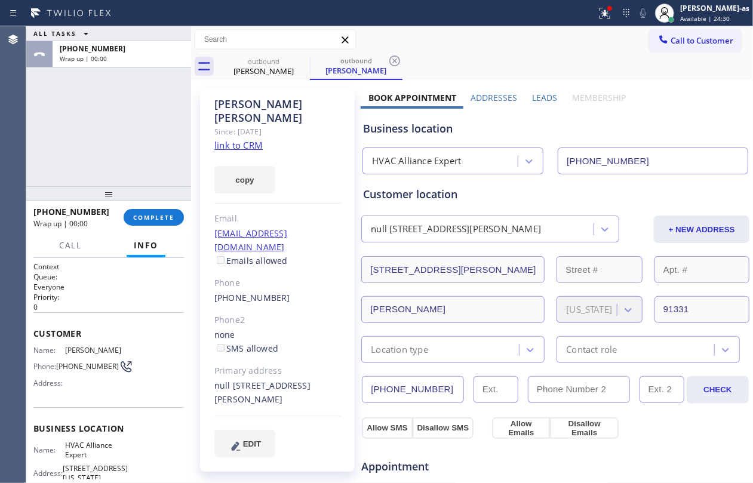
click at [160, 204] on div "+16086953416 Wrap up | 00:00 COMPLETE" at bounding box center [108, 217] width 151 height 31
click at [160, 213] on span "COMPLETE" at bounding box center [153, 217] width 41 height 8
click at [146, 163] on div "ALL TASKS ALL TASKS ACTIVE TASKS TASKS IN WRAP UP +16086953416 Wrap up | 00:00" at bounding box center [108, 106] width 165 height 160
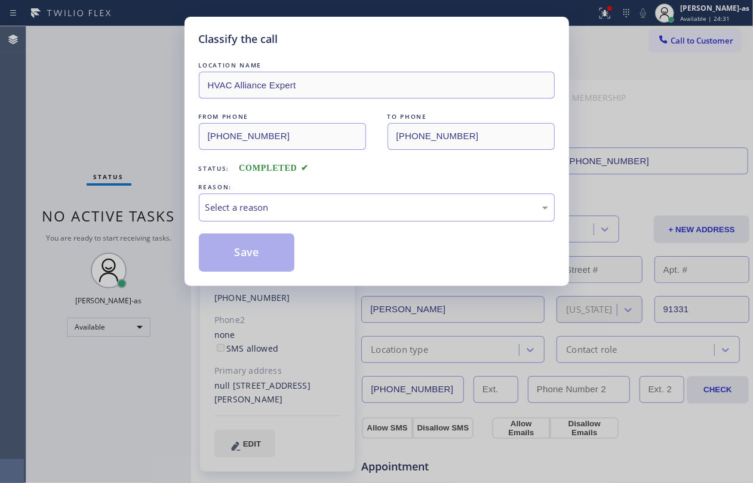
drag, startPoint x: 268, startPoint y: 67, endPoint x: 276, endPoint y: 65, distance: 8.0
click at [269, 67] on div "LOCATION NAME" at bounding box center [377, 65] width 356 height 13
click at [270, 199] on div "Select a reason" at bounding box center [377, 208] width 356 height 28
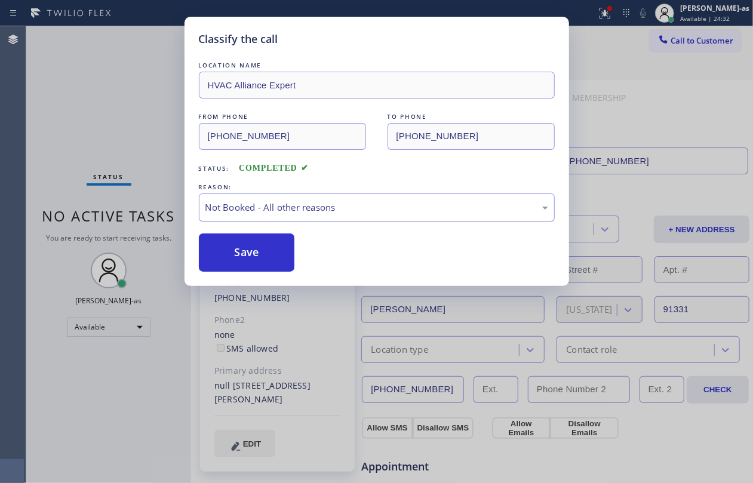
click at [333, 222] on div "Not Booked - All other reasons" at bounding box center [377, 208] width 356 height 28
drag, startPoint x: 254, startPoint y: 252, endPoint x: 553, endPoint y: 157, distance: 313.5
click at [263, 249] on button "Save" at bounding box center [247, 253] width 96 height 38
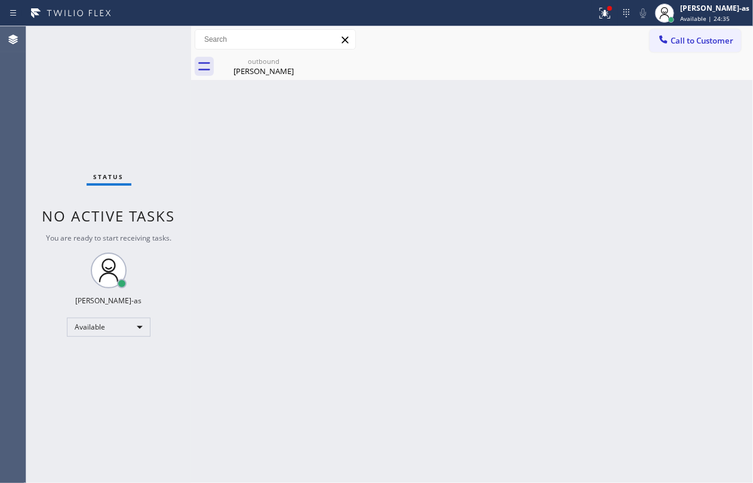
drag, startPoint x: 670, startPoint y: 41, endPoint x: 607, endPoint y: 84, distance: 76.1
click at [565, 41] on div at bounding box center [664, 40] width 14 height 14
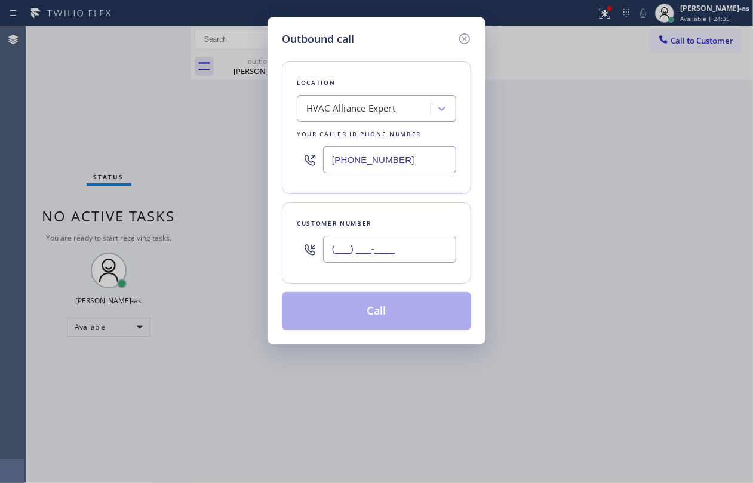
click at [395, 250] on input "(___) ___-____" at bounding box center [389, 249] width 133 height 27
paste input "213) 422-2809"
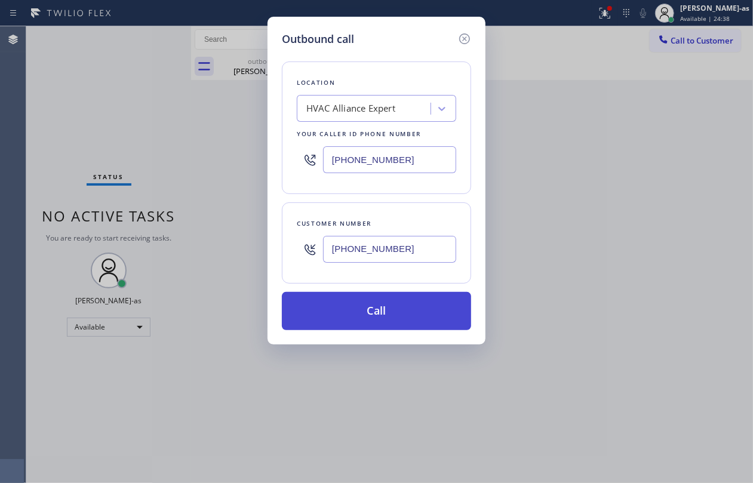
type input "(213) 422-2809"
click at [417, 309] on button "Call" at bounding box center [376, 311] width 189 height 38
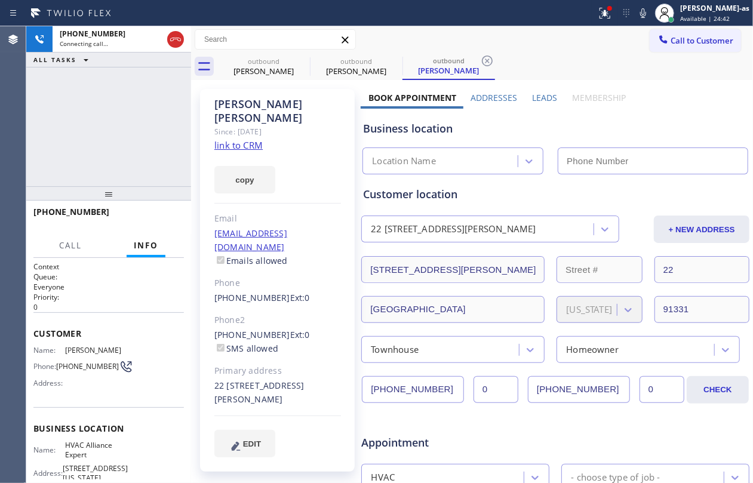
type input "(855) 999-4417"
click at [84, 85] on div "+12134222809 Live | 00:03 ALL TASKS ALL TASKS ACTIVE TASKS TASKS IN WRAP UP" at bounding box center [108, 106] width 165 height 160
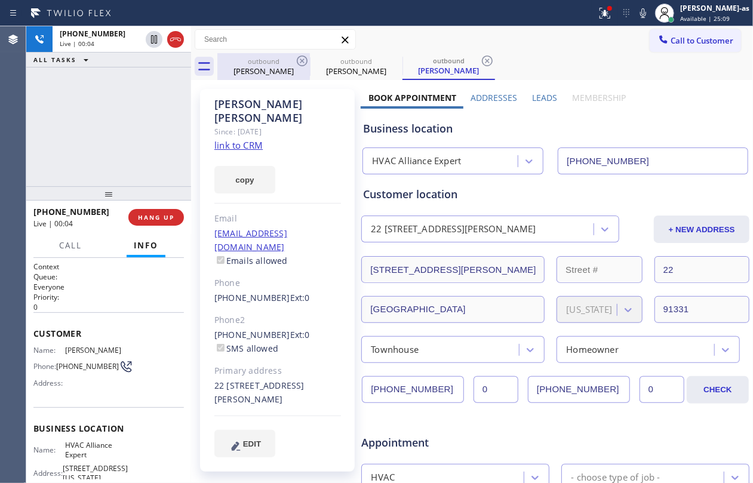
drag, startPoint x: 266, startPoint y: 68, endPoint x: 306, endPoint y: 68, distance: 40.0
click at [266, 68] on div "William Cress" at bounding box center [264, 71] width 90 height 11
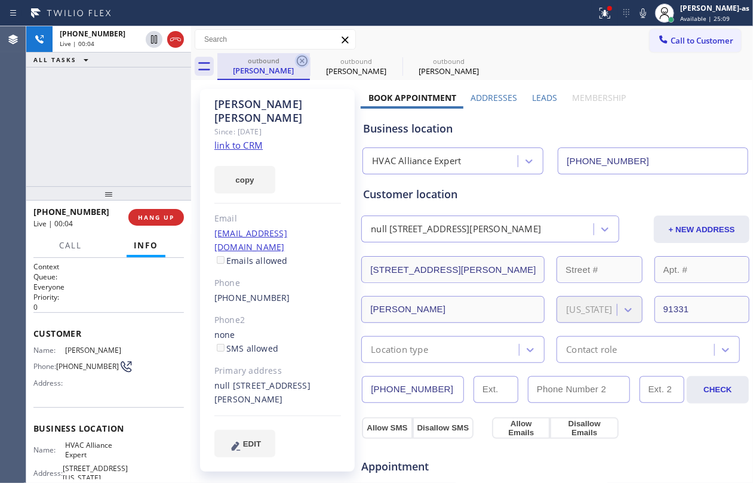
click at [302, 61] on icon at bounding box center [302, 61] width 11 height 11
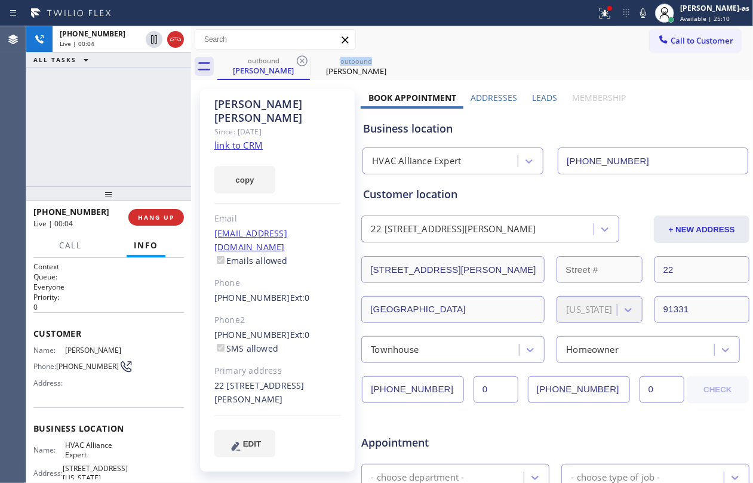
click at [302, 61] on icon at bounding box center [302, 61] width 11 height 11
click at [116, 149] on div "+12134222809 Live | 00:06 ALL TASKS ALL TASKS ACTIVE TASKS TASKS IN WRAP UP" at bounding box center [108, 106] width 165 height 160
drag, startPoint x: 76, startPoint y: 121, endPoint x: 114, endPoint y: 123, distance: 37.1
click at [77, 122] on div "+12134222809 Live | 03:46 ALL TASKS ALL TASKS ACTIVE TASKS TASKS IN WRAP UP" at bounding box center [108, 106] width 165 height 160
click at [125, 119] on div "+12134222809 Live | 03:46 ALL TASKS ALL TASKS ACTIVE TASKS TASKS IN WRAP UP" at bounding box center [108, 106] width 165 height 160
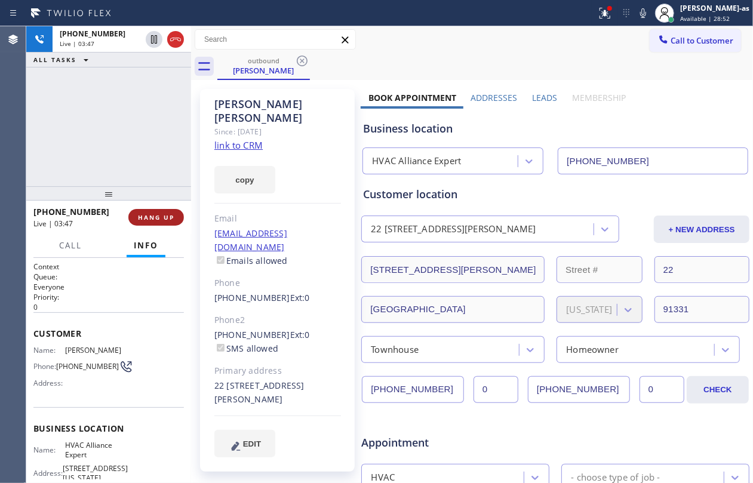
click at [165, 213] on span "HANG UP" at bounding box center [156, 217] width 36 height 8
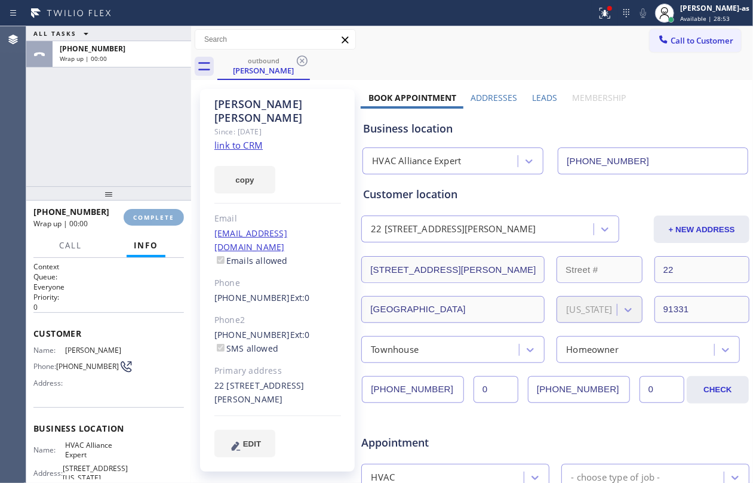
click at [165, 213] on span "COMPLETE" at bounding box center [153, 217] width 41 height 8
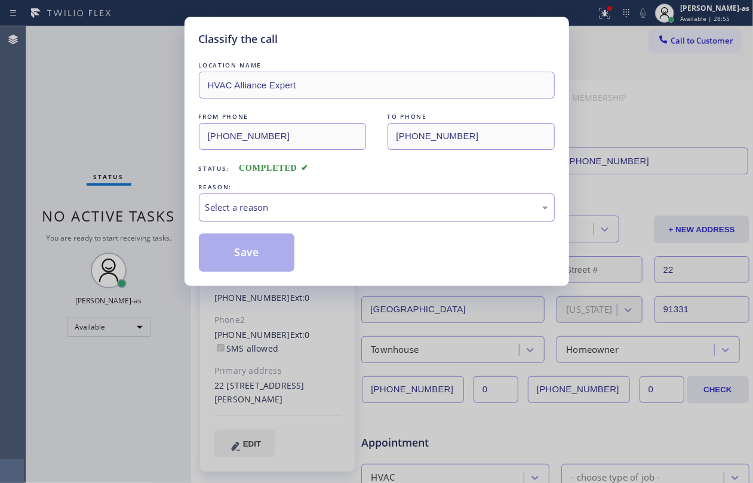
click at [295, 209] on div "Select a reason" at bounding box center [377, 208] width 343 height 14
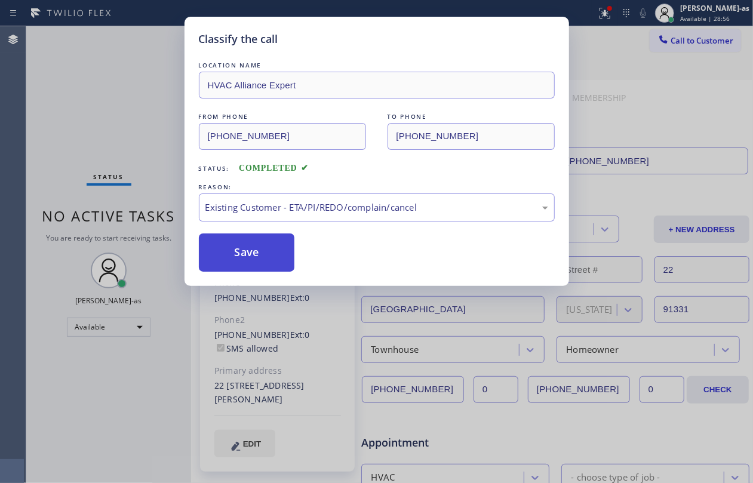
click at [235, 240] on button "Save" at bounding box center [247, 253] width 96 height 38
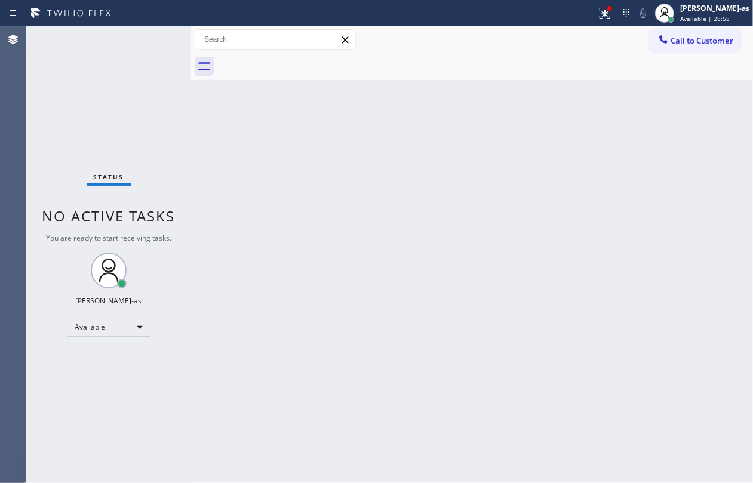
drag, startPoint x: 397, startPoint y: 231, endPoint x: 280, endPoint y: 44, distance: 220.3
click at [397, 230] on div "Back to Dashboard Change Sender ID Customers Technicians Select a contact Outbo…" at bounding box center [472, 254] width 562 height 457
drag, startPoint x: 125, startPoint y: 82, endPoint x: 259, endPoint y: 61, distance: 136.1
click at [125, 82] on div "Status No active tasks You are ready to start receiving tasks. Jesica Jumao-as …" at bounding box center [108, 254] width 165 height 457
drag, startPoint x: 718, startPoint y: 36, endPoint x: 695, endPoint y: 31, distance: 23.2
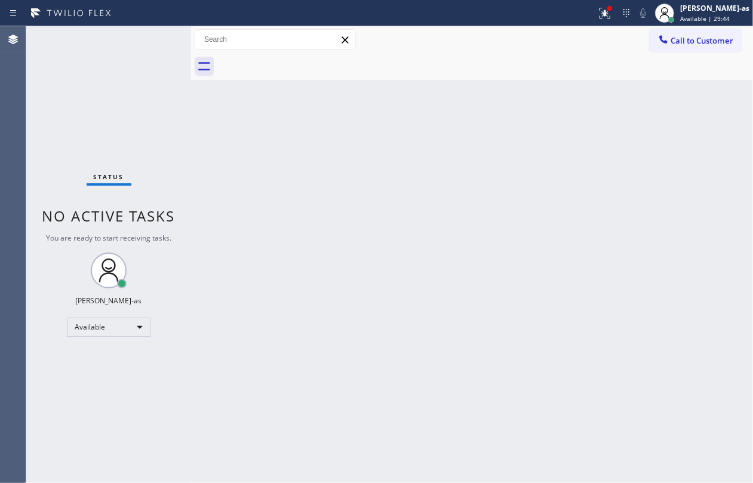
click at [565, 35] on span "Call to Customer" at bounding box center [702, 40] width 63 height 11
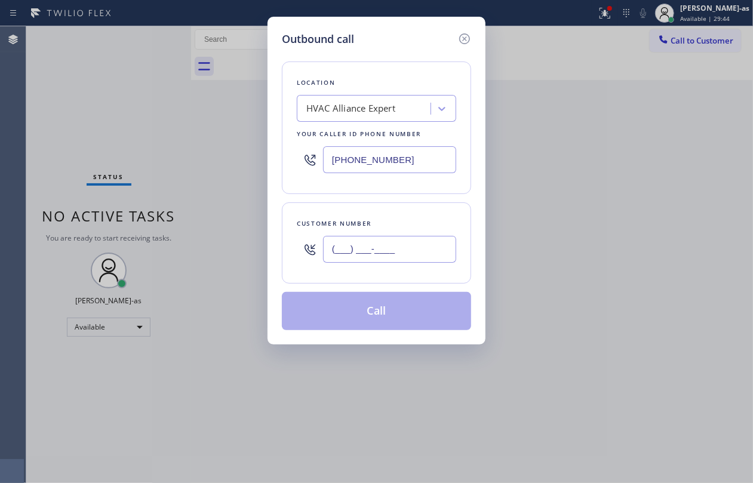
click at [393, 244] on input "(___) ___-____" at bounding box center [389, 249] width 133 height 27
paste input "310) 832-5570"
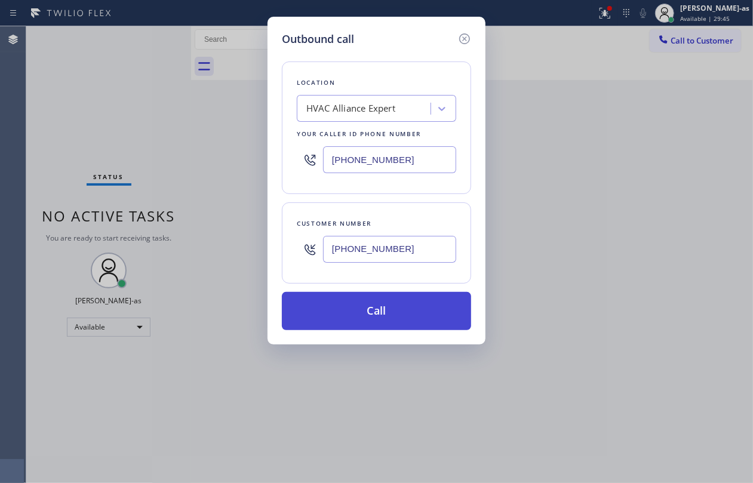
type input "(310) 832-5570"
click at [363, 321] on button "Call" at bounding box center [376, 311] width 189 height 38
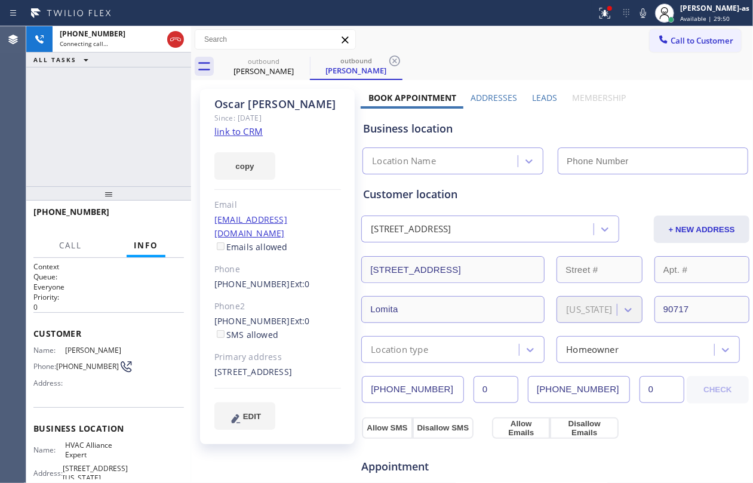
type input "(855) 999-4417"
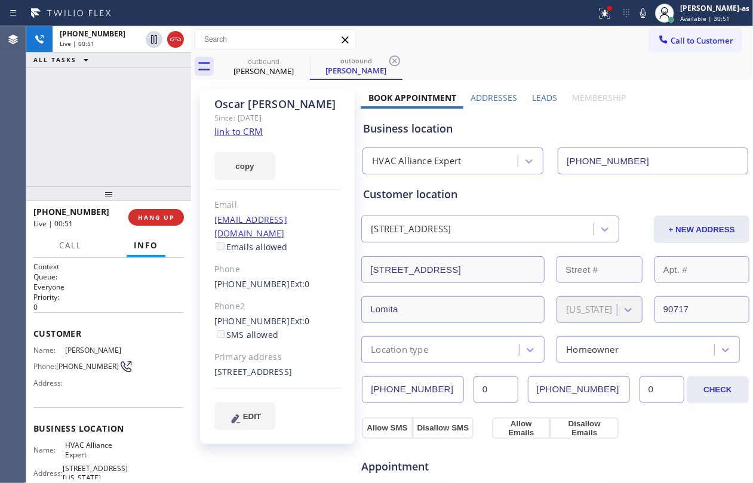
click at [120, 82] on div "+13108325570 Live | 00:51 ALL TASKS ALL TASKS ACTIVE TASKS TASKS IN WRAP UP" at bounding box center [108, 106] width 165 height 160
click at [264, 72] on div "Oscar Brandi" at bounding box center [264, 71] width 90 height 11
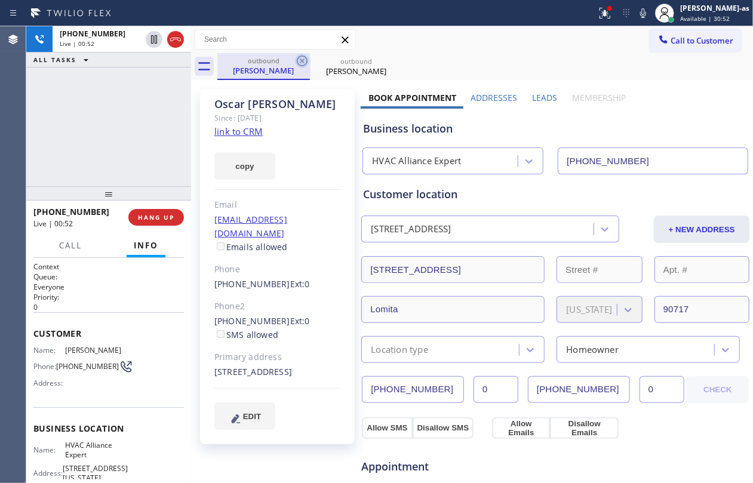
click at [299, 62] on icon at bounding box center [302, 61] width 14 height 14
drag, startPoint x: 80, startPoint y: 151, endPoint x: 87, endPoint y: 149, distance: 6.8
click at [80, 151] on div "+13108325570 Live | 00:52 ALL TASKS ALL TASKS ACTIVE TASKS TASKS IN WRAP UP" at bounding box center [108, 106] width 165 height 160
click at [85, 148] on div "+13108325570 Live | 00:53 ALL TASKS ALL TASKS ACTIVE TASKS TASKS IN WRAP UP" at bounding box center [108, 106] width 165 height 160
click at [118, 133] on div "+13108325570 Live | 00:53 ALL TASKS ALL TASKS ACTIVE TASKS TASKS IN WRAP UP" at bounding box center [108, 106] width 165 height 160
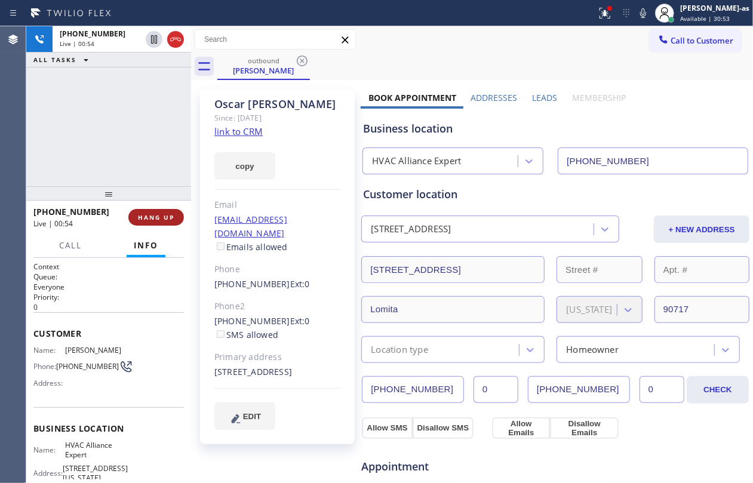
click at [149, 210] on button "HANG UP" at bounding box center [156, 217] width 56 height 17
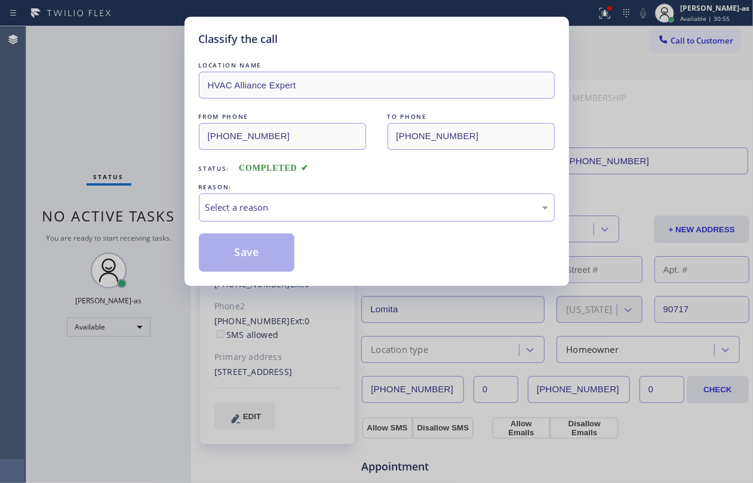
click at [149, 210] on div "Classify the call LOCATION NAME HVAC Alliance Expert FROM PHONE (855) 999-4417 …" at bounding box center [376, 241] width 753 height 483
drag, startPoint x: 326, startPoint y: 170, endPoint x: 339, endPoint y: 202, distance: 34.5
click at [328, 171] on div "Status: COMPLETED" at bounding box center [377, 165] width 356 height 19
click at [337, 207] on div "Select a reason" at bounding box center [377, 208] width 343 height 14
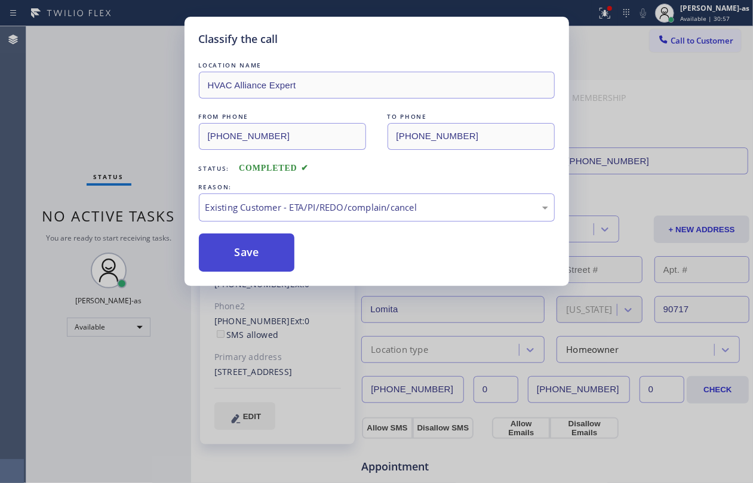
drag, startPoint x: 254, startPoint y: 252, endPoint x: 739, endPoint y: 218, distance: 486.3
click at [256, 252] on button "Save" at bounding box center [247, 253] width 96 height 38
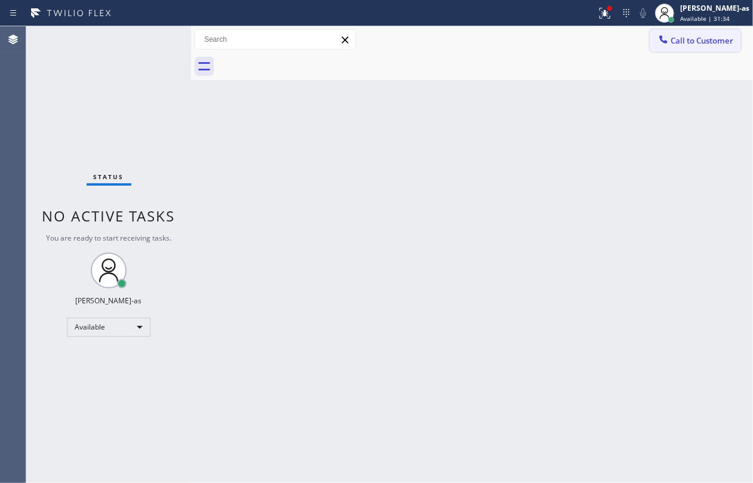
click at [565, 34] on button "Call to Customer" at bounding box center [695, 40] width 91 height 23
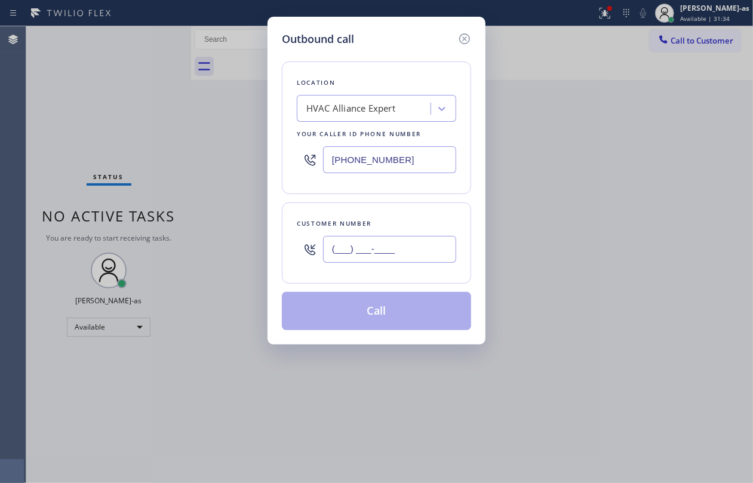
click at [433, 246] on input "(___) ___-____" at bounding box center [389, 249] width 133 height 27
paste input "626) 552-2867"
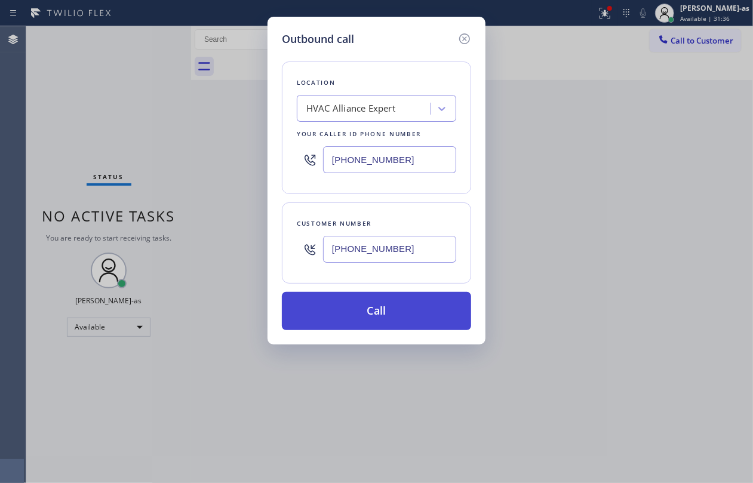
type input "(626) 552-2867"
click at [375, 312] on button "Call" at bounding box center [376, 311] width 189 height 38
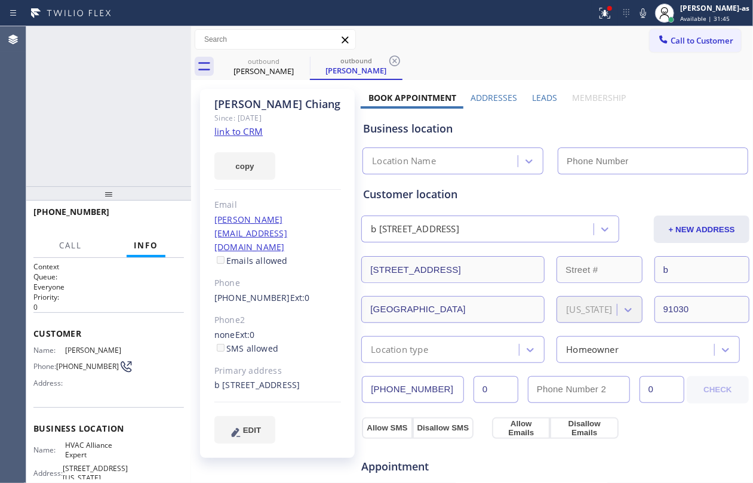
type input "(855) 999-4417"
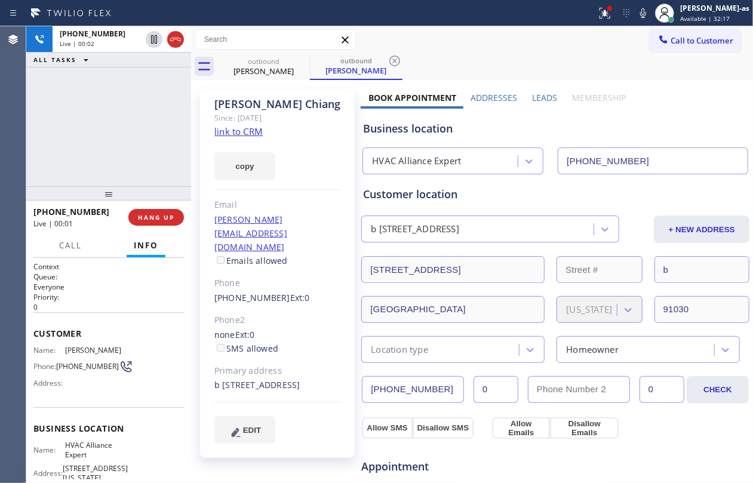
drag, startPoint x: 112, startPoint y: 139, endPoint x: 120, endPoint y: 134, distance: 9.4
click at [116, 137] on div "+16265522867 Live | 00:02 ALL TASKS ALL TASKS ACTIVE TASKS TASKS IN WRAP UP" at bounding box center [108, 106] width 165 height 160
click at [179, 36] on icon at bounding box center [175, 39] width 14 height 14
drag, startPoint x: 243, startPoint y: 68, endPoint x: 268, endPoint y: 62, distance: 25.7
click at [244, 63] on div "outbound Justin Chiang" at bounding box center [264, 66] width 90 height 27
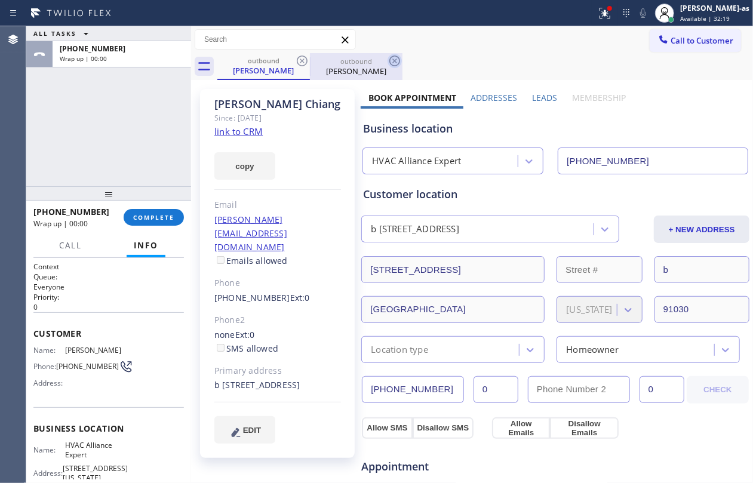
click at [295, 57] on icon at bounding box center [302, 61] width 14 height 14
click at [388, 57] on icon at bounding box center [395, 61] width 14 height 14
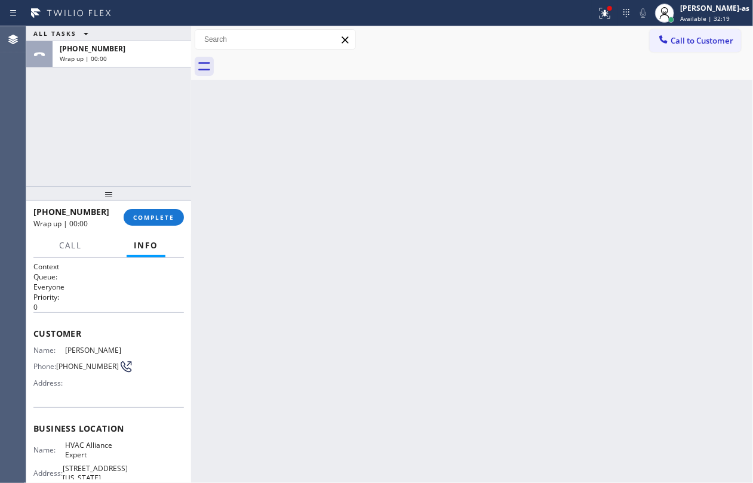
click at [295, 57] on div at bounding box center [485, 66] width 536 height 27
click at [116, 159] on div "ALL TASKS ALL TASKS ACTIVE TASKS TASKS IN WRAP UP +16265522867 Wrap up | 00:01" at bounding box center [108, 106] width 165 height 160
click at [154, 208] on div "+16265522867 Wrap up | 00:01 COMPLETE" at bounding box center [108, 217] width 151 height 31
click at [158, 211] on button "COMPLETE" at bounding box center [154, 217] width 60 height 17
click at [139, 196] on div at bounding box center [108, 193] width 165 height 14
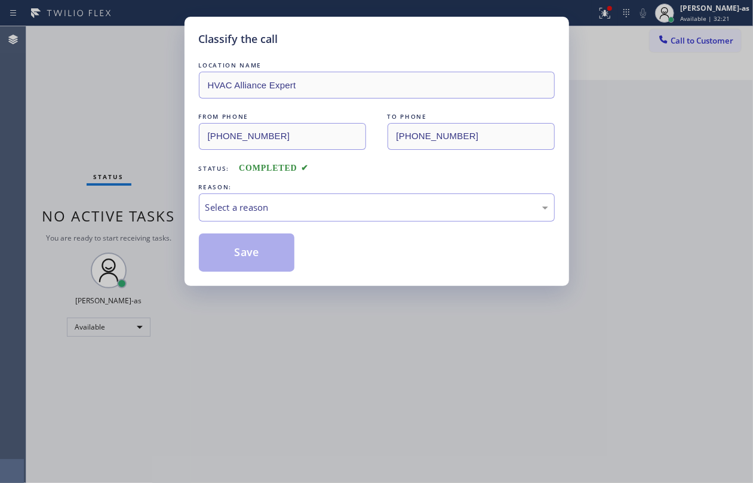
click at [281, 210] on div "Select a reason" at bounding box center [377, 208] width 343 height 14
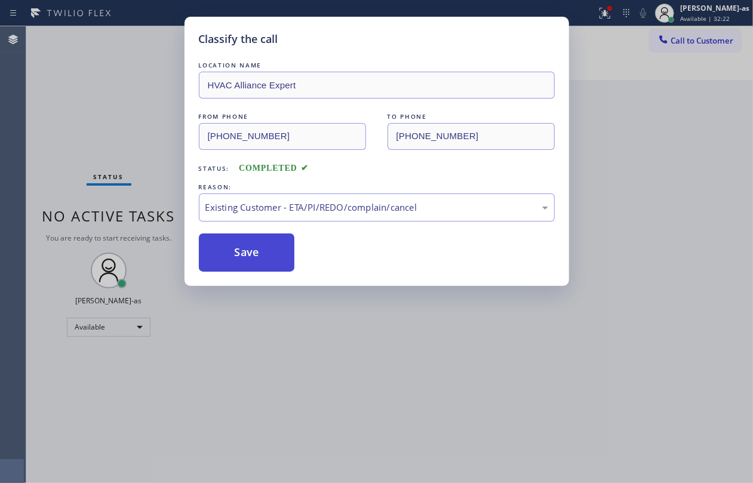
click at [249, 253] on button "Save" at bounding box center [247, 253] width 96 height 38
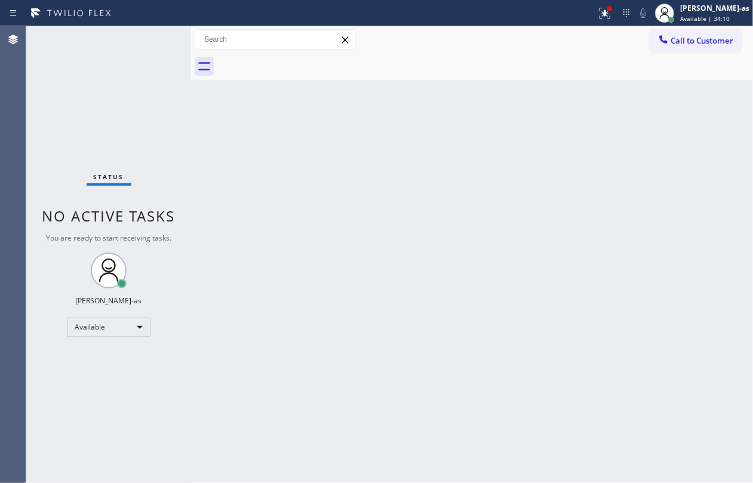
click at [565, 27] on div "Call to Customer Outbound call Location HVAC Alliance Expert Your caller id pho…" at bounding box center [472, 39] width 562 height 27
click at [565, 45] on span "Call to Customer" at bounding box center [702, 40] width 63 height 11
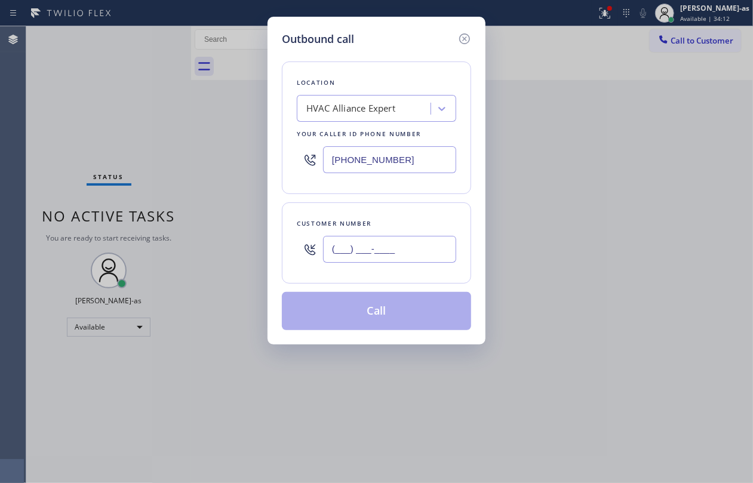
click at [418, 245] on input "(___) ___-____" at bounding box center [389, 249] width 133 height 27
paste input "619) 340-7784"
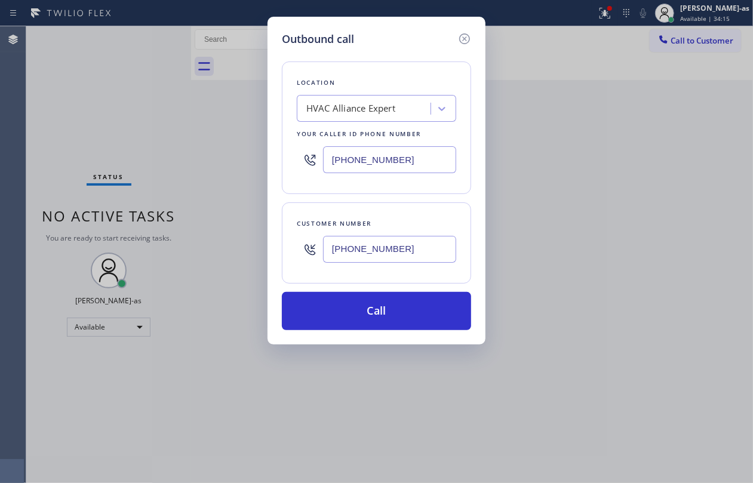
type input "(619) 340-7784"
click at [385, 158] on input "(855) 999-4417" at bounding box center [389, 159] width 133 height 27
paste input "323) 991-9198"
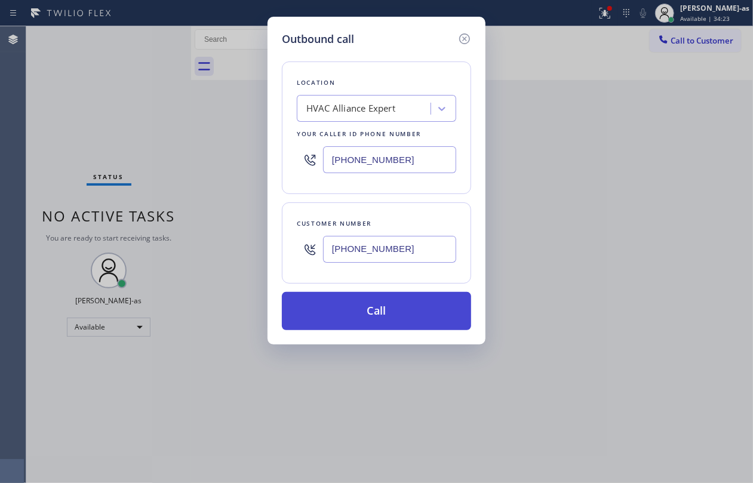
type input "(323) 991-9198"
click at [378, 311] on button "Call" at bounding box center [376, 311] width 189 height 38
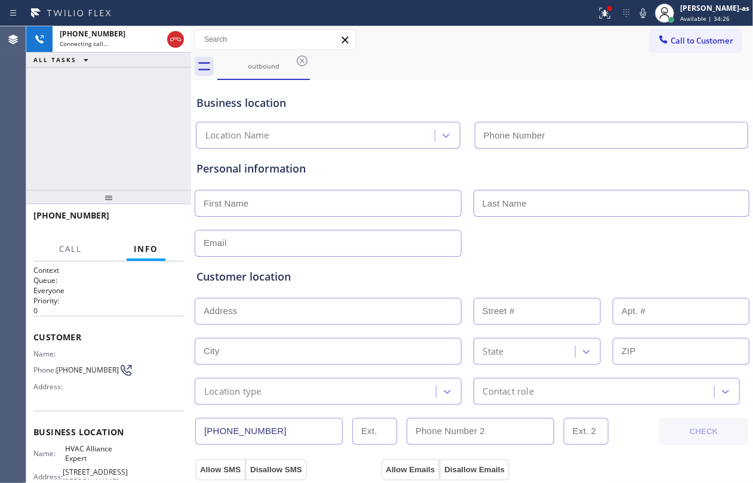
type input "(323) 991-9198"
drag, startPoint x: 137, startPoint y: 142, endPoint x: 142, endPoint y: 146, distance: 6.8
click at [142, 146] on div "+16193407784 Connecting call… ALL TASKS ALL TASKS ACTIVE TASKS TASKS IN WRAP UP" at bounding box center [108, 108] width 165 height 164
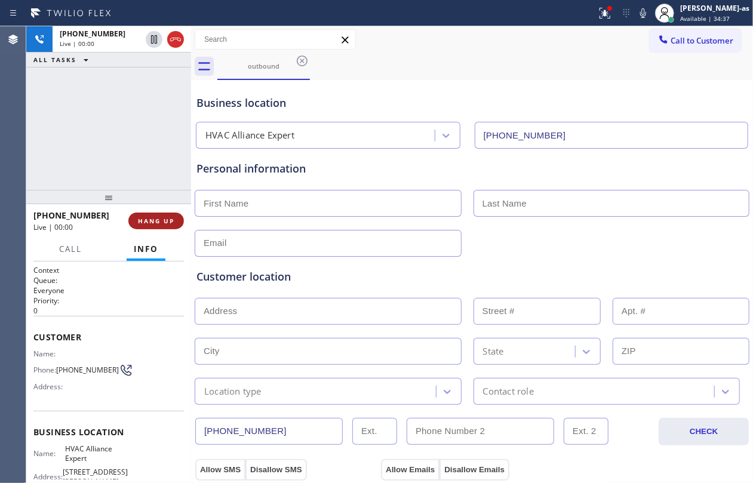
drag, startPoint x: 131, startPoint y: 206, endPoint x: 151, endPoint y: 217, distance: 22.2
click at [131, 204] on div at bounding box center [108, 197] width 165 height 14
click at [154, 219] on span "HANG UP" at bounding box center [156, 223] width 36 height 8
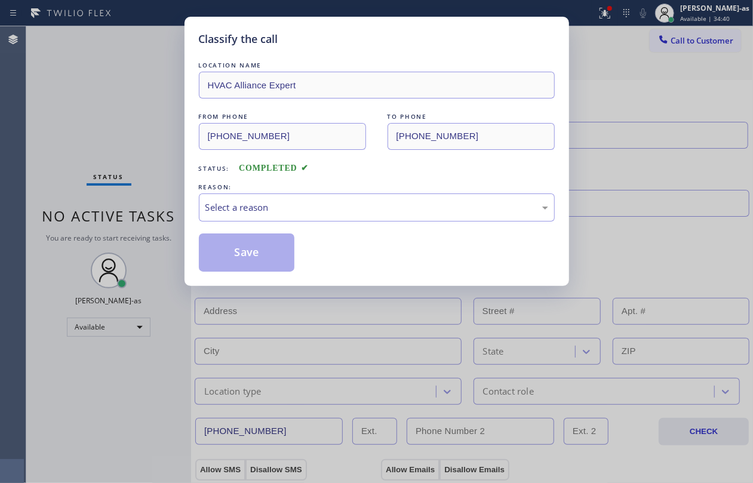
click at [360, 188] on div "REASON:" at bounding box center [377, 187] width 356 height 13
click at [357, 210] on div "Select a reason" at bounding box center [377, 208] width 343 height 14
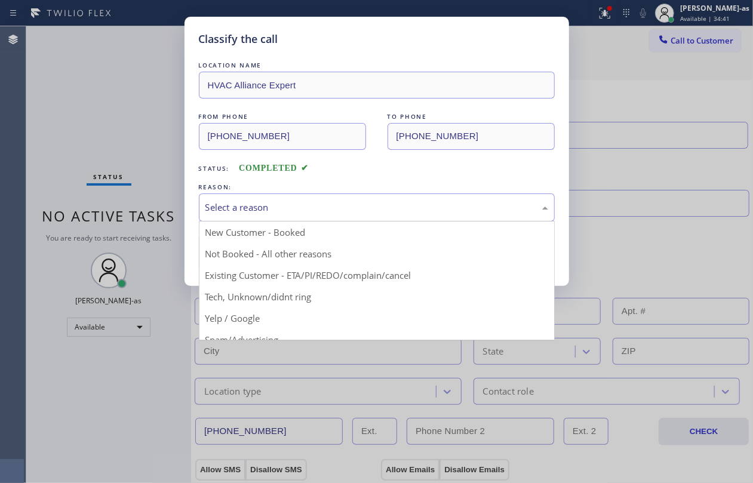
drag, startPoint x: 361, startPoint y: 283, endPoint x: 275, endPoint y: 266, distance: 87.6
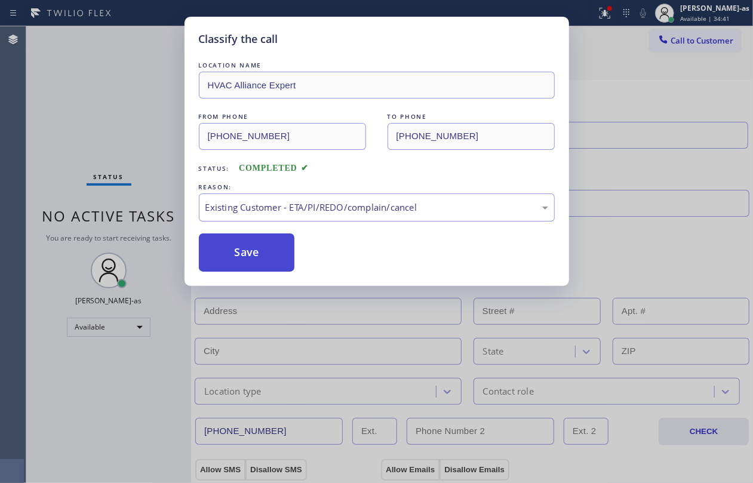
click at [255, 257] on button "Save" at bounding box center [247, 253] width 96 height 38
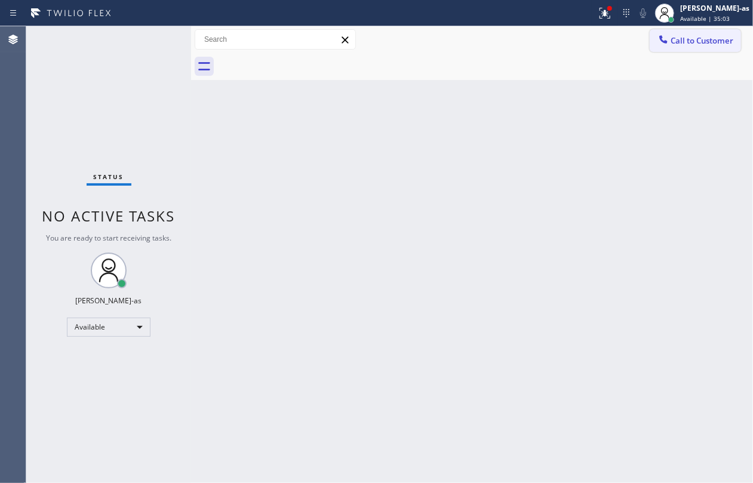
click at [565, 41] on icon at bounding box center [664, 39] width 12 height 12
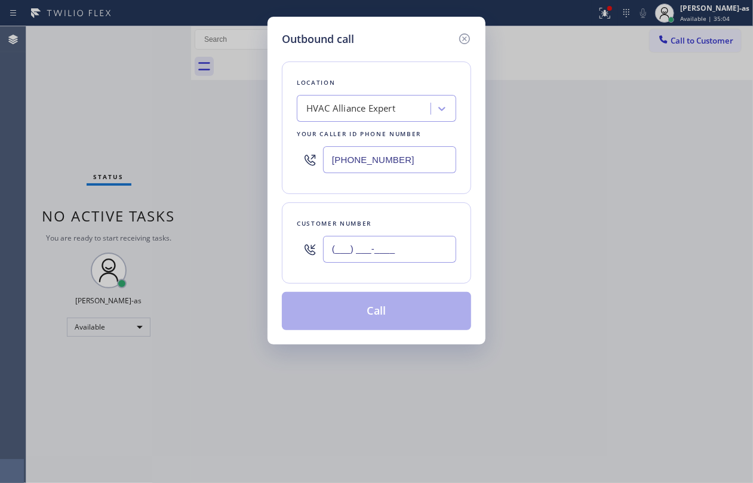
click at [400, 250] on input "(___) ___-____" at bounding box center [389, 249] width 133 height 27
paste input "347) 742-1499"
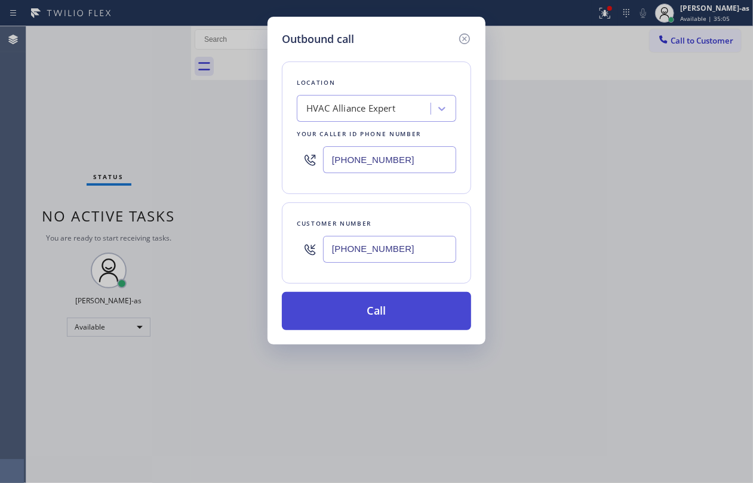
type input "(347) 742-1499"
click at [395, 313] on button "Call" at bounding box center [376, 311] width 189 height 38
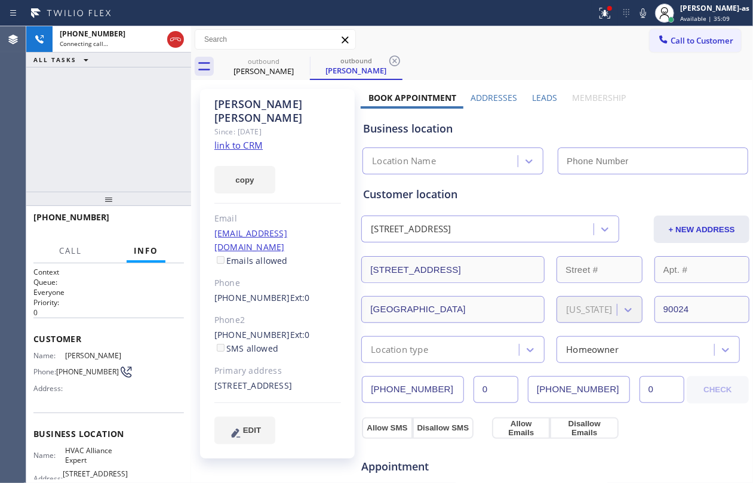
type input "(323) 991-9198"
click at [118, 119] on div "+13477421499 Live | 00:01 ALL TASKS ALL TASKS ACTIVE TASKS TASKS IN WRAP UP" at bounding box center [108, 109] width 165 height 166
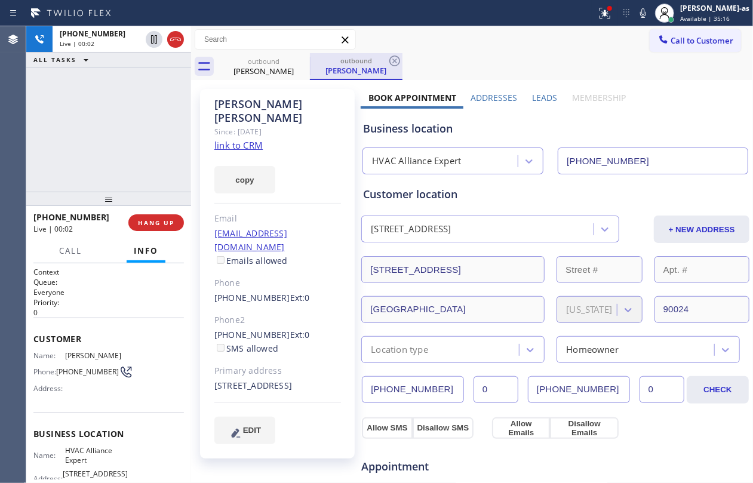
click at [266, 61] on div "outbound" at bounding box center [264, 61] width 90 height 9
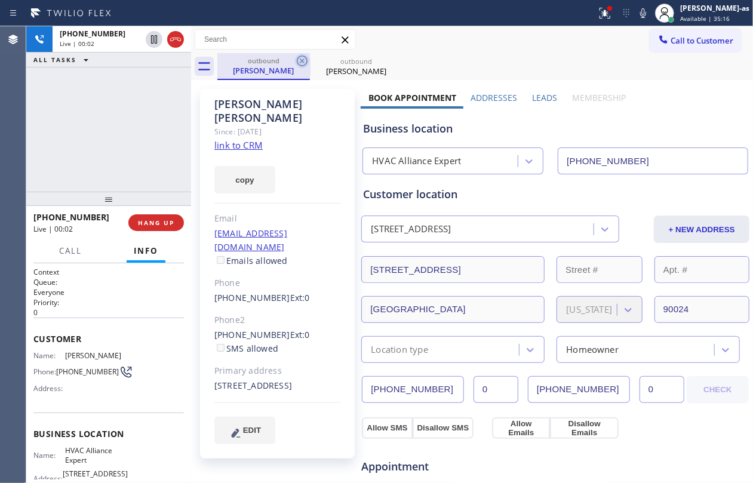
click at [305, 57] on icon at bounding box center [302, 61] width 11 height 11
click at [108, 127] on div "+13477421499 Live | 00:02 ALL TASKS ALL TASKS ACTIVE TASKS TASKS IN WRAP UP" at bounding box center [108, 109] width 165 height 166
click at [132, 153] on div "+13477421499 Live | 00:04 ALL TASKS ALL TASKS ACTIVE TASKS TASKS IN WRAP UP" at bounding box center [108, 109] width 165 height 166
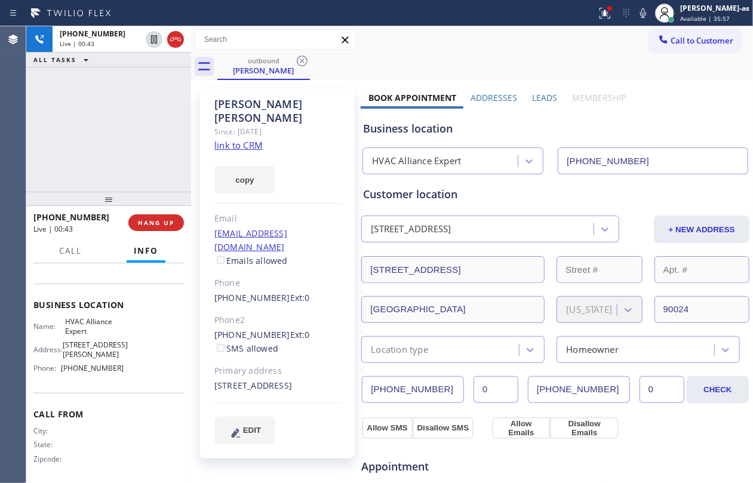
click at [118, 160] on div "+13477421499 Live | 00:43 ALL TASKS ALL TASKS ACTIVE TASKS TASKS IN WRAP UP" at bounding box center [108, 109] width 165 height 166
click at [108, 163] on div "+13477421499 Live | 00:46 ALL TASKS ALL TASKS ACTIVE TASKS TASKS IN WRAP UP" at bounding box center [108, 109] width 165 height 166
drag, startPoint x: 108, startPoint y: 163, endPoint x: 153, endPoint y: 243, distance: 91.2
click at [108, 164] on div "+13477421499 Live | 00:46 ALL TASKS ALL TASKS ACTIVE TASKS TASKS IN WRAP UP" at bounding box center [108, 109] width 165 height 166
click at [159, 223] on span "HANG UP" at bounding box center [156, 223] width 36 height 8
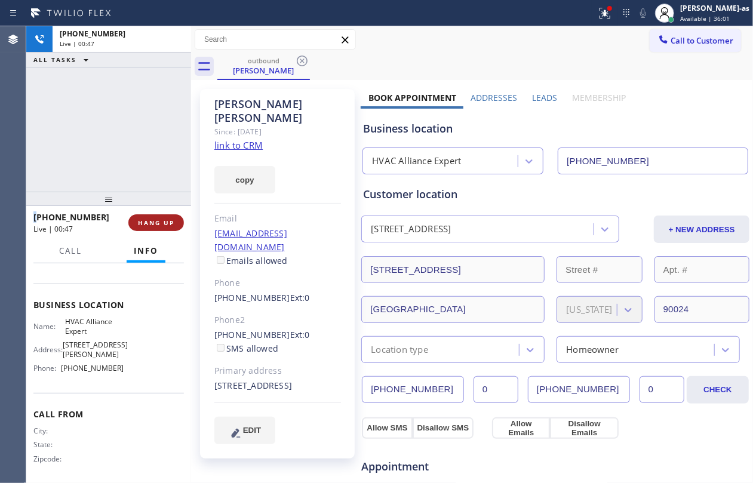
drag, startPoint x: 134, startPoint y: 226, endPoint x: 190, endPoint y: 223, distance: 56.2
click at [137, 226] on button "HANG UP" at bounding box center [156, 222] width 56 height 17
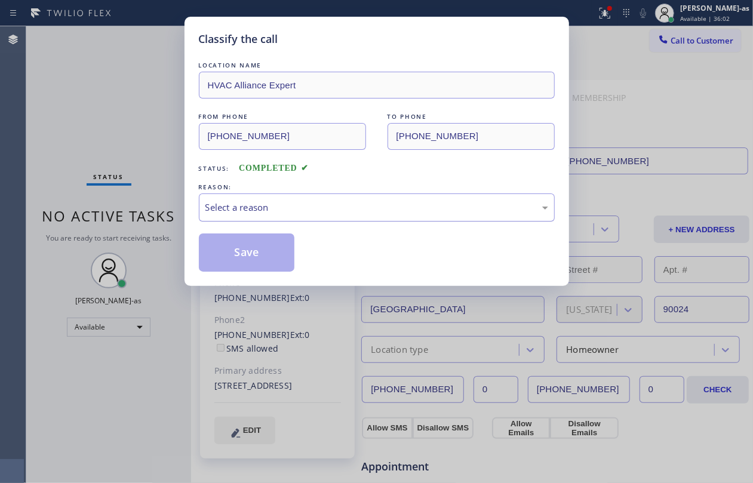
click at [301, 208] on div "Select a reason" at bounding box center [377, 208] width 343 height 14
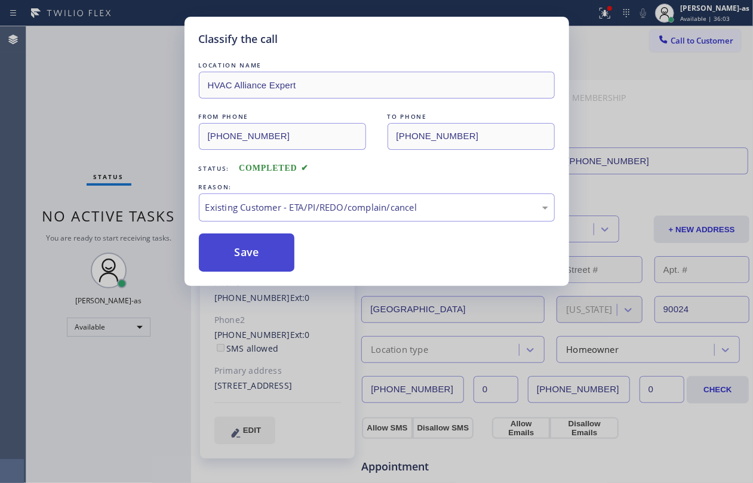
drag, startPoint x: 362, startPoint y: 271, endPoint x: 259, endPoint y: 256, distance: 103.9
click at [258, 254] on button "Save" at bounding box center [247, 253] width 96 height 38
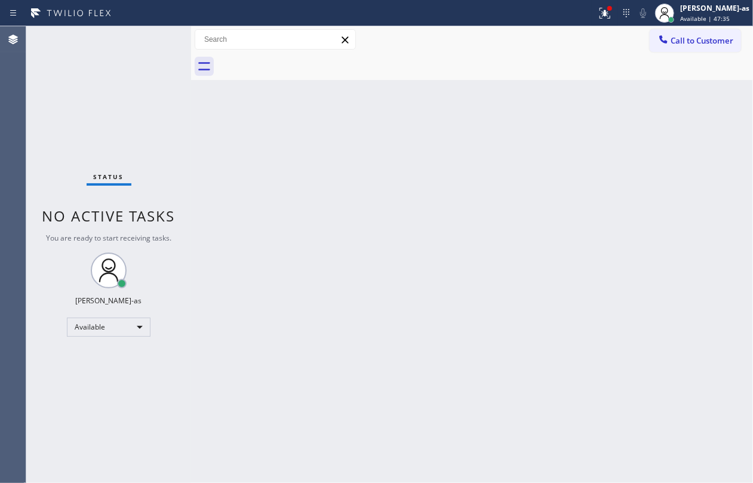
click at [180, 158] on div "Status No active tasks You are ready to start receiving tasks. Jesica Jumao-as …" at bounding box center [108, 254] width 165 height 457
click at [146, 32] on div "Status No active tasks You are ready to start receiving tasks. Jesica Jumao-as …" at bounding box center [108, 254] width 165 height 457
click at [94, 124] on div "Status No active tasks You are ready to start receiving tasks. Jesica Jumao-as …" at bounding box center [108, 254] width 165 height 457
drag, startPoint x: 447, startPoint y: 256, endPoint x: 413, endPoint y: 296, distance: 52.2
click at [447, 256] on div "Back to Dashboard Change Sender ID Customers Technicians Select a contact Outbo…" at bounding box center [472, 254] width 562 height 457
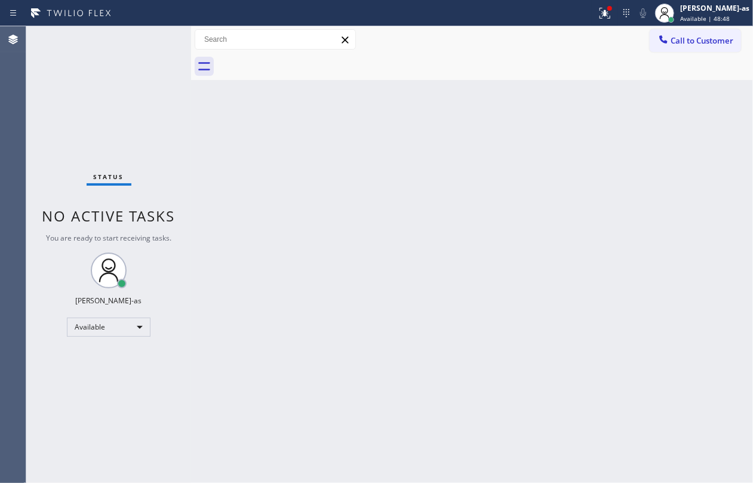
click at [88, 105] on div "Status No active tasks You are ready to start receiving tasks. Jesica Jumao-as …" at bounding box center [108, 254] width 165 height 457
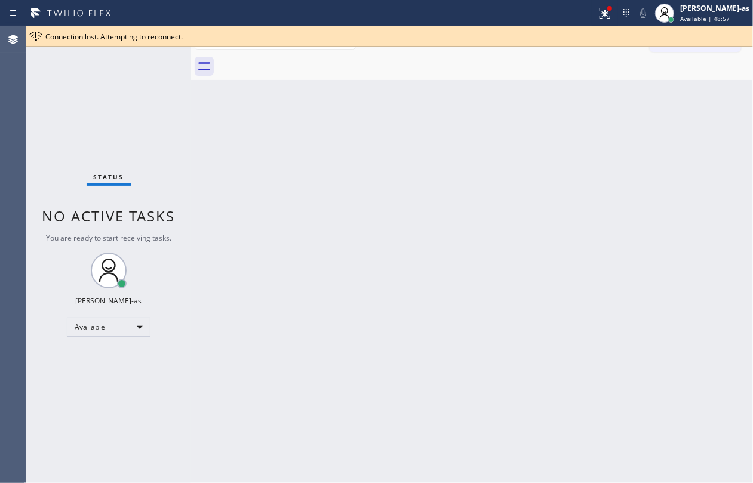
drag, startPoint x: 311, startPoint y: 221, endPoint x: 584, endPoint y: 96, distance: 300.0
click at [338, 219] on div "Back to Dashboard Change Sender ID Customers Technicians Select a contact Outbo…" at bounding box center [472, 254] width 562 height 457
click at [565, 44] on div "Connection lost. Attempting to reconnect." at bounding box center [389, 36] width 727 height 20
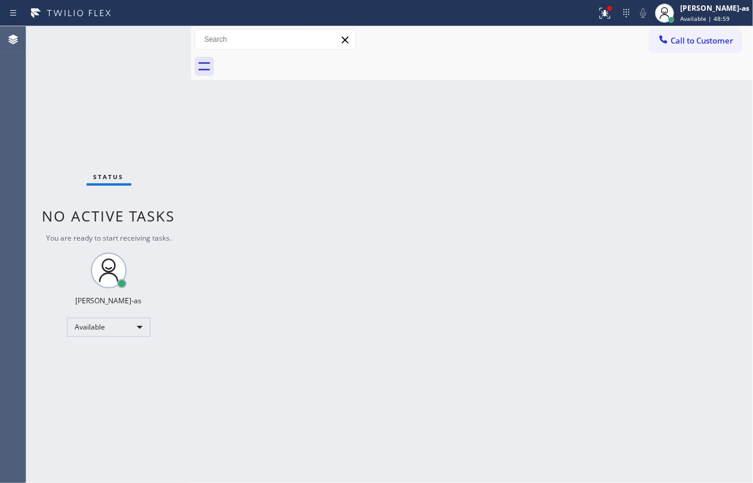
drag, startPoint x: 687, startPoint y: 44, endPoint x: 670, endPoint y: 47, distance: 17.5
click at [565, 45] on span "Call to Customer" at bounding box center [702, 40] width 63 height 11
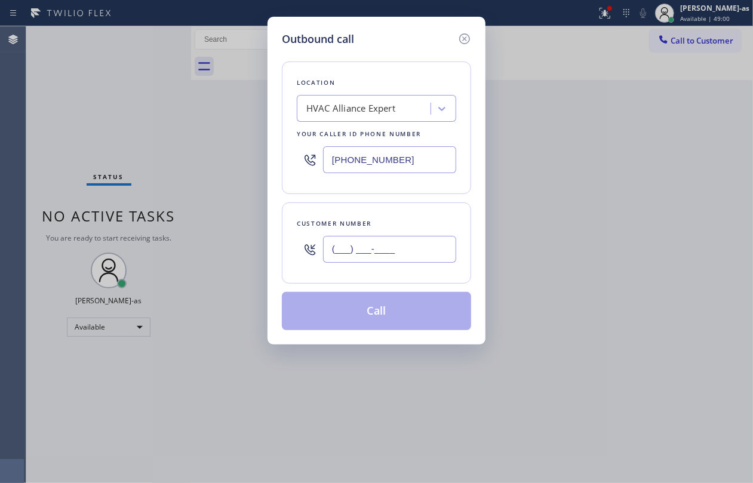
click at [393, 259] on input "(___) ___-____" at bounding box center [389, 249] width 133 height 27
paste input "626) 665-0644"
type input "(626) 665-0644"
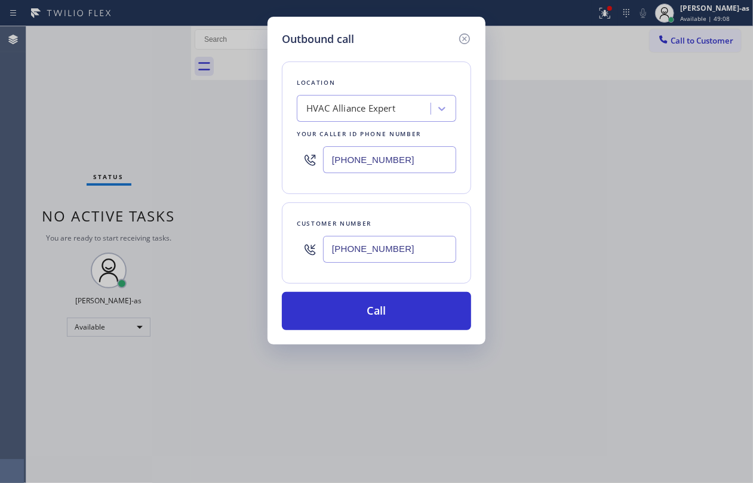
click at [407, 155] on input "(323) 991-9198" at bounding box center [389, 159] width 133 height 27
paste input "855) 999-4417"
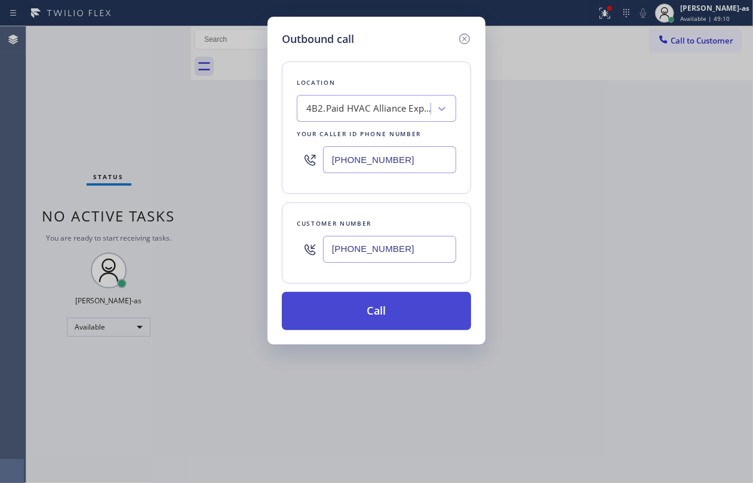
type input "(855) 999-4417"
click at [378, 312] on button "Call" at bounding box center [376, 311] width 189 height 38
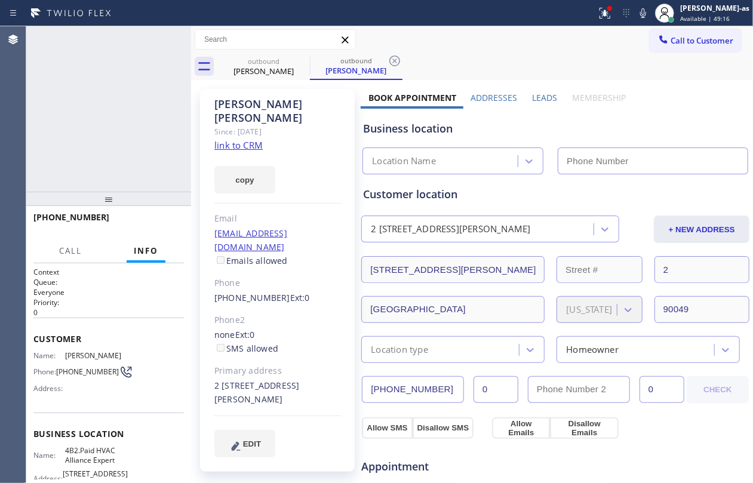
type input "(855) 999-4417"
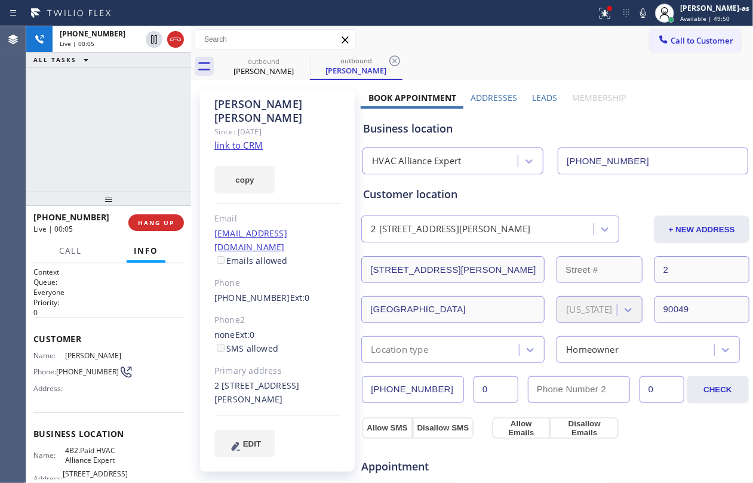
drag, startPoint x: 88, startPoint y: 90, endPoint x: 168, endPoint y: 62, distance: 84.1
click at [103, 89] on div "+16266650644 Live | 00:05 ALL TASKS ALL TASKS ACTIVE TASKS TASKS IN WRAP UP" at bounding box center [108, 109] width 165 height 166
click at [179, 39] on icon at bounding box center [175, 39] width 14 height 14
drag, startPoint x: 110, startPoint y: 142, endPoint x: 122, endPoint y: 137, distance: 13.1
click at [111, 142] on div "+16266650644 Live | 00:05 ALL TASKS ALL TASKS ACTIVE TASKS TASKS IN WRAP UP" at bounding box center [108, 109] width 165 height 166
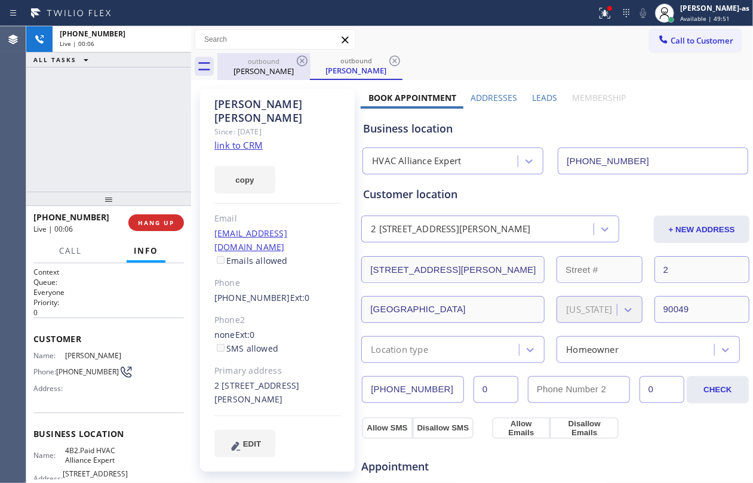
click at [292, 55] on div "outbound Alan Weiss" at bounding box center [264, 66] width 90 height 27
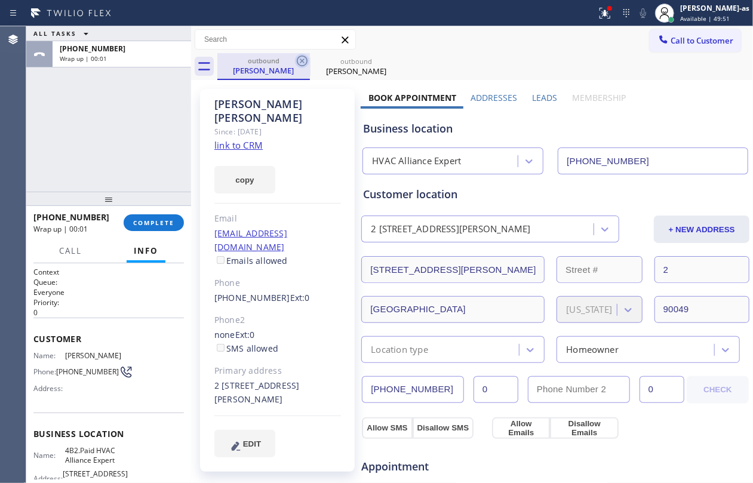
click at [301, 56] on icon at bounding box center [302, 61] width 11 height 11
drag, startPoint x: 71, startPoint y: 165, endPoint x: 115, endPoint y: 186, distance: 49.2
click at [71, 167] on div "ALL TASKS ALL TASKS ACTIVE TASKS TASKS IN WRAP UP +16266650644 Wrap up | 00:01" at bounding box center [108, 109] width 165 height 166
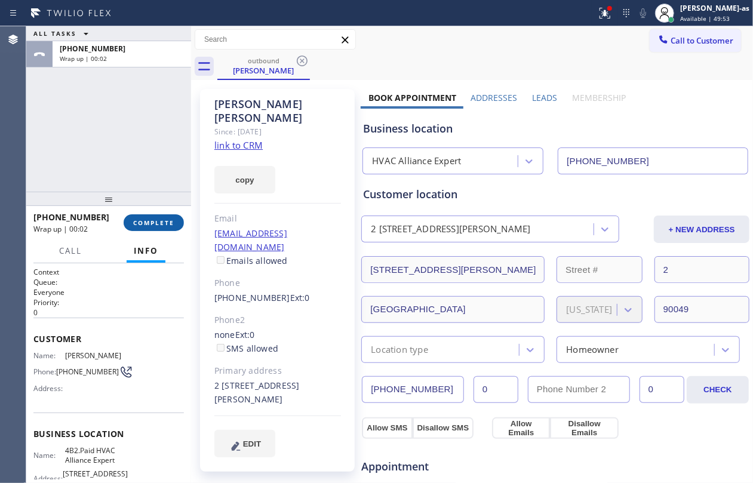
click at [157, 219] on span "COMPLETE" at bounding box center [153, 223] width 41 height 8
click at [112, 134] on div "ALL TASKS ALL TASKS ACTIVE TASKS TASKS IN WRAP UP +16266650644 Wrap up | 00:02" at bounding box center [108, 109] width 165 height 166
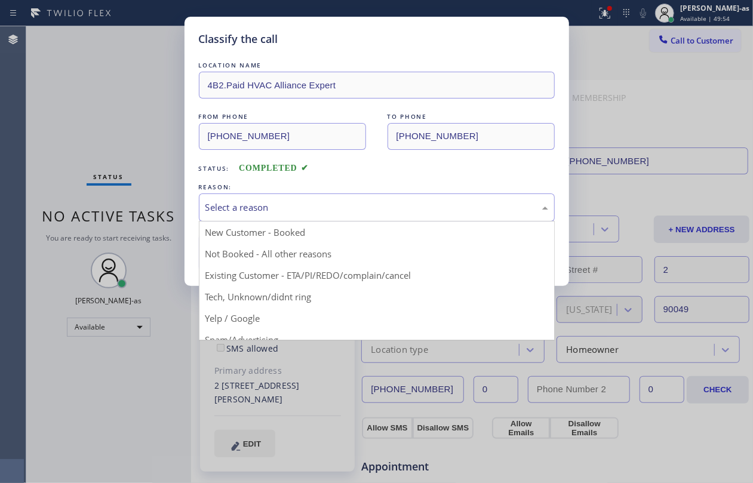
click at [258, 198] on div "Select a reason" at bounding box center [377, 208] width 356 height 28
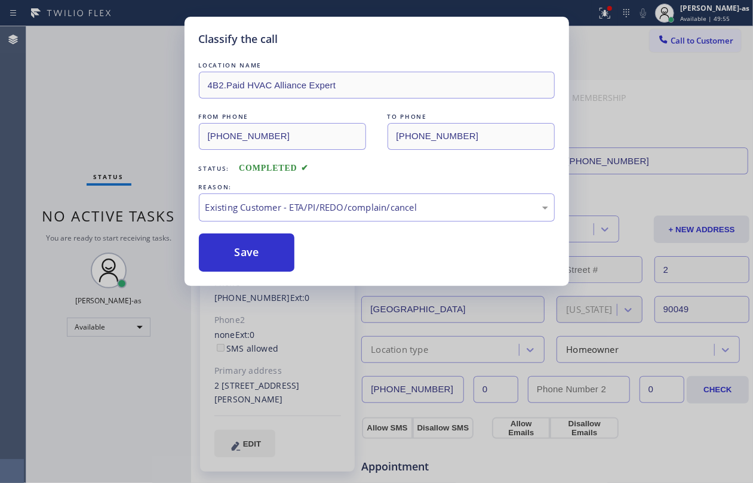
drag, startPoint x: 271, startPoint y: 261, endPoint x: 223, endPoint y: 307, distance: 66.3
click at [271, 259] on button "Save" at bounding box center [247, 253] width 96 height 38
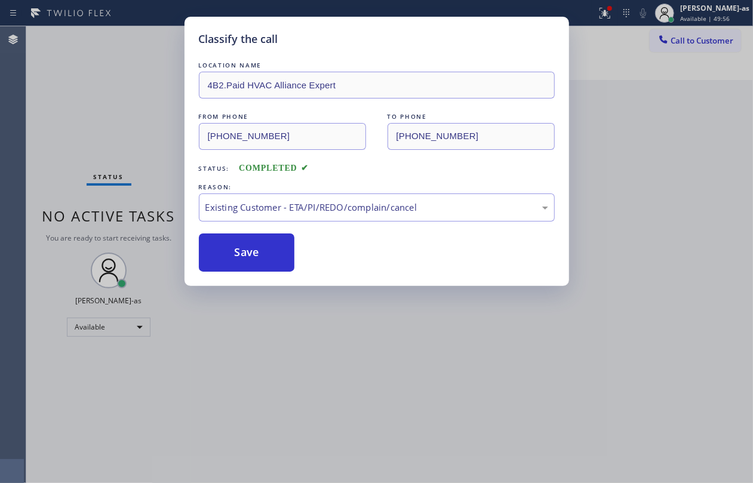
drag, startPoint x: 94, startPoint y: 106, endPoint x: 115, endPoint y: 3, distance: 105.5
click at [96, 106] on div "Classify the call LOCATION NAME 4B2.Paid HVAC Alliance Expert FROM PHONE (855) …" at bounding box center [376, 241] width 753 height 483
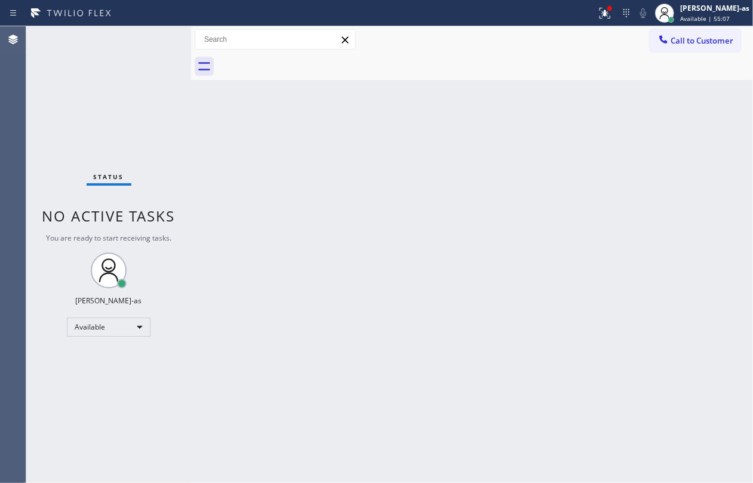
click at [442, 229] on div "Back to Dashboard Change Sender ID Customers Technicians Select a contact Outbo…" at bounding box center [472, 254] width 562 height 457
click at [348, 151] on div "Back to Dashboard Change Sender ID Customers Technicians Select a contact Outbo…" at bounding box center [472, 254] width 562 height 457
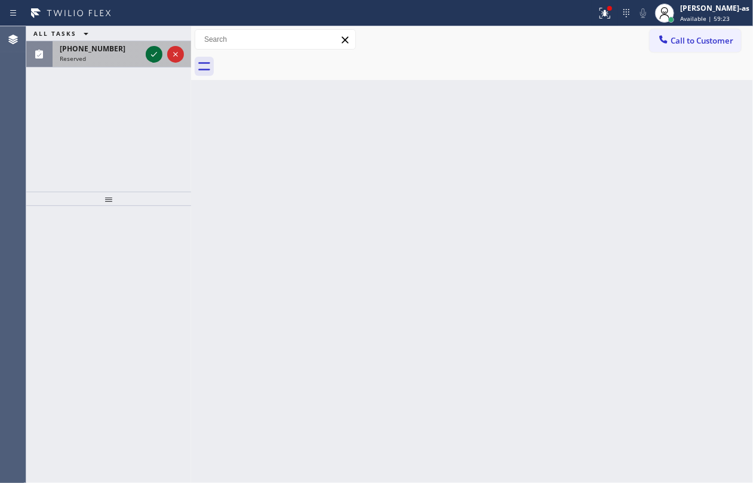
click at [154, 58] on icon at bounding box center [154, 54] width 14 height 14
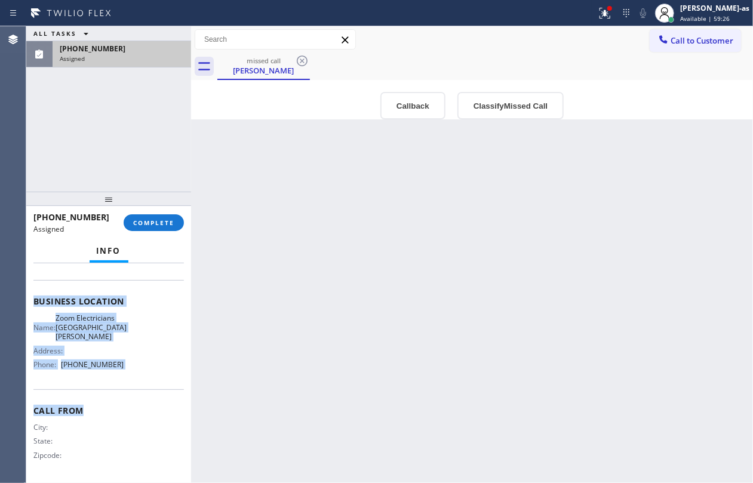
scroll to position [176, 0]
drag, startPoint x: 32, startPoint y: 352, endPoint x: 131, endPoint y: 378, distance: 102.6
click at [131, 362] on div "Context Queue: [Test] Voicemails Priority: 0 Task Age: Customer Name: Kurt Bier…" at bounding box center [108, 373] width 165 height 220
copy div "Customer Name: Kurt Biersmith Phone: (617) 304-3054 Address: 1513 Harvard St, S…"
click at [411, 101] on button "Callback" at bounding box center [413, 105] width 65 height 27
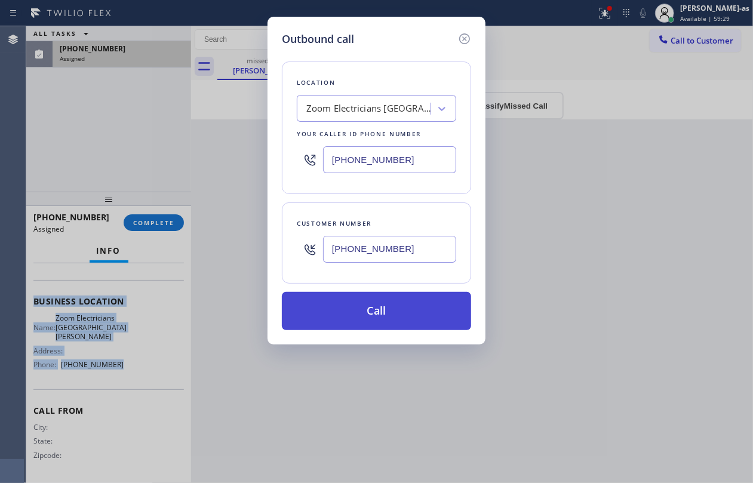
click at [384, 296] on button "Call" at bounding box center [376, 311] width 189 height 38
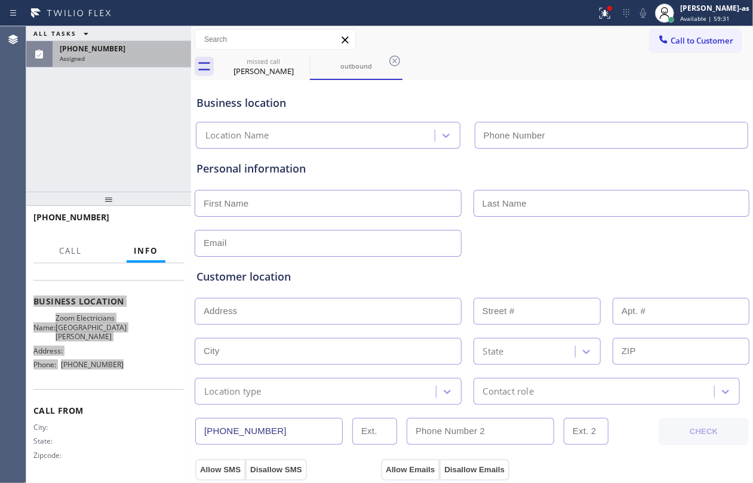
scroll to position [139, 0]
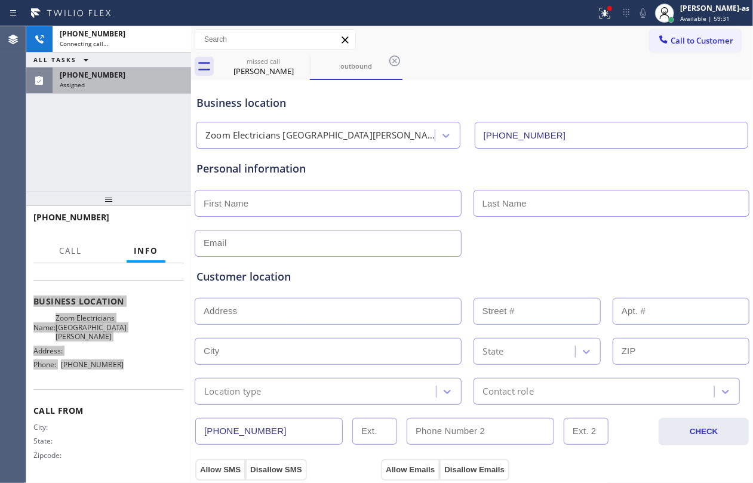
type input "(310) 388-4067"
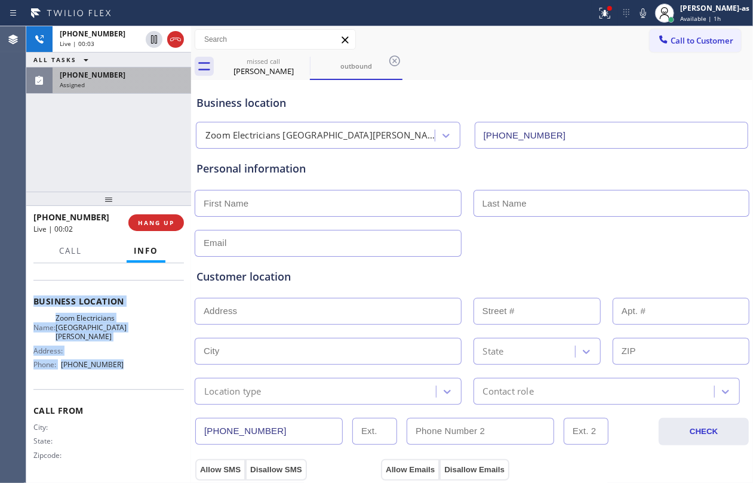
click at [130, 143] on div "+16173043054 Live | 00:03 ALL TASKS ALL TASKS ACTIVE TASKS TASKS IN WRAP UP (61…" at bounding box center [108, 109] width 165 height 166
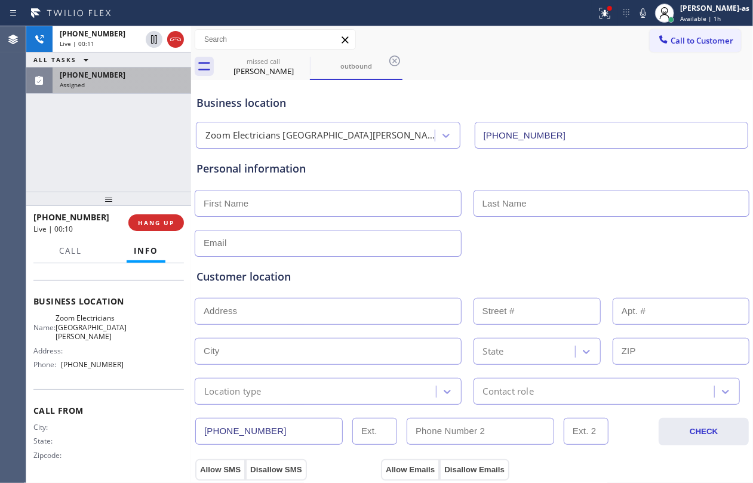
drag, startPoint x: 163, startPoint y: 154, endPoint x: 158, endPoint y: 241, distance: 87.4
click at [163, 158] on div "+16173043054 Live | 00:11 ALL TASKS ALL TASKS ACTIVE TASKS TASKS IN WRAP UP (61…" at bounding box center [108, 109] width 165 height 166
click at [152, 228] on button "HANG UP" at bounding box center [156, 222] width 56 height 17
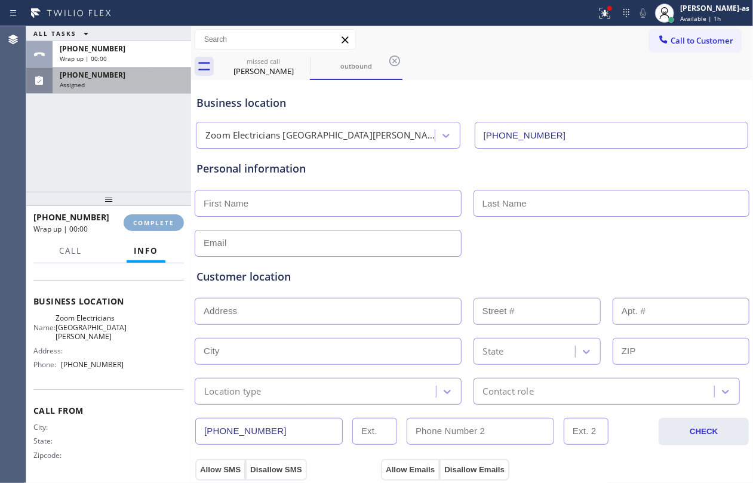
click at [152, 228] on button "COMPLETE" at bounding box center [154, 222] width 60 height 17
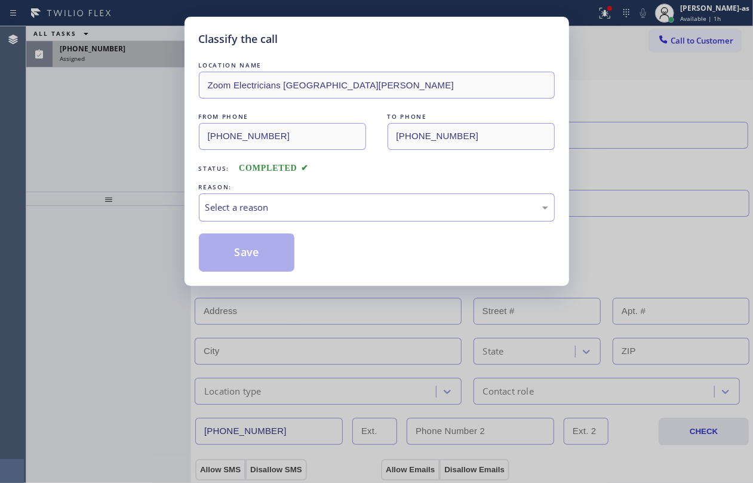
click at [152, 225] on div "Classify the call LOCATION NAME Zoom Electricians Santa Monica FROM PHONE (310)…" at bounding box center [376, 241] width 753 height 483
click at [281, 203] on div "Select a reason" at bounding box center [377, 208] width 343 height 14
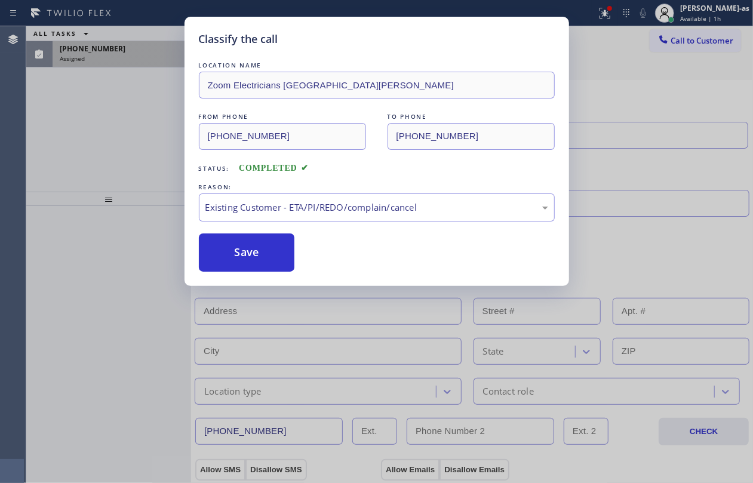
click at [264, 252] on button "Save" at bounding box center [247, 253] width 96 height 38
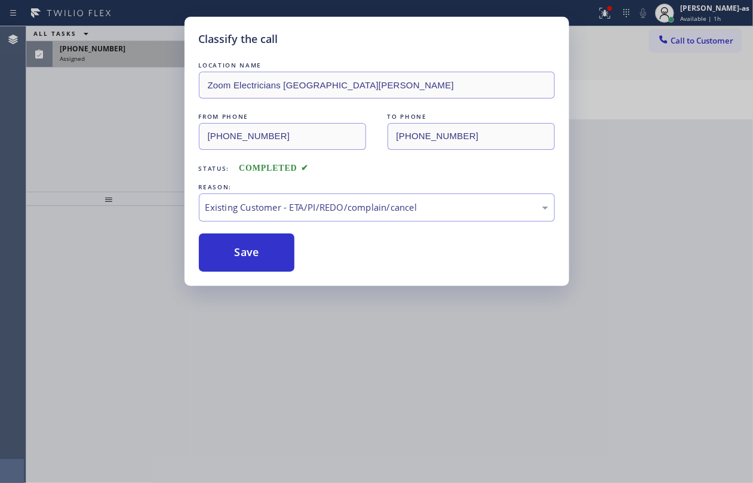
click at [125, 127] on div "Classify the call LOCATION NAME Zoom Electricians Santa Monica FROM PHONE (310)…" at bounding box center [376, 241] width 753 height 483
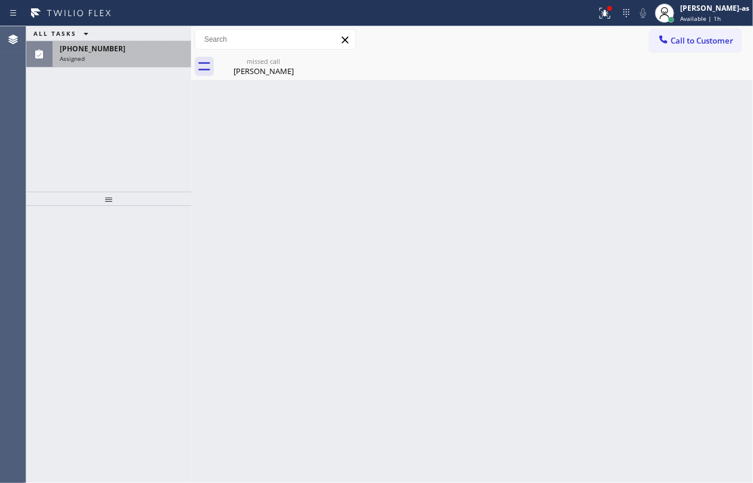
click at [565, 186] on div "Back to Dashboard Change Sender ID Customers Technicians Select a contact Outbo…" at bounding box center [472, 254] width 562 height 457
click at [261, 59] on div "missed call" at bounding box center [264, 61] width 90 height 9
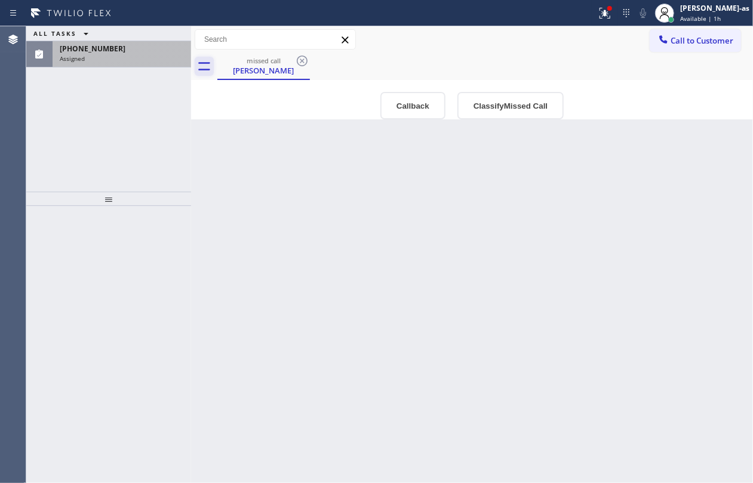
click at [206, 65] on icon at bounding box center [204, 66] width 19 height 19
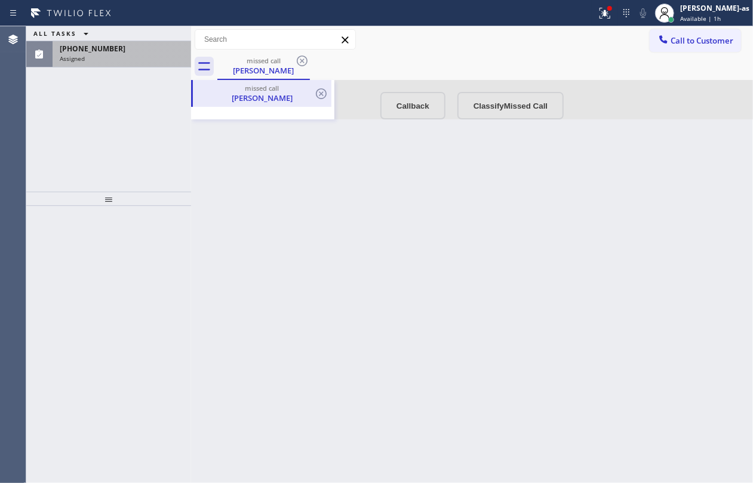
click at [250, 98] on div "Kurt Biersmith" at bounding box center [262, 98] width 136 height 11
click at [259, 68] on div "Kurt Biersmith" at bounding box center [264, 70] width 90 height 11
click at [109, 45] on span "(617) 304-3054" at bounding box center [93, 49] width 66 height 10
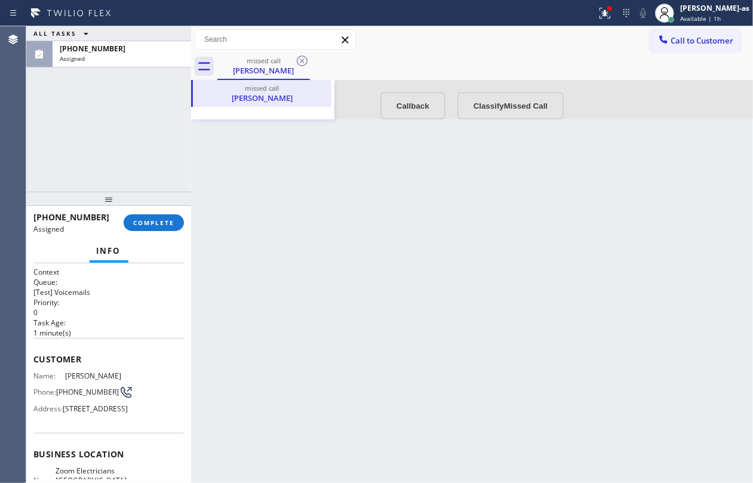
click at [96, 251] on button "Info" at bounding box center [109, 251] width 39 height 23
click at [63, 362] on div "Name: Kurt Biersmith Phone: (617) 304-3054 Address: 1513 Harvard St, Santa Moni…" at bounding box center [78, 395] width 90 height 47
click at [75, 362] on span "(617) 304-3054" at bounding box center [87, 392] width 63 height 9
click at [143, 131] on div "ALL TASKS ALL TASKS ACTIVE TASKS TASKS IN WRAP UP (617) 304-3054 Assigned" at bounding box center [108, 109] width 165 height 166
click at [271, 97] on div "Kurt Biersmith" at bounding box center [262, 98] width 136 height 11
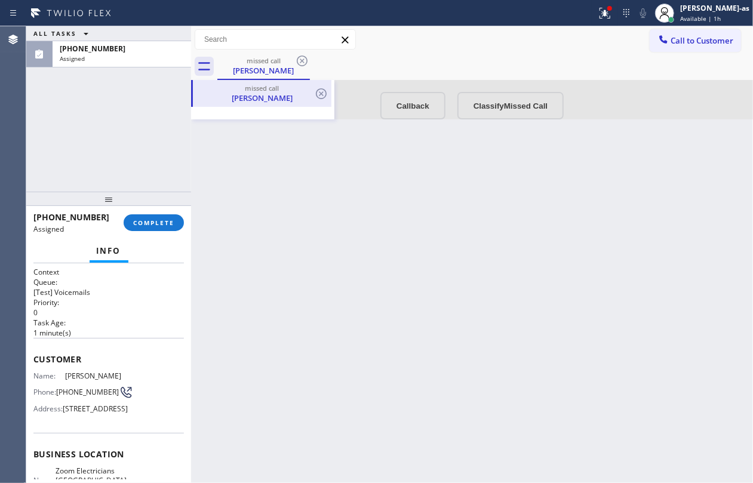
click at [271, 96] on div "Kurt Biersmith" at bounding box center [262, 98] width 136 height 11
click at [266, 60] on div "missed call" at bounding box center [264, 60] width 90 height 9
click at [200, 66] on icon at bounding box center [204, 66] width 19 height 19
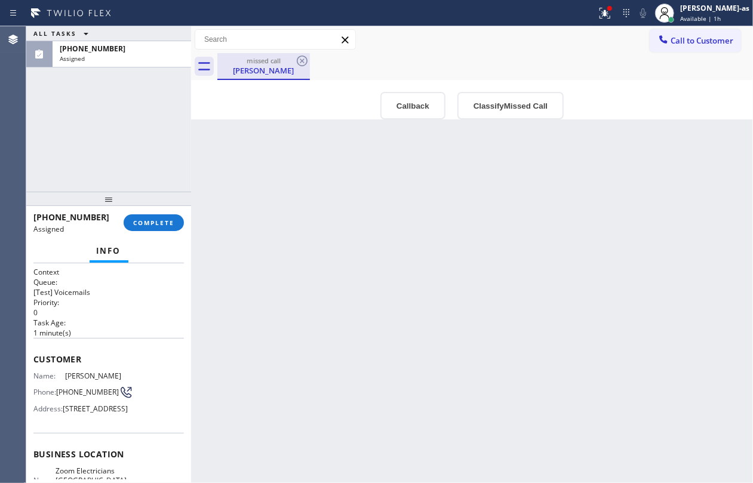
click at [261, 62] on div "missed call" at bounding box center [264, 60] width 90 height 9
click at [259, 68] on div "Kurt Biersmith" at bounding box center [264, 70] width 90 height 11
click at [129, 137] on div "ALL TASKS ALL TASKS ACTIVE TASKS TASKS IN WRAP UP (617) 304-3054 Assigned" at bounding box center [108, 109] width 165 height 166
click at [153, 219] on span "COMPLETE" at bounding box center [153, 223] width 41 height 8
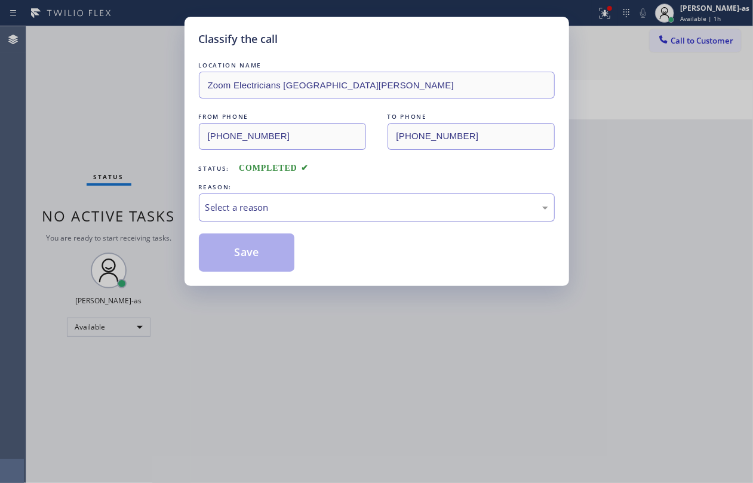
drag, startPoint x: 318, startPoint y: 206, endPoint x: 316, endPoint y: 218, distance: 12.1
click at [317, 212] on div "Select a reason" at bounding box center [377, 208] width 343 height 14
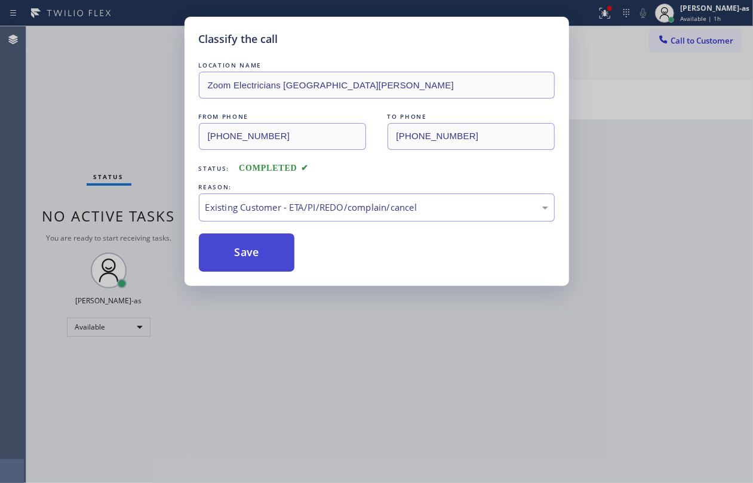
click at [274, 243] on button "Save" at bounding box center [247, 253] width 96 height 38
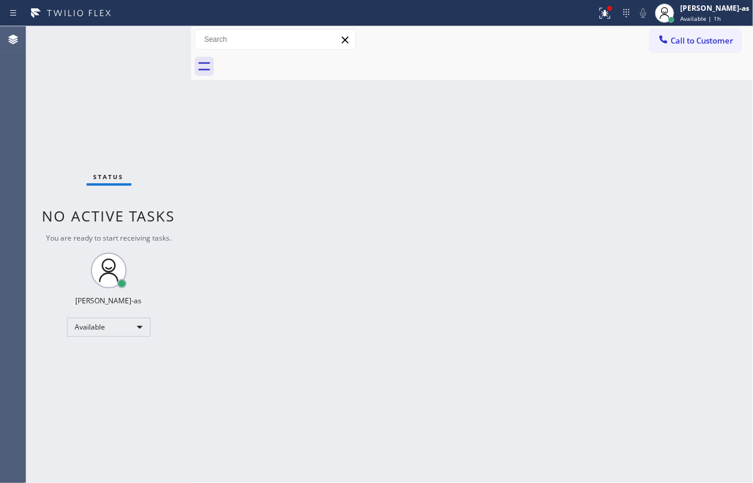
click at [425, 275] on div "Back to Dashboard Change Sender ID Customers Technicians Select a contact Outbo…" at bounding box center [472, 254] width 562 height 457
click at [117, 105] on div "Status No active tasks You are ready to start receiving tasks. Jesica Jumao-as …" at bounding box center [108, 254] width 165 height 457
click at [313, 134] on div "Back to Dashboard Change Sender ID Customers Technicians Select a contact Outbo…" at bounding box center [472, 254] width 562 height 457
click at [63, 72] on div "Status No active tasks You are ready to start receiving tasks. Jesica Jumao-as …" at bounding box center [108, 254] width 165 height 457
click at [287, 178] on div "Back to Dashboard Change Sender ID Customers Technicians Select a contact Outbo…" at bounding box center [472, 254] width 562 height 457
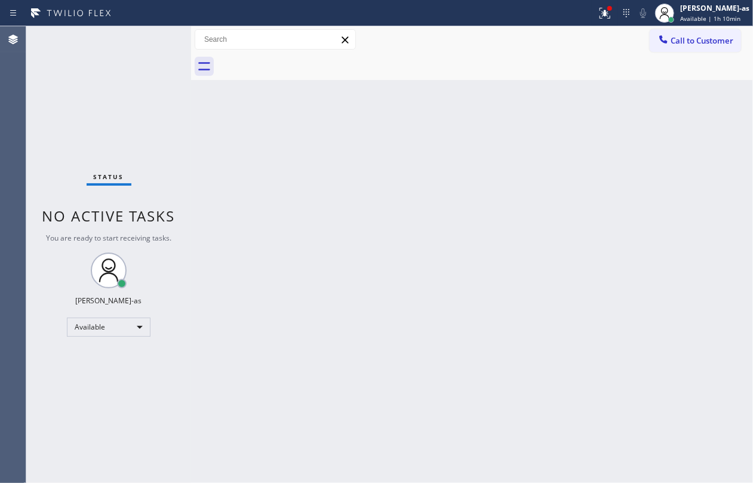
click at [326, 239] on div "Back to Dashboard Change Sender ID Customers Technicians Select a contact Outbo…" at bounding box center [472, 254] width 562 height 457
click at [402, 221] on div "Back to Dashboard Change Sender ID Customers Technicians Select a contact Outbo…" at bounding box center [472, 254] width 562 height 457
click at [116, 330] on div "Available" at bounding box center [109, 327] width 84 height 19
click at [118, 362] on li "Unavailable" at bounding box center [108, 374] width 81 height 14
drag, startPoint x: 349, startPoint y: 361, endPoint x: 341, endPoint y: 360, distance: 8.4
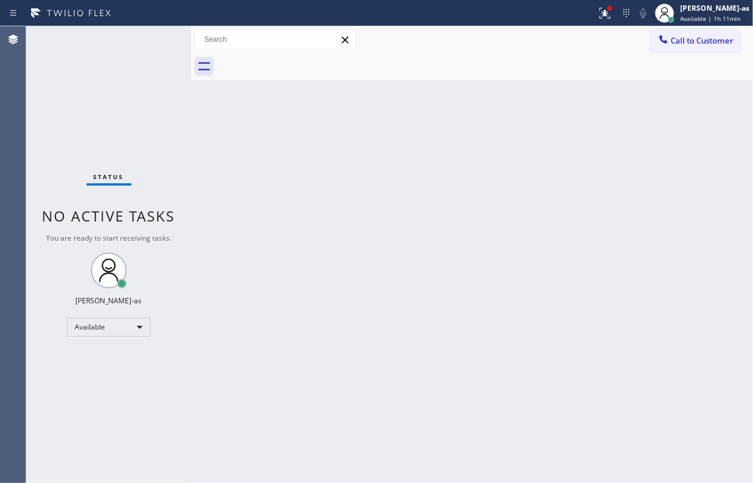
click at [341, 360] on div "Back to Dashboard Change Sender ID Customers Technicians Select a contact Outbo…" at bounding box center [472, 254] width 562 height 457
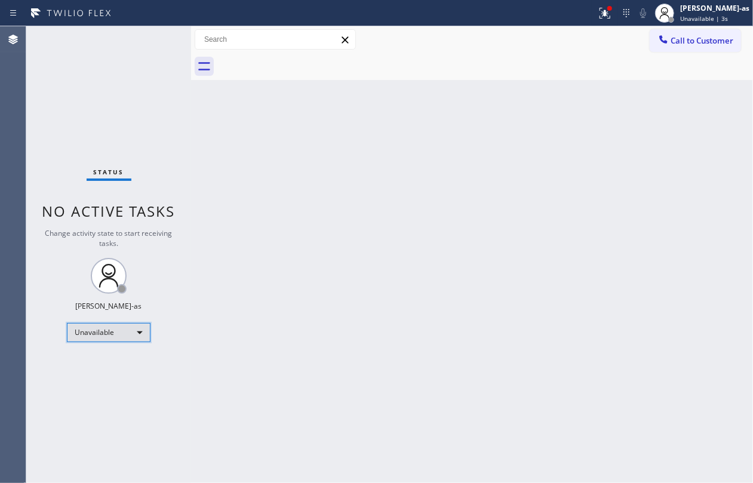
click at [121, 339] on div "Unavailable" at bounding box center [109, 332] width 84 height 19
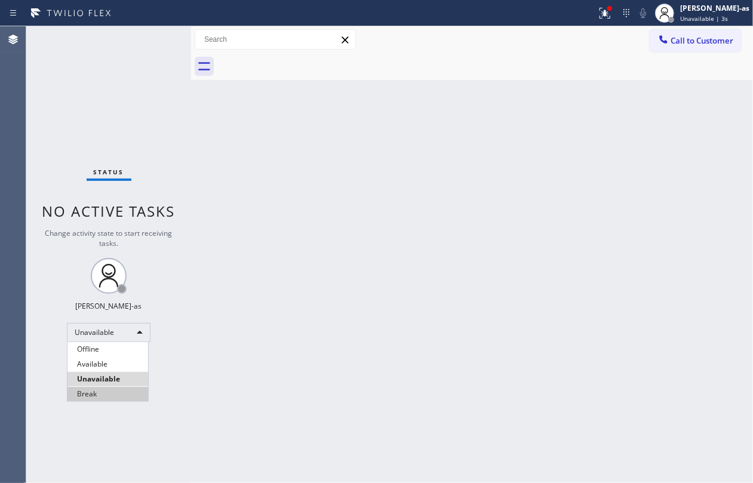
click at [104, 362] on li "Break" at bounding box center [108, 394] width 81 height 14
